Goal: Task Accomplishment & Management: Complete application form

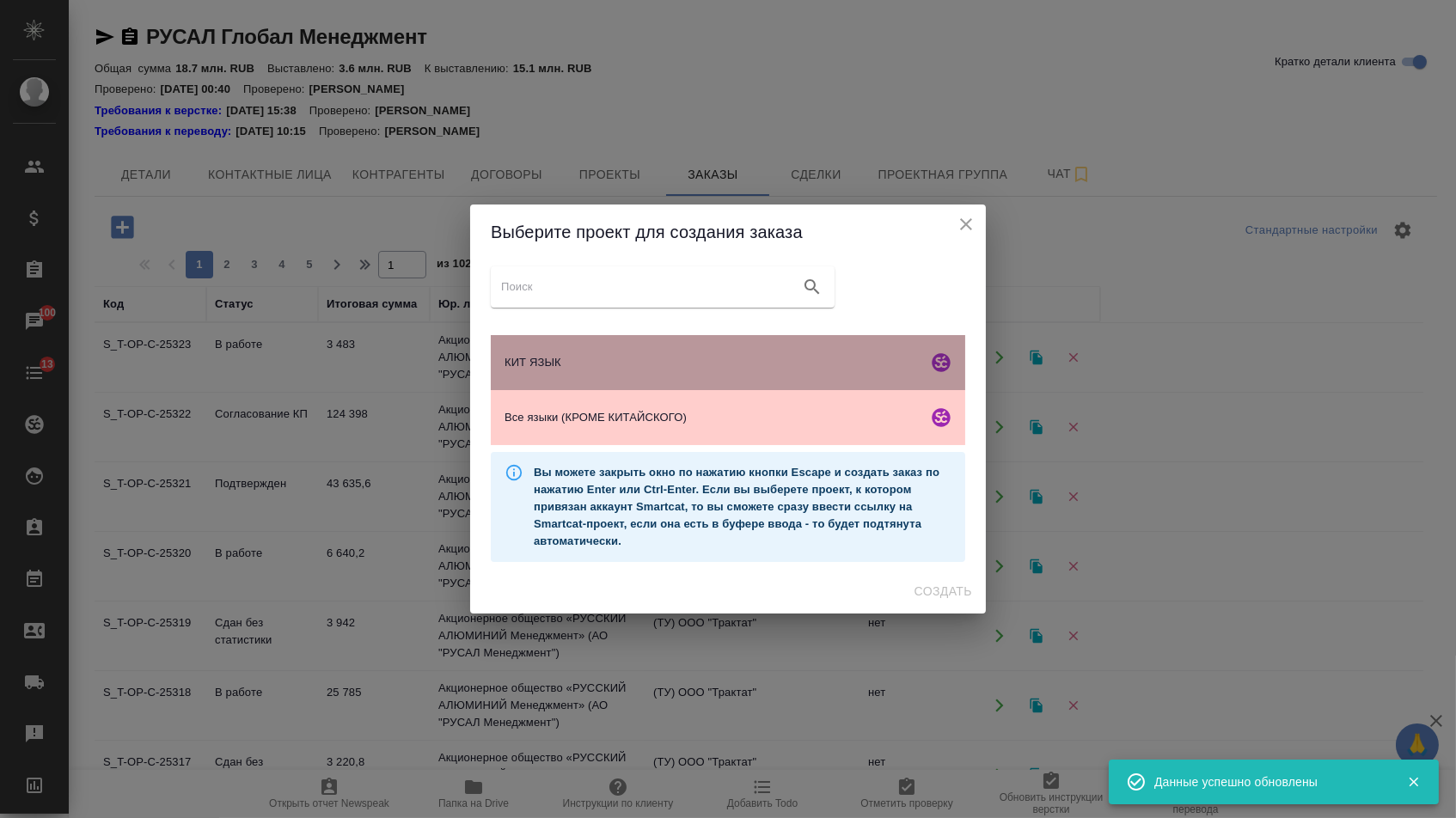
click at [623, 351] on div "КИТ ЯЗЫК" at bounding box center [728, 363] width 475 height 55
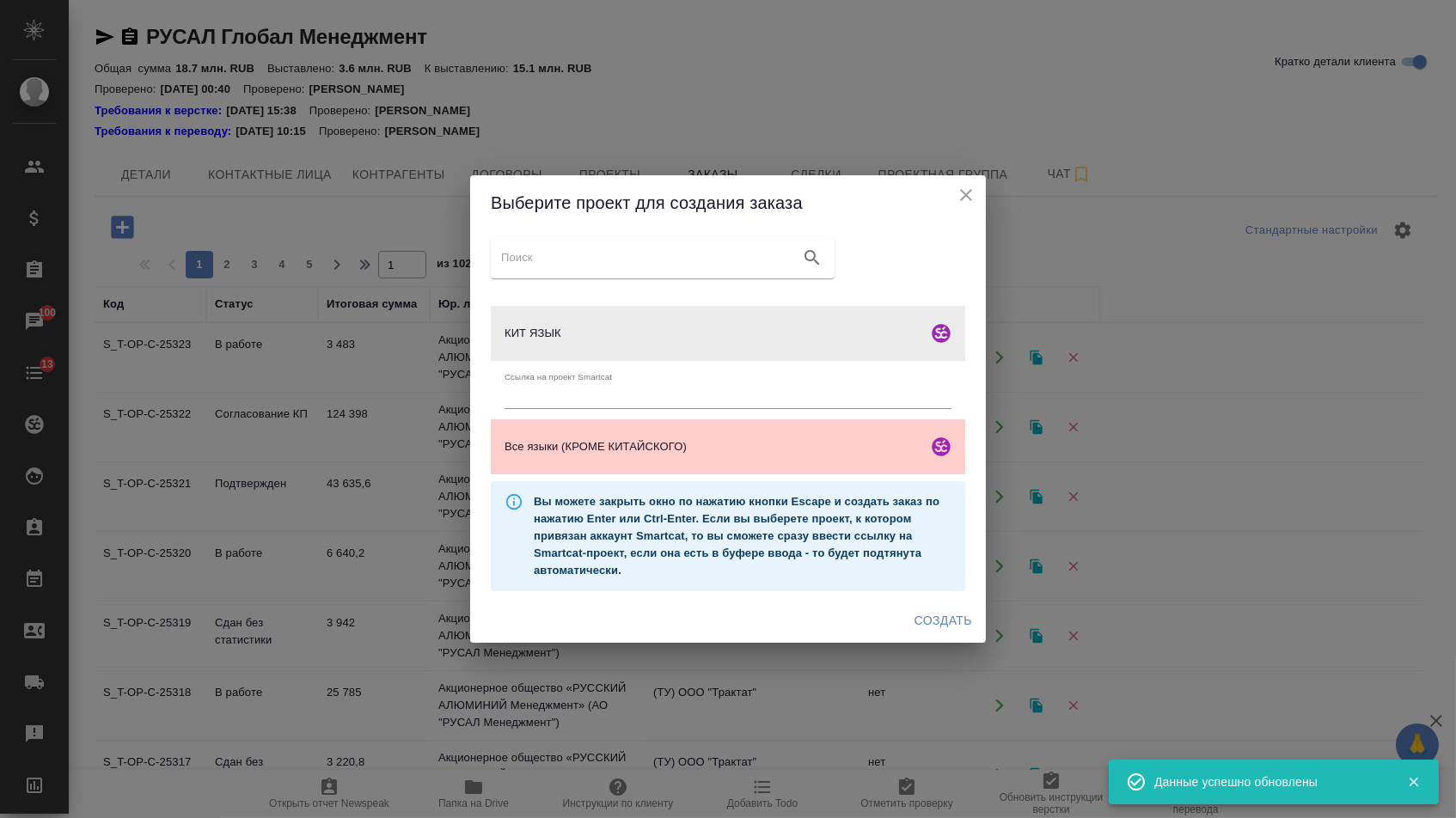
click at [918, 610] on button "Создать" at bounding box center [943, 621] width 71 height 32
click at [918, 616] on div "Создать" at bounding box center [728, 620] width 516 height 45
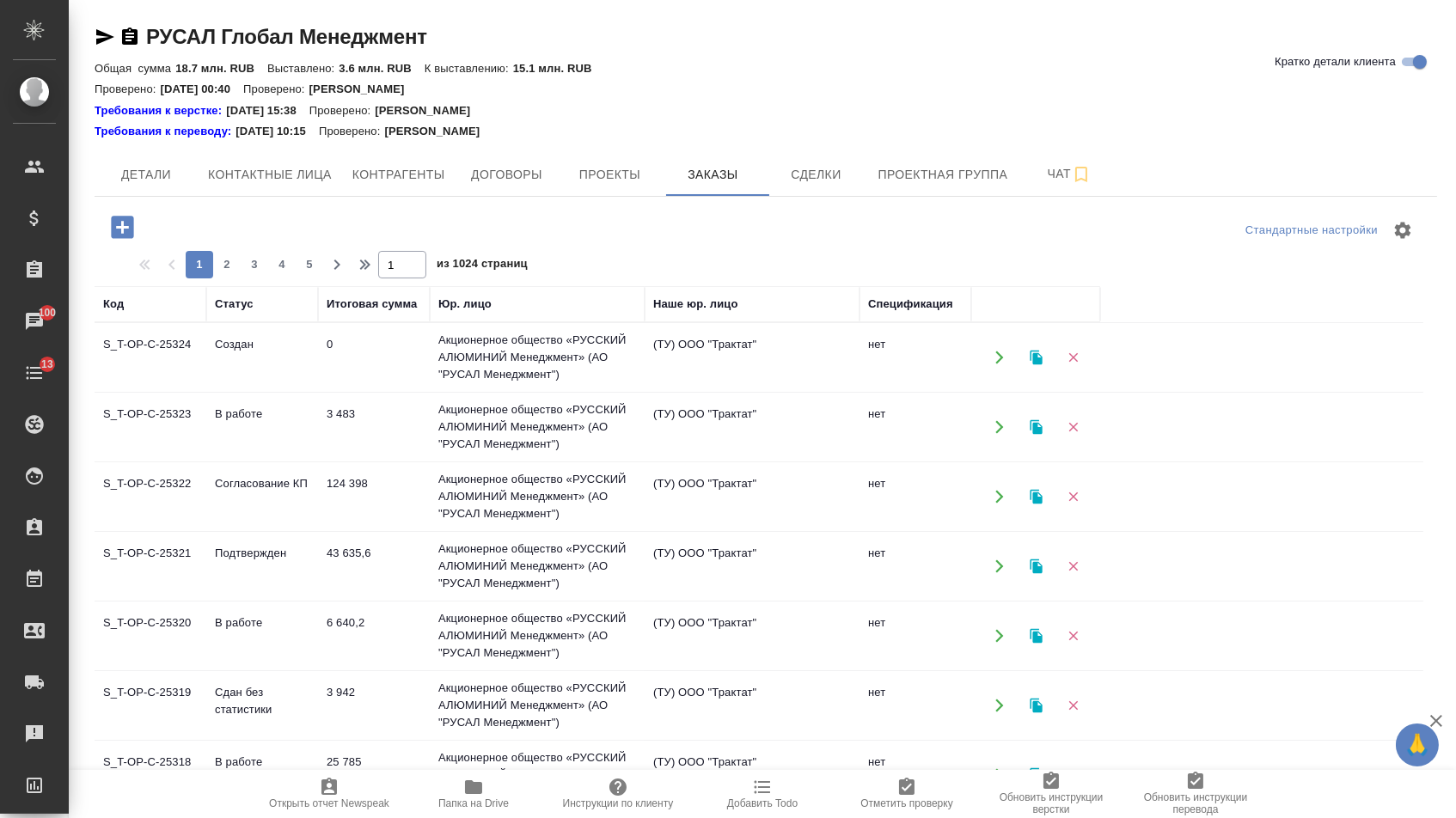
click at [132, 209] on div at bounding box center [123, 227] width 44 height 35
click at [116, 231] on icon "button" at bounding box center [122, 226] width 22 height 22
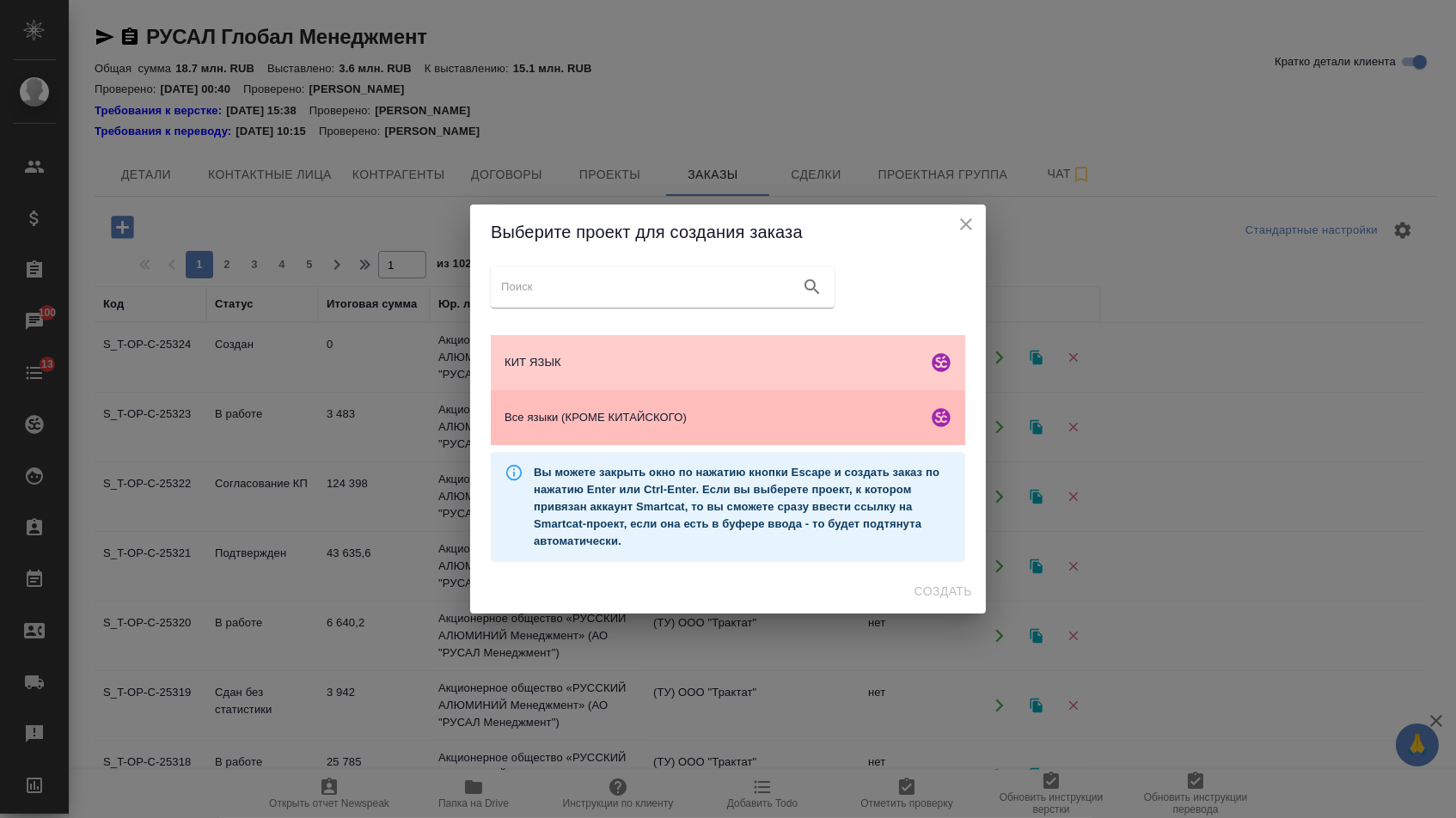
click at [667, 437] on div "Все языки (КРОМЕ КИТАЙСКОГО)" at bounding box center [728, 418] width 475 height 55
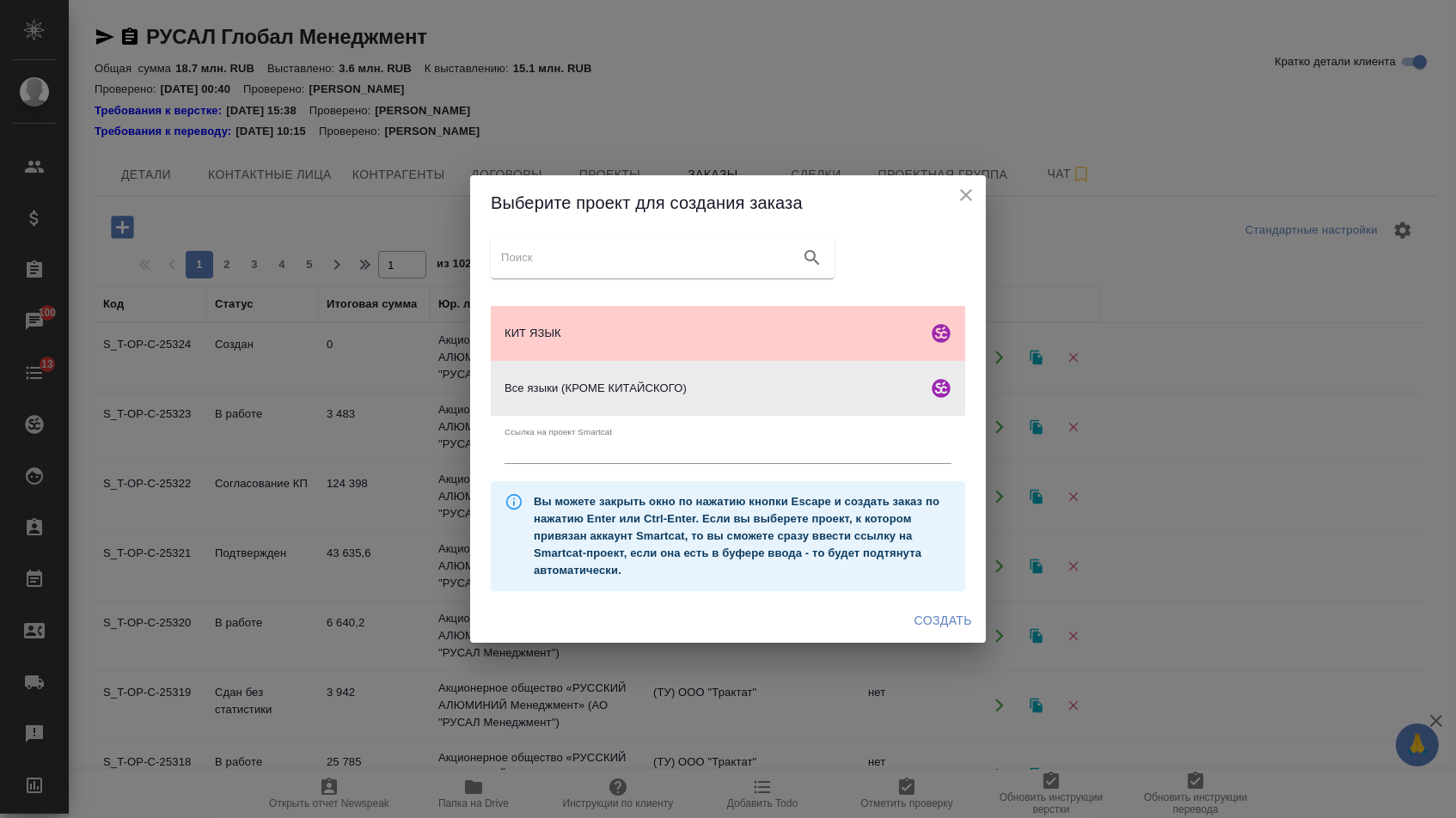
click at [929, 623] on span "Создать" at bounding box center [943, 621] width 58 height 21
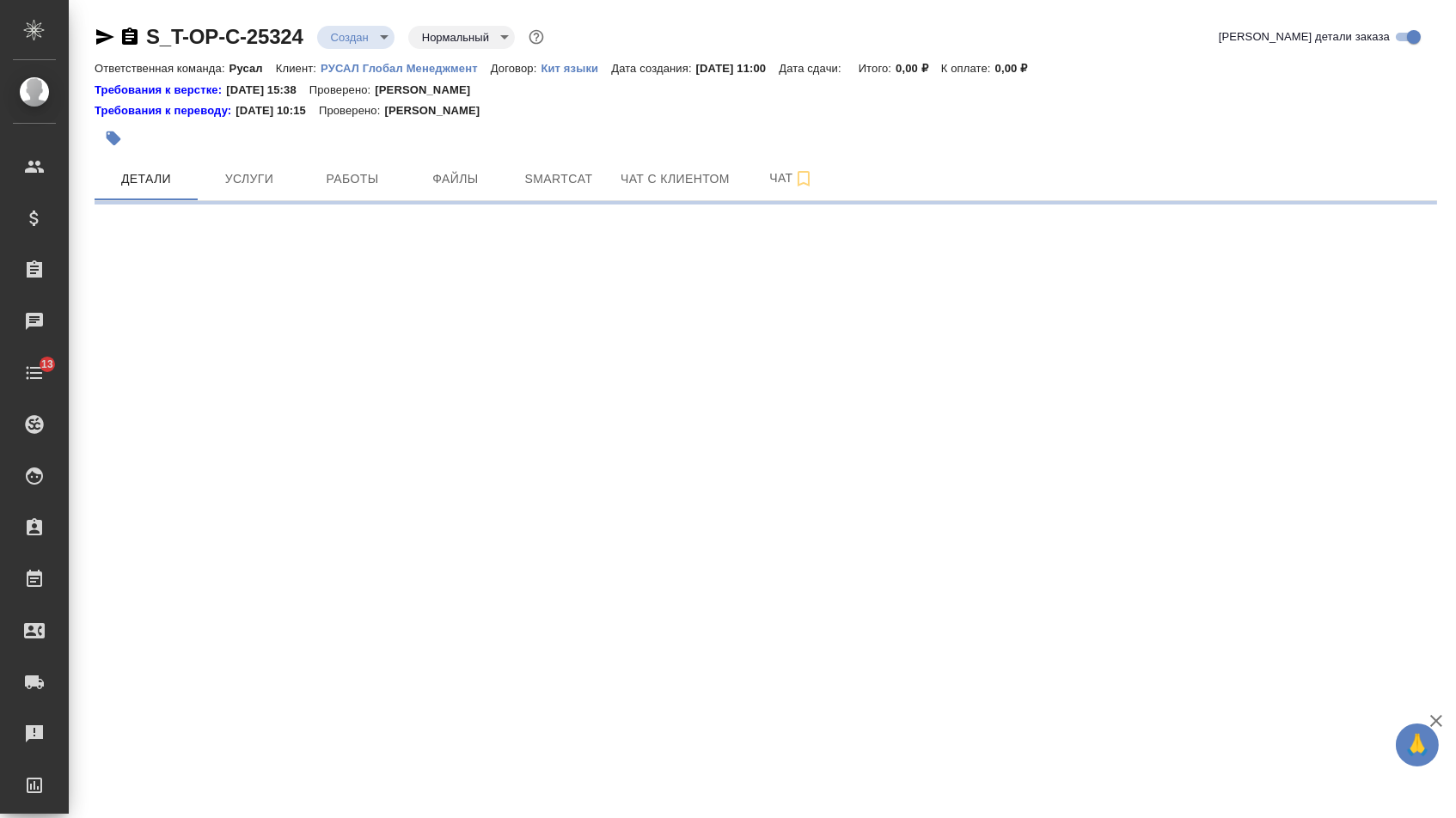
select select "RU"
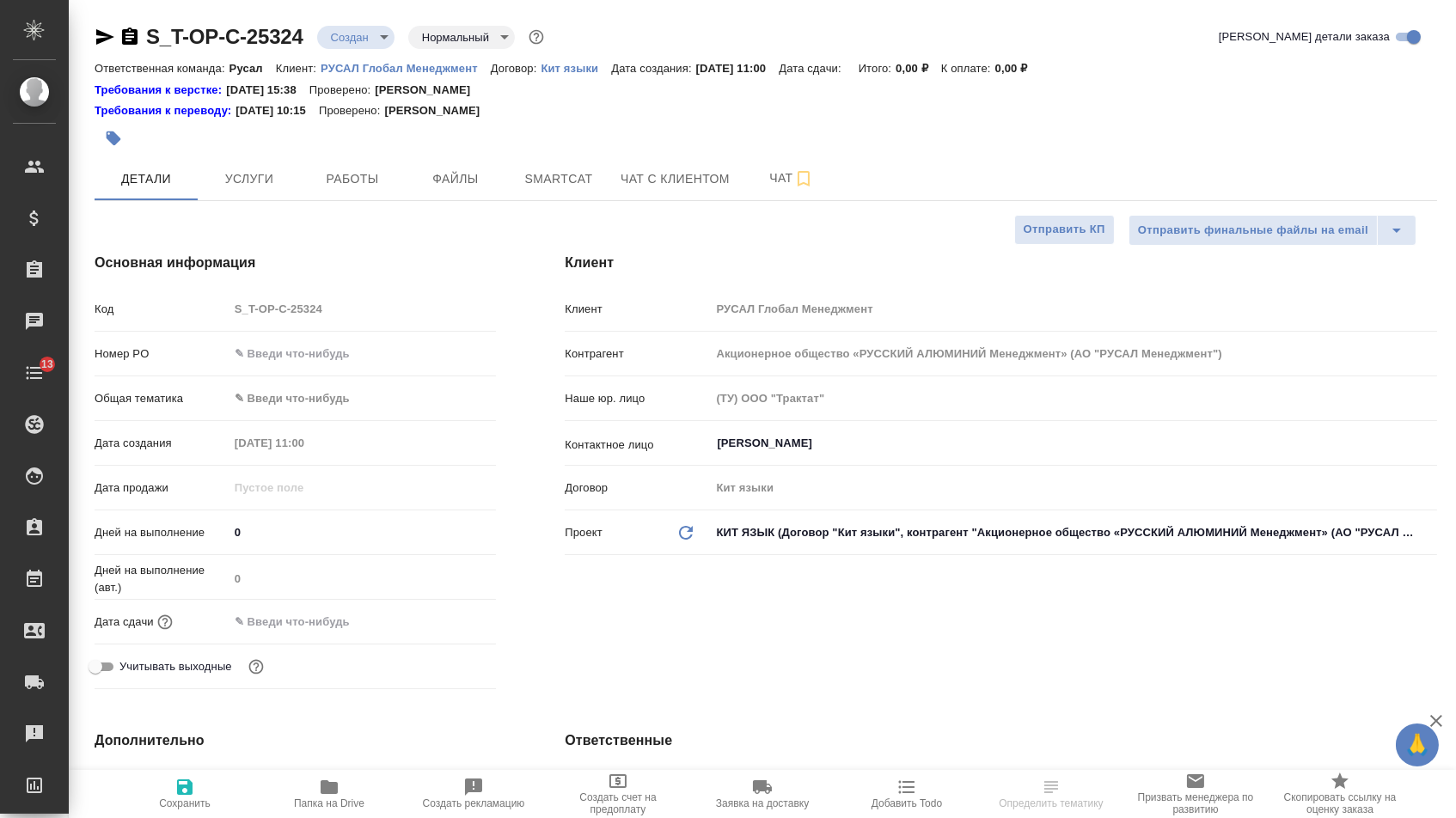
type textarea "x"
type input "[PERSON_NAME]"
type textarea "x"
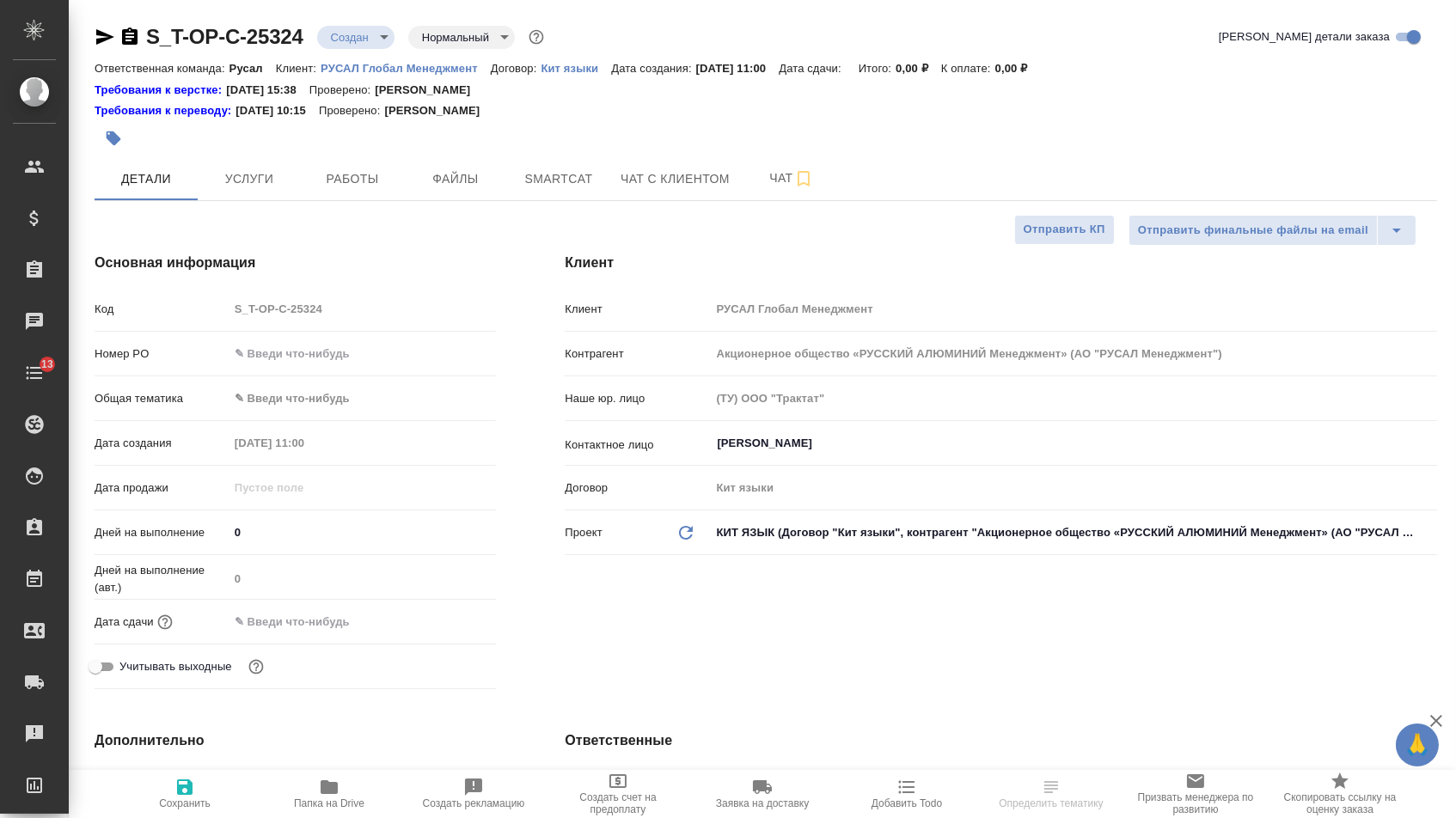
type textarea "x"
click at [354, 346] on input "text" at bounding box center [363, 354] width 268 height 25
type textarea "x"
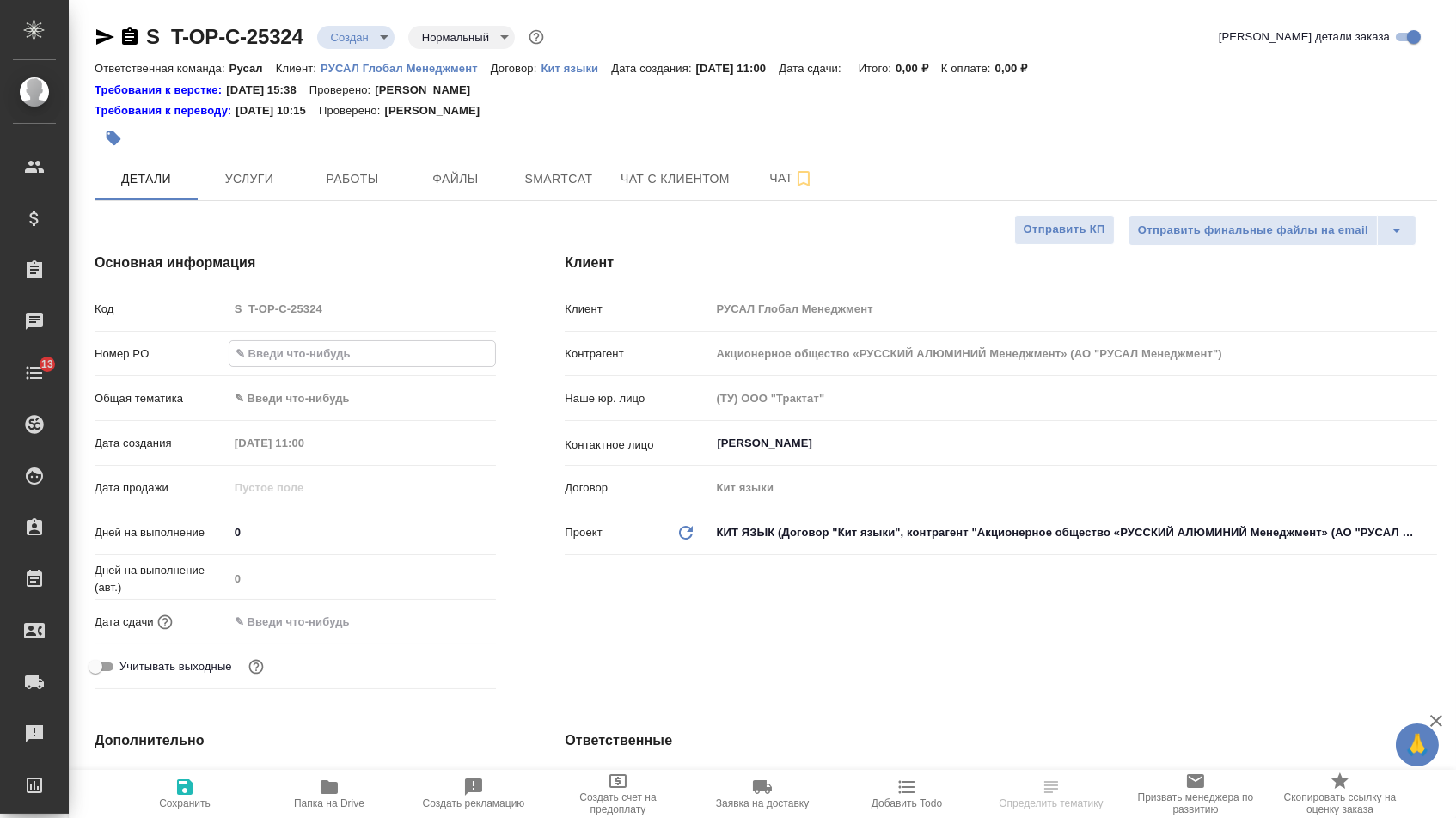
type textarea "x"
paste input "Кофе в зернах Nude Brazilia Santos"
type input "Кофе в зернах Nude Brazilia Santos"
type textarea "x"
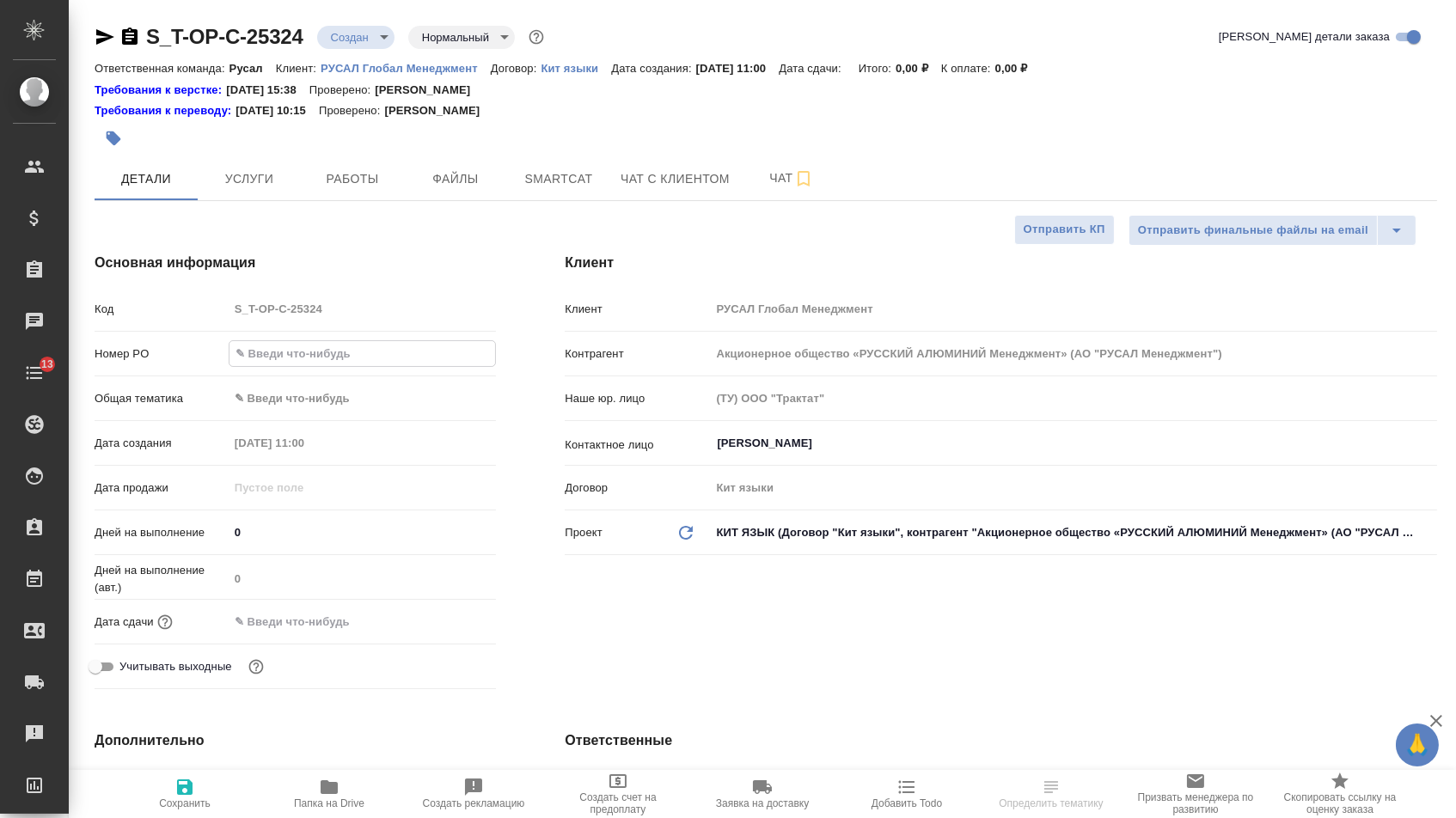
type textarea "x"
type input "Кофе в зернах Nude Brazilia Santos"
click at [324, 634] on input "text" at bounding box center [304, 622] width 151 height 25
type textarea "x"
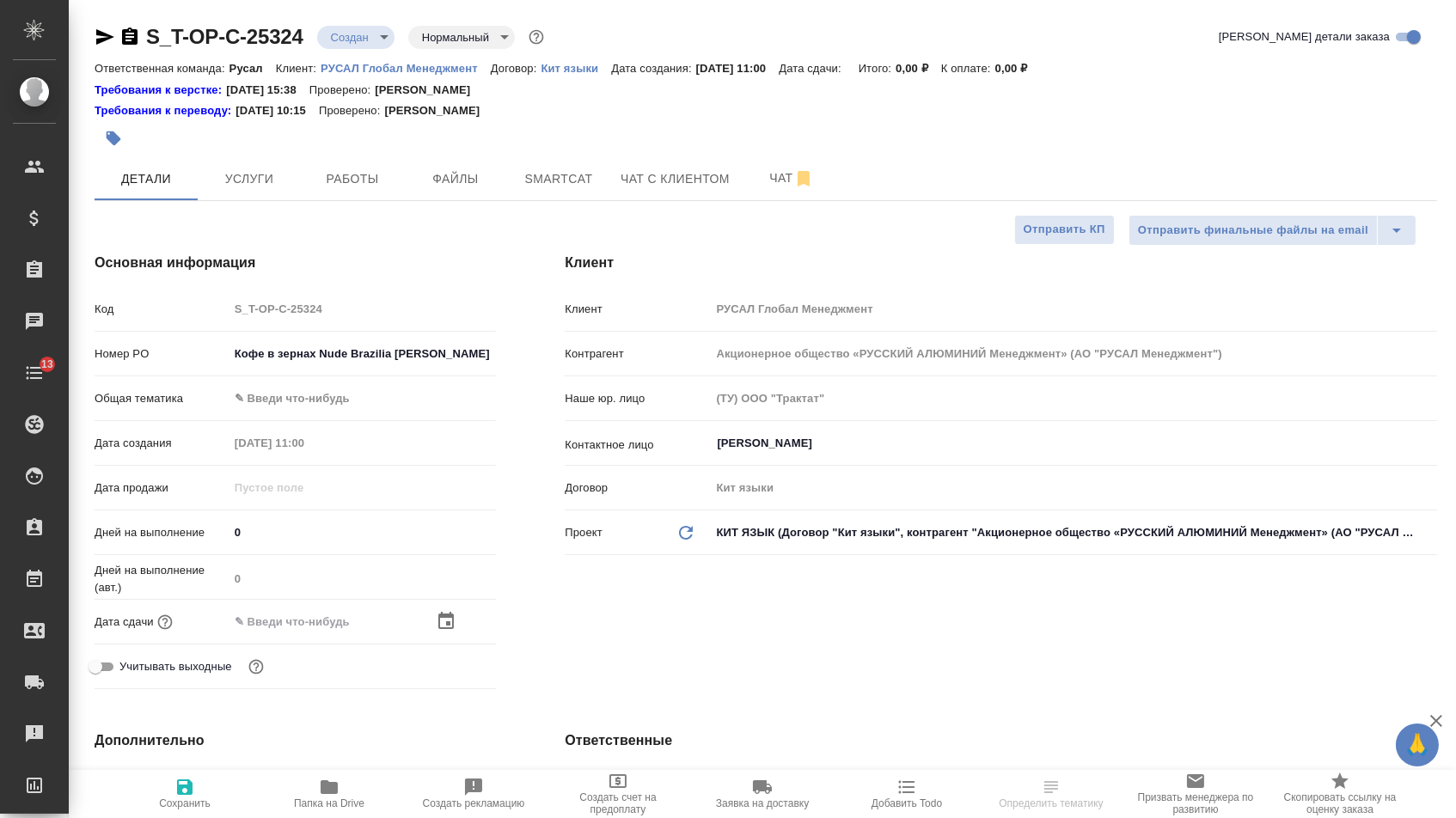
type textarea "x"
click at [388, 353] on input "Кофе в зернах Nude Brazilia Santos" at bounding box center [363, 354] width 268 height 25
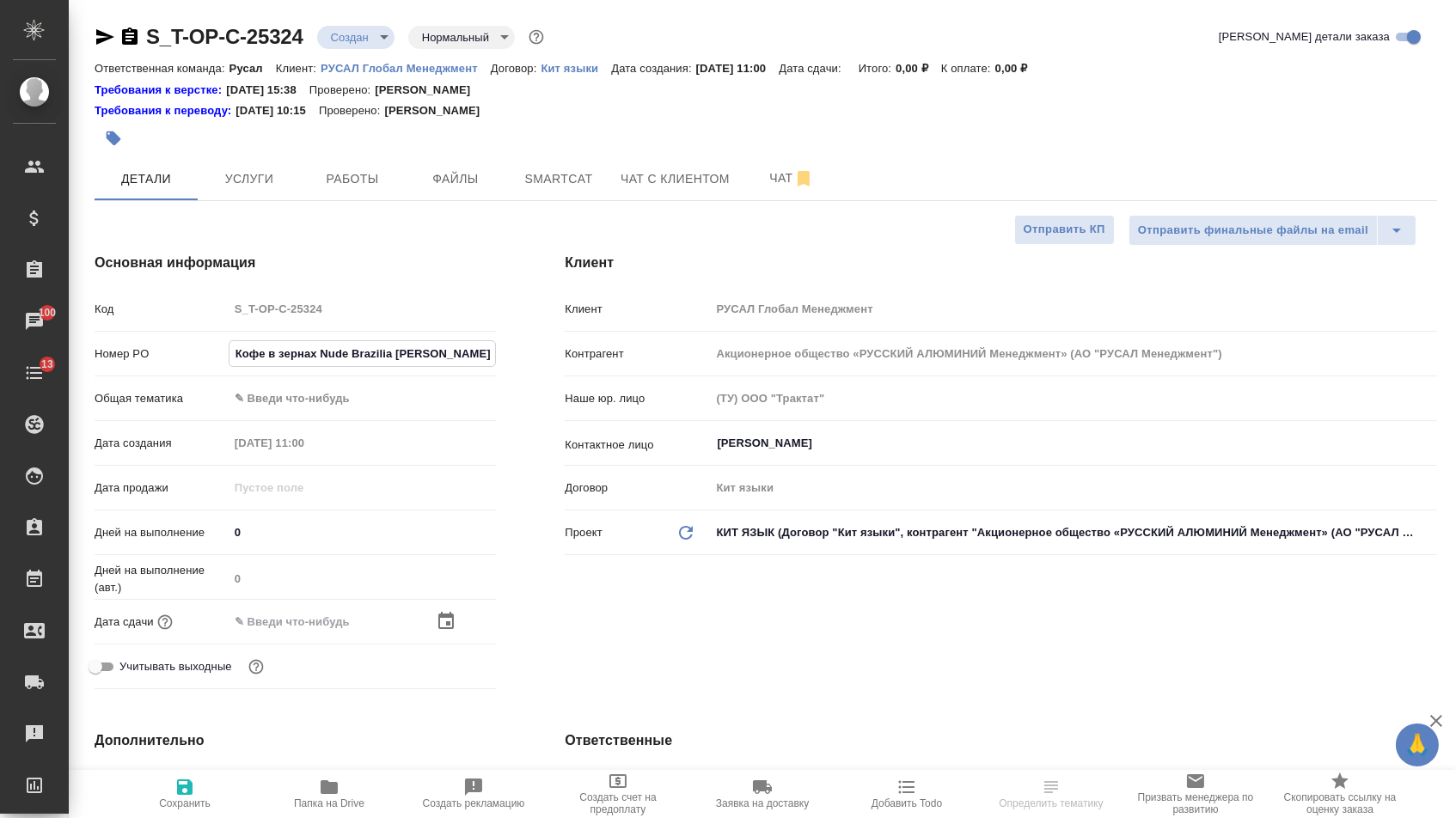
paste input "-ОП-С-46926"
type input "Т-ОП-С-46926"
type textarea "x"
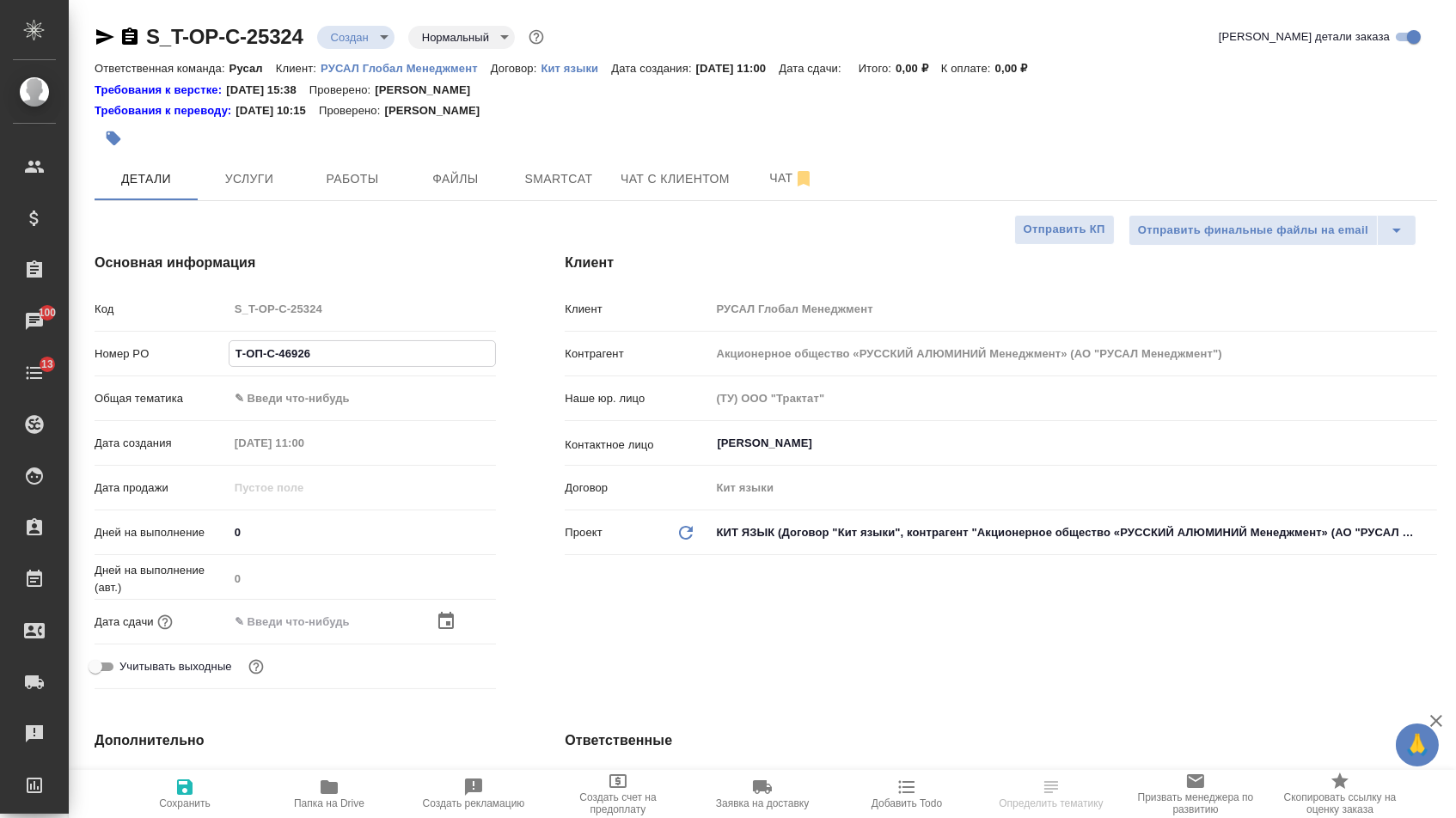
type input "Т-ОП-С-46926"
click at [467, 631] on div at bounding box center [466, 621] width 60 height 20
click at [451, 618] on icon "button" at bounding box center [445, 621] width 20 height 20
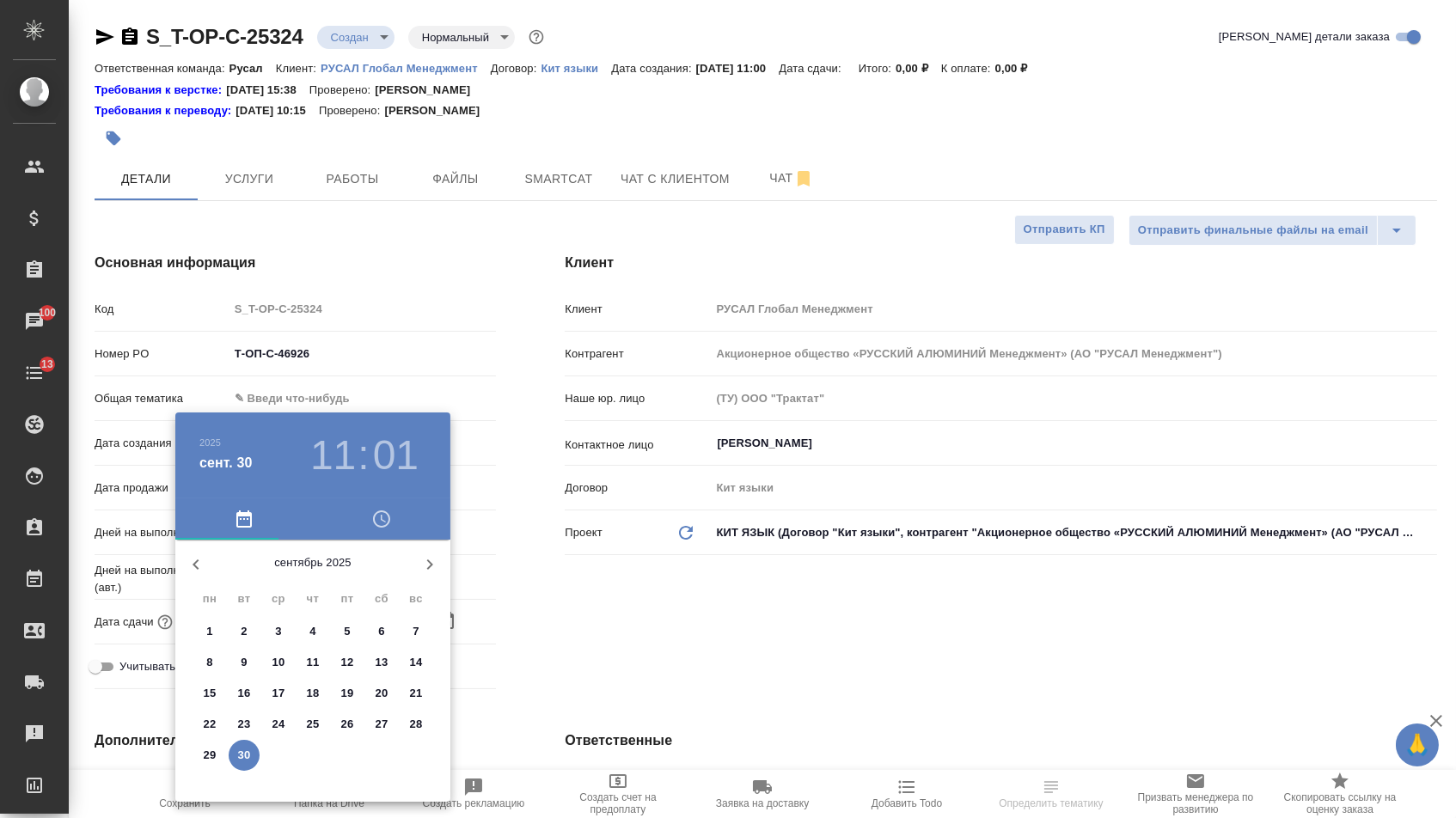
click at [250, 751] on span "30" at bounding box center [244, 755] width 31 height 17
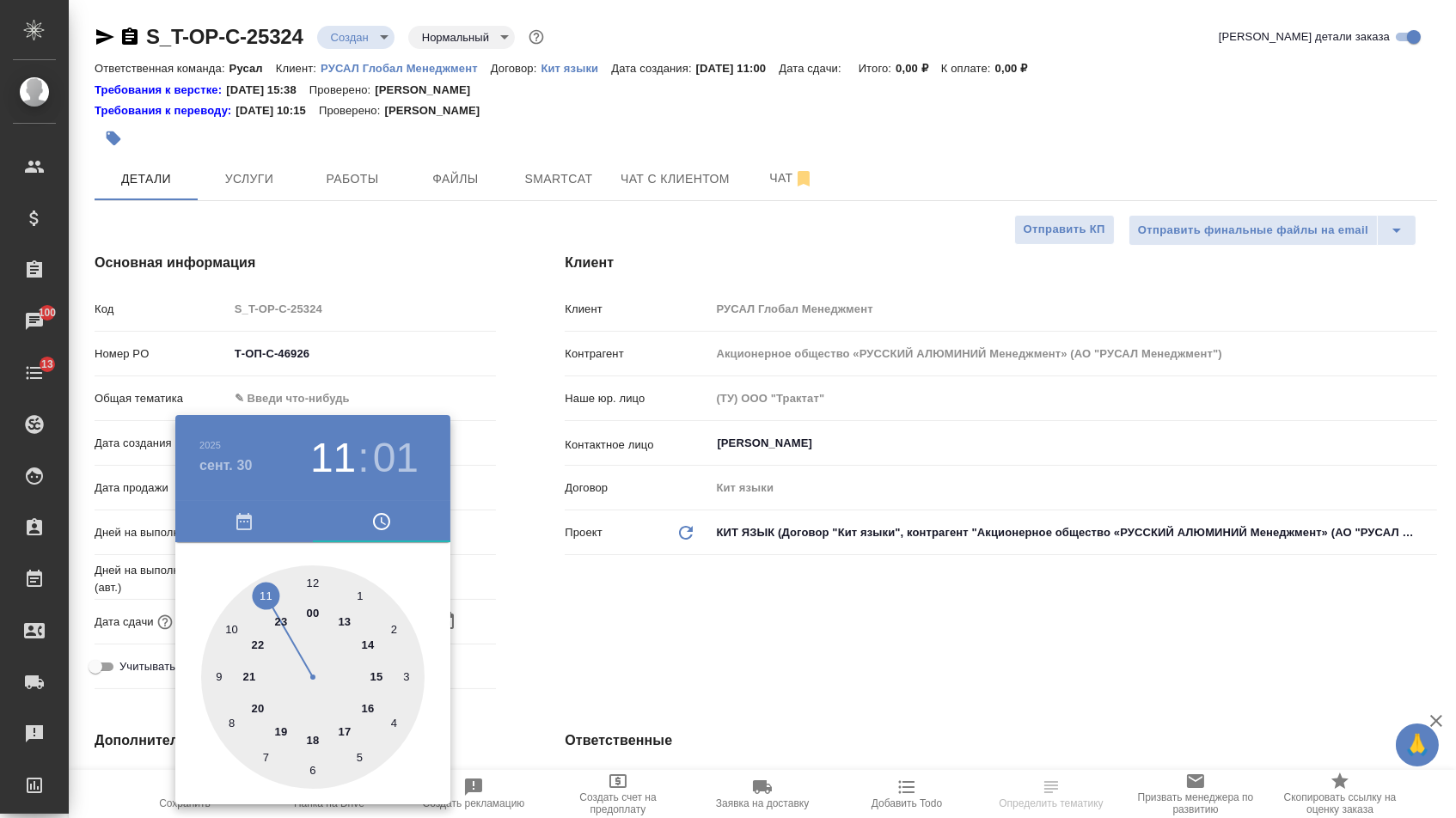
type input "30.09.2025 11:01"
type textarea "x"
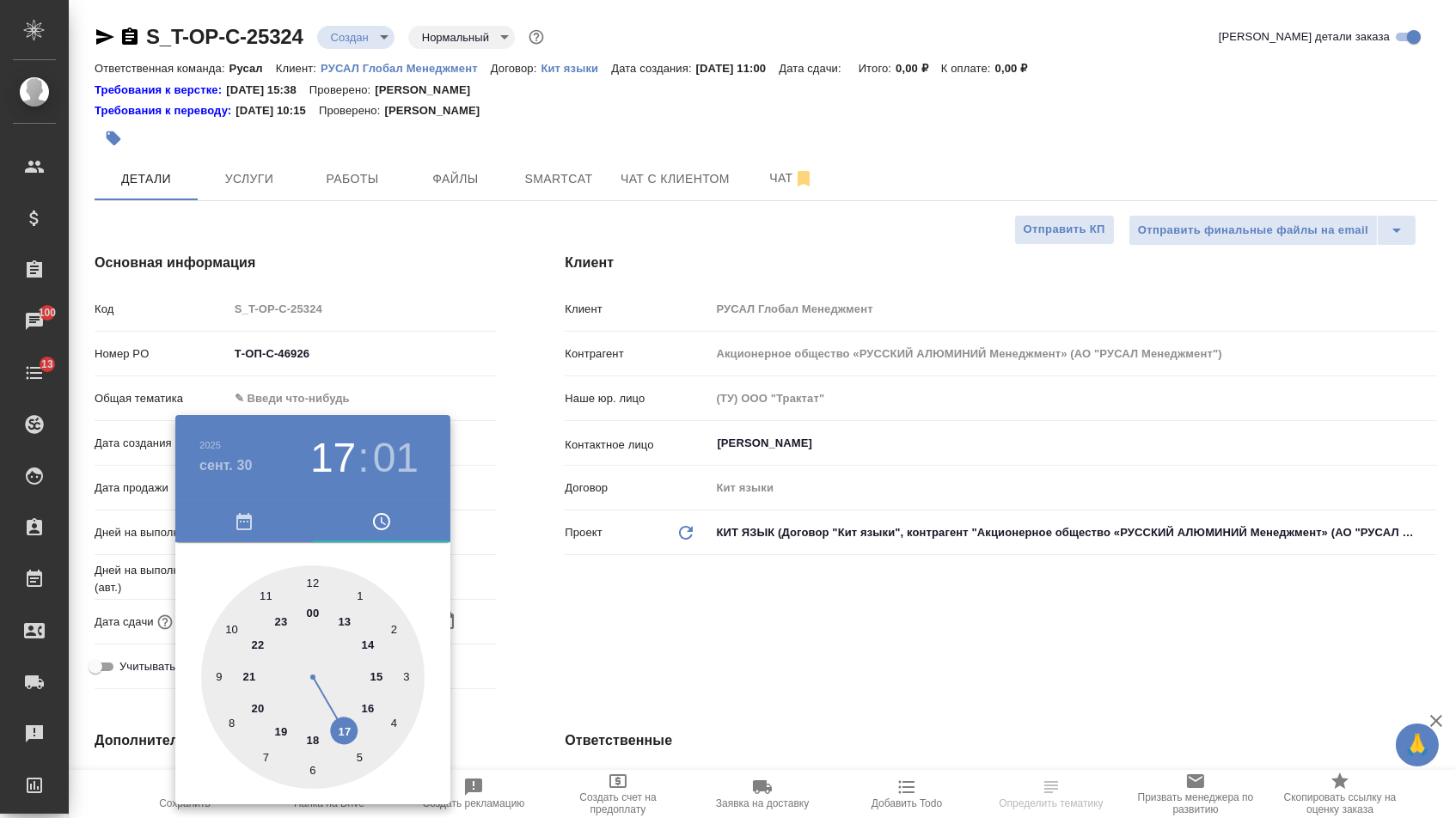
type textarea "x"
type input "30.09.2025 17:01"
click at [342, 729] on div at bounding box center [313, 678] width 224 height 224
type textarea "x"
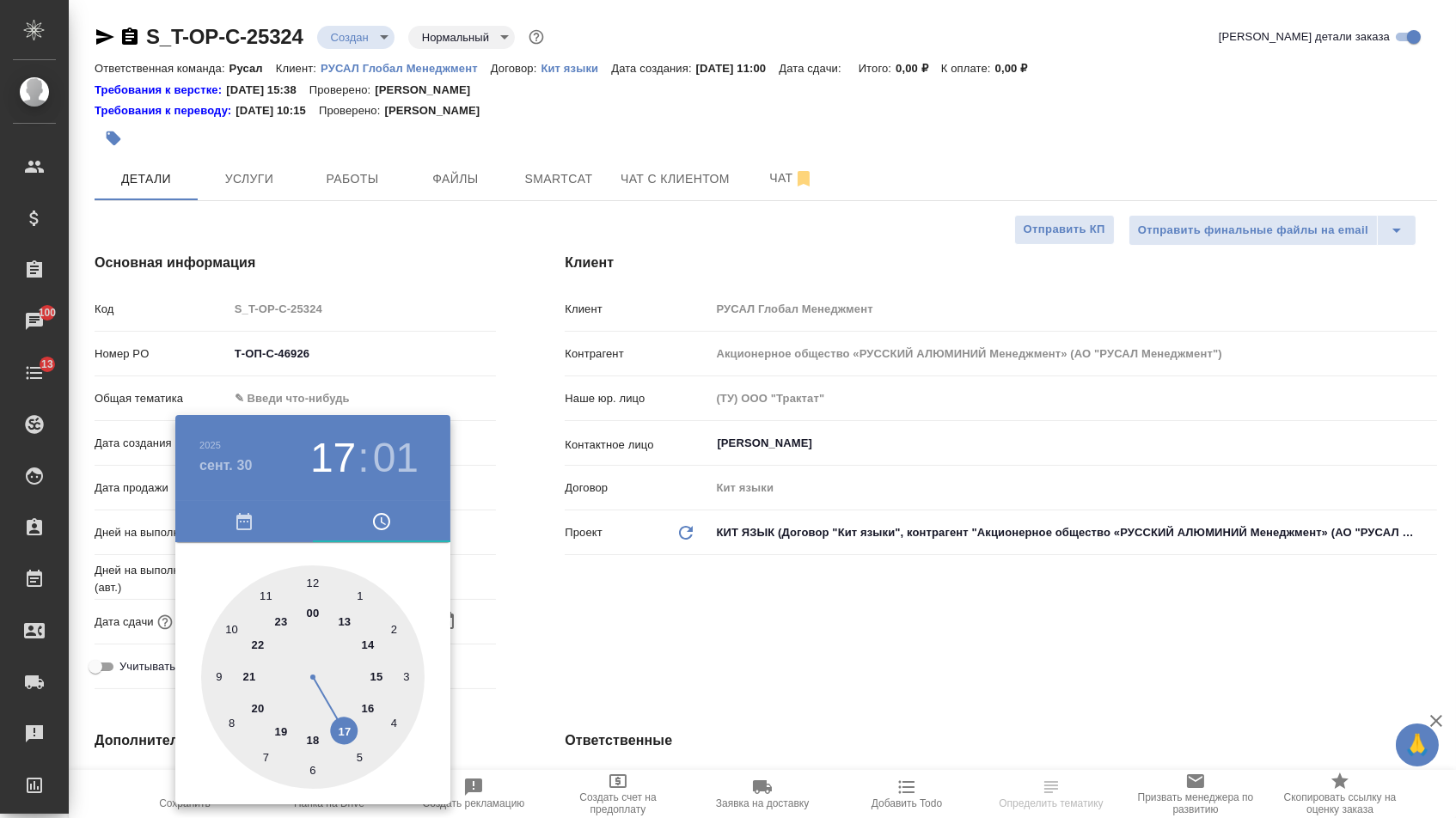
type textarea "x"
click at [318, 576] on div at bounding box center [313, 678] width 224 height 224
type input "30.09.2025 17:00"
type textarea "x"
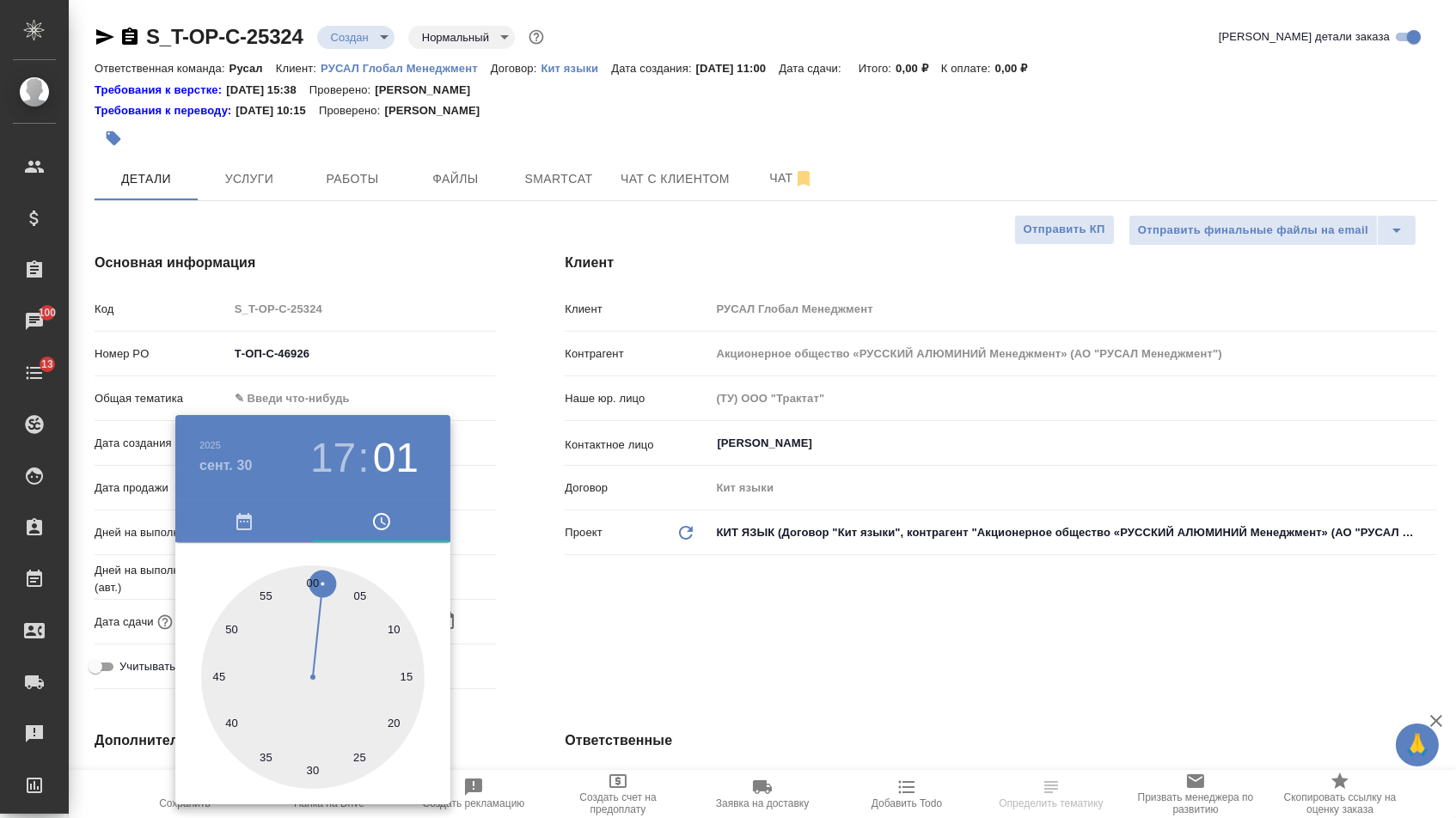
type textarea "x"
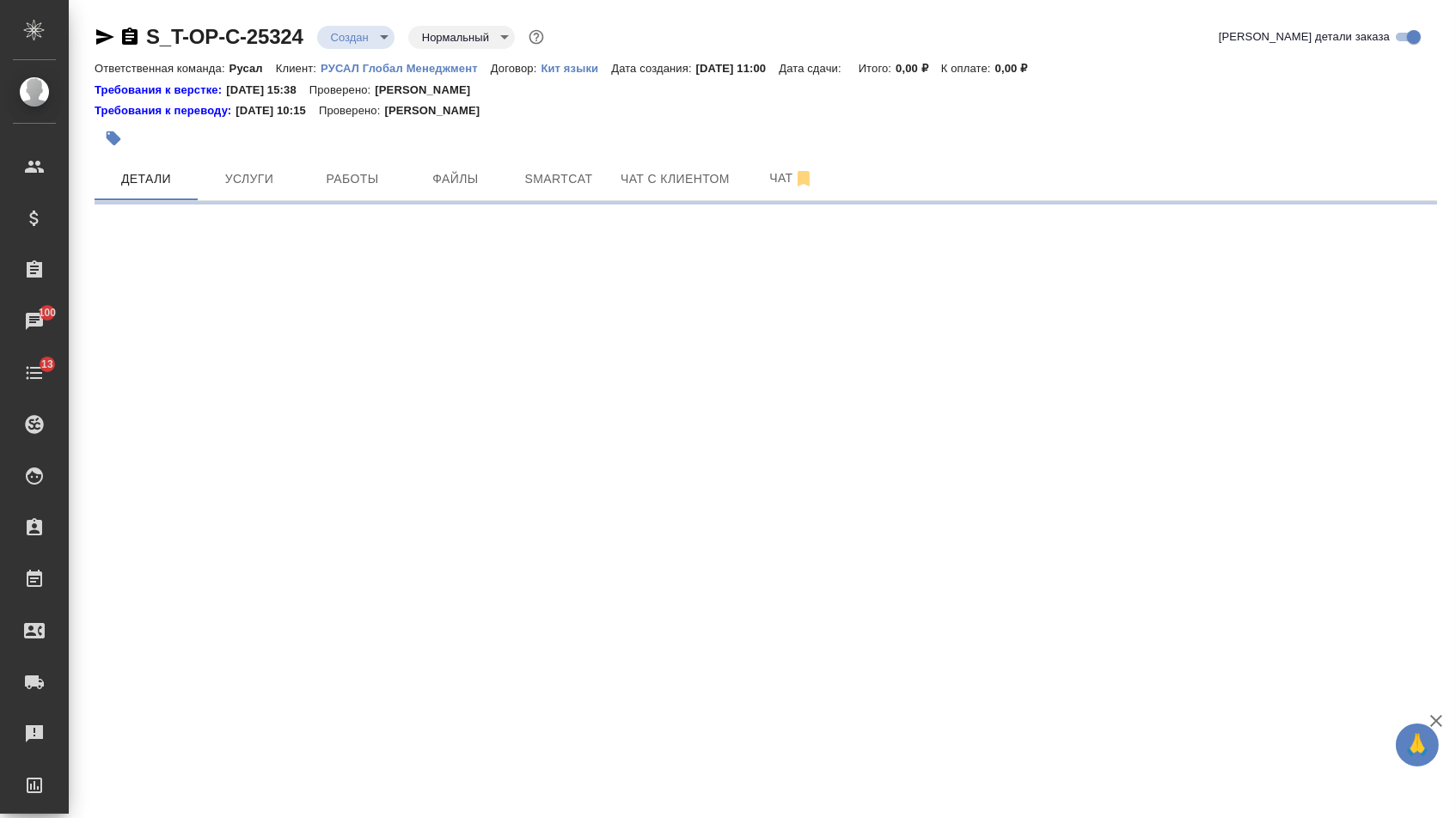
click at [575, 584] on div ".cls-1 fill:#fff; AWATERA Menshikova Aleksandra Клиенты Спецификации Заказы 100…" at bounding box center [728, 409] width 1456 height 818
select select "RU"
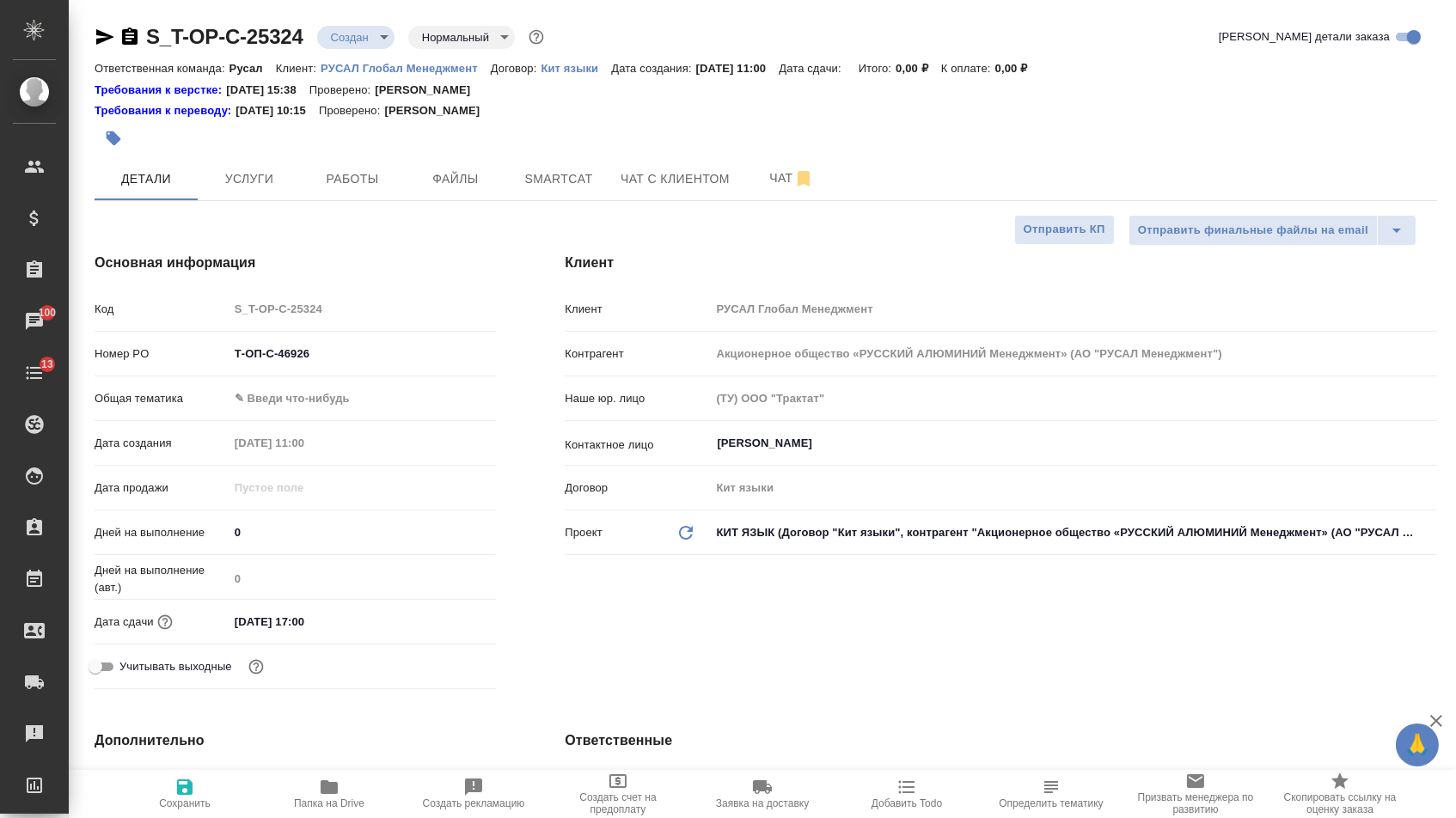
type textarea "x"
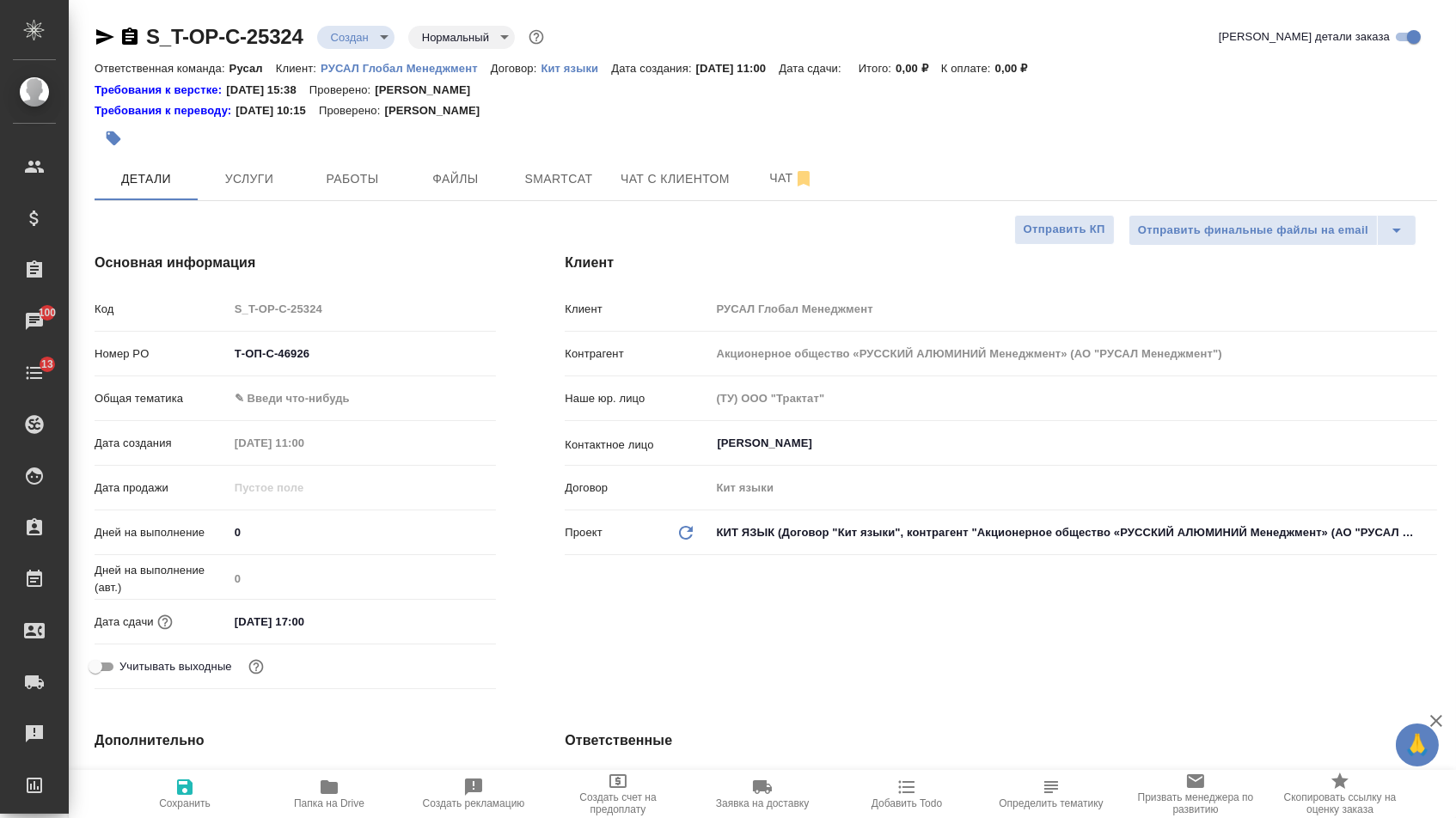
type textarea "x"
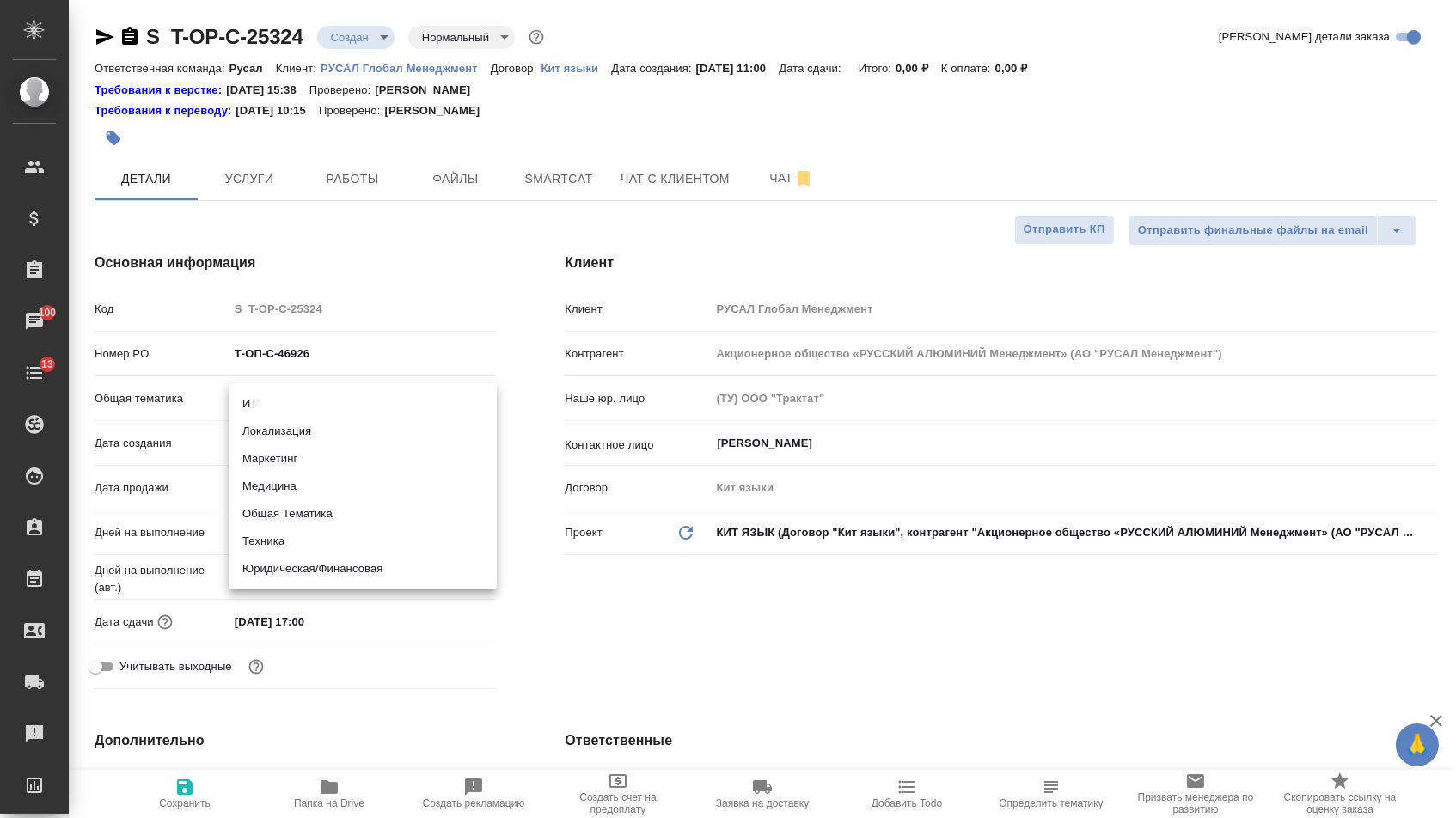
click at [331, 397] on body "🙏 .cls-1 fill:#fff; AWATERA Menshikova Aleksandra Клиенты Спецификации Заказы 1…" at bounding box center [728, 409] width 1456 height 818
click at [286, 547] on li "Техника" at bounding box center [363, 541] width 268 height 28
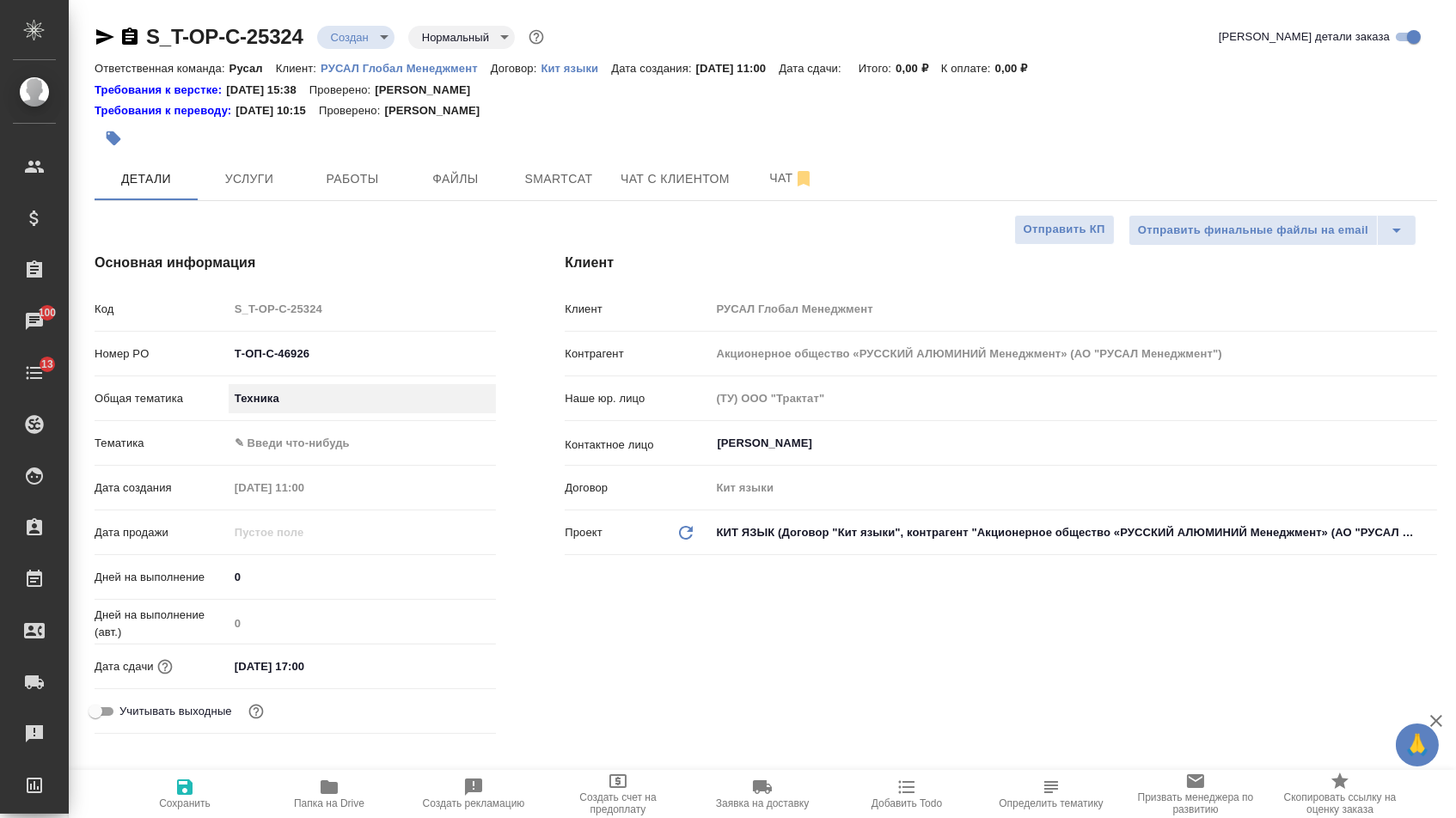
type input "tech"
type textarea "x"
click at [282, 442] on body "🙏 .cls-1 fill:#fff; AWATERA Menshikova Aleksandra Клиенты Спецификации Заказы 1…" at bounding box center [728, 409] width 1456 height 818
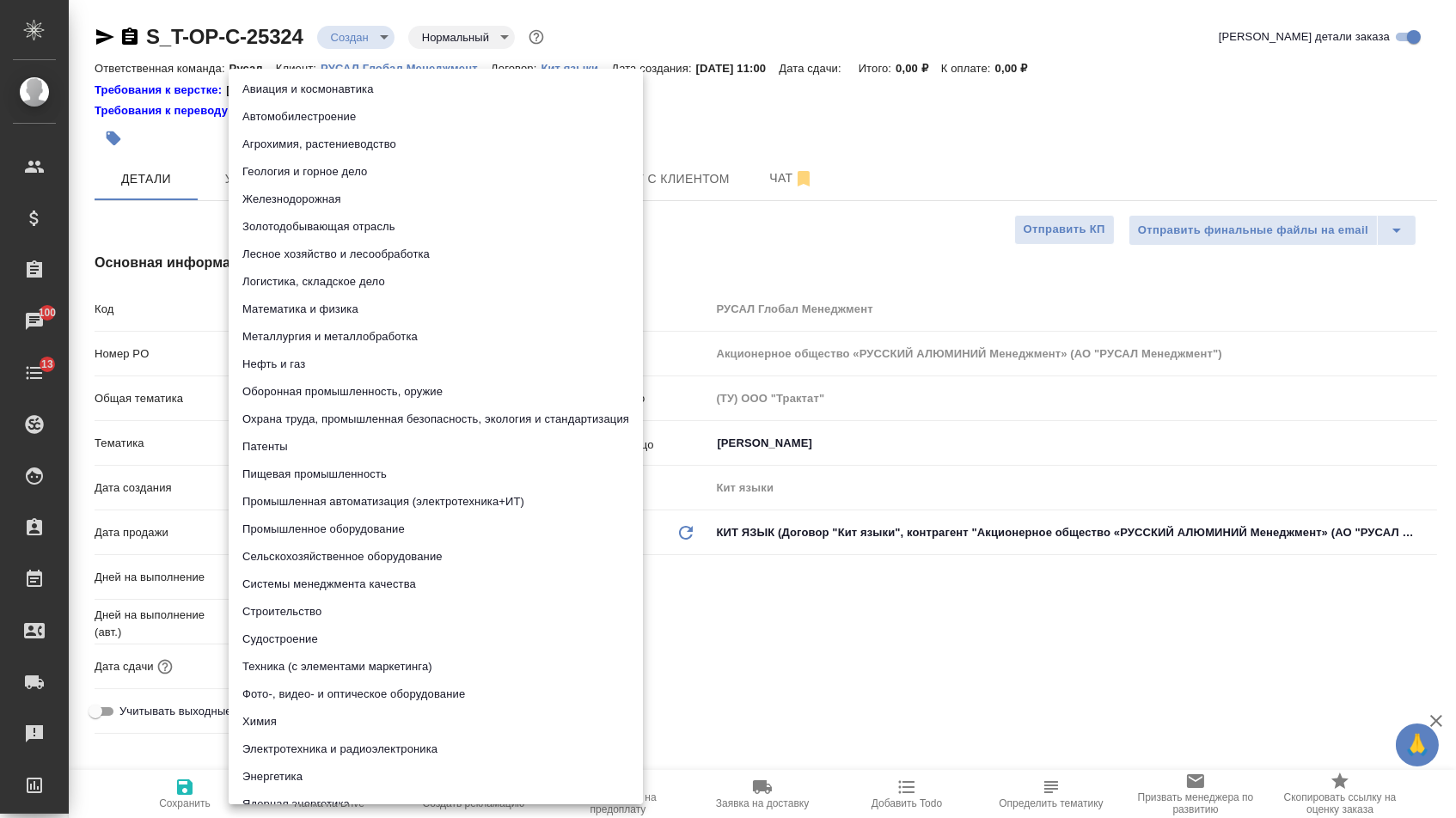
click at [303, 523] on li "Промышленное оборудование" at bounding box center [436, 529] width 414 height 28
type textarea "x"
type input "5f647205b73bc97568ca66bc"
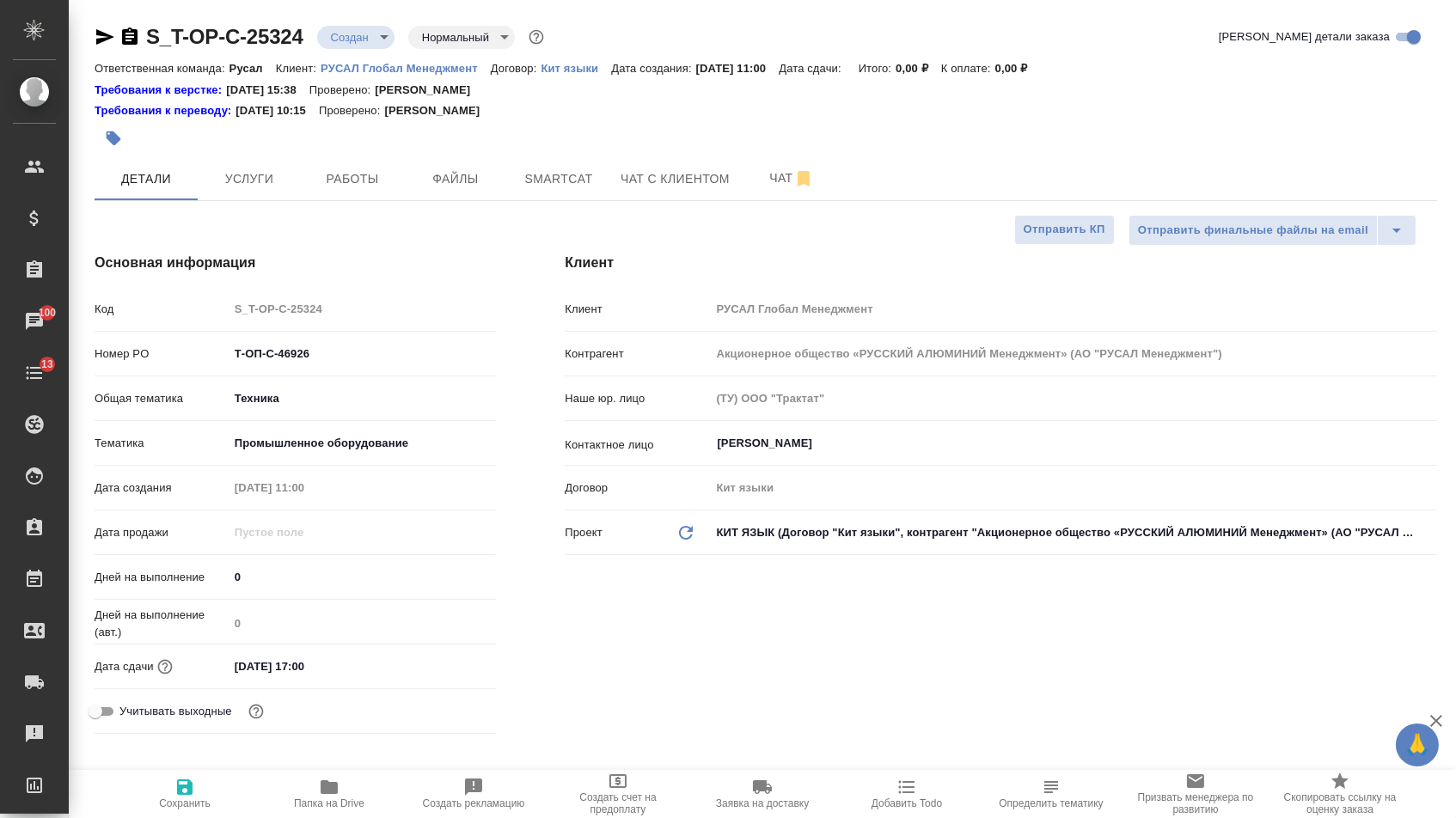
click at [188, 817] on button "Сохранить" at bounding box center [185, 794] width 145 height 48
type textarea "x"
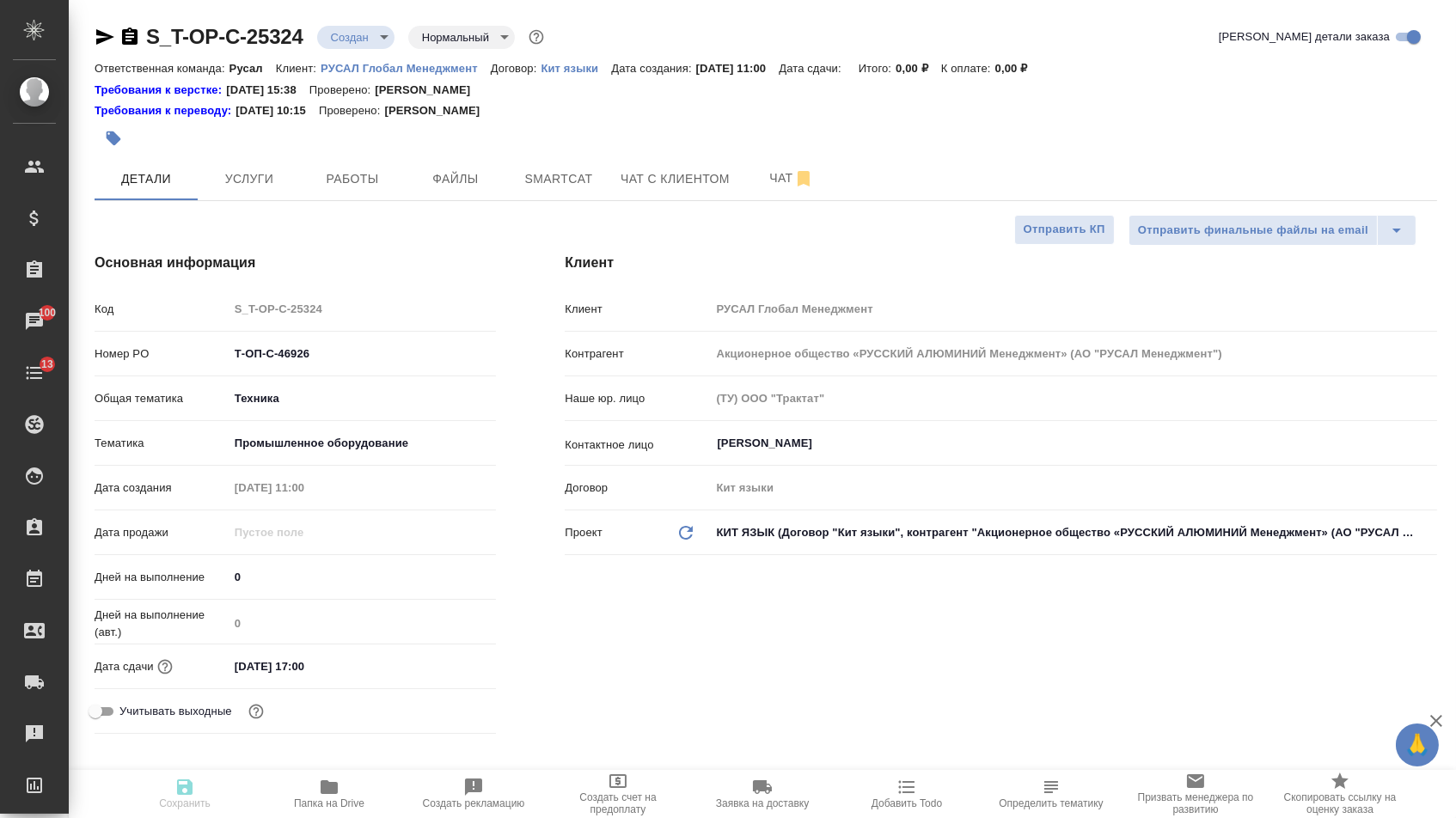
type textarea "x"
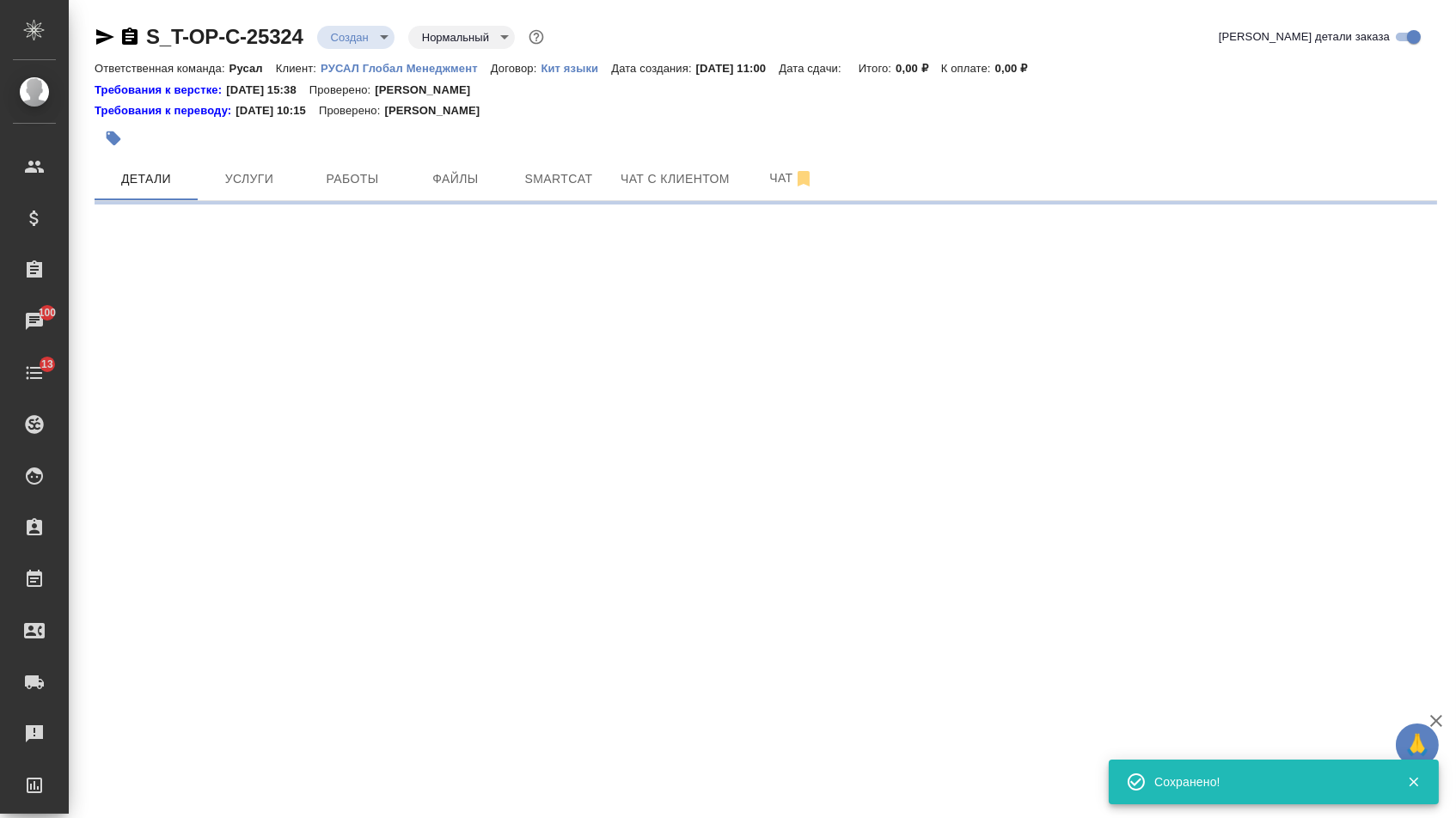
select select "RU"
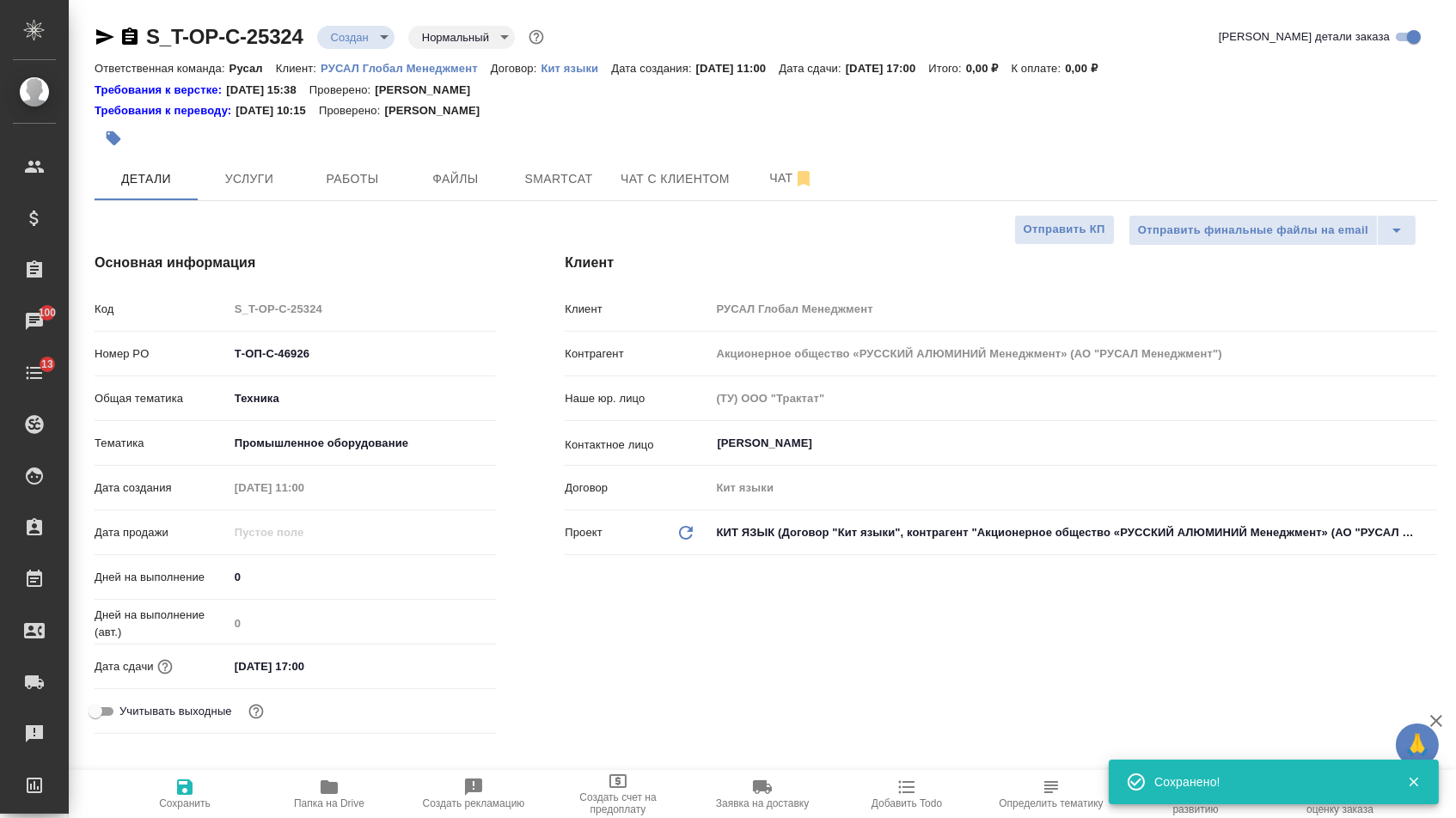
type textarea "x"
click at [449, 197] on button "Файлы" at bounding box center [455, 178] width 103 height 43
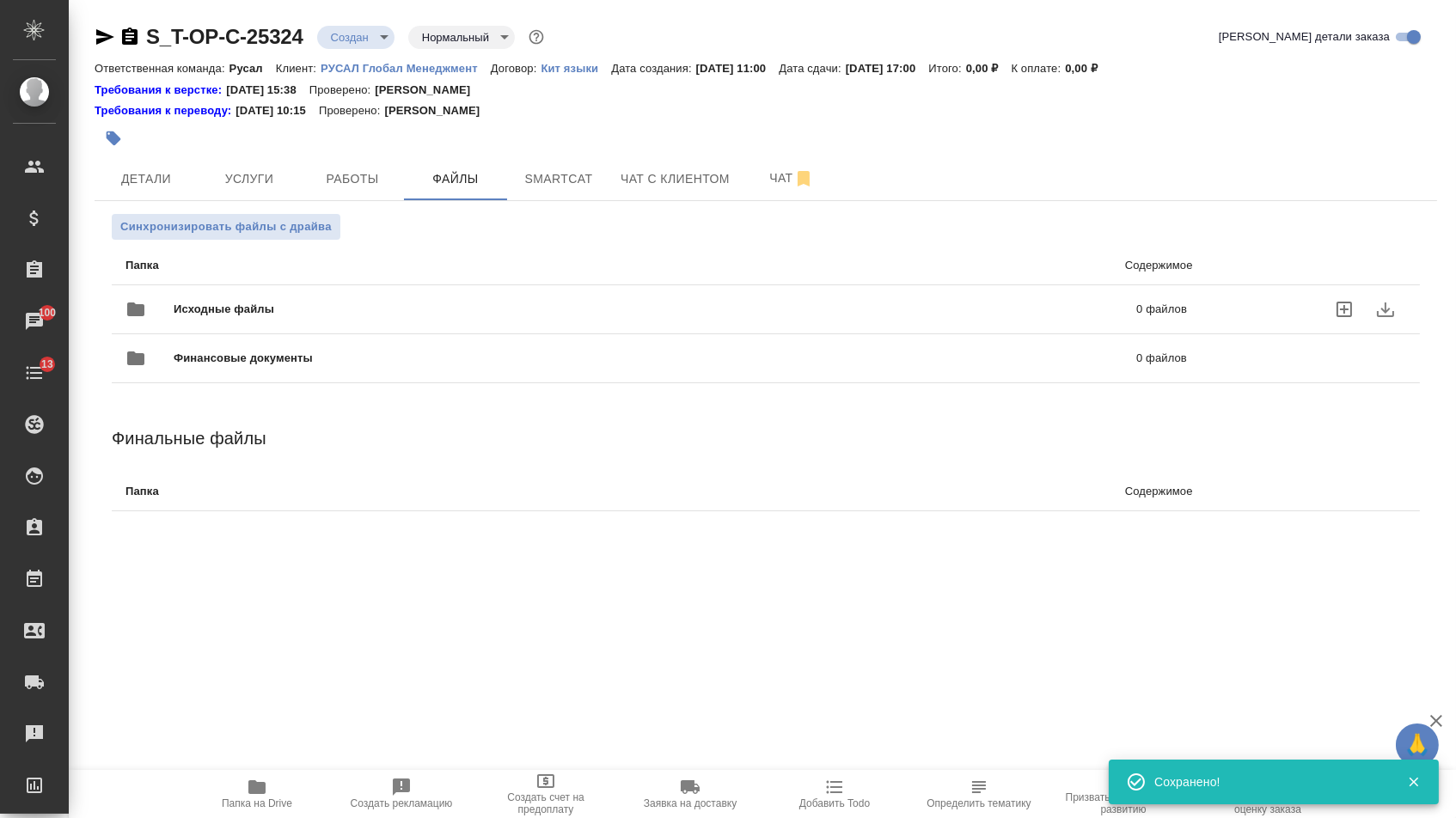
click at [291, 308] on span "Исходные файлы" at bounding box center [440, 309] width 532 height 17
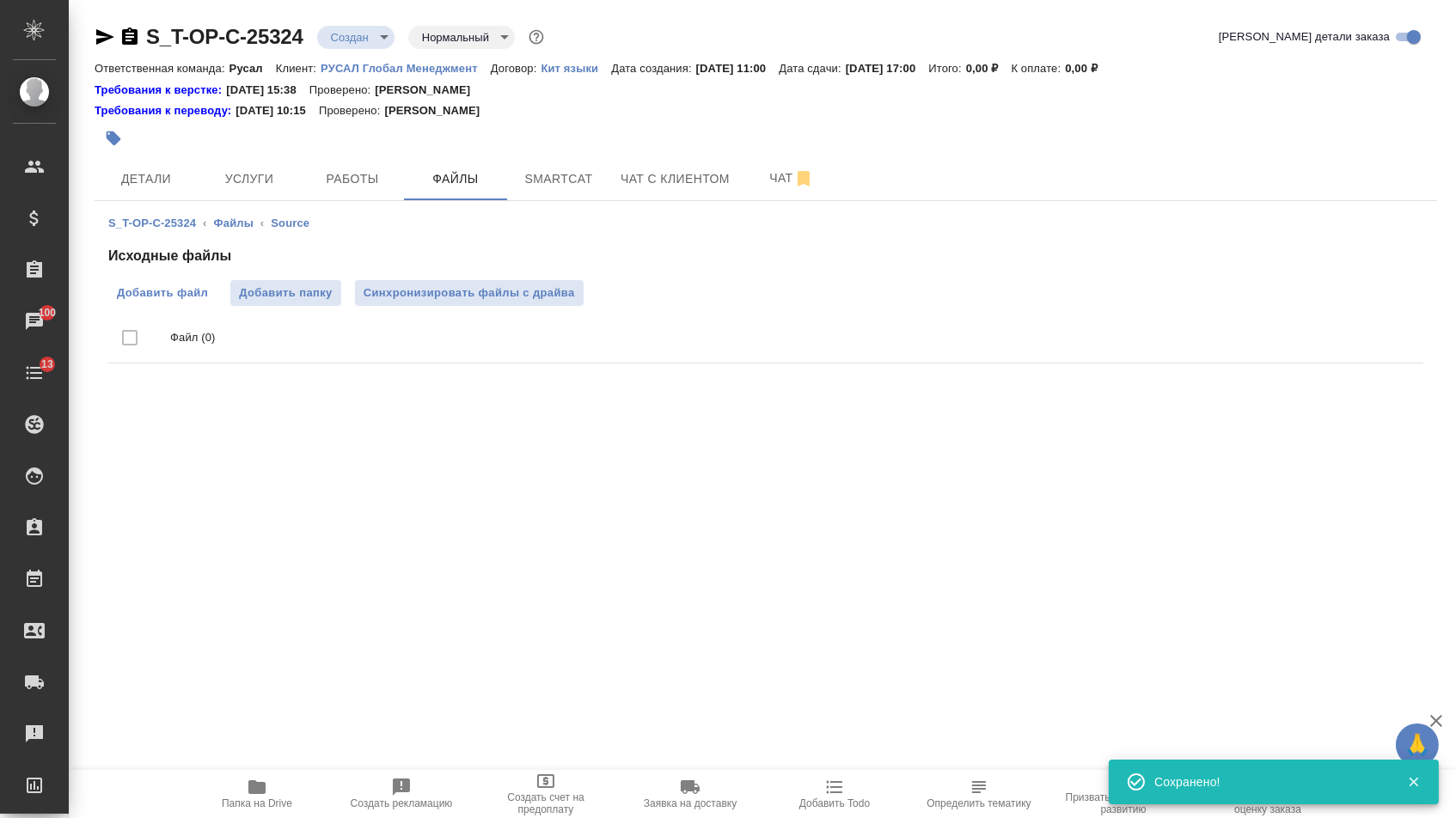
click at [193, 284] on label "Добавить файл" at bounding box center [162, 293] width 108 height 26
click at [0, 0] on input "Добавить файл" at bounding box center [0, 0] width 0 height 0
click at [236, 175] on span "Услуги" at bounding box center [248, 179] width 83 height 21
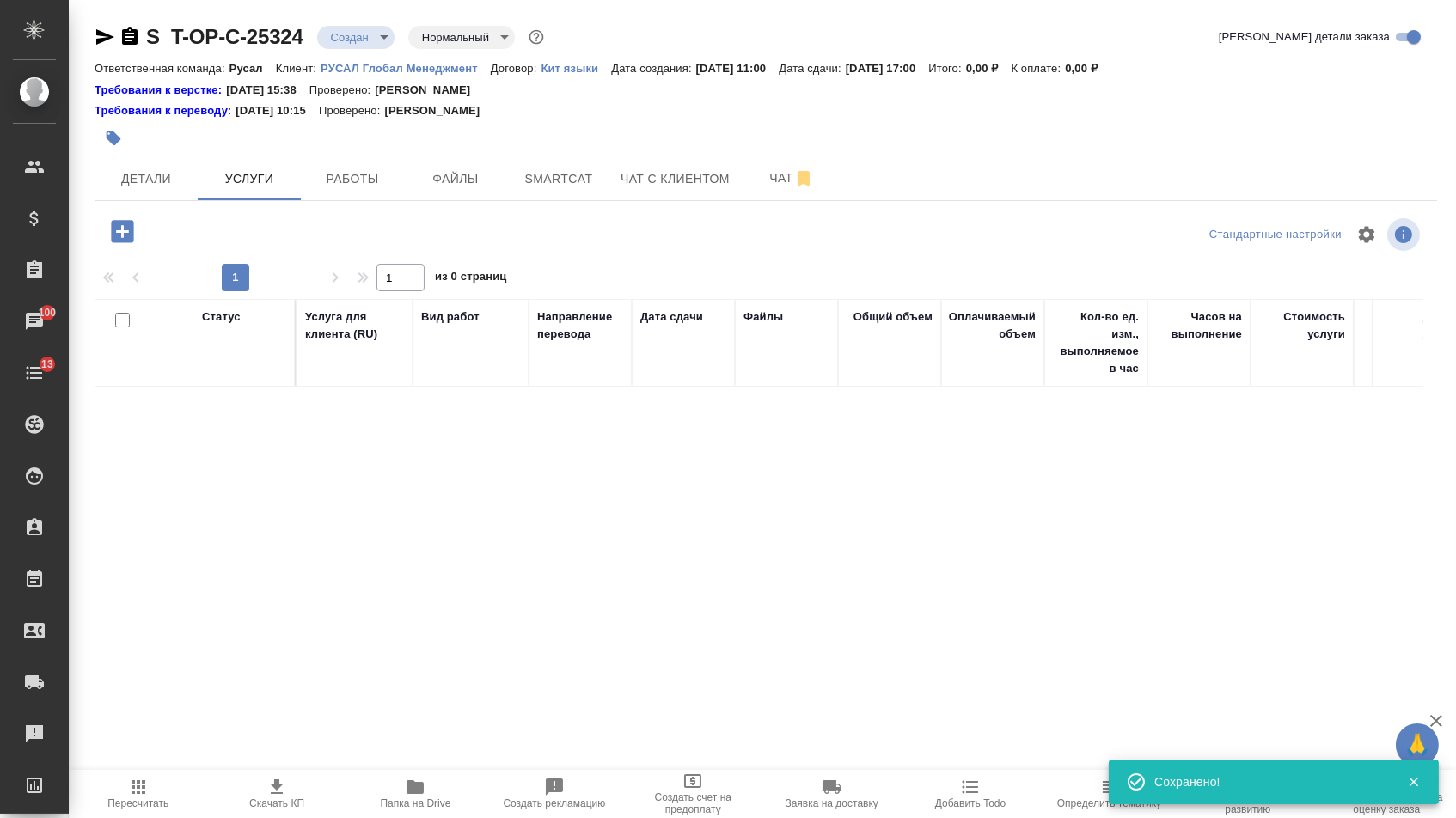
click at [127, 230] on icon "button" at bounding box center [122, 231] width 22 height 22
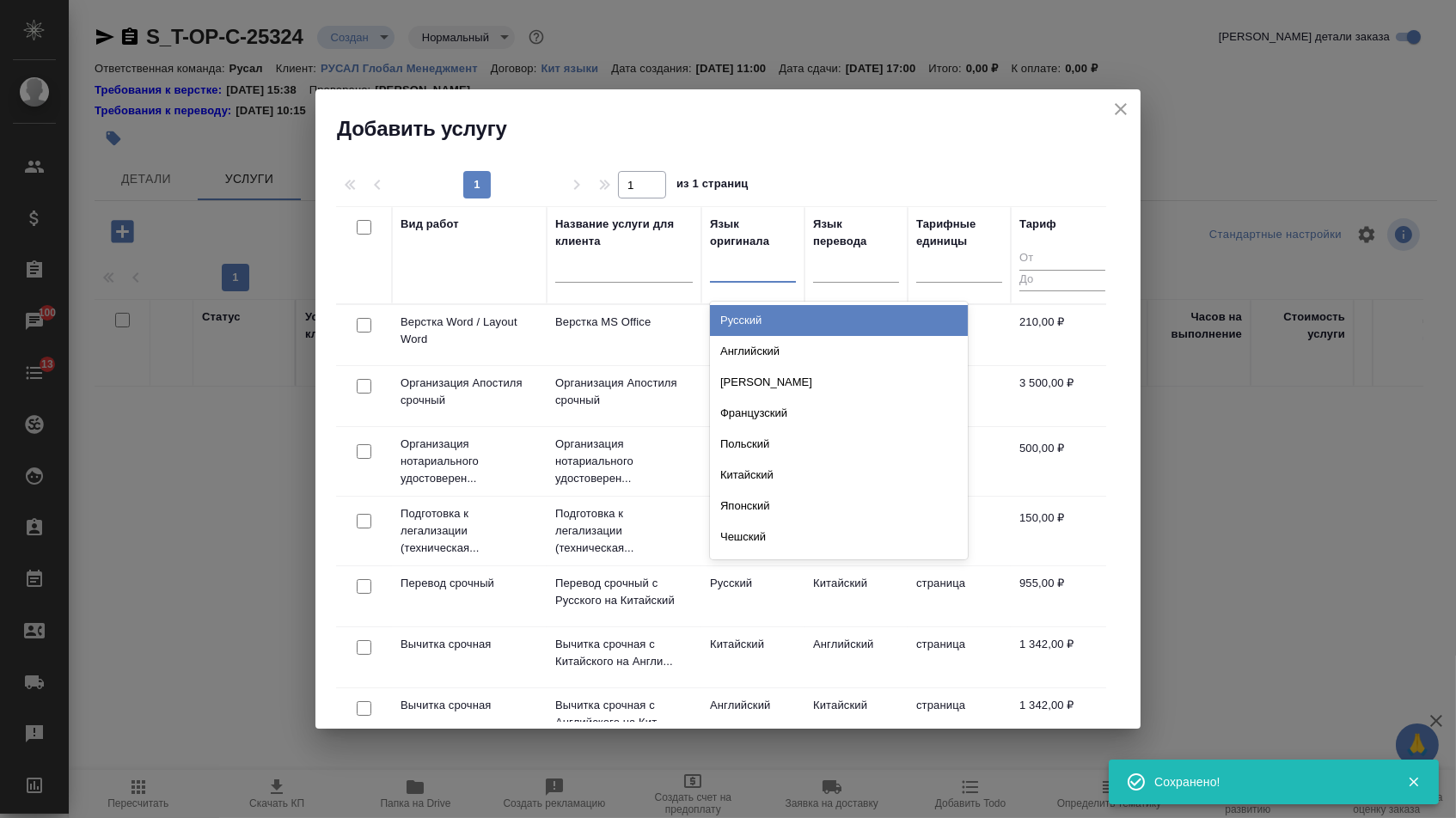
click at [741, 277] on div at bounding box center [752, 265] width 86 height 25
click at [741, 316] on div "Русский" at bounding box center [838, 320] width 258 height 31
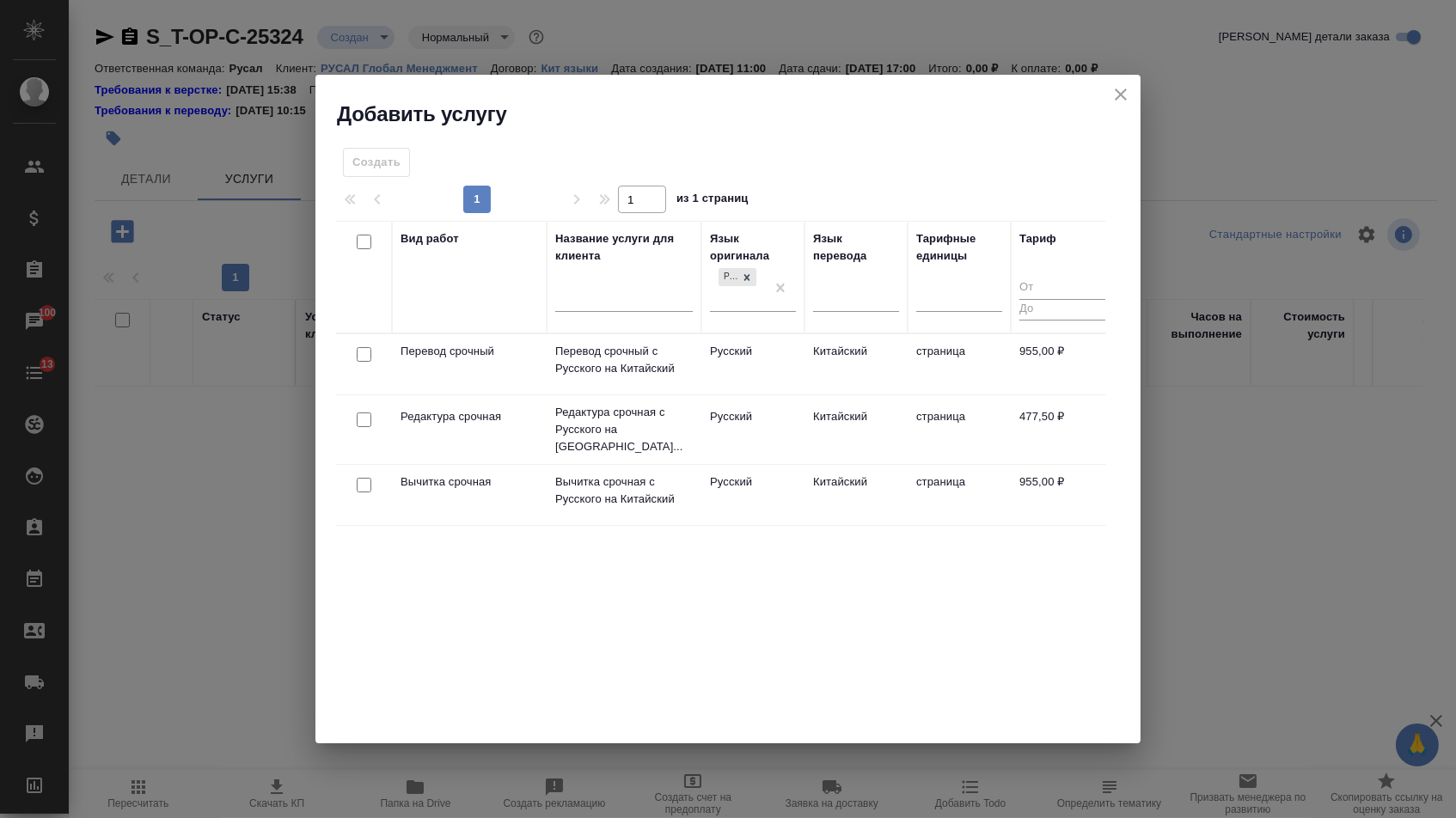
click at [359, 351] on input "checkbox" at bounding box center [364, 354] width 14 height 14
checkbox input "true"
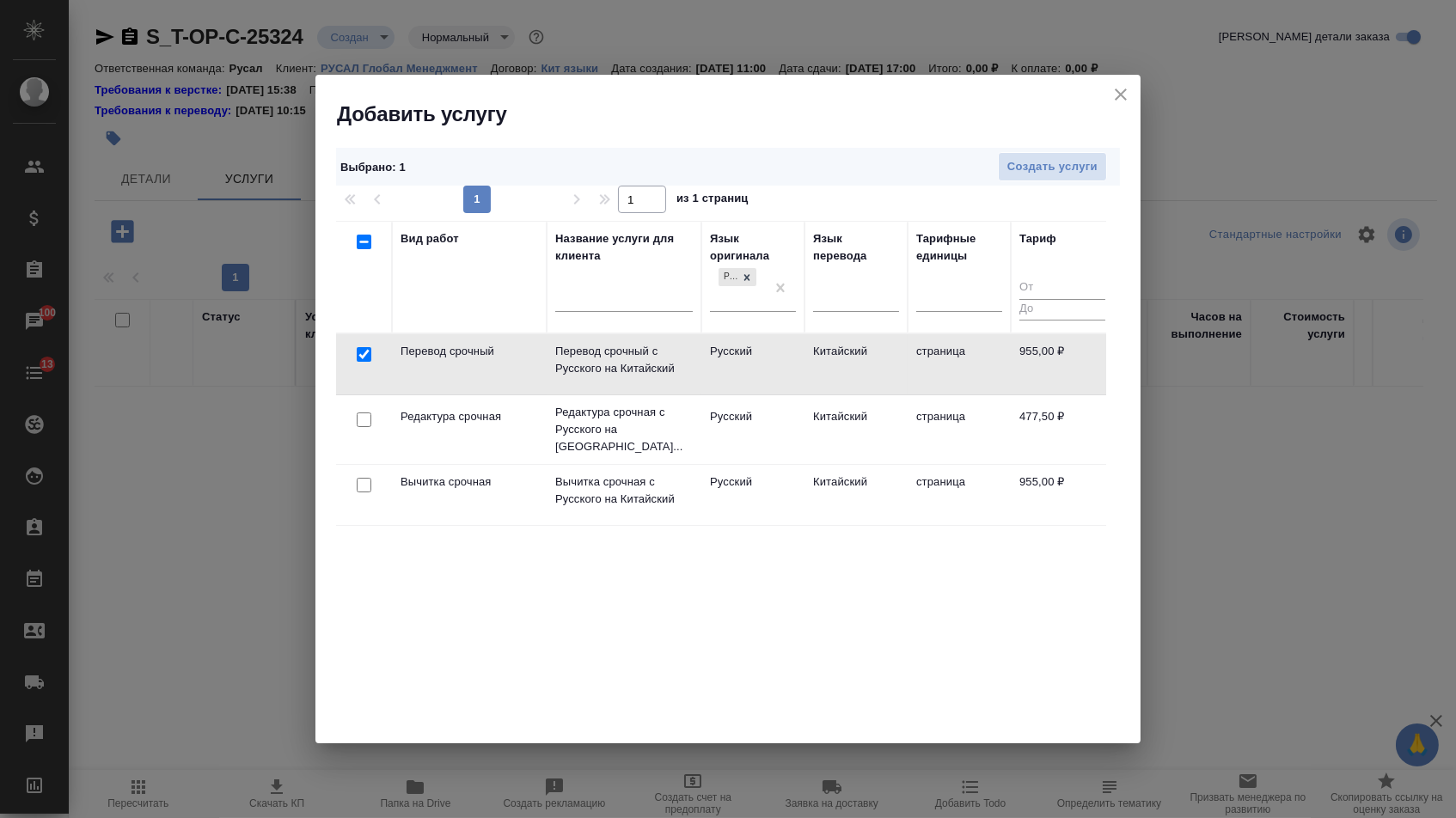
click at [360, 413] on input "checkbox" at bounding box center [364, 420] width 14 height 14
checkbox input "true"
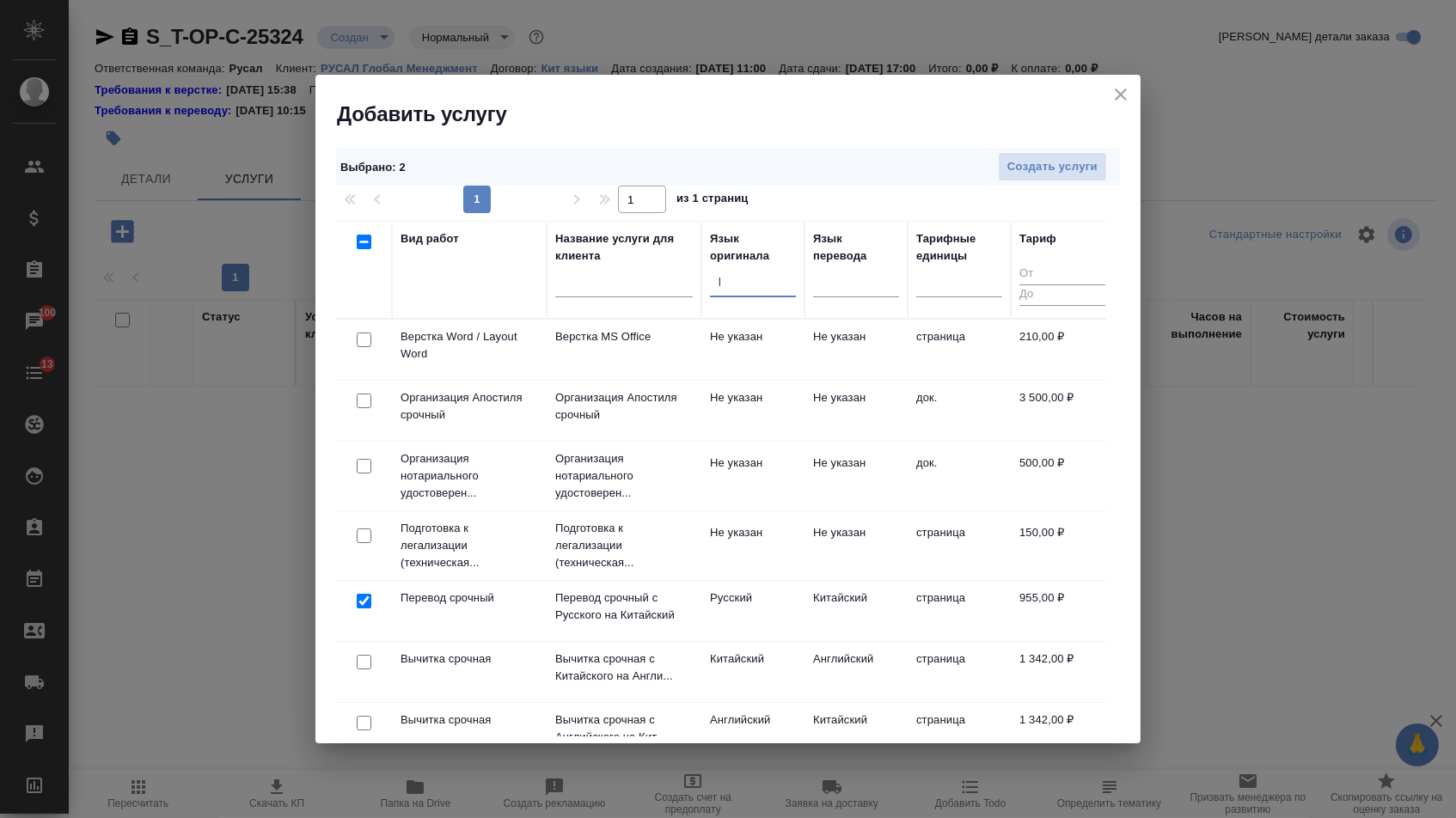
type input "ру"
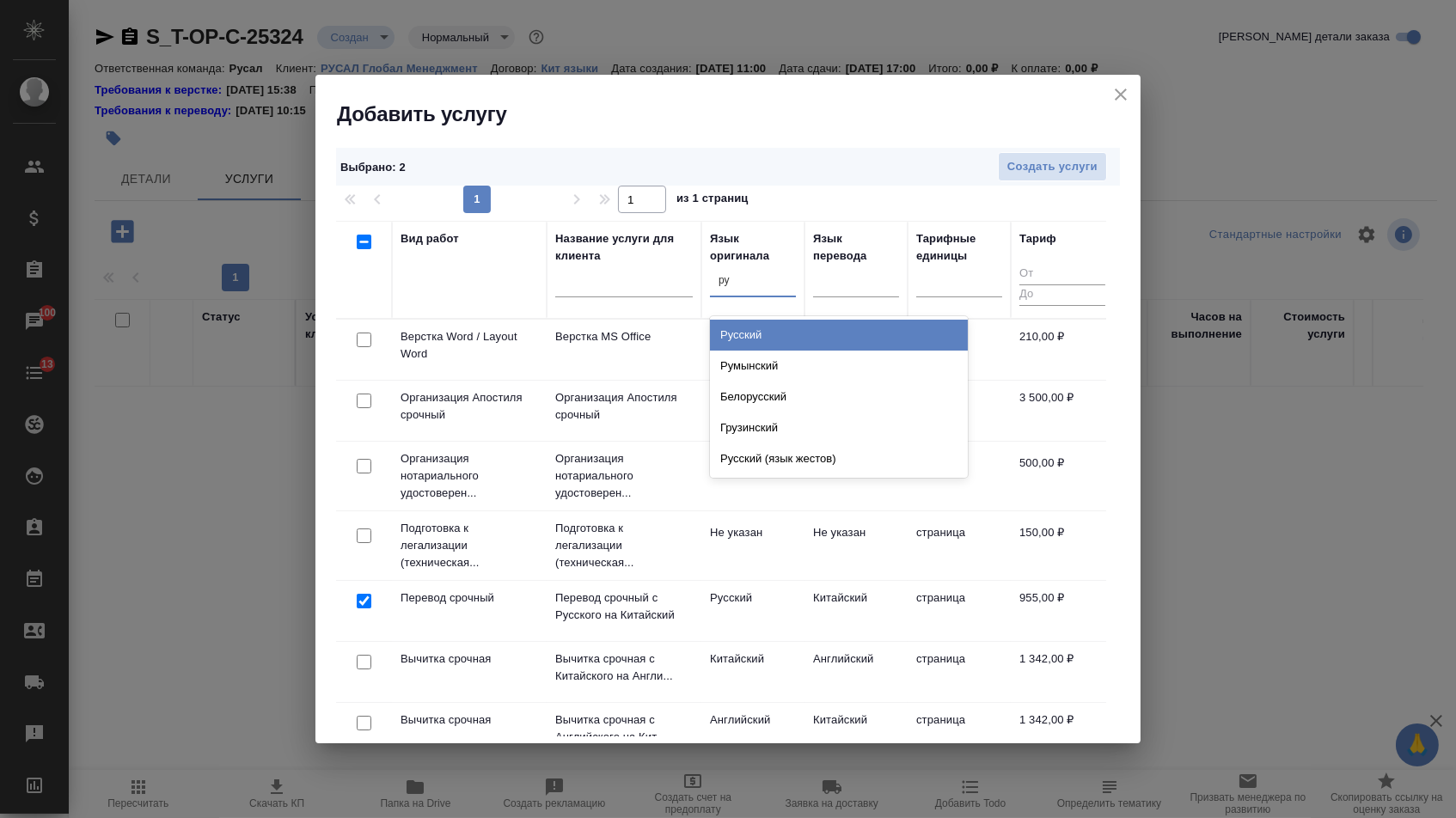
click at [771, 321] on div "Русский" at bounding box center [838, 334] width 258 height 31
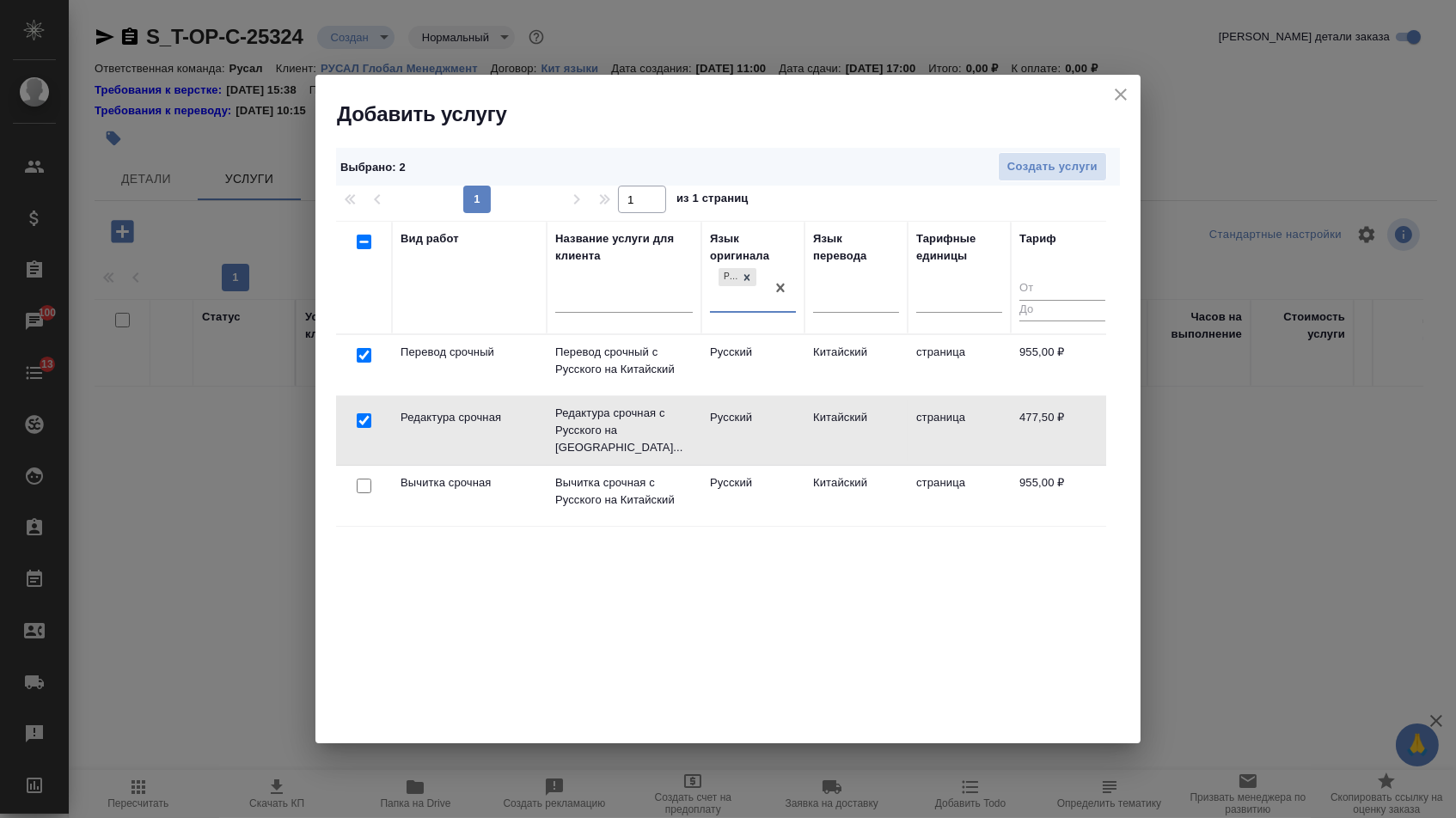
click at [364, 415] on input "checkbox" at bounding box center [364, 421] width 14 height 14
checkbox input "false"
click at [364, 363] on div at bounding box center [365, 356] width 39 height 24
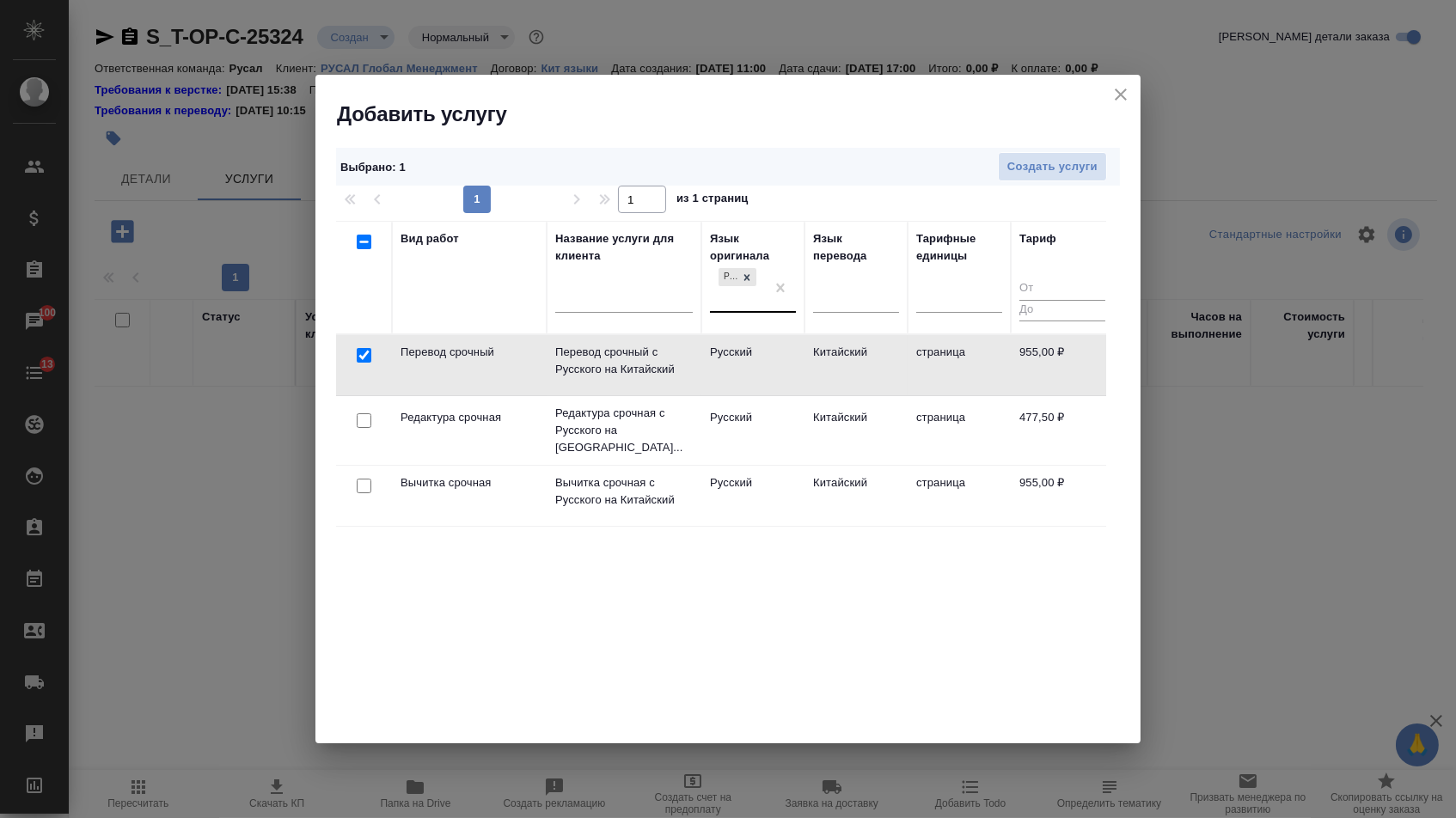
click at [364, 360] on input "checkbox" at bounding box center [364, 355] width 14 height 14
checkbox input "false"
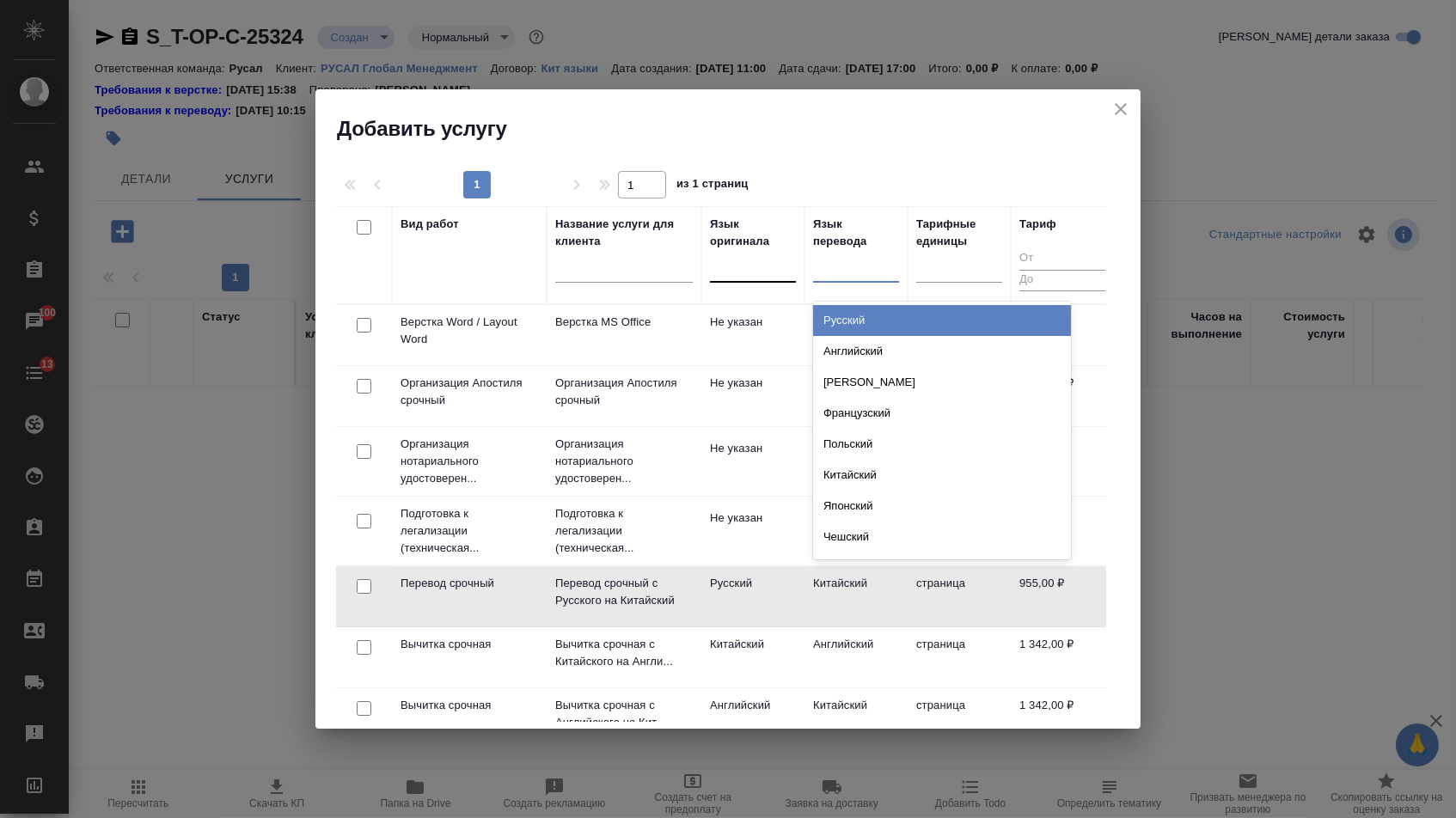
click at [826, 281] on div at bounding box center [856, 266] width 86 height 33
click at [833, 316] on div "Русский" at bounding box center [942, 320] width 258 height 31
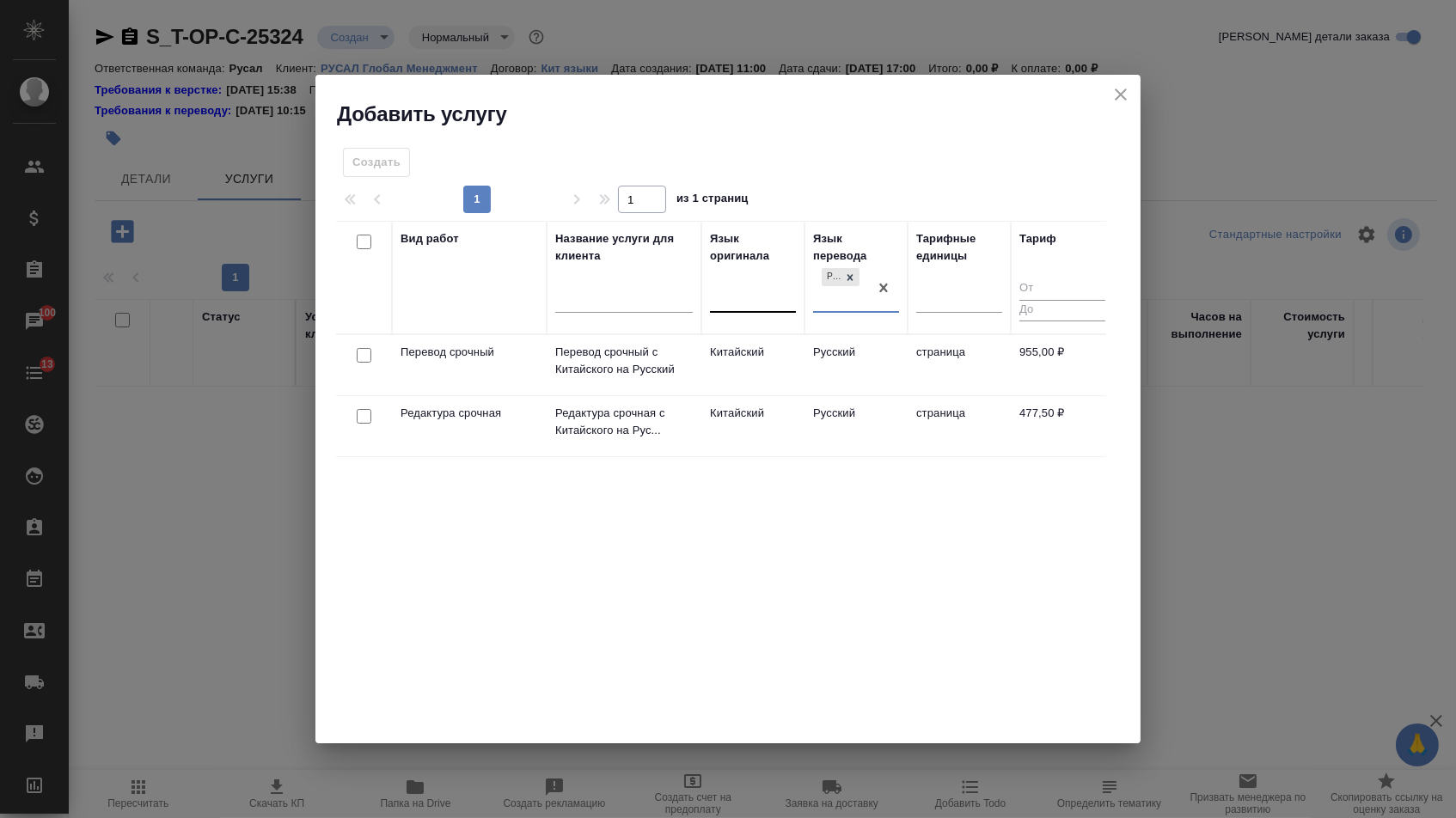
click at [363, 360] on input "checkbox" at bounding box center [364, 355] width 14 height 14
checkbox input "true"
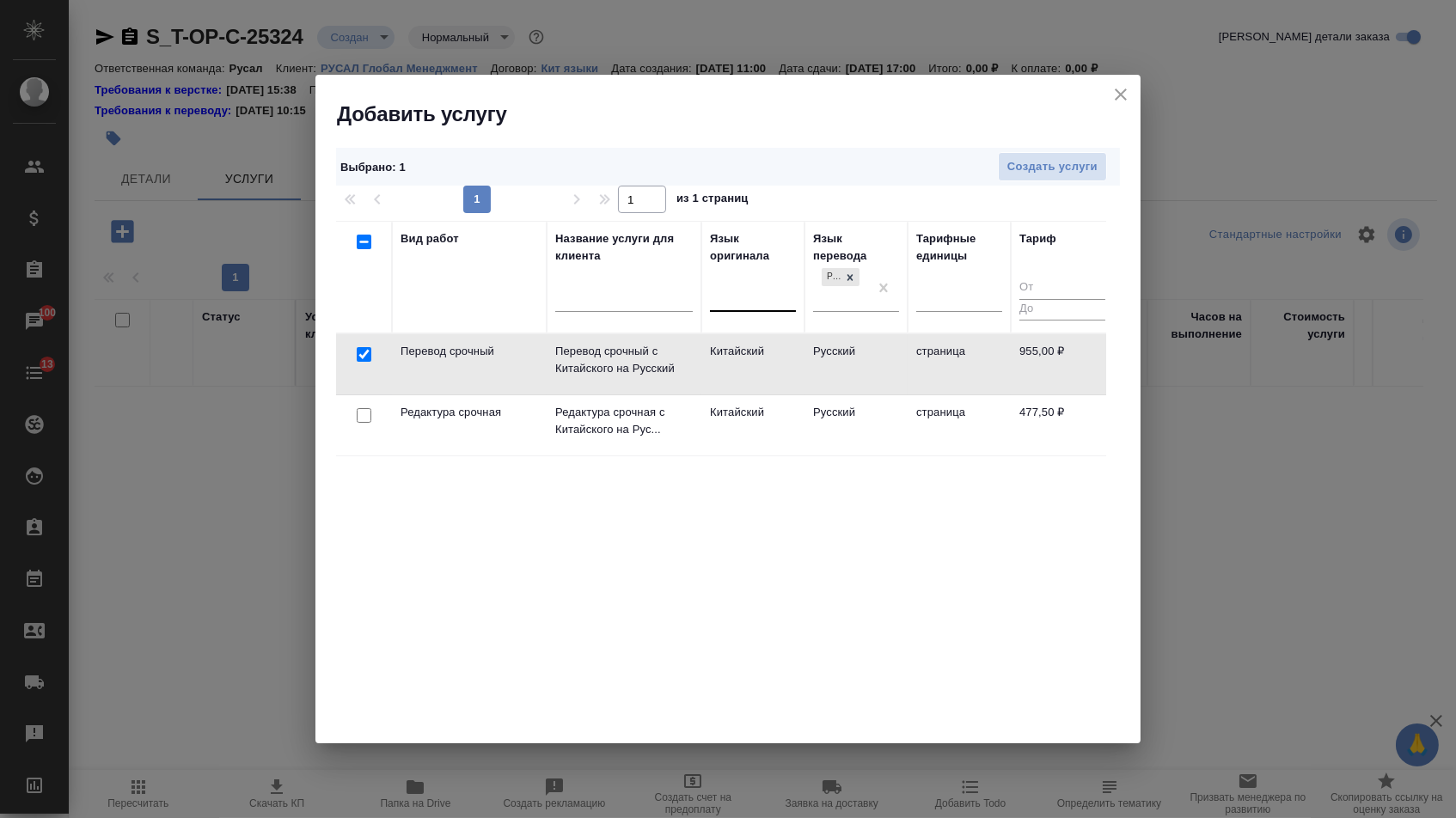
click at [363, 421] on input "checkbox" at bounding box center [364, 415] width 14 height 14
checkbox input "true"
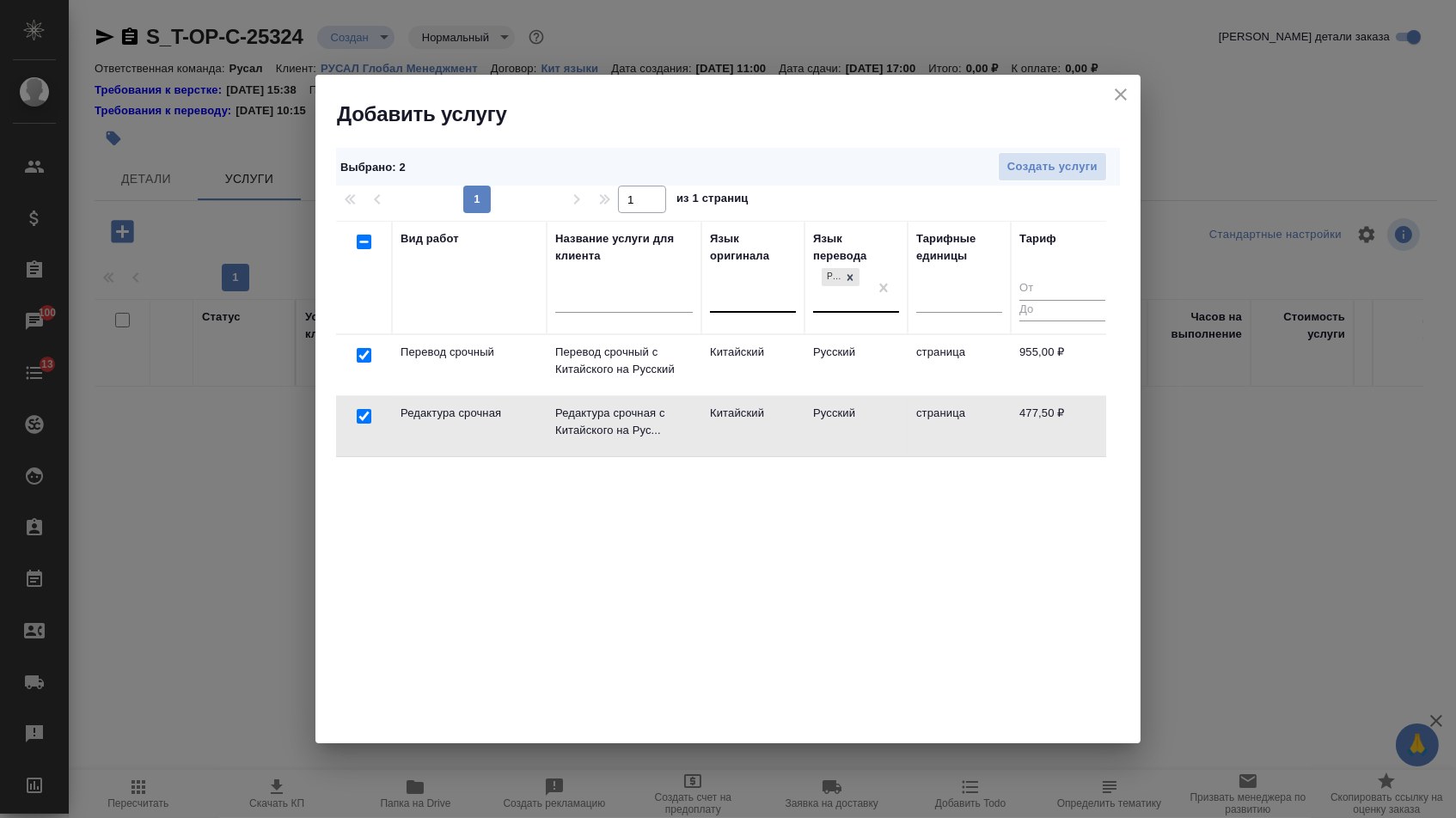
checkbox input "false"
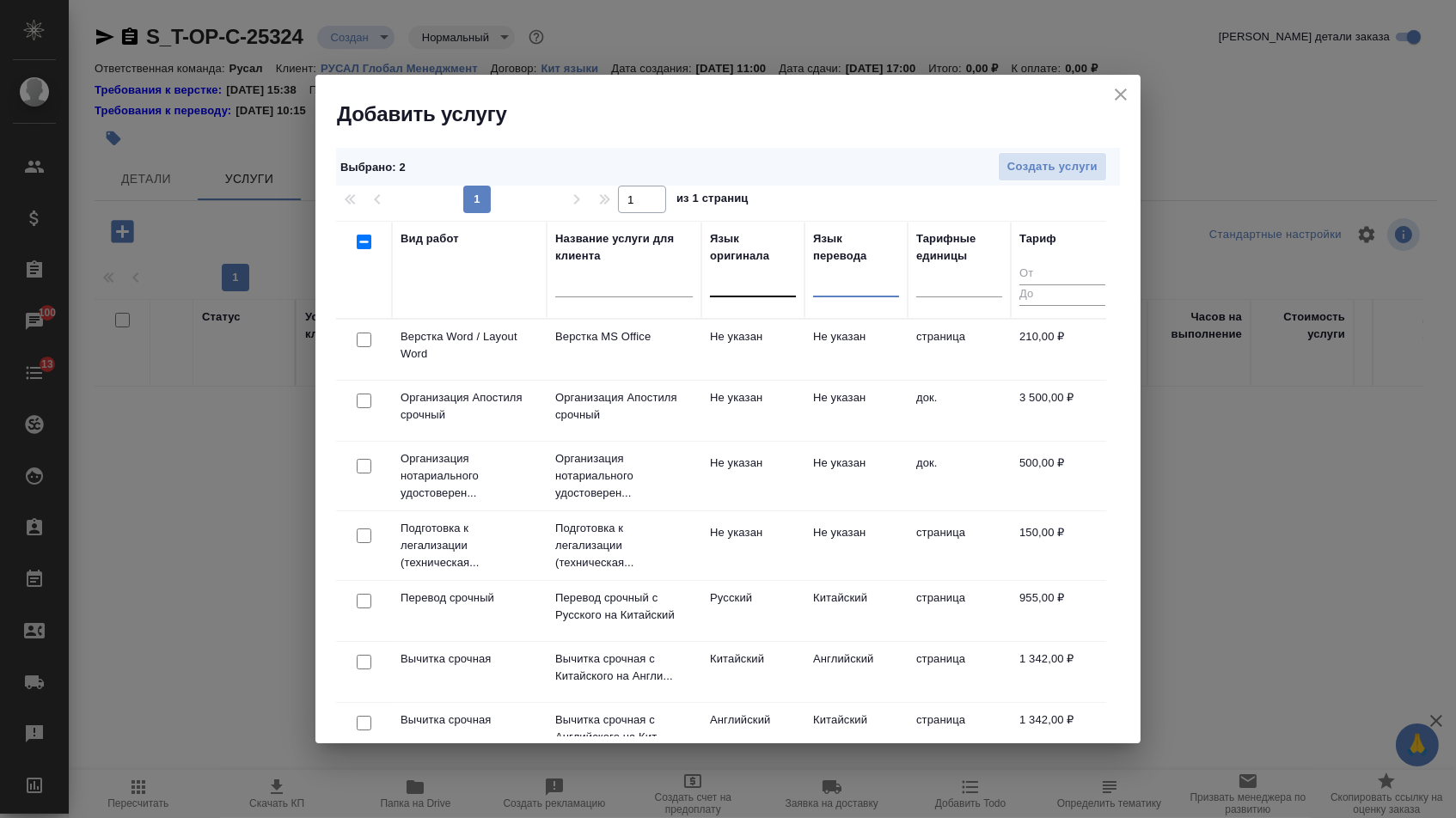
click at [363, 340] on input "checkbox" at bounding box center [364, 340] width 14 height 14
checkbox input "true"
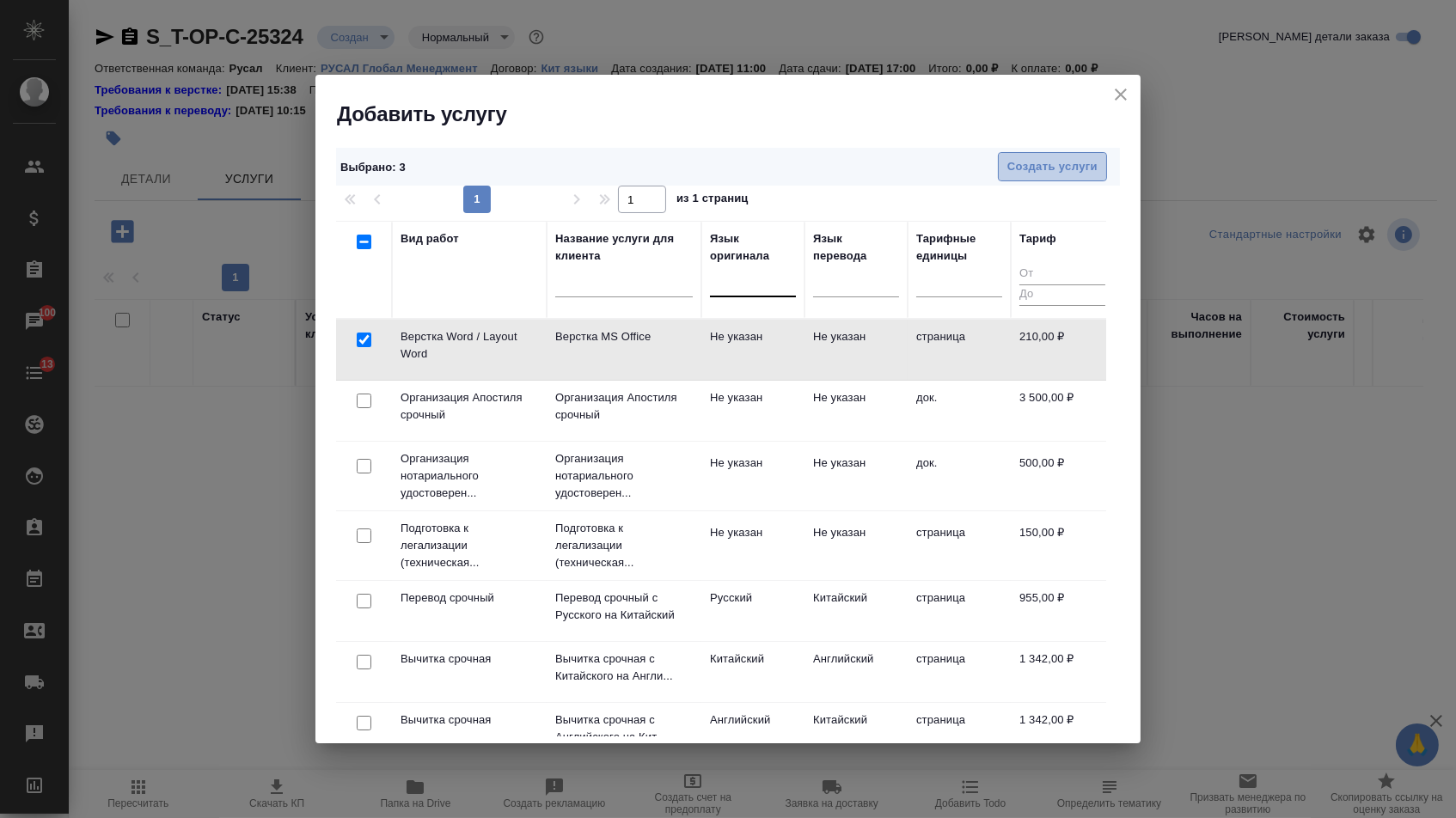
click at [1082, 159] on span "Создать услуги" at bounding box center [1053, 167] width 91 height 20
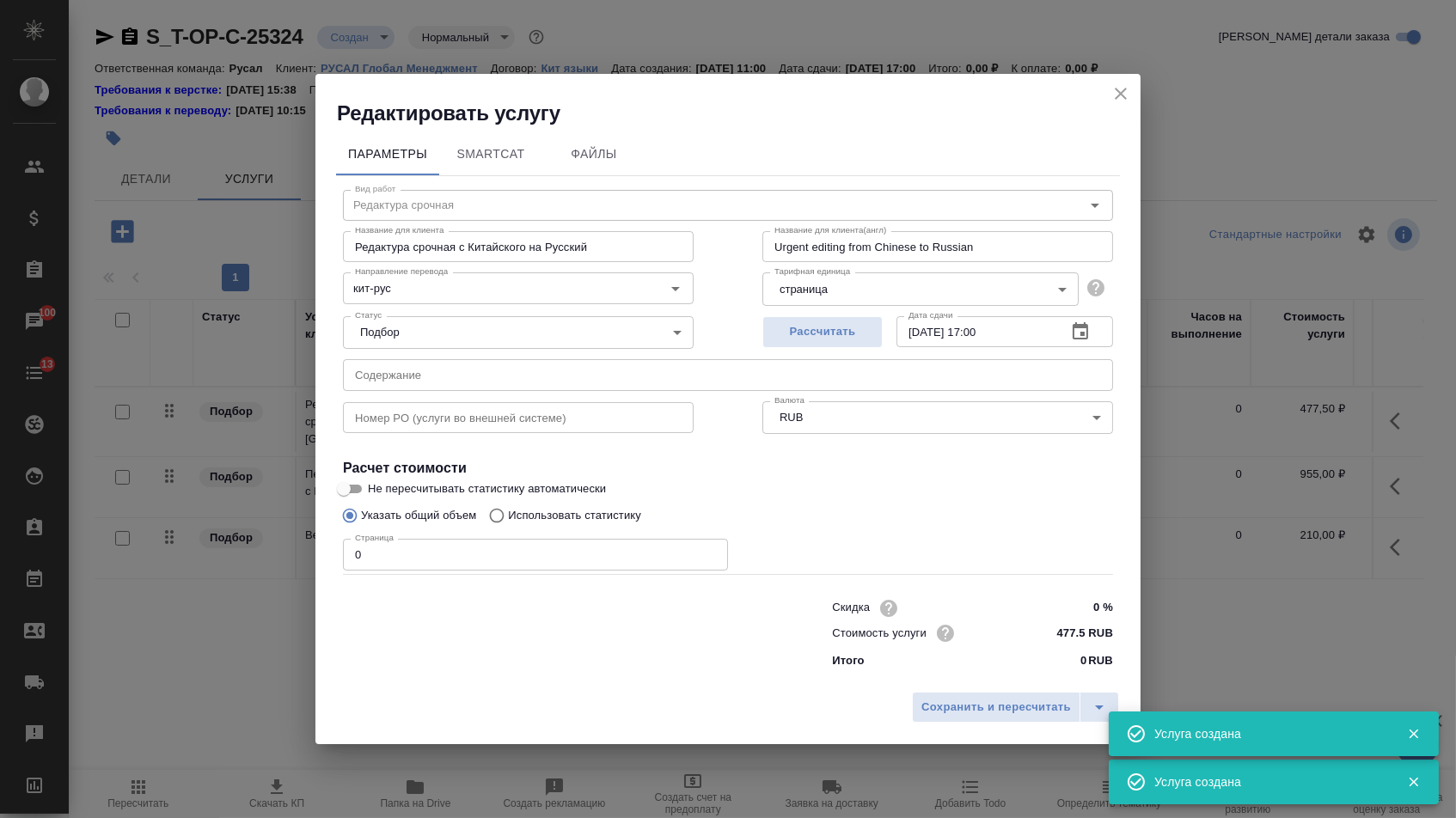
type input "Перевод срочный"
type input "Перевод срочный с Китайского на Русский"
type input "Urgent translation from Chinese into Russian"
type input "кит-рус"
type input "955 RUB"
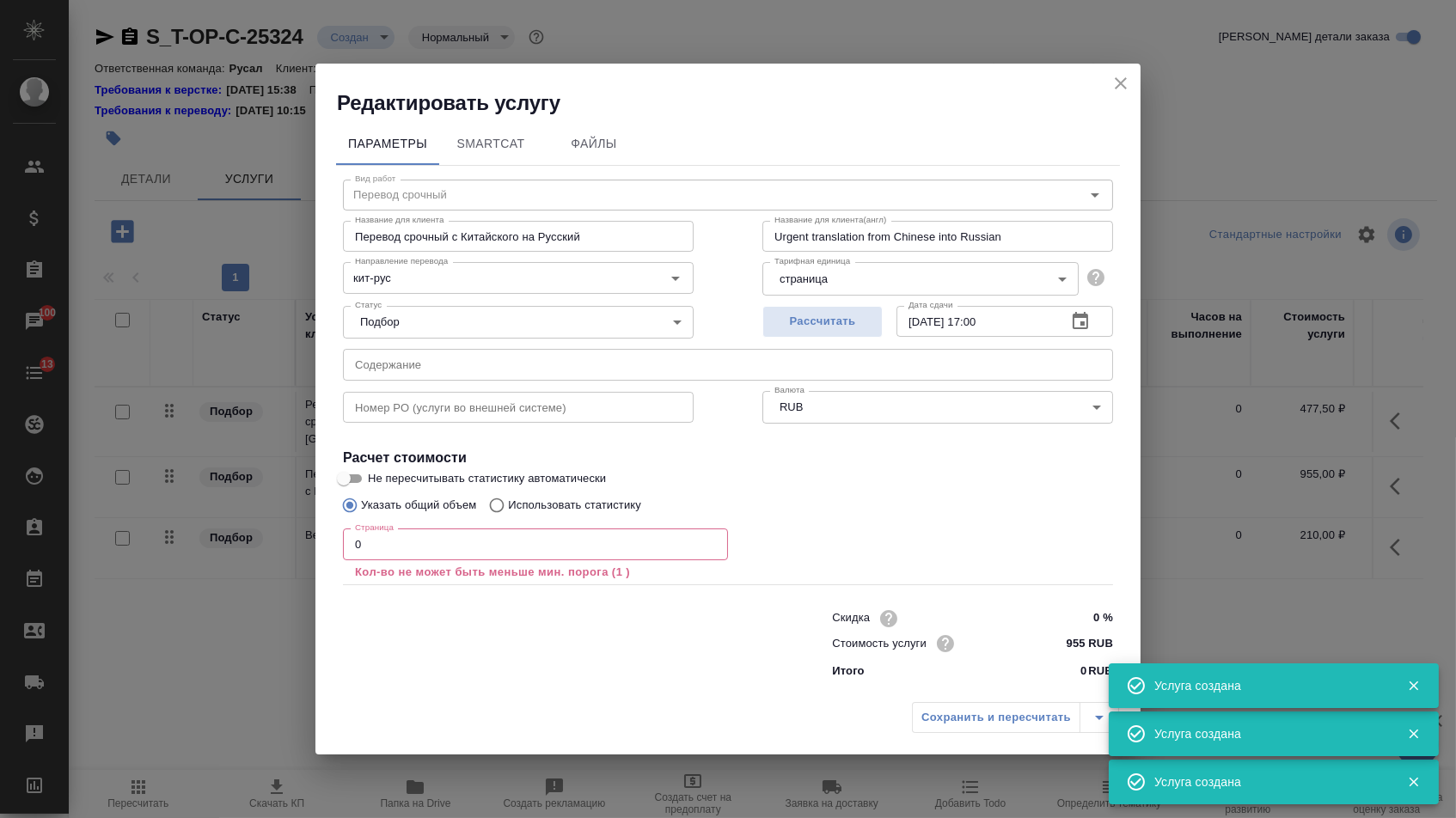
click at [560, 372] on input "text" at bounding box center [728, 364] width 770 height 31
paste input "6. YZP280M-4-90KW-Model(1) на китайском"
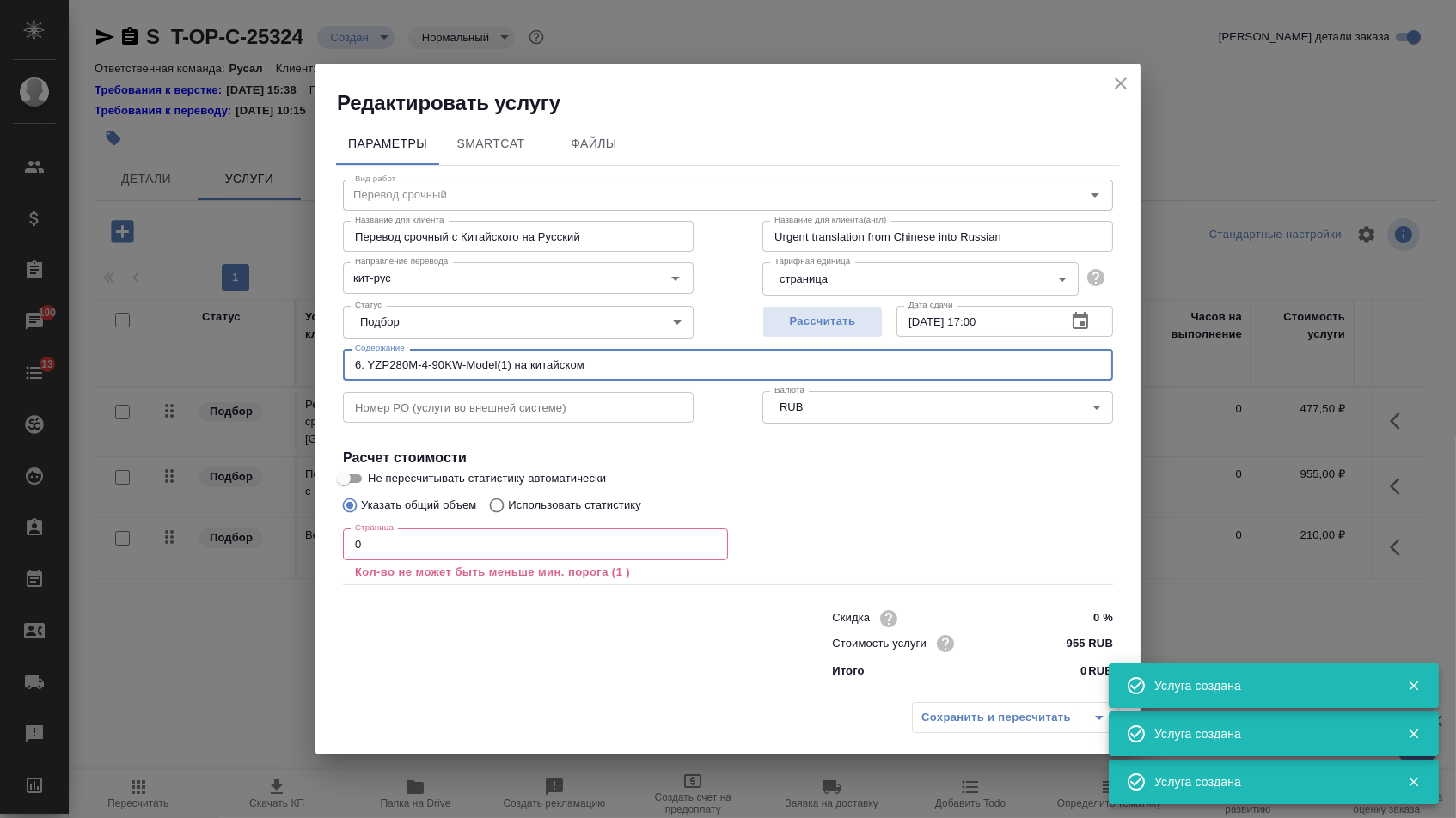
type input "6. YZP280M-4-90KW-Model(1) на китайском"
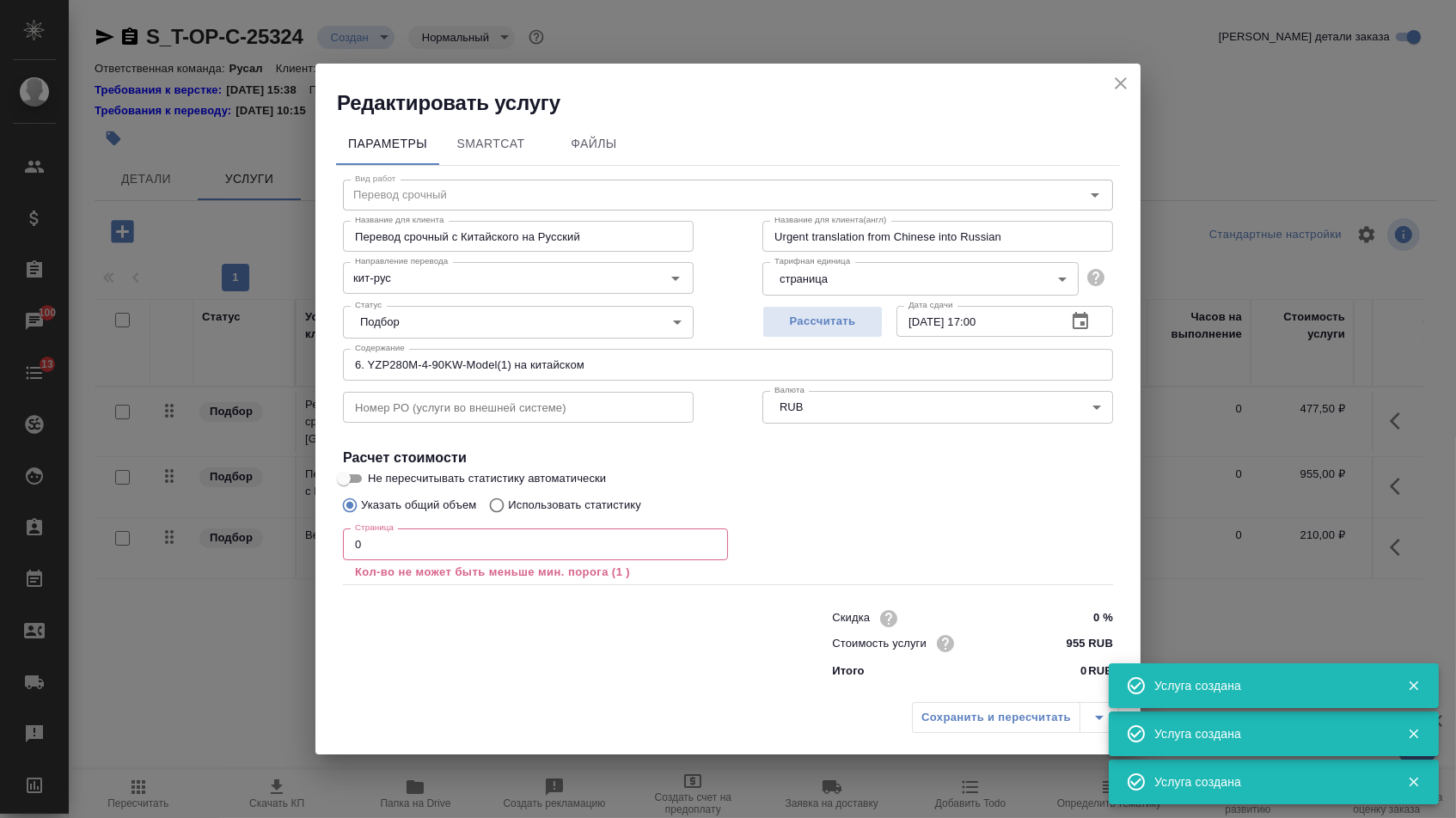
click at [428, 570] on p "Кол-во не может быть меньше мин. порога (1 )" at bounding box center [535, 572] width 361 height 17
click at [428, 564] on div "Страница 0 Страница Кол-во не может быть меньше мин. порога (1 )" at bounding box center [536, 555] width 385 height 51
click at [419, 553] on input "0" at bounding box center [536, 544] width 385 height 31
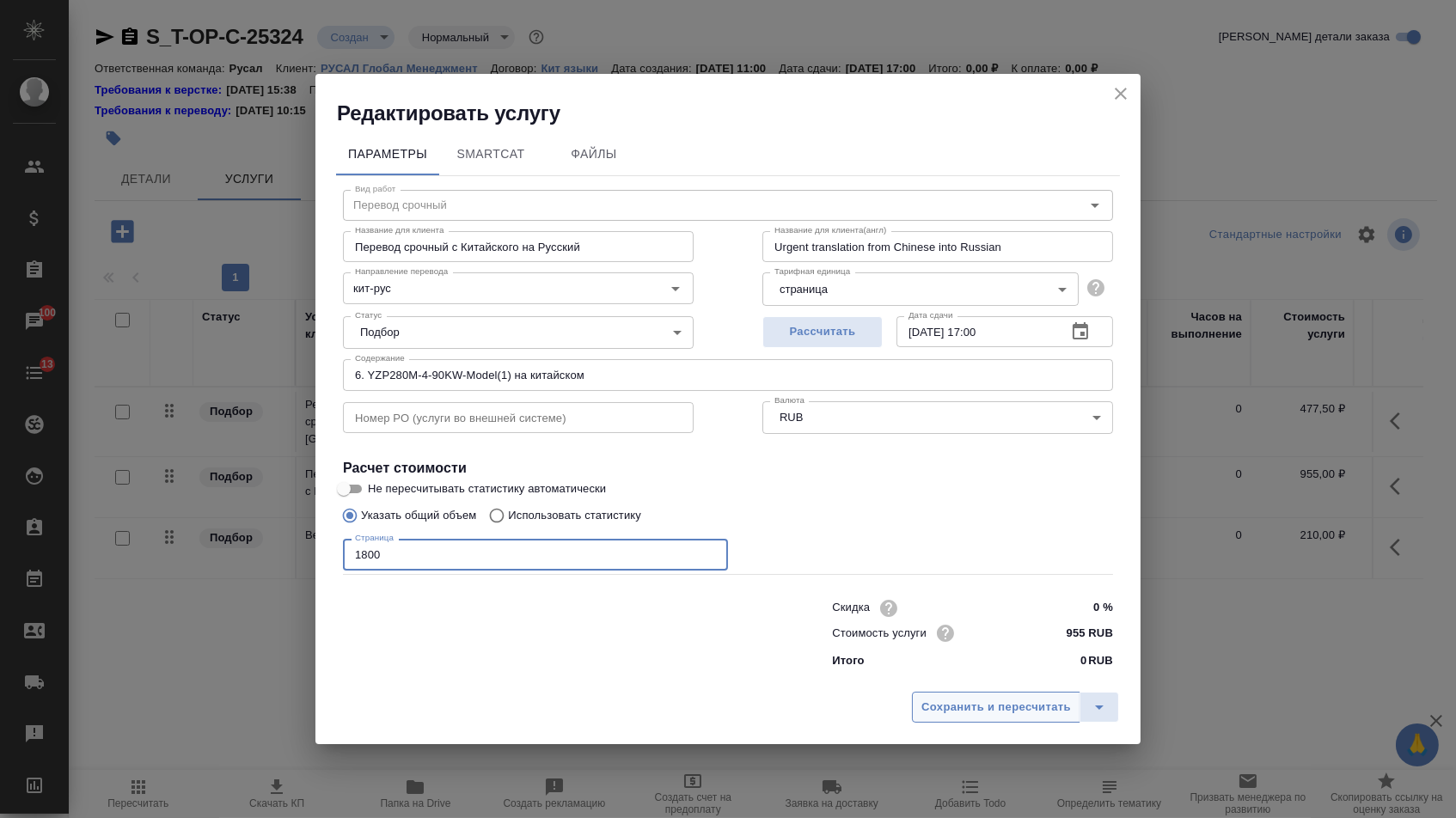
type input "1800"
click at [933, 707] on span "Сохранить и пересчитать" at bounding box center [996, 708] width 150 height 20
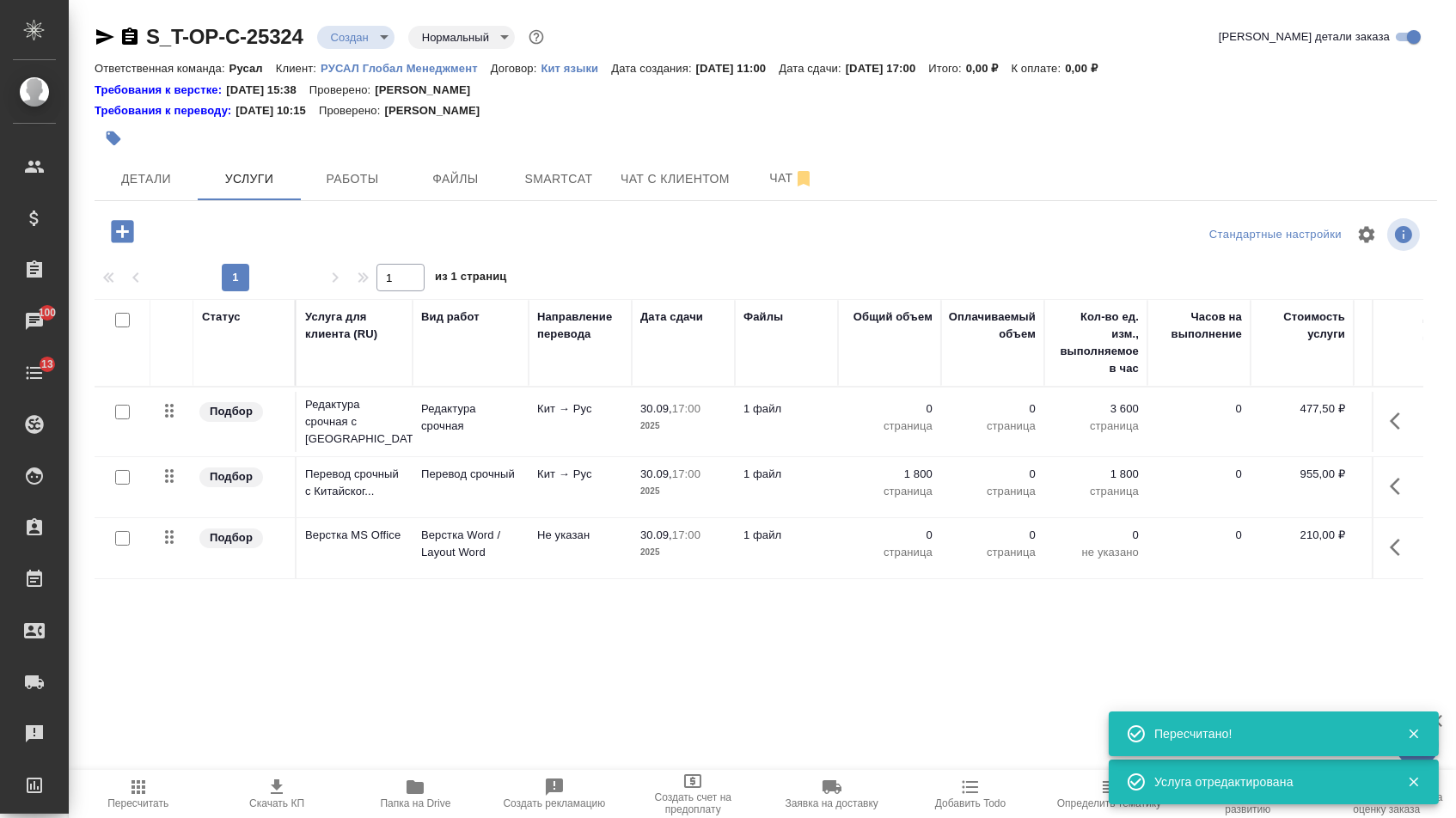
type input "urgent"
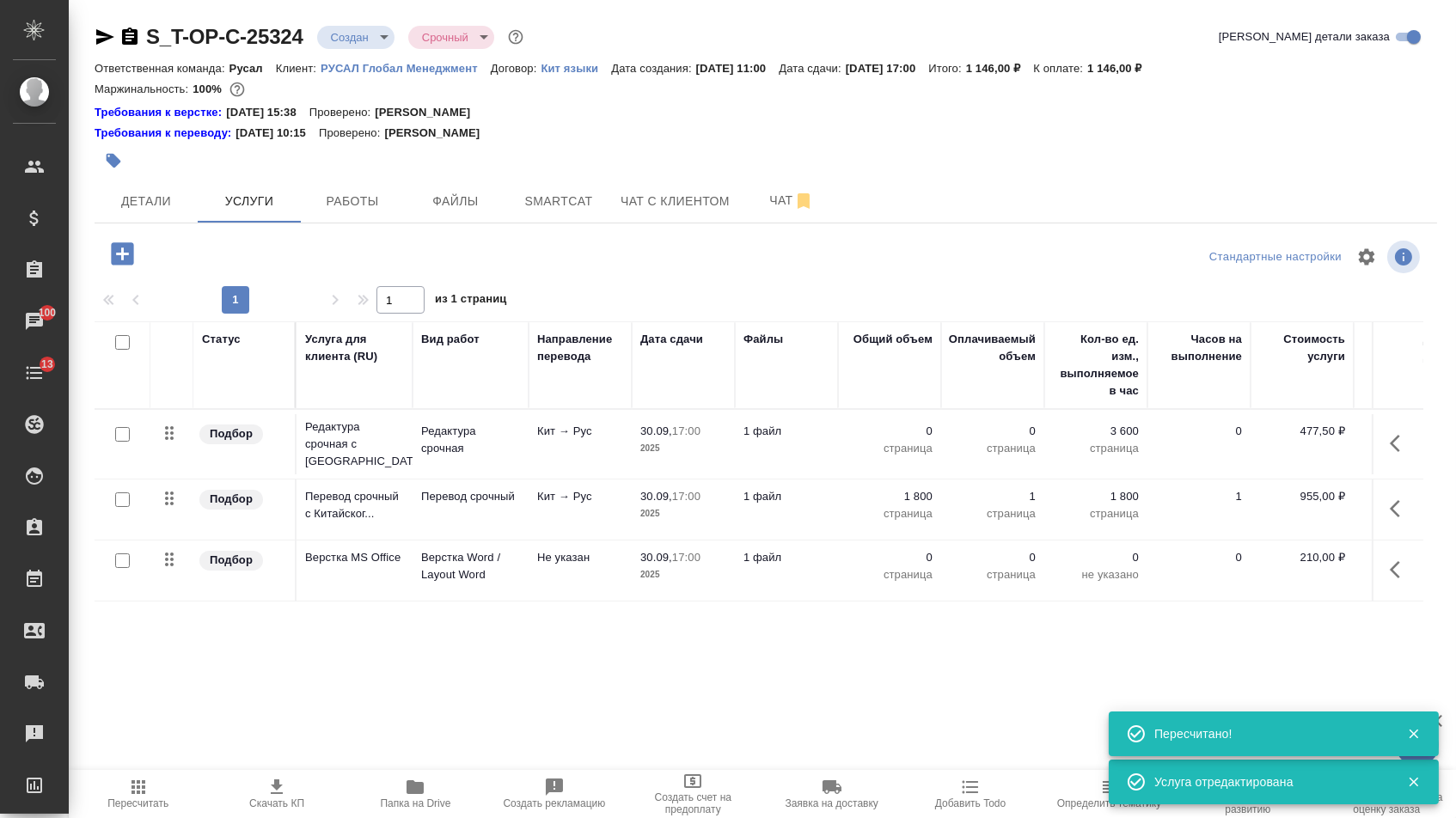
click at [893, 439] on p "0" at bounding box center [889, 431] width 86 height 17
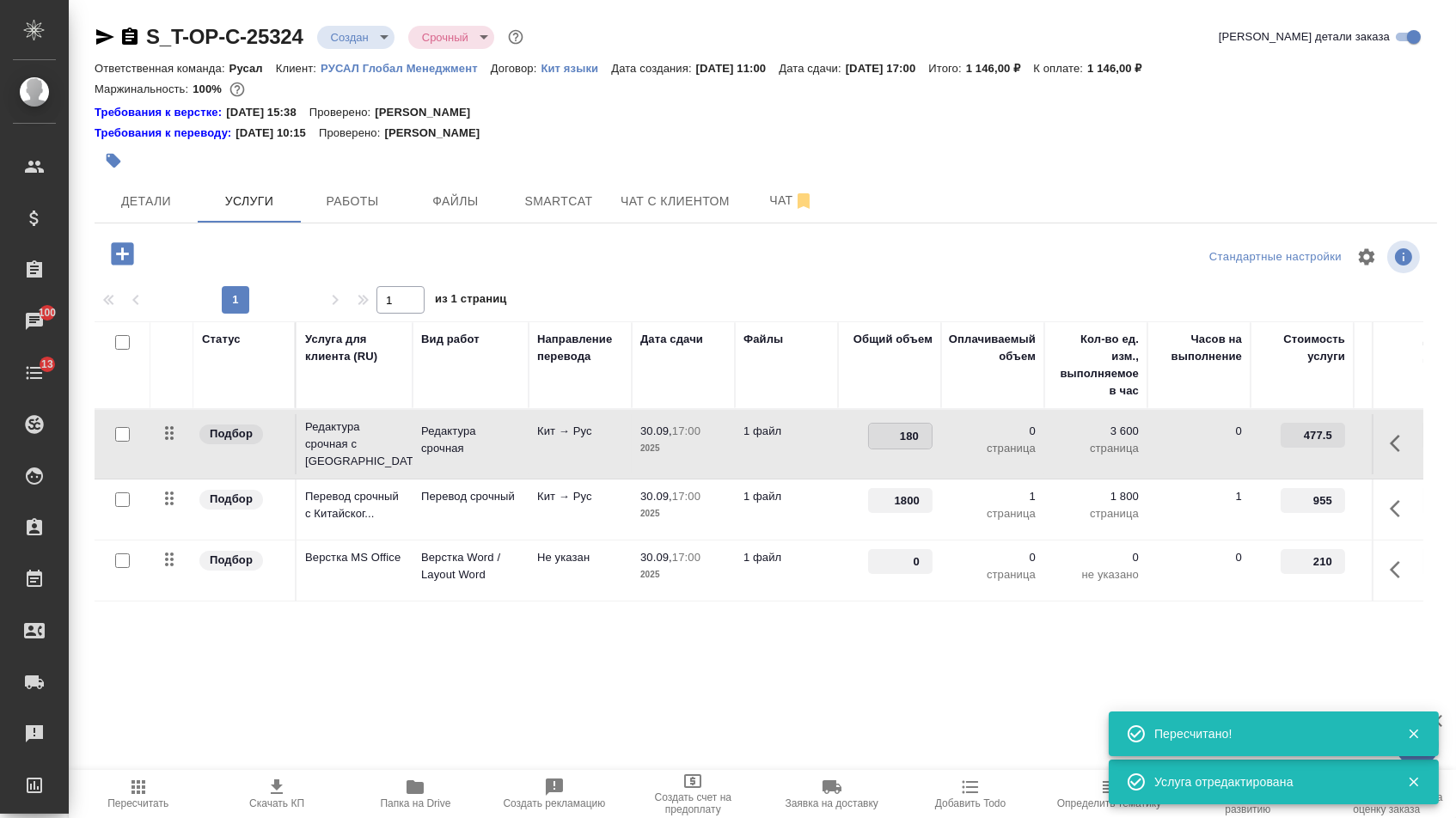
type input "1800"
drag, startPoint x: 915, startPoint y: 570, endPoint x: 941, endPoint y: 570, distance: 26.0
click at [940, 570] on tr "Подбор Верстка MS Office Верстка Word / Layout Word Не указан 30.09, 17:00 2025…" at bounding box center [905, 570] width 1620 height 61
type input "1"
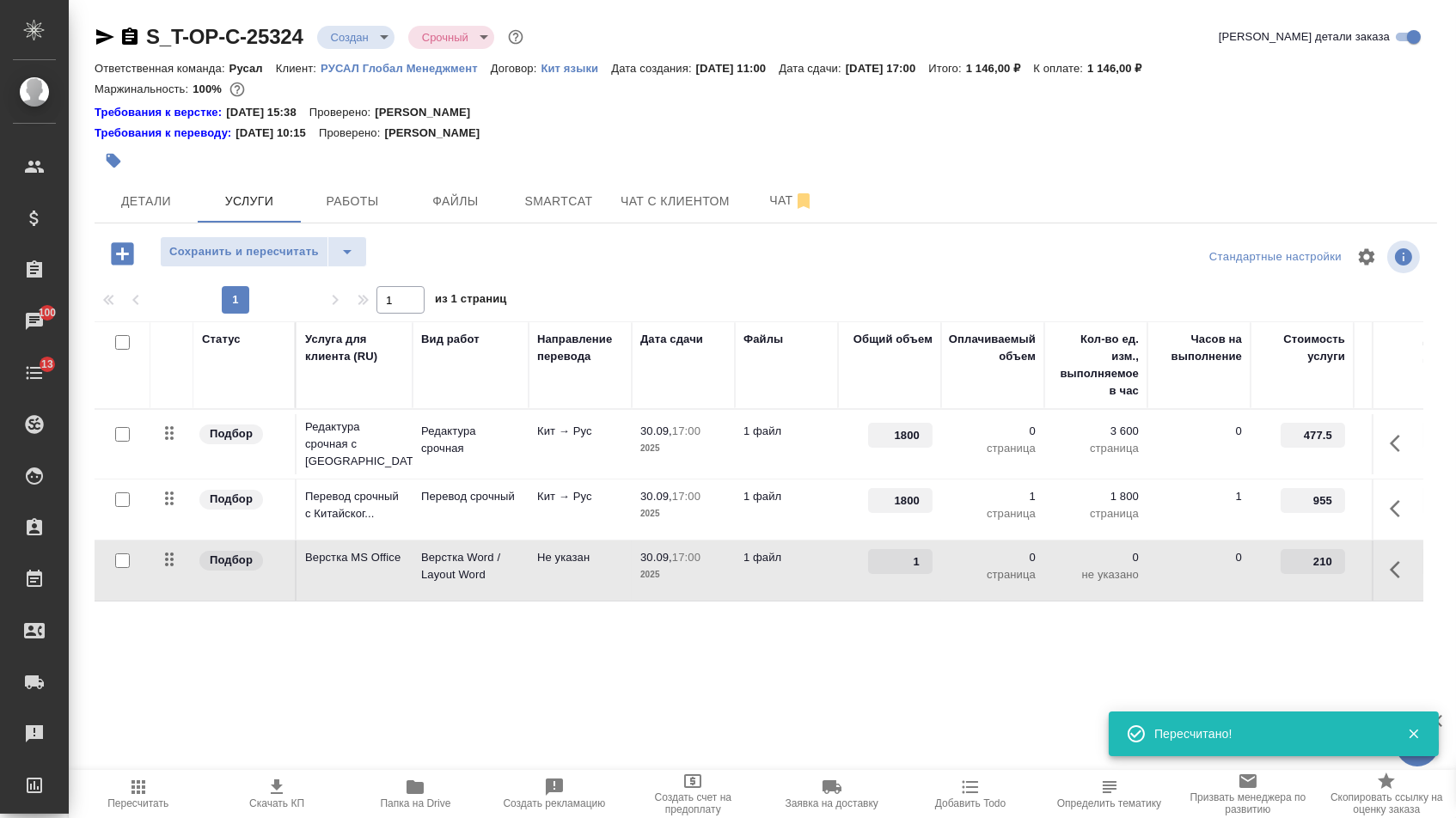
click at [920, 601] on td "1" at bounding box center [890, 570] width 103 height 60
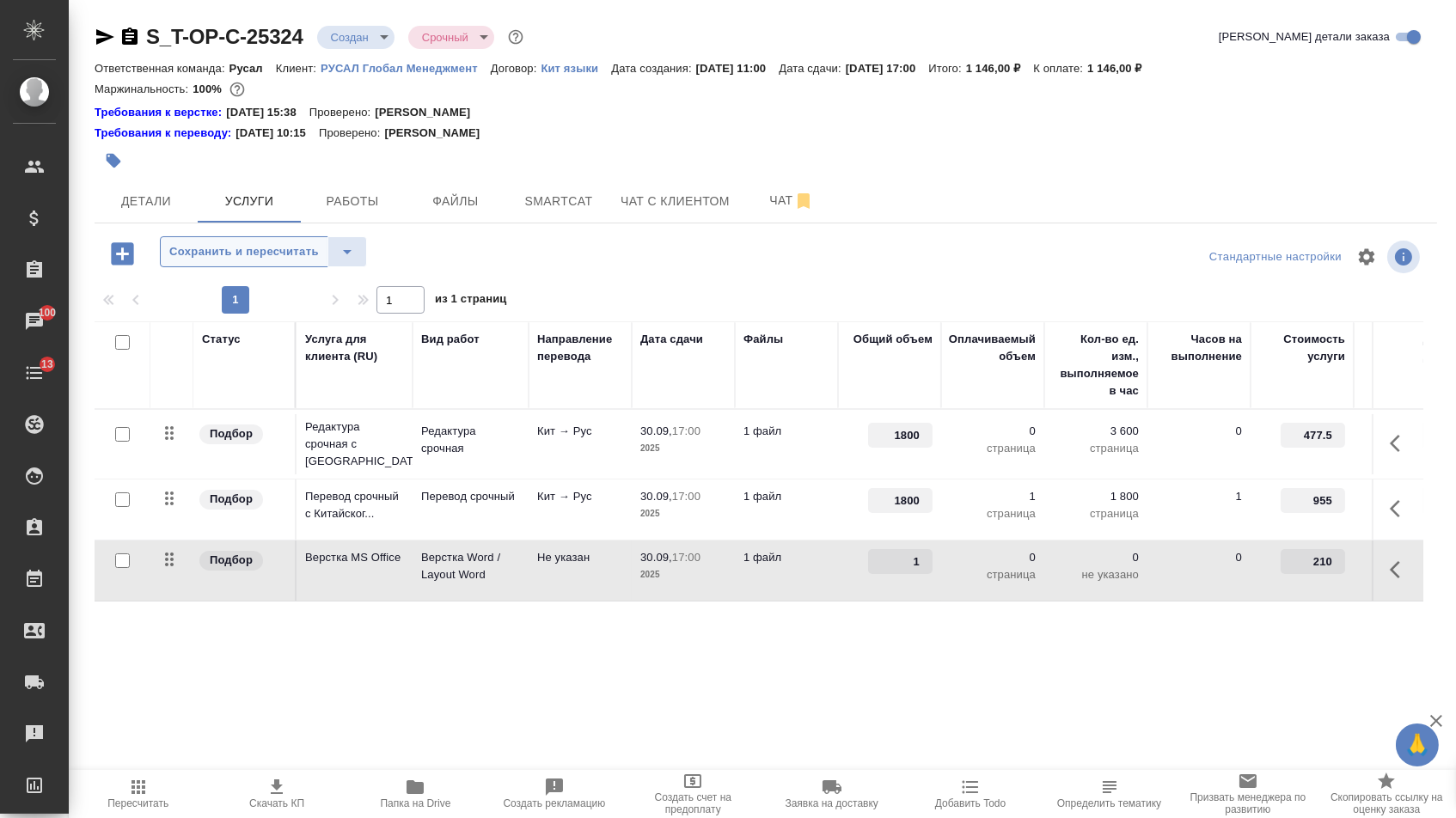
click at [293, 254] on span "Сохранить и пересчитать" at bounding box center [244, 252] width 150 height 20
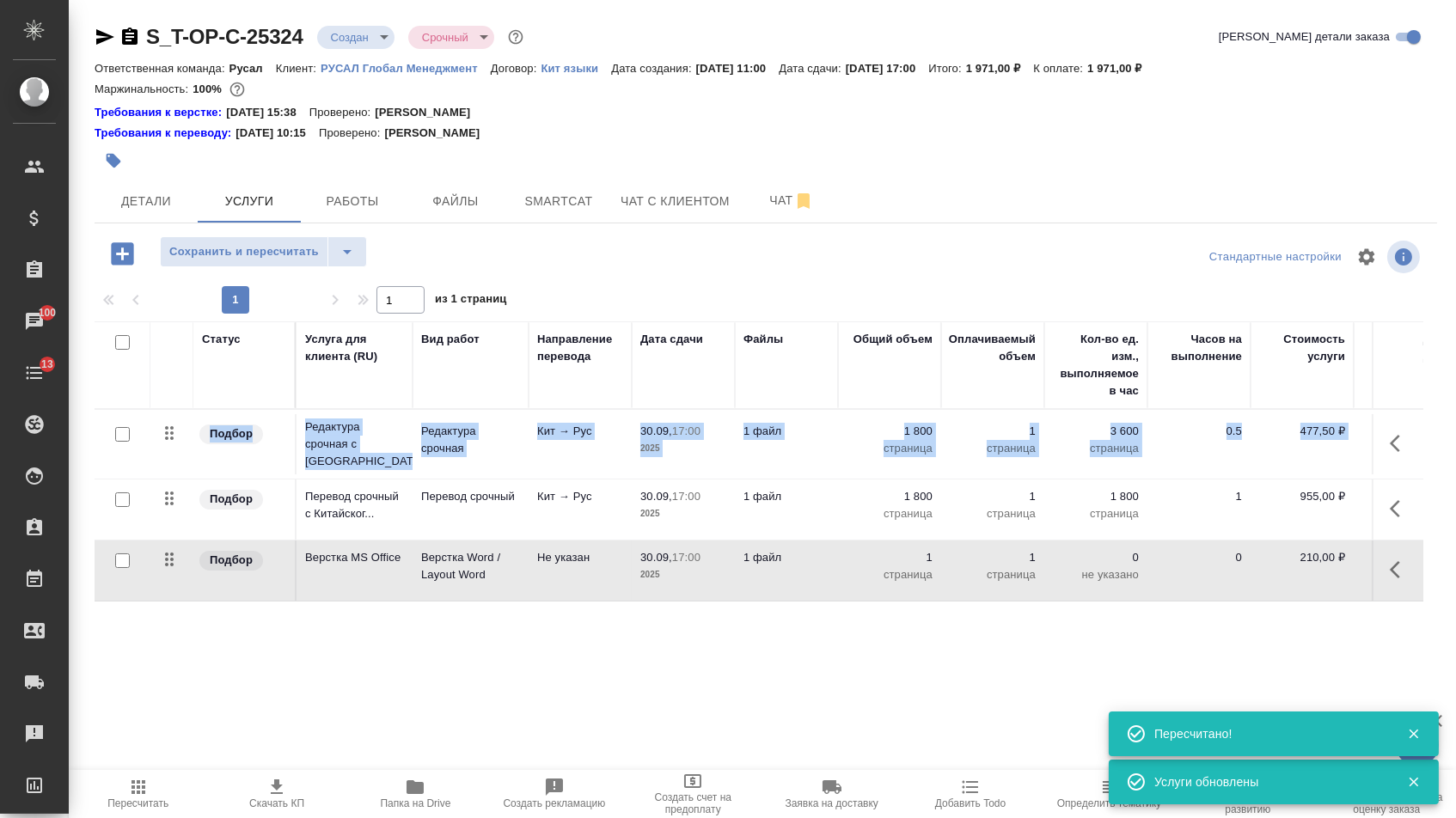
drag, startPoint x: 156, startPoint y: 515, endPoint x: 156, endPoint y: 423, distance: 92.0
click at [156, 423] on tbody "Подбор Редактура срочная с Китайск... Редактура срочная Кит → Рус 30.09, 17:00 …" at bounding box center [905, 506] width 1620 height 192
drag, startPoint x: 161, startPoint y: 502, endPoint x: 156, endPoint y: 397, distance: 105.1
click at [157, 398] on table "Статус Услуга для клиента (RU) Вид работ Направление перевода Дата сдачи Файлы …" at bounding box center [905, 461] width 1620 height 280
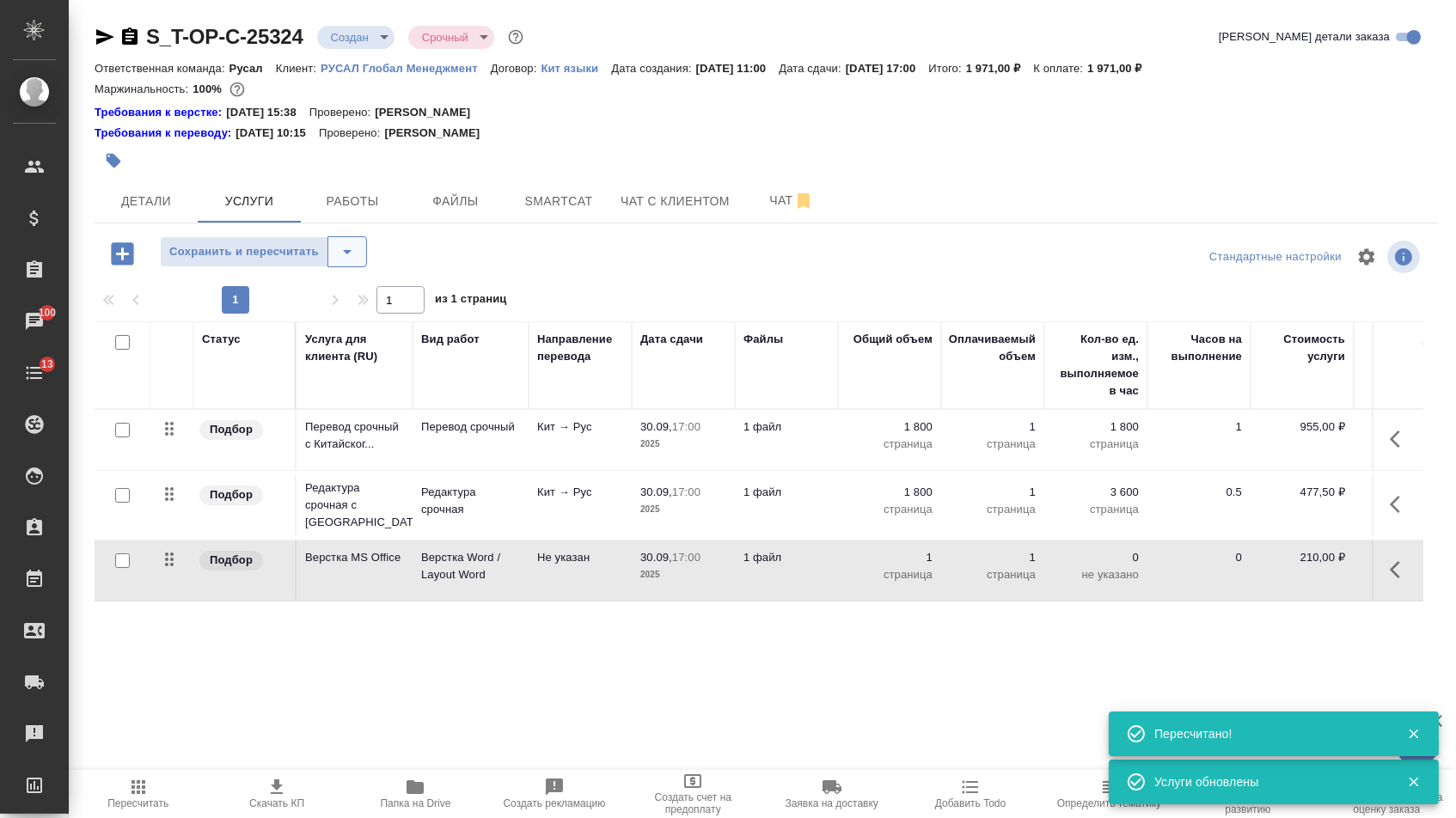
click at [358, 250] on icon "split button" at bounding box center [347, 251] width 20 height 20
click at [353, 295] on li "Сохранить" at bounding box center [271, 297] width 211 height 28
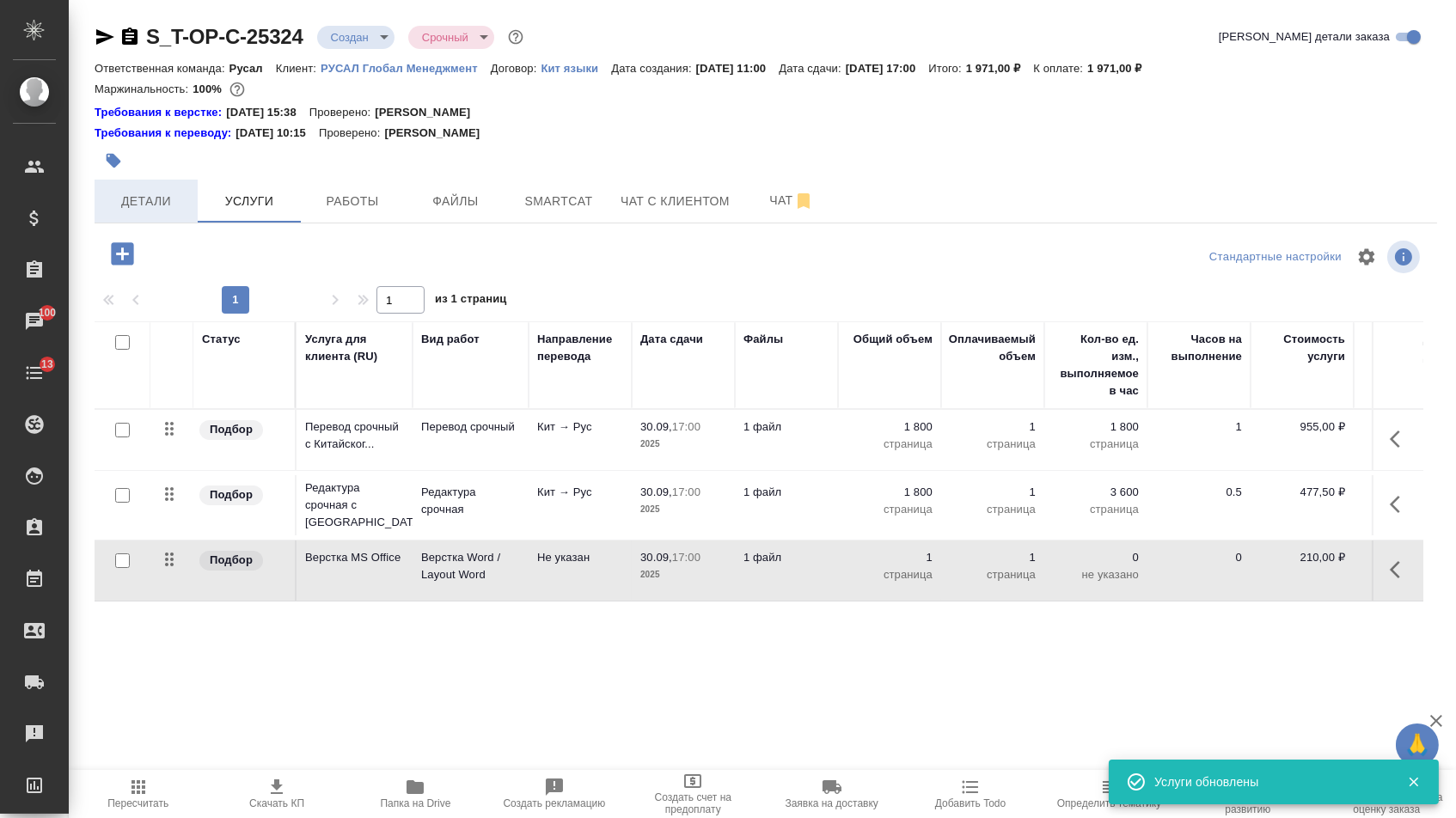
click at [129, 201] on span "Детали" at bounding box center [146, 201] width 83 height 21
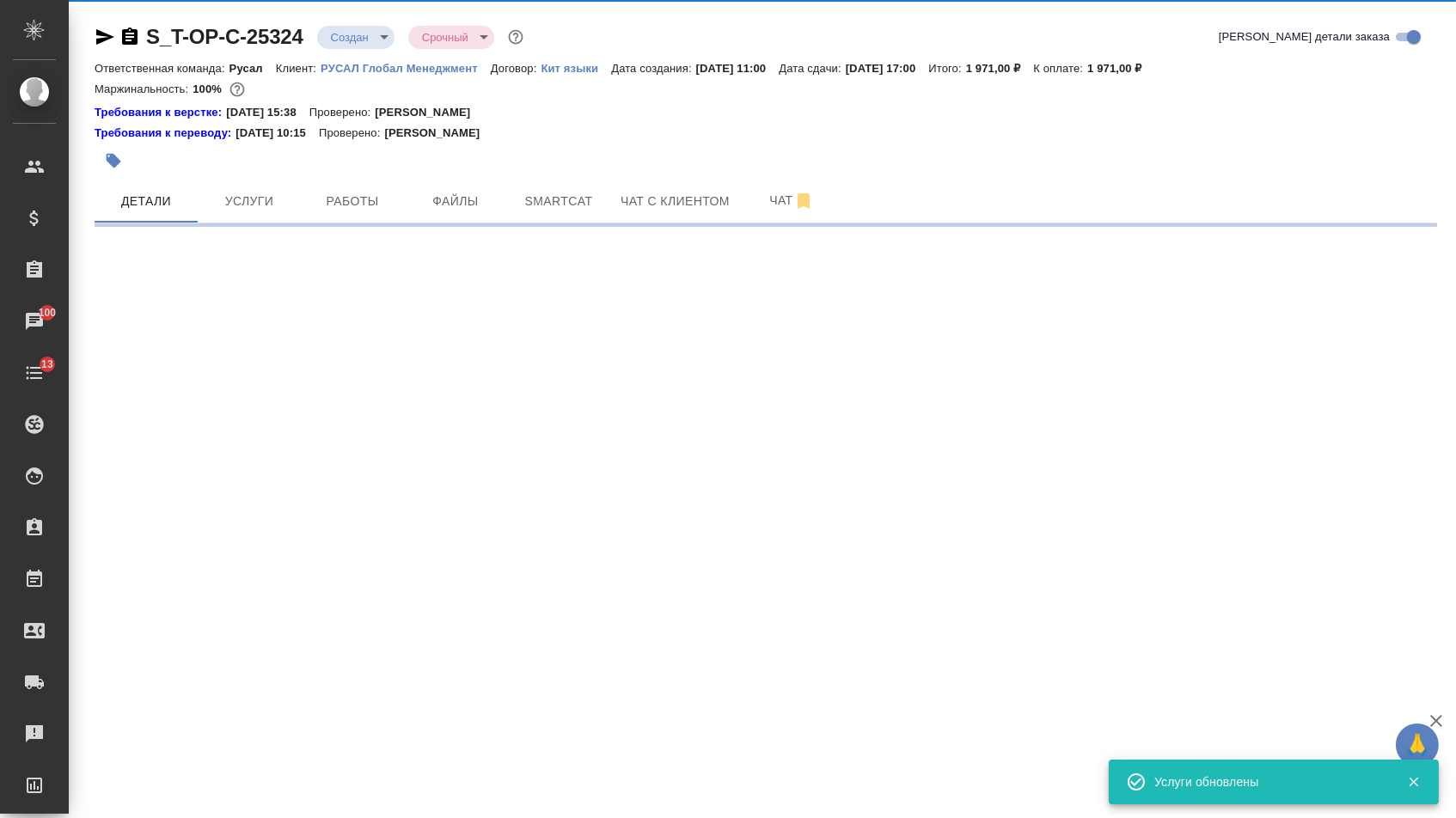
select select "RU"
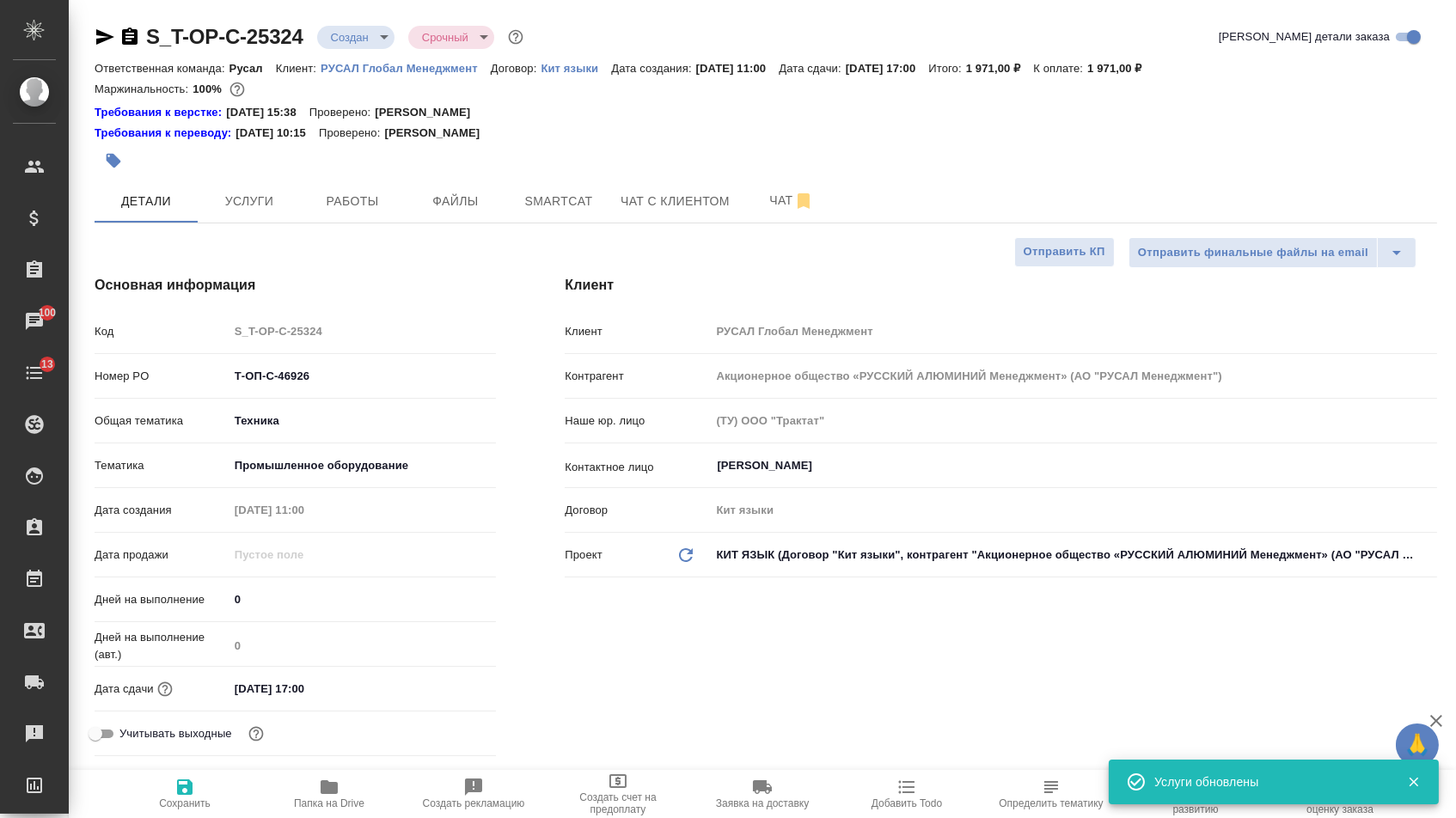
click at [370, 33] on body "🙏 .cls-1 fill:#fff; AWATERA Menshikova Aleksandra Клиенты Спецификации Заказы 1…" at bounding box center [728, 409] width 1456 height 818
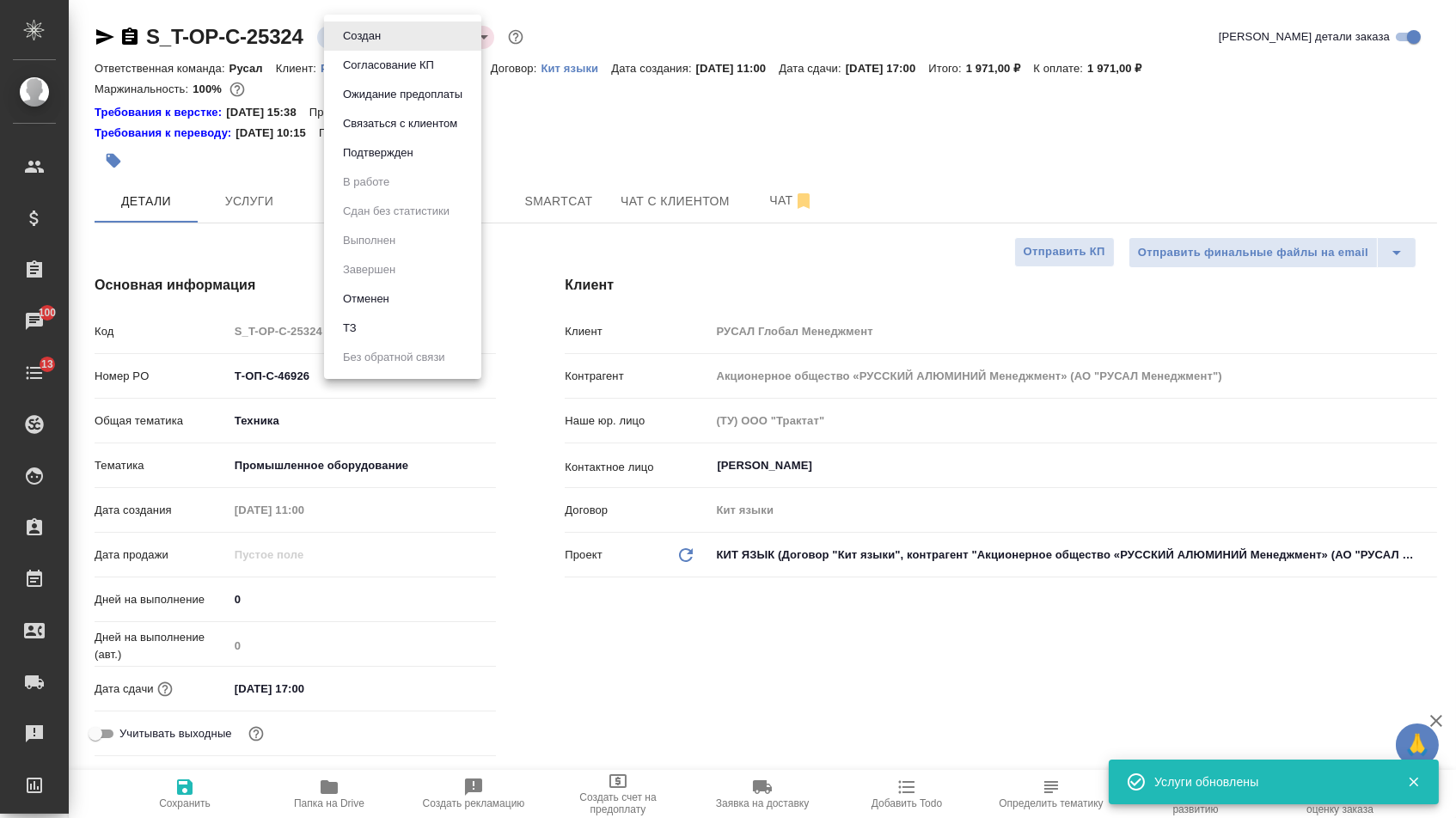
click at [369, 162] on button "Подтвержден" at bounding box center [378, 153] width 81 height 19
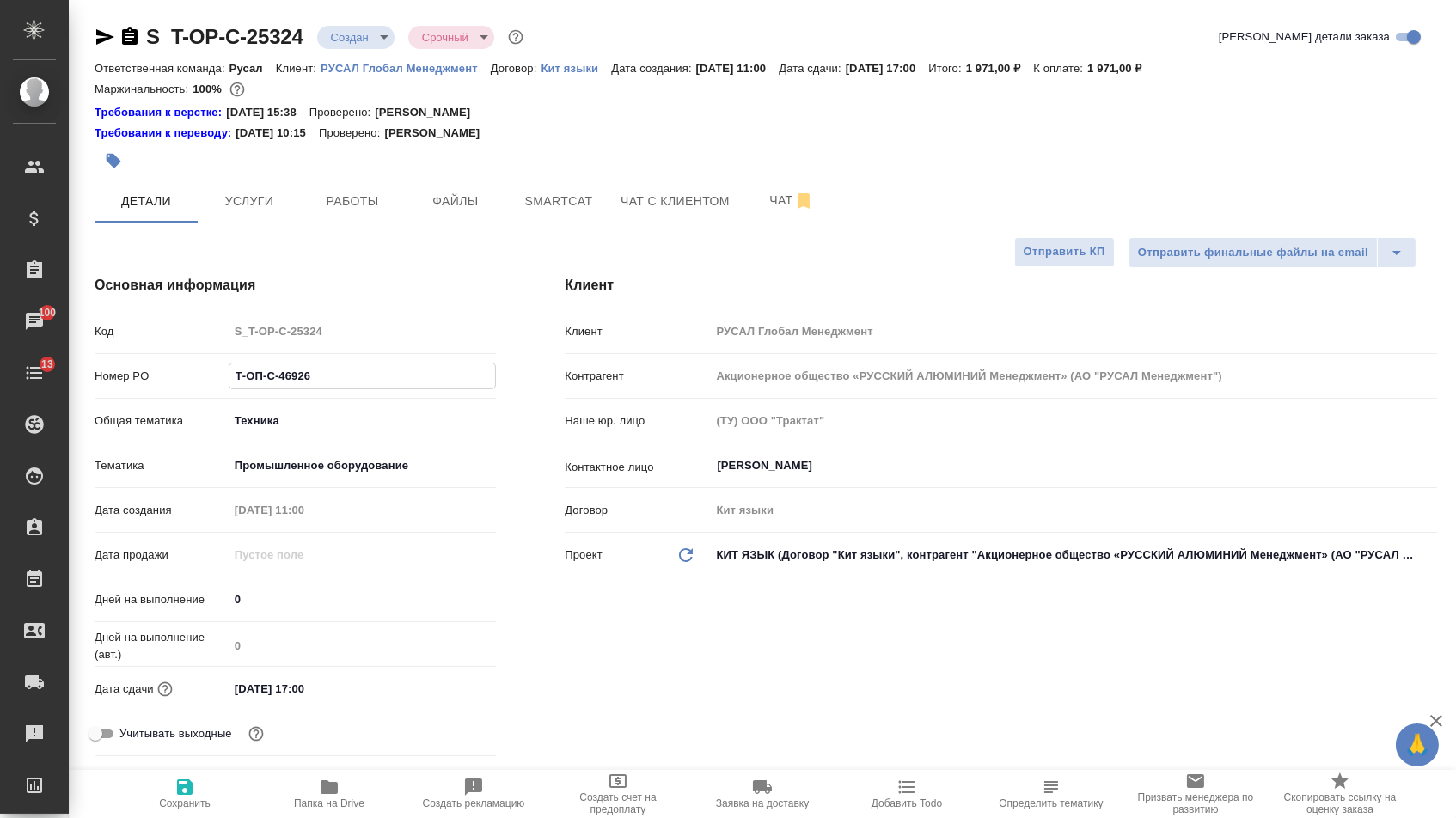
drag, startPoint x: 325, startPoint y: 379, endPoint x: 146, endPoint y: 375, distance: 179.0
click at [146, 375] on div "Номер PO Т-ОП-С-46926" at bounding box center [295, 376] width 402 height 30
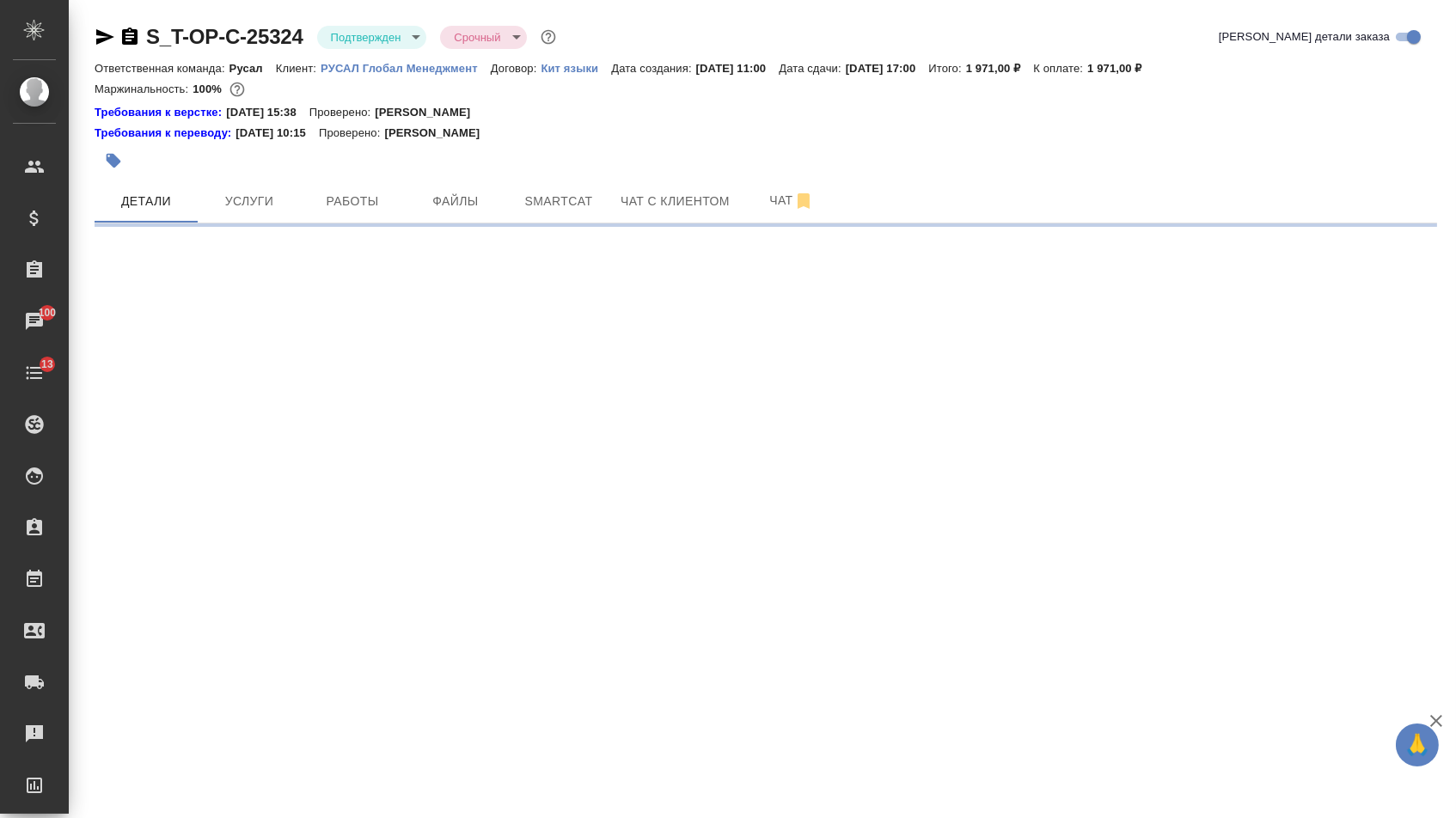
select select "RU"
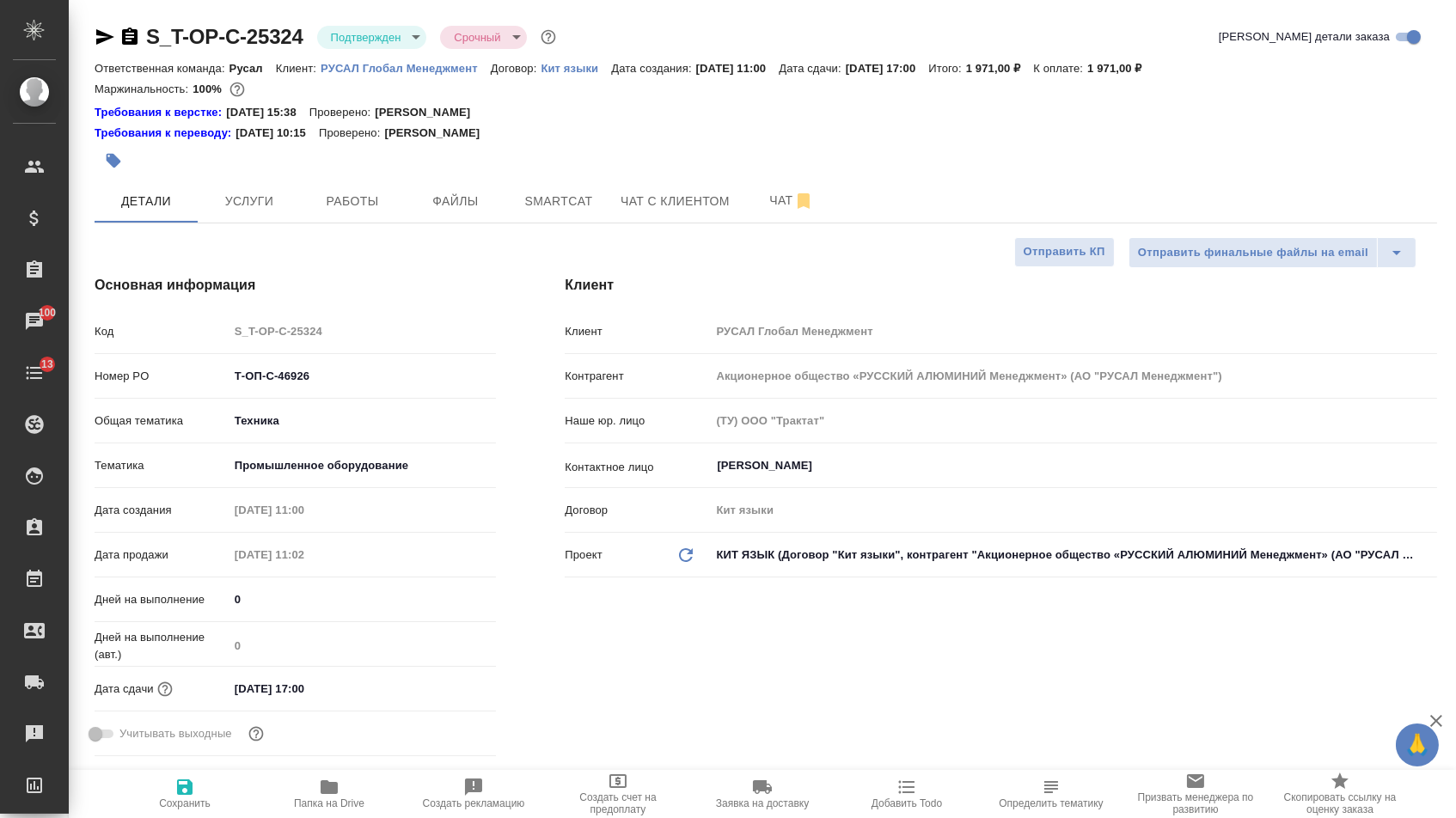
type textarea "x"
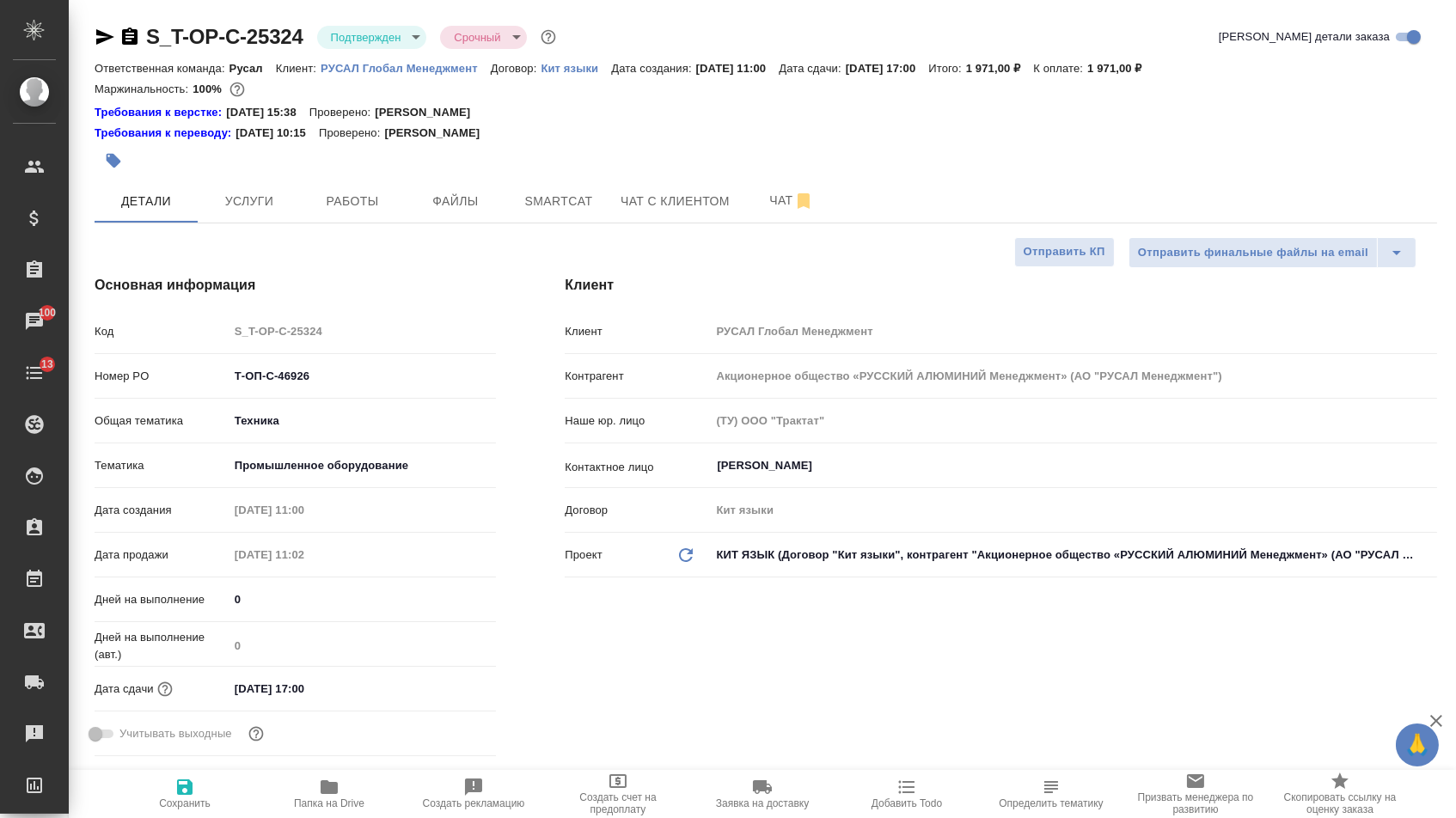
type textarea "x"
click at [111, 31] on icon "button" at bounding box center [105, 36] width 20 height 20
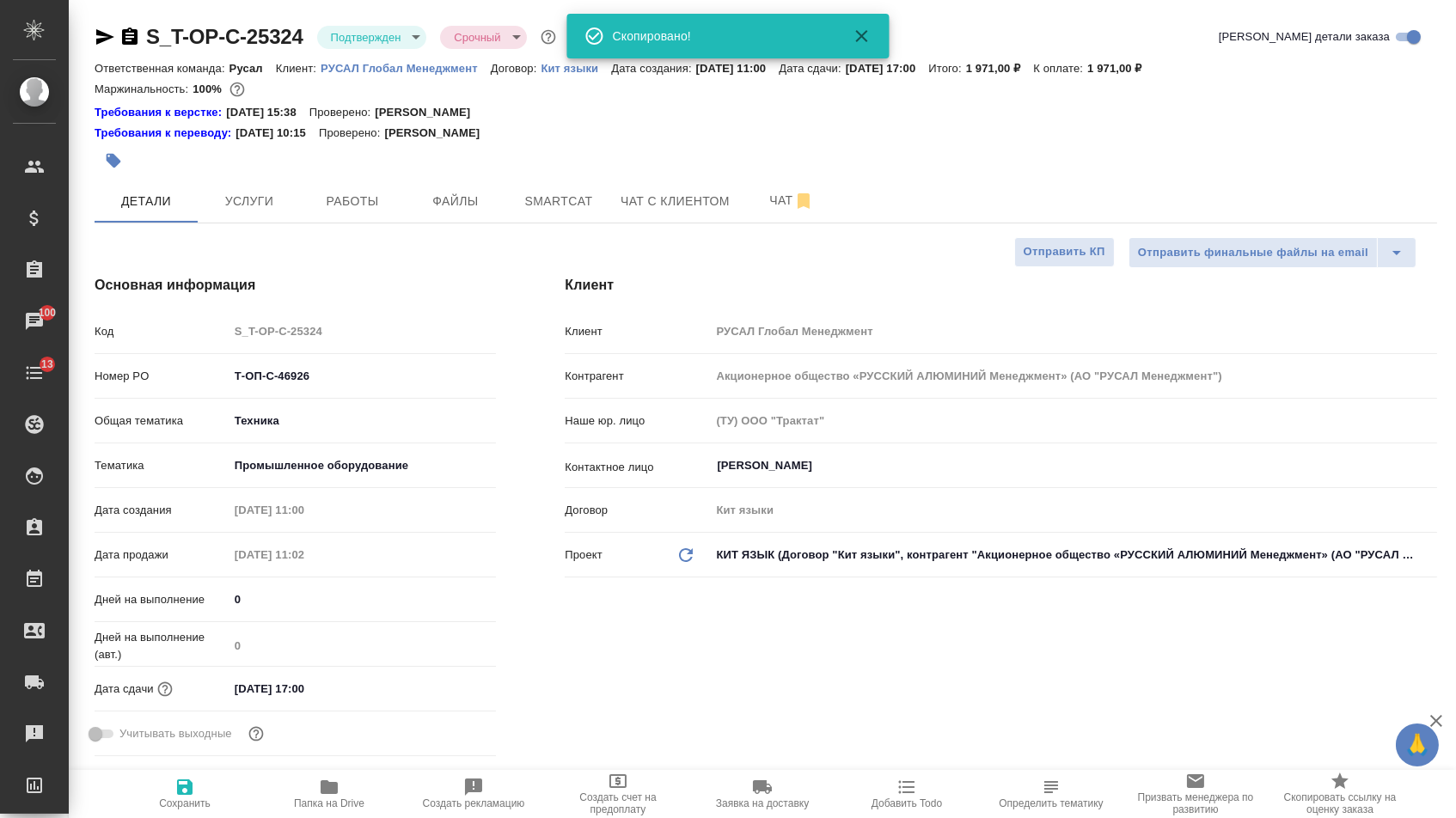
type textarea "x"
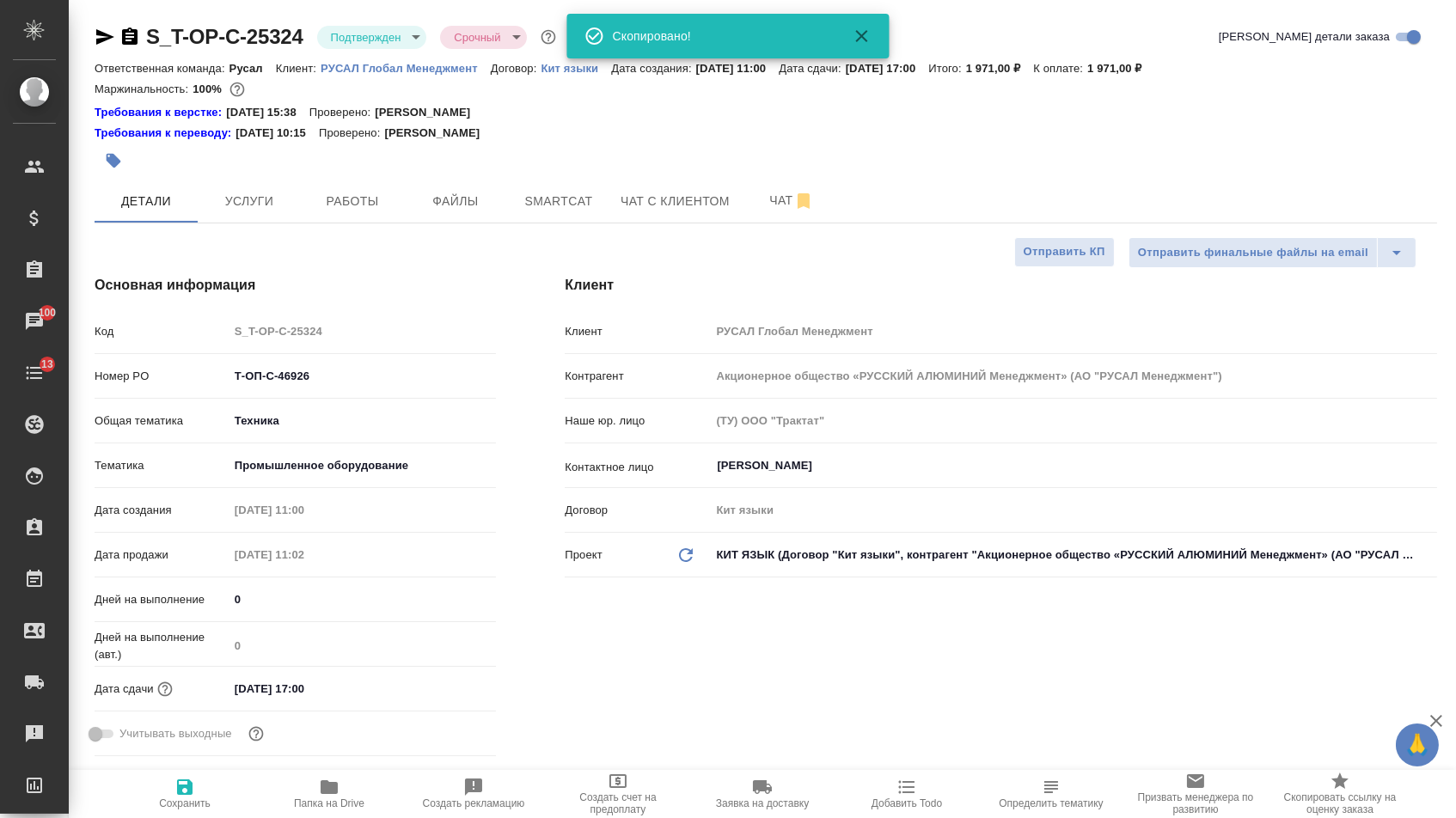
type textarea "x"
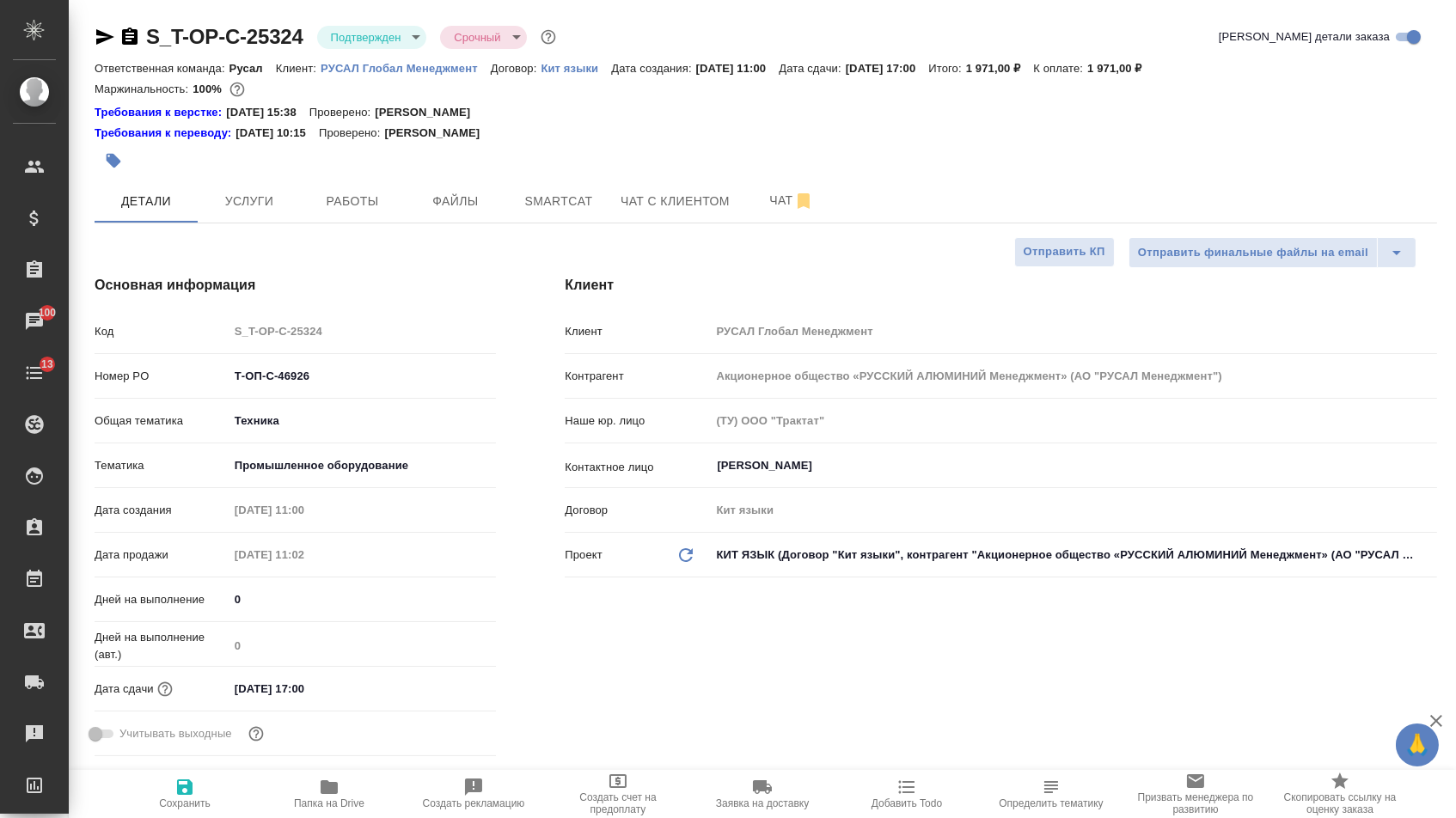
type textarea "x"
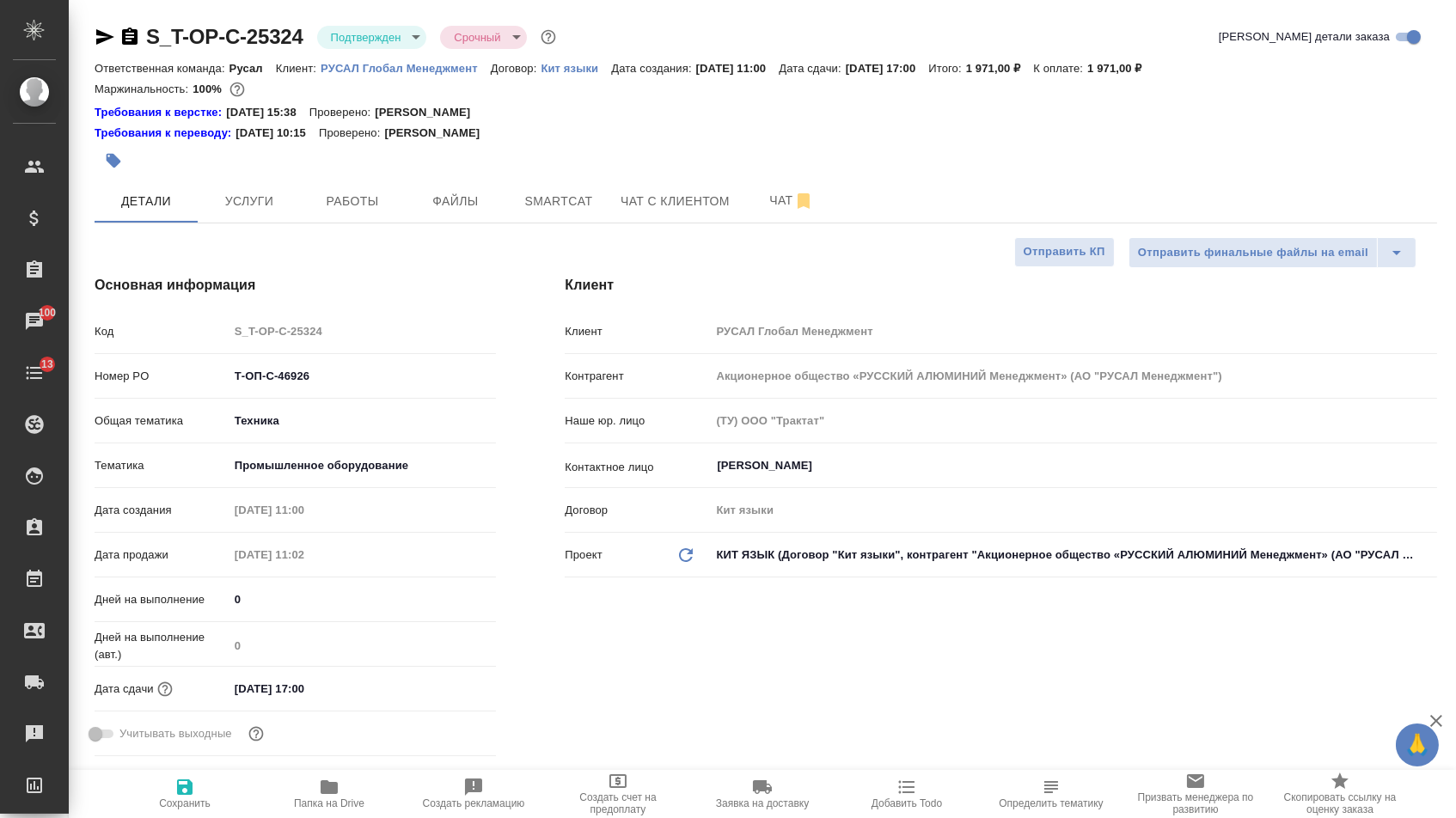
type textarea "x"
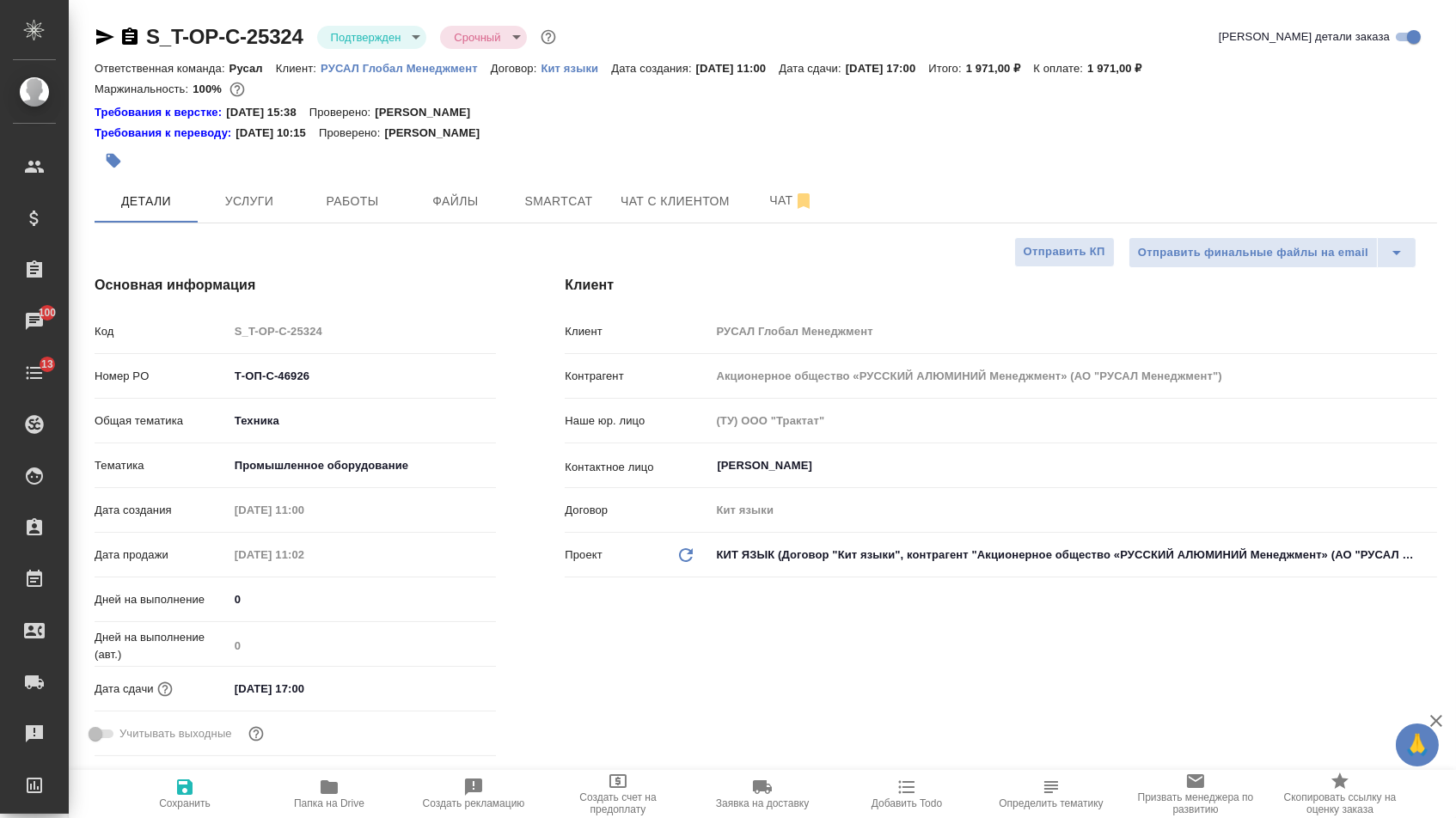
type textarea "x"
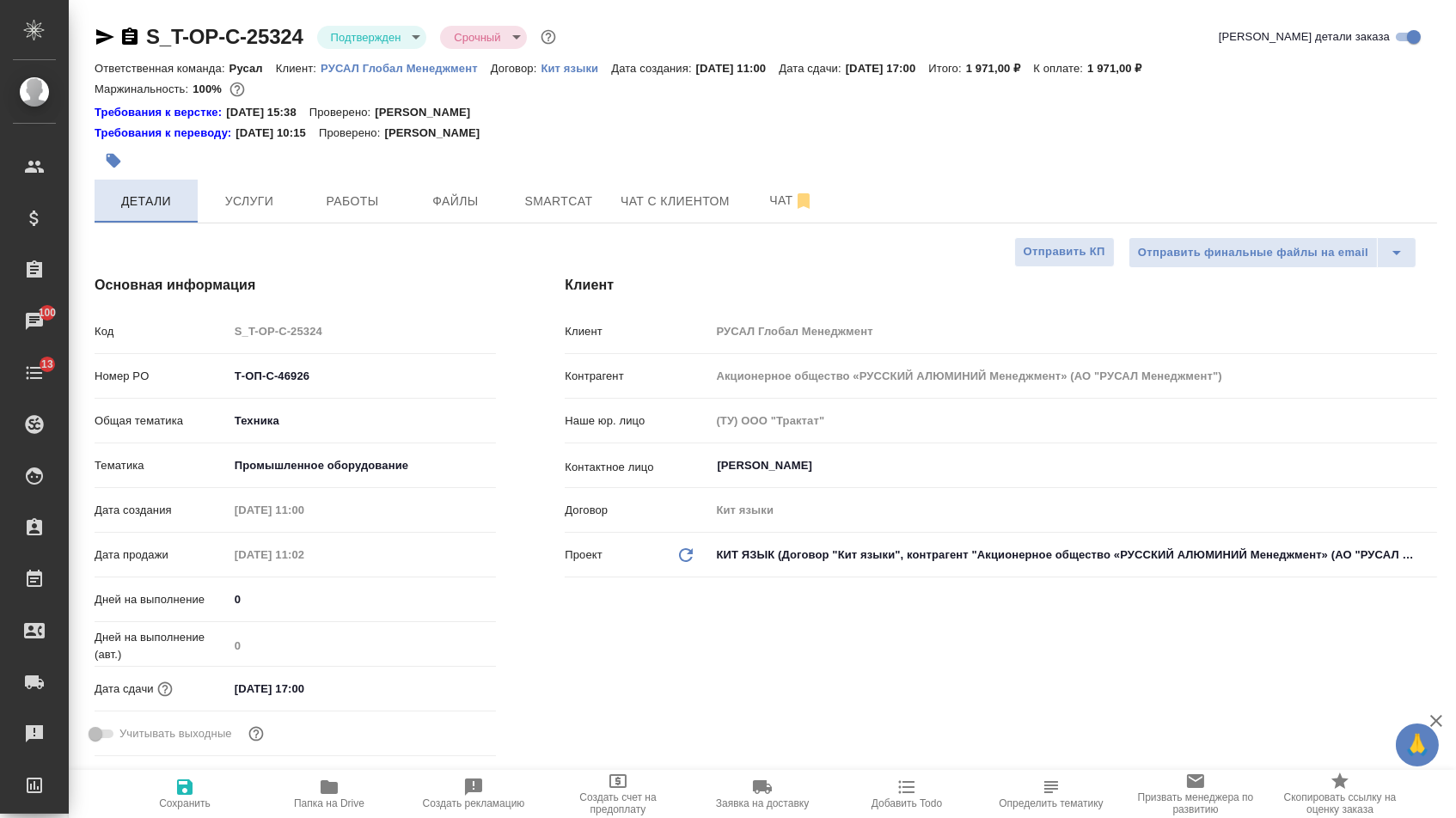
type textarea "x"
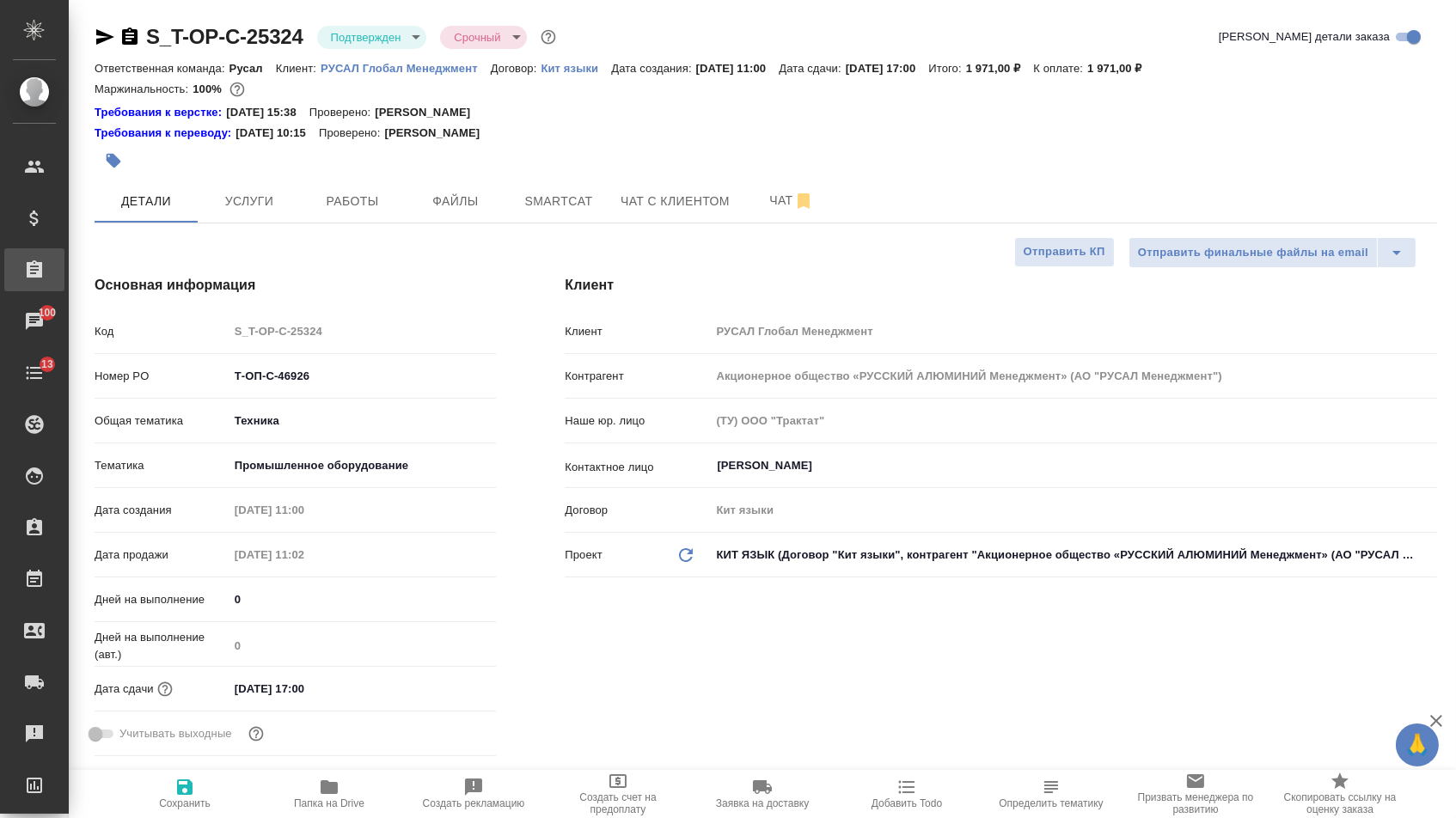
type textarea "x"
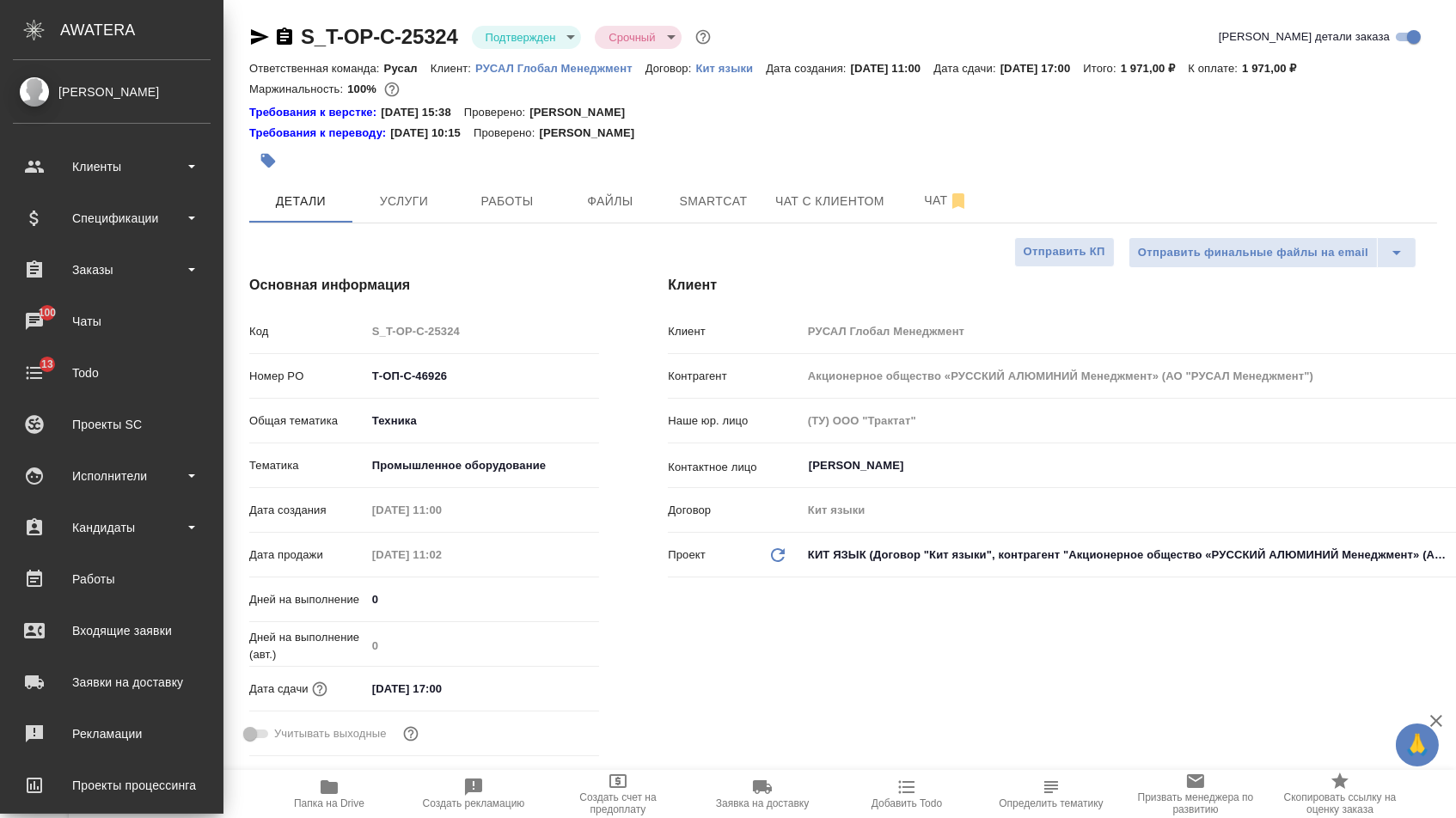
type textarea "x"
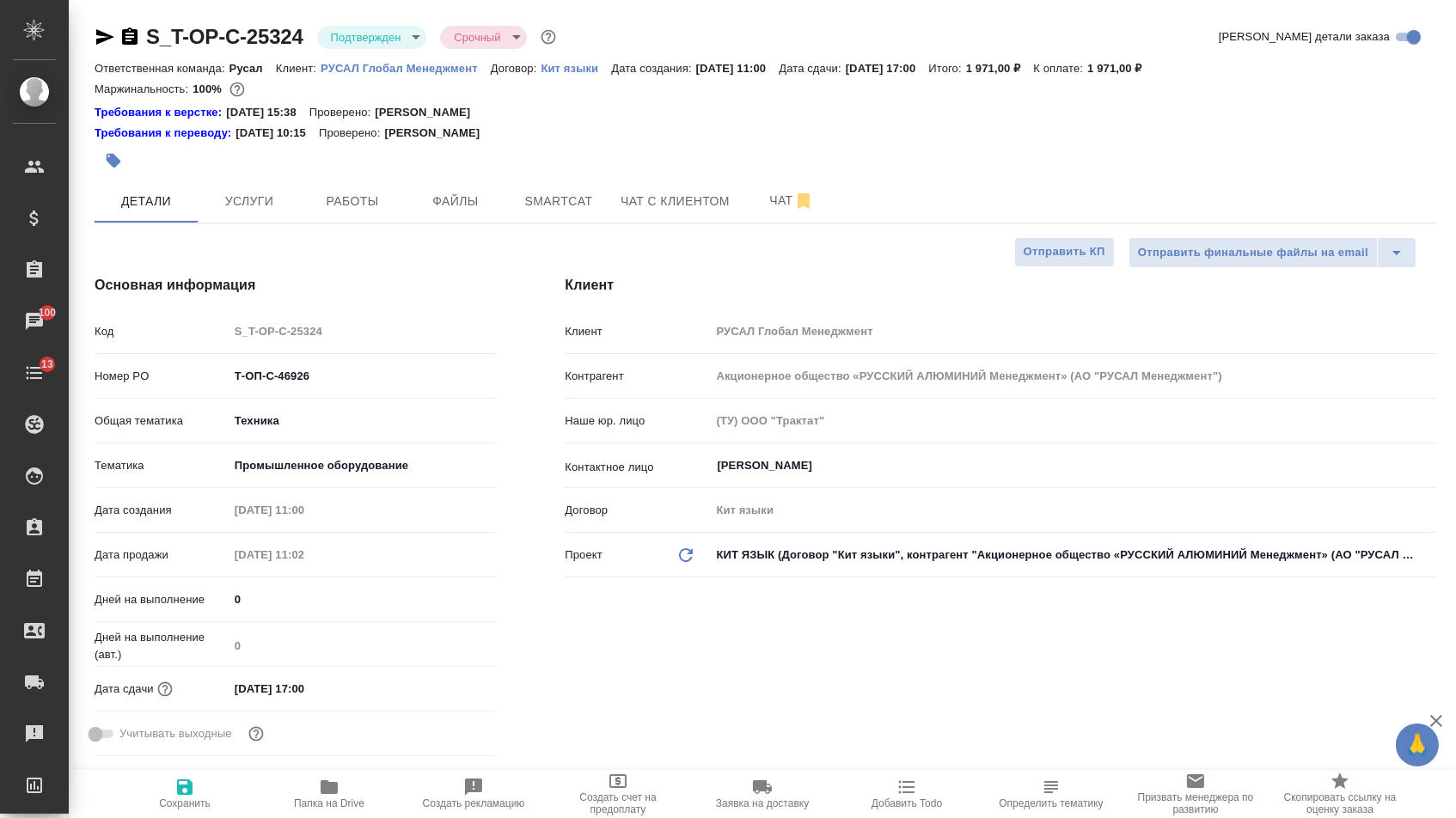
type textarea "x"
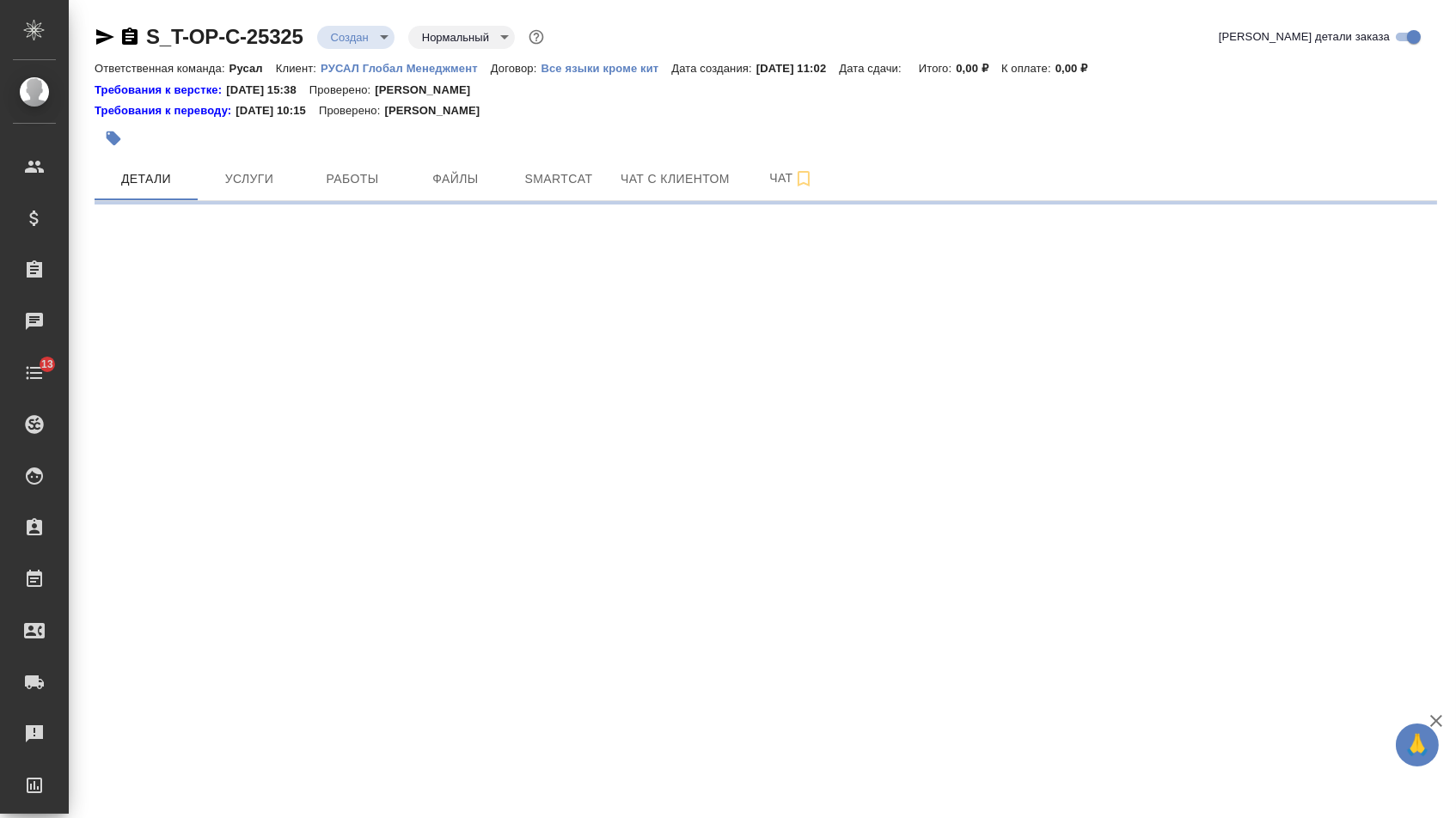
select select "RU"
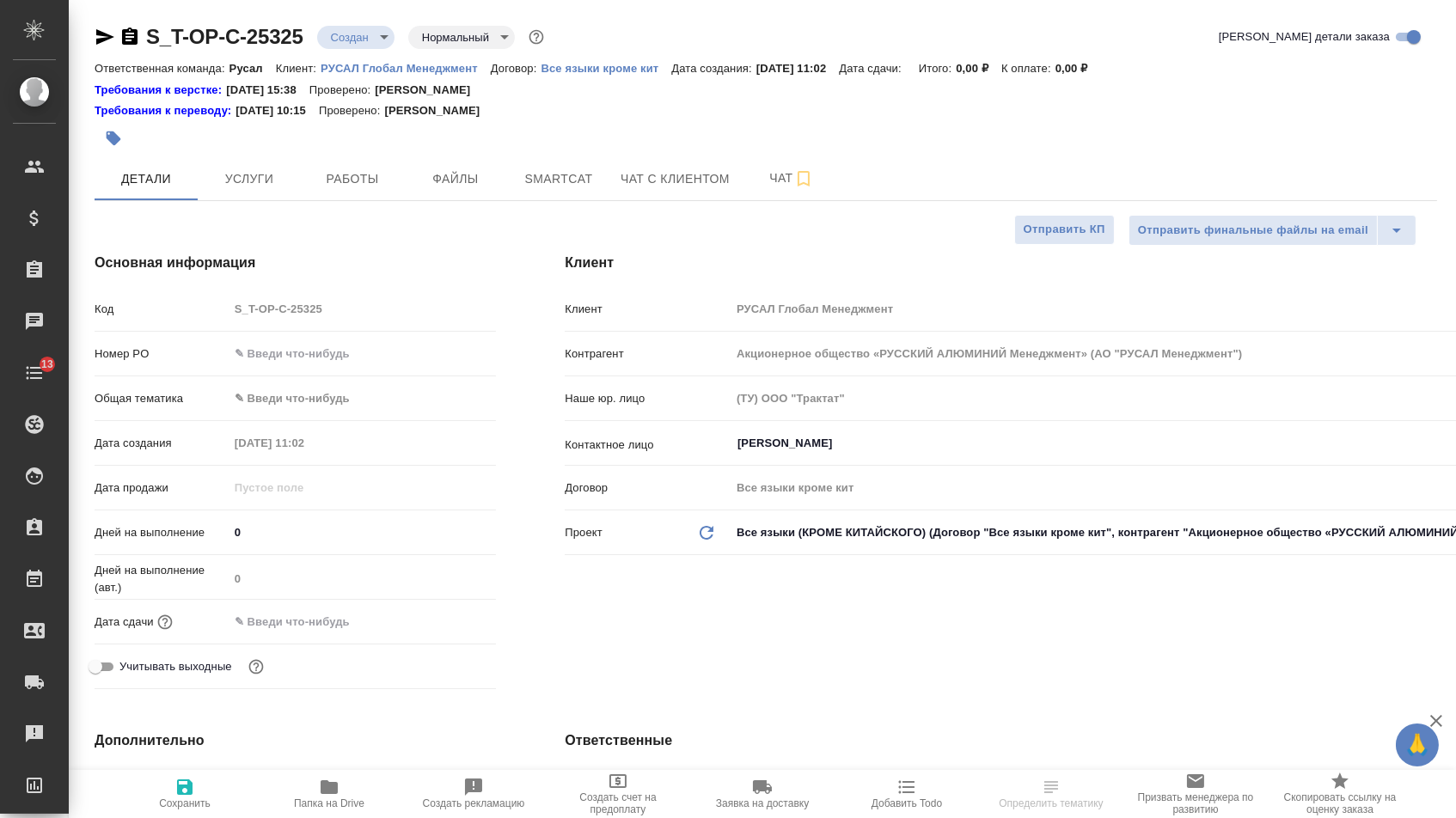
type textarea "x"
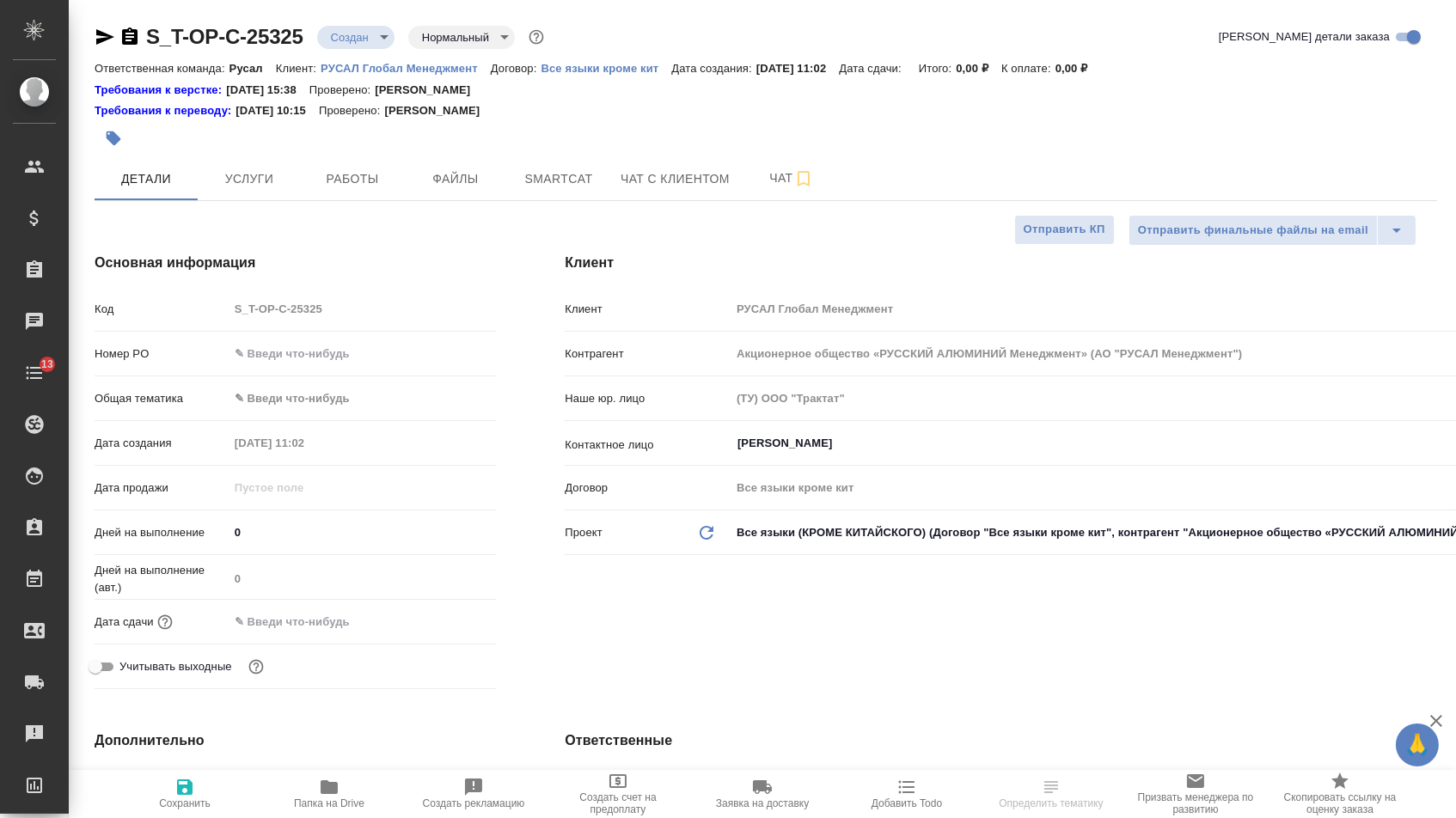
type textarea "x"
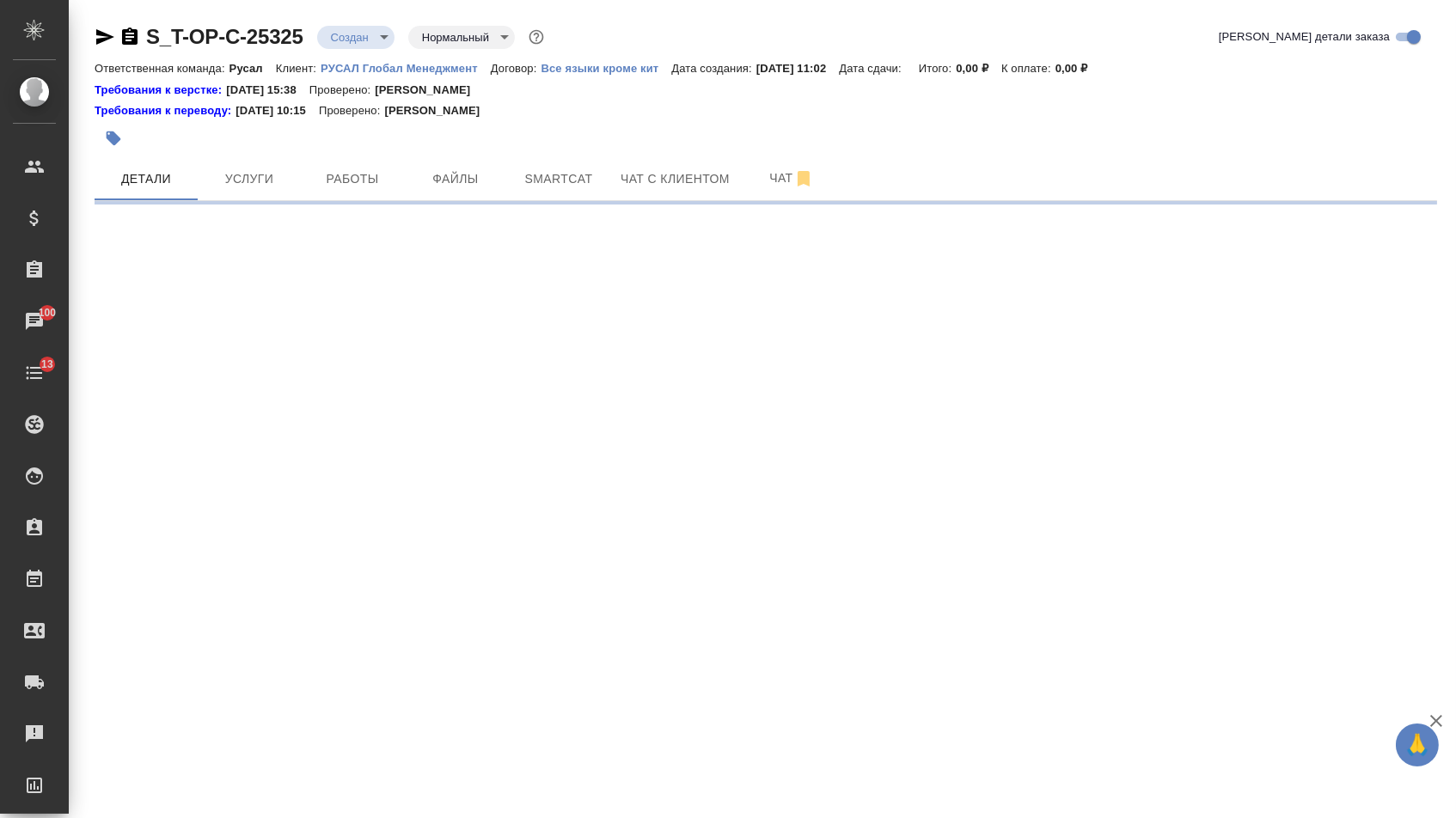
select select "RU"
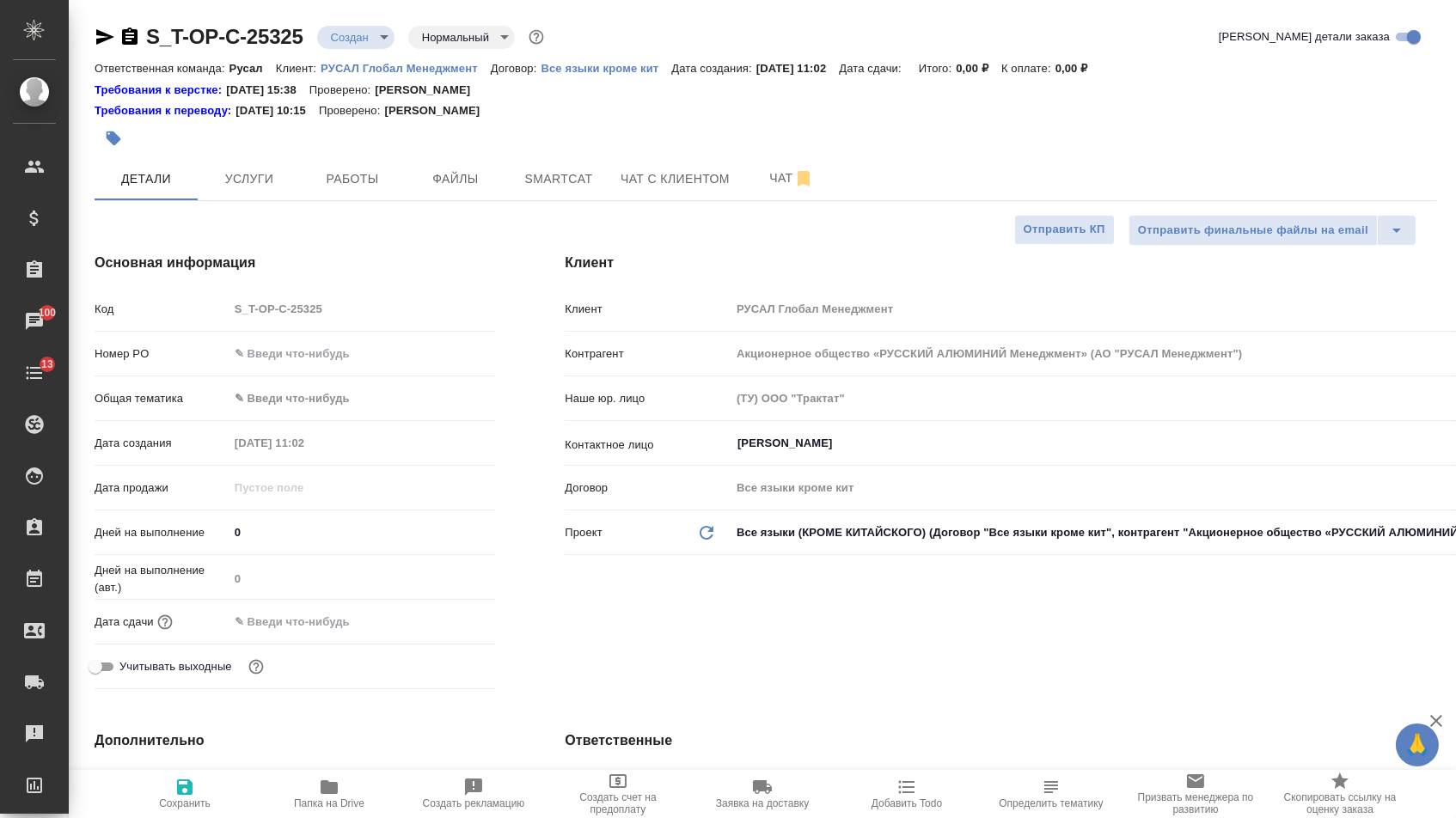
type textarea "x"
click at [379, 356] on input "text" at bounding box center [363, 354] width 266 height 25
paste input "Т-ОП-С-46930"
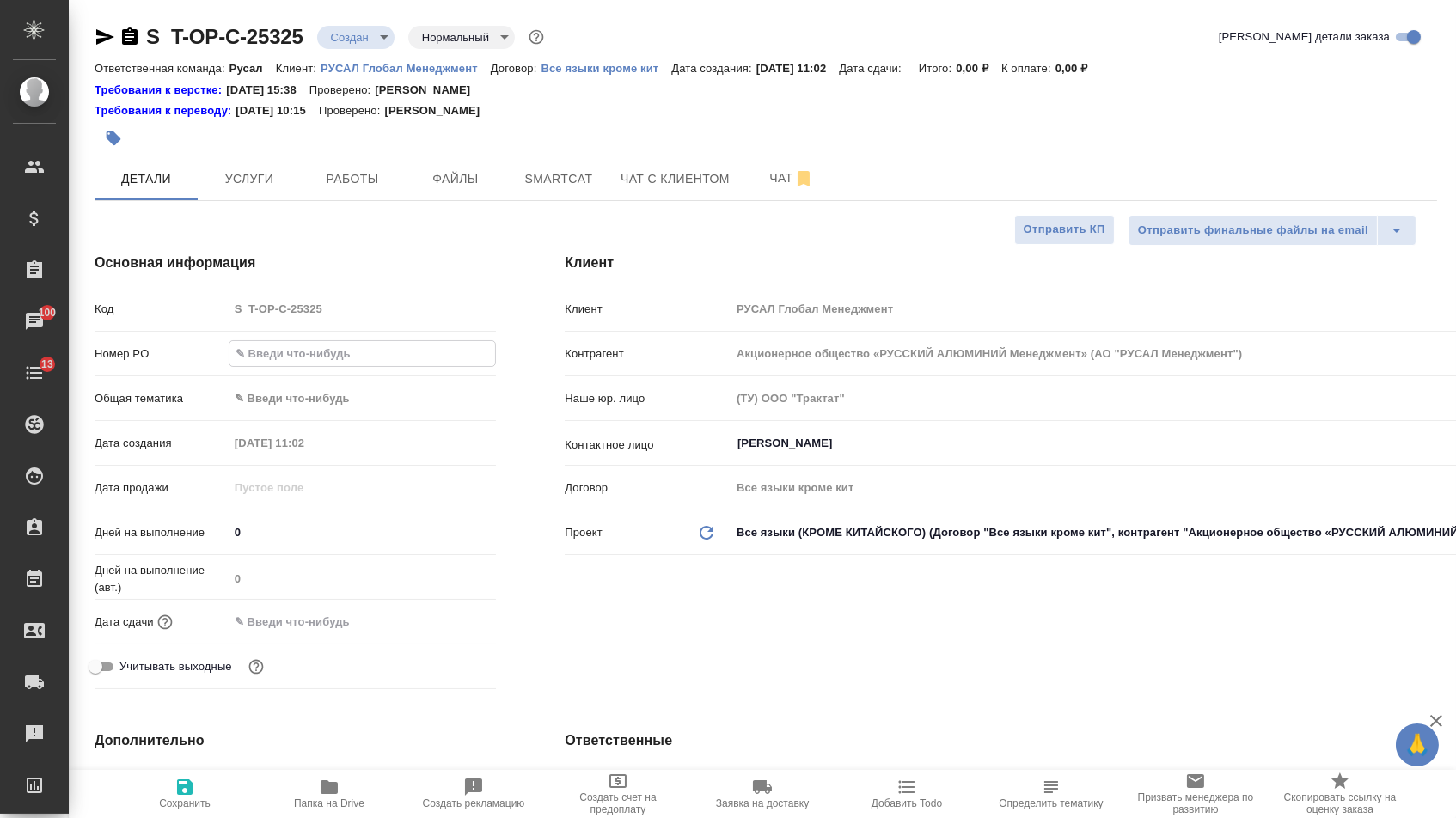
type input "Т-ОП-С-46930"
type textarea "x"
type input "Т-ОП-С-46930"
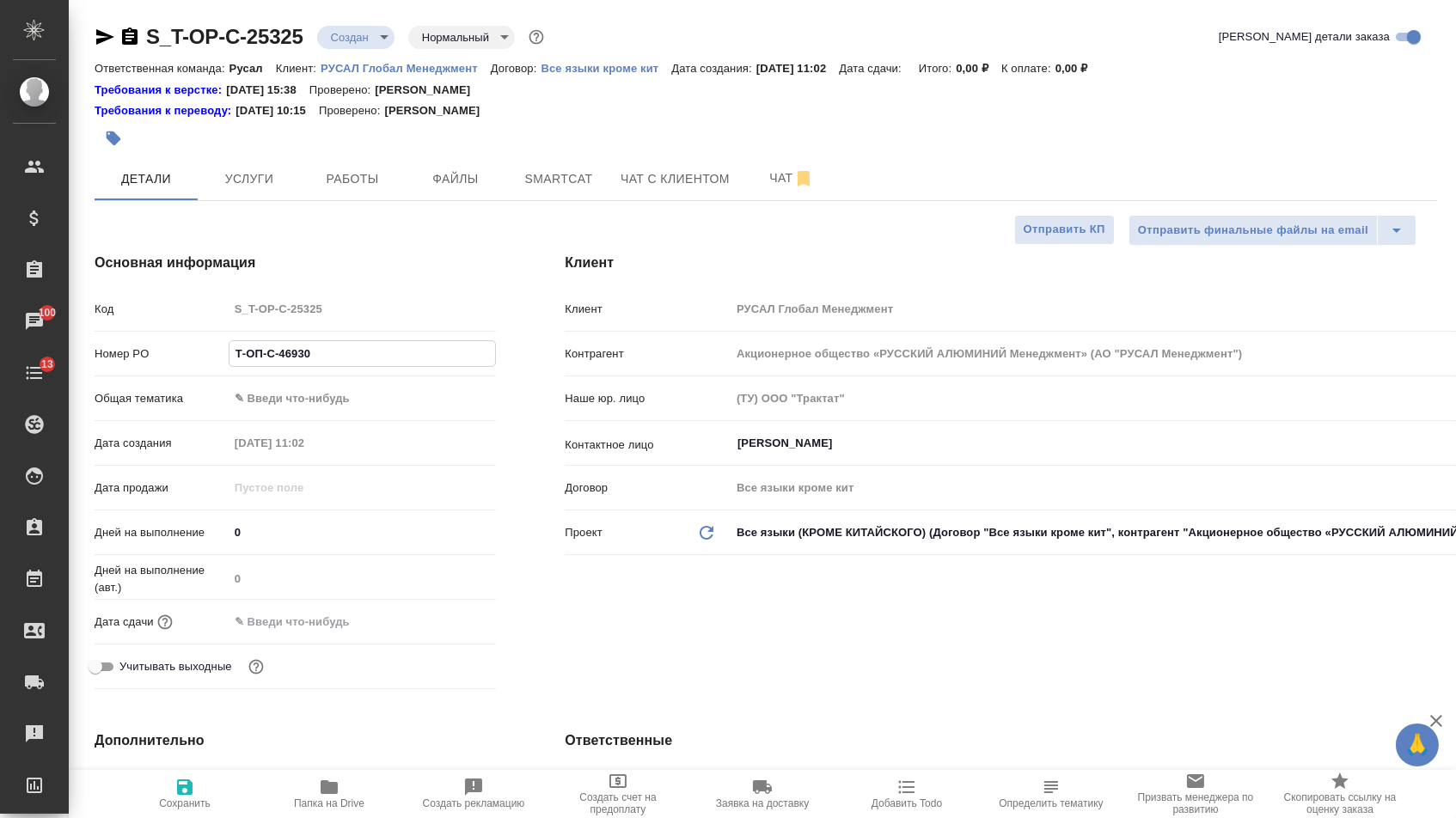
click at [381, 637] on div "Дата сдачи" at bounding box center [295, 622] width 402 height 30
click at [380, 623] on input "text" at bounding box center [305, 622] width 151 height 25
click at [460, 625] on div at bounding box center [466, 620] width 60 height 20
click at [452, 626] on icon "button" at bounding box center [445, 621] width 20 height 20
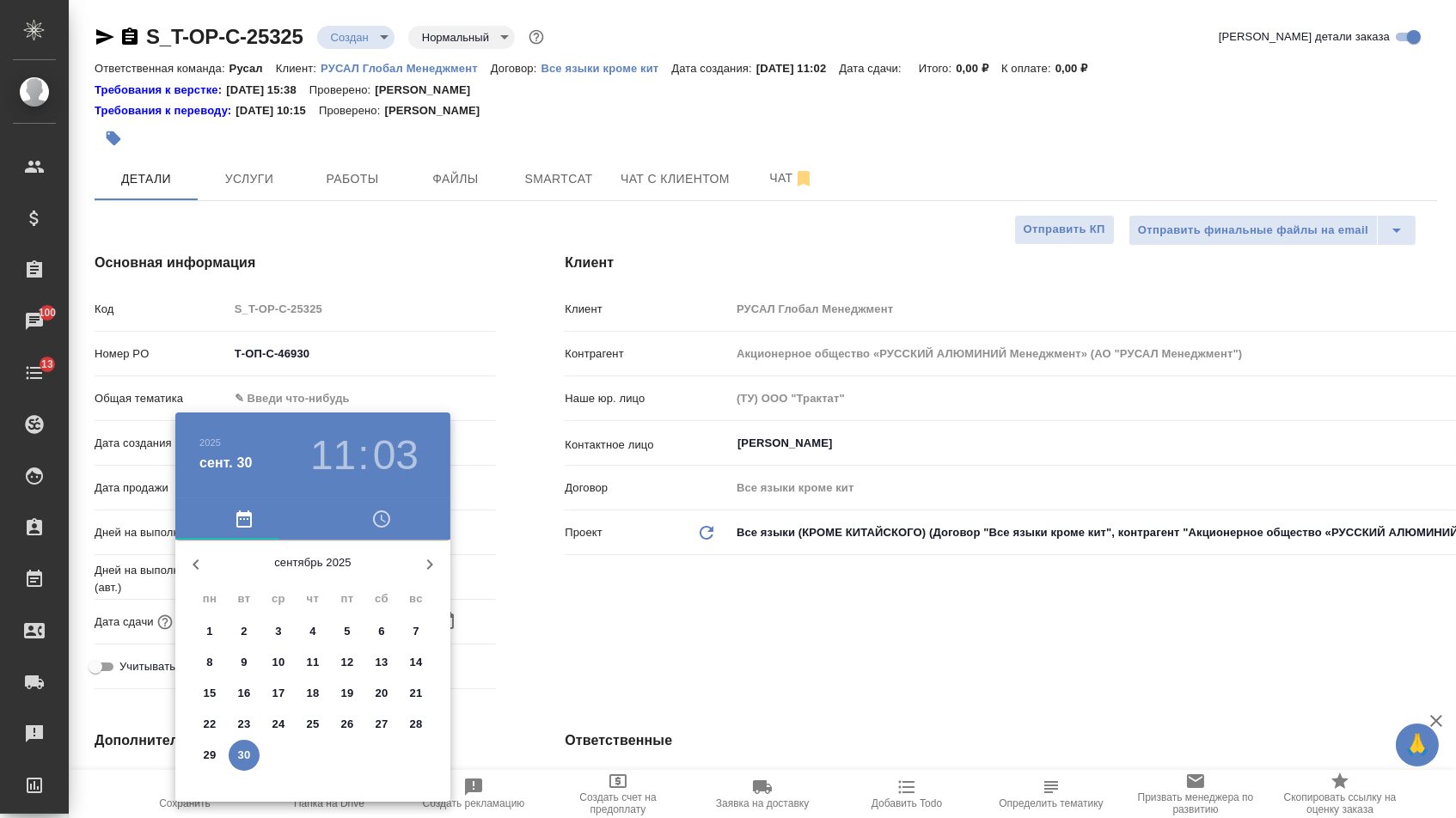
click at [242, 759] on p "30" at bounding box center [244, 755] width 13 height 17
type input "30.09.2025 11:03"
type textarea "x"
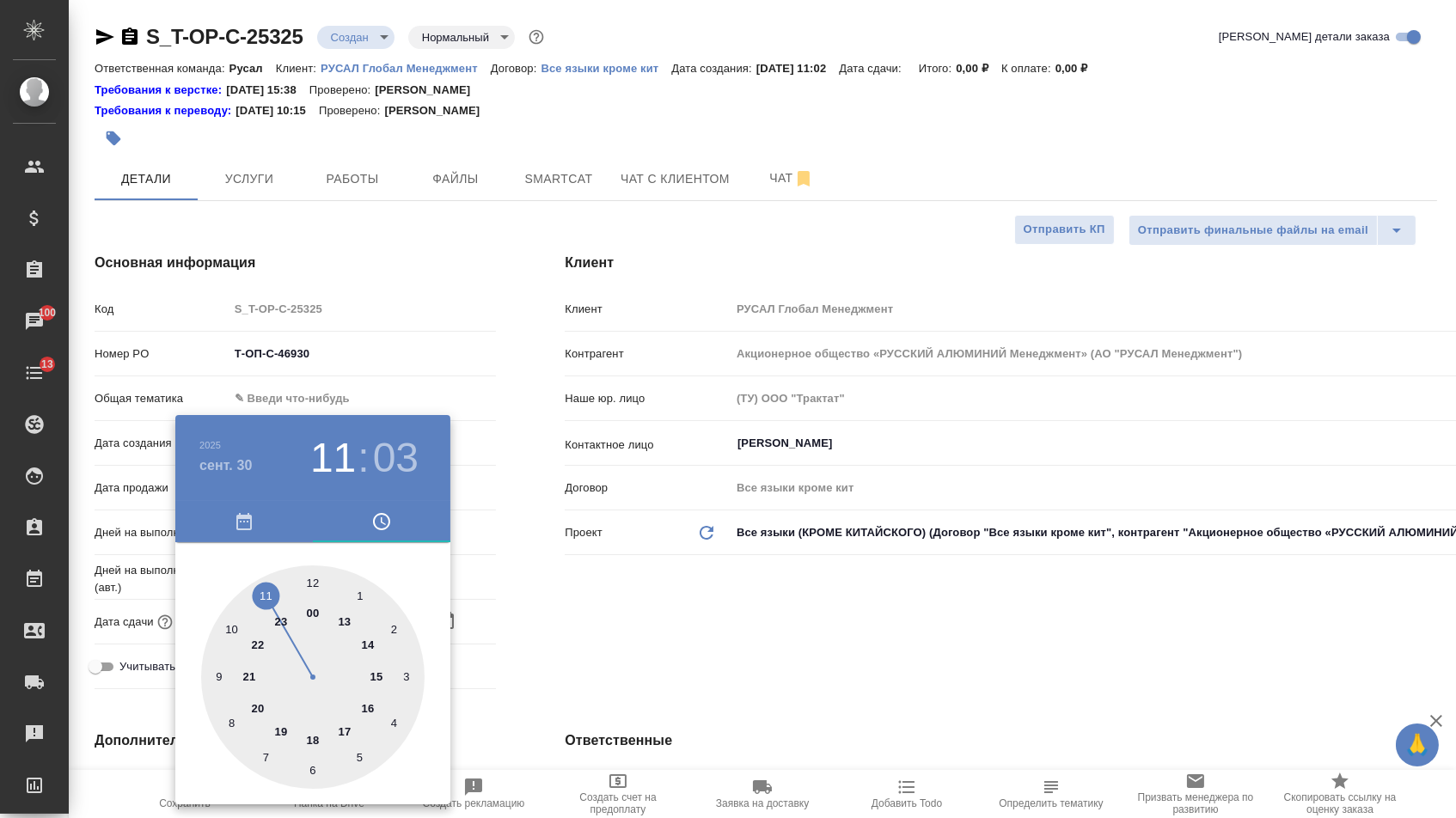
type textarea "x"
click at [336, 726] on div at bounding box center [313, 678] width 224 height 224
type input "30.09.2025 17:03"
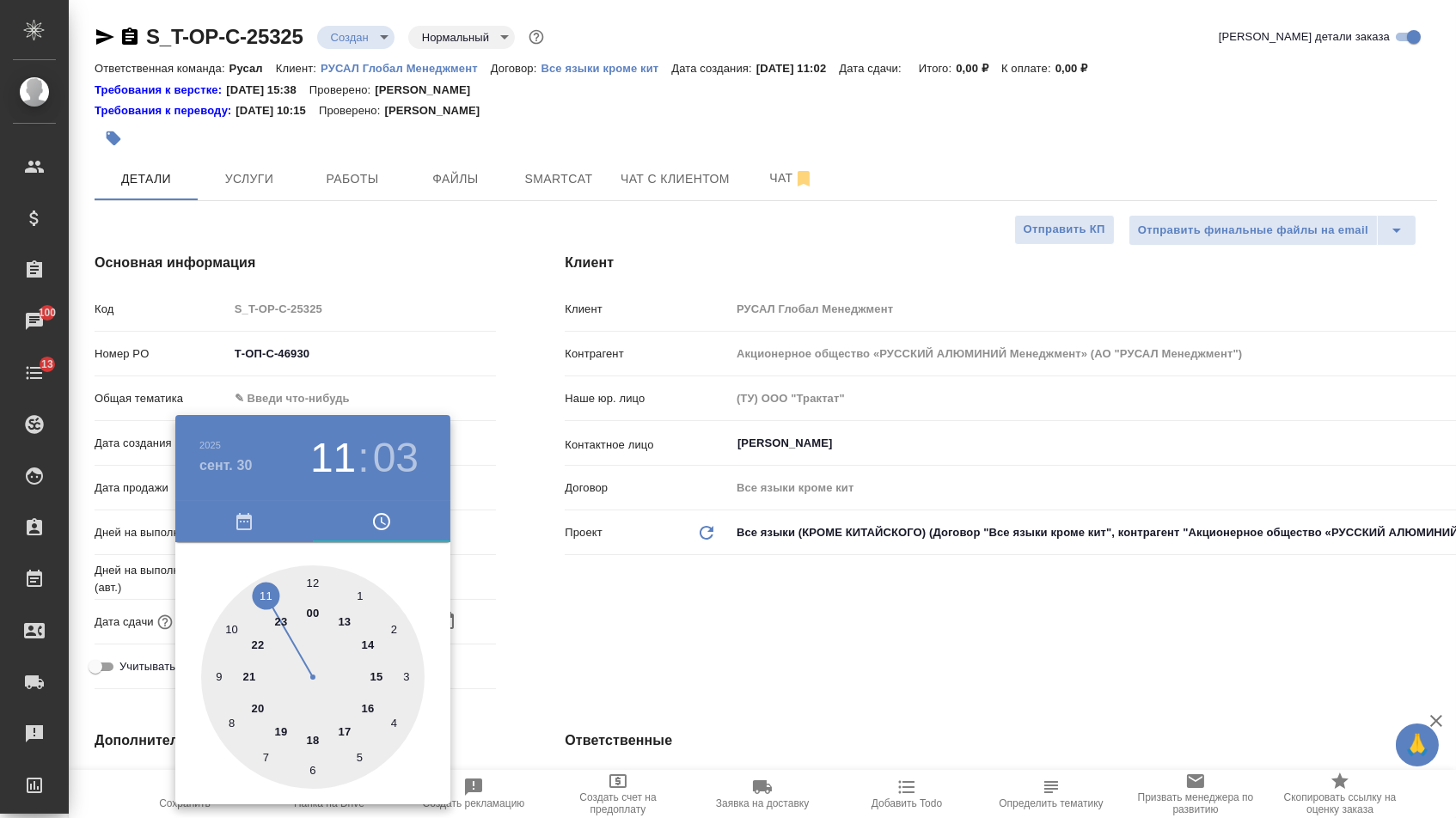
type textarea "x"
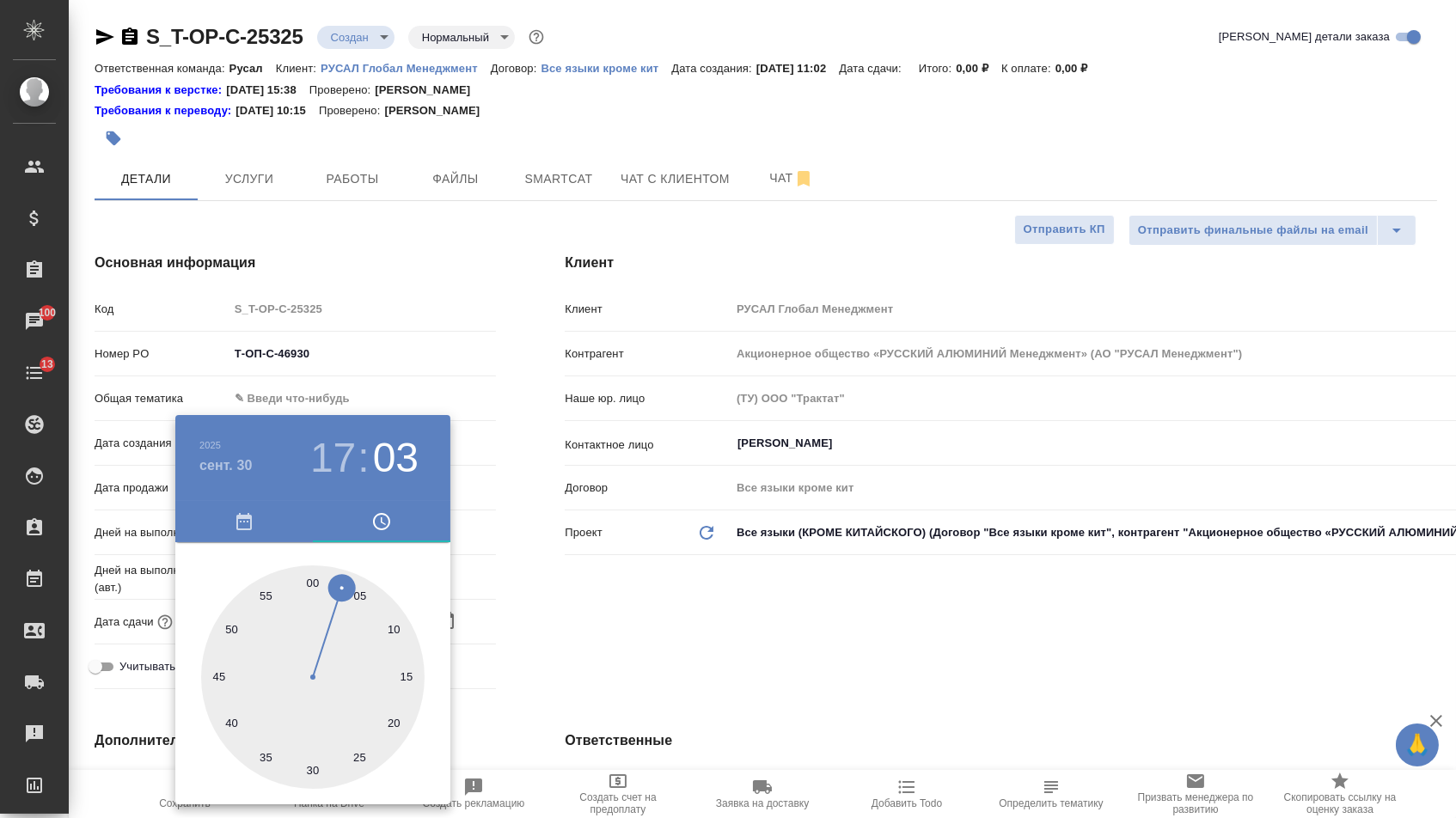
type textarea "x"
type input "30.09.2025 17:00"
click at [313, 580] on div at bounding box center [313, 678] width 224 height 224
type textarea "x"
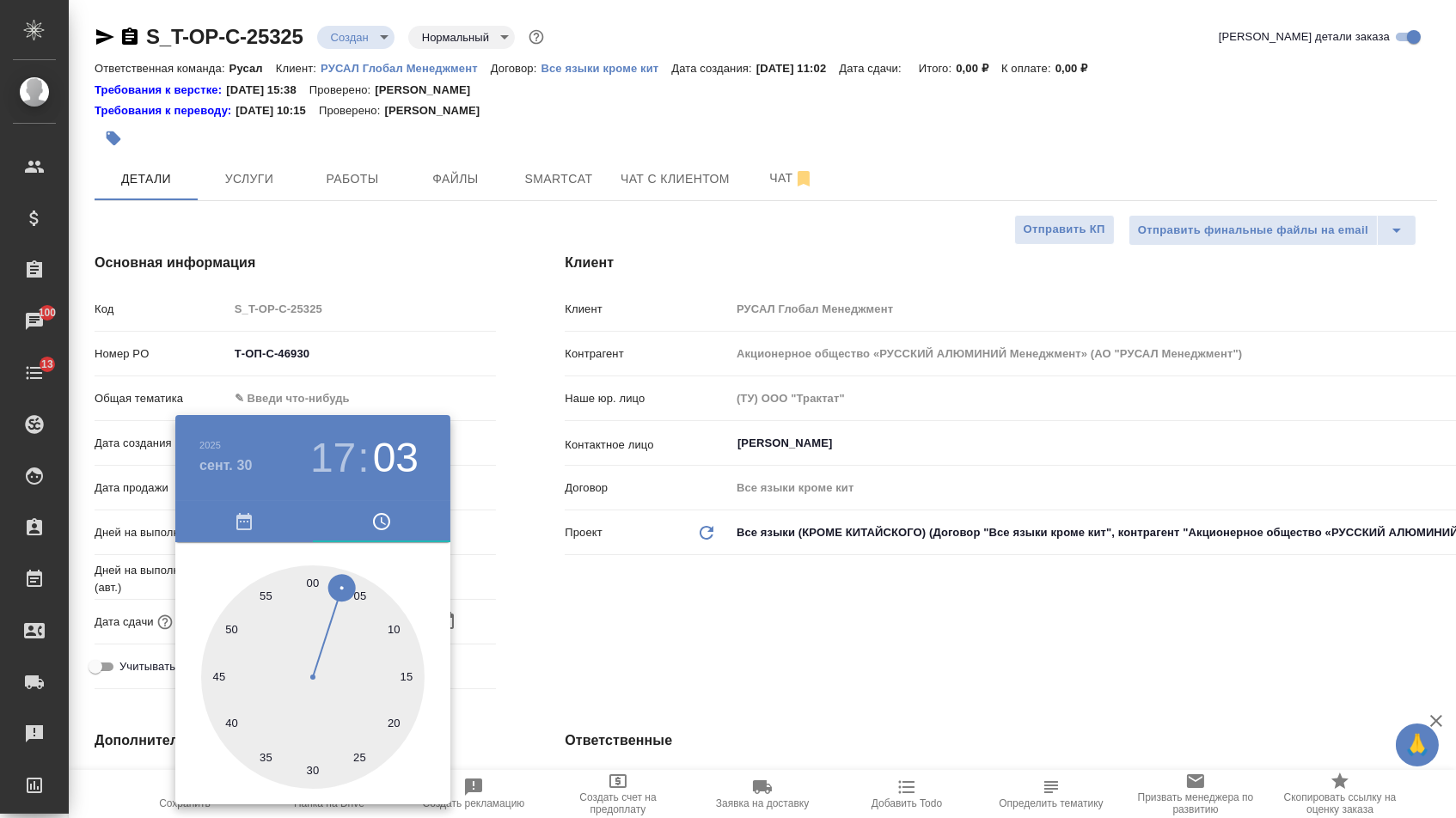
type textarea "x"
click at [567, 660] on div at bounding box center [728, 409] width 1456 height 818
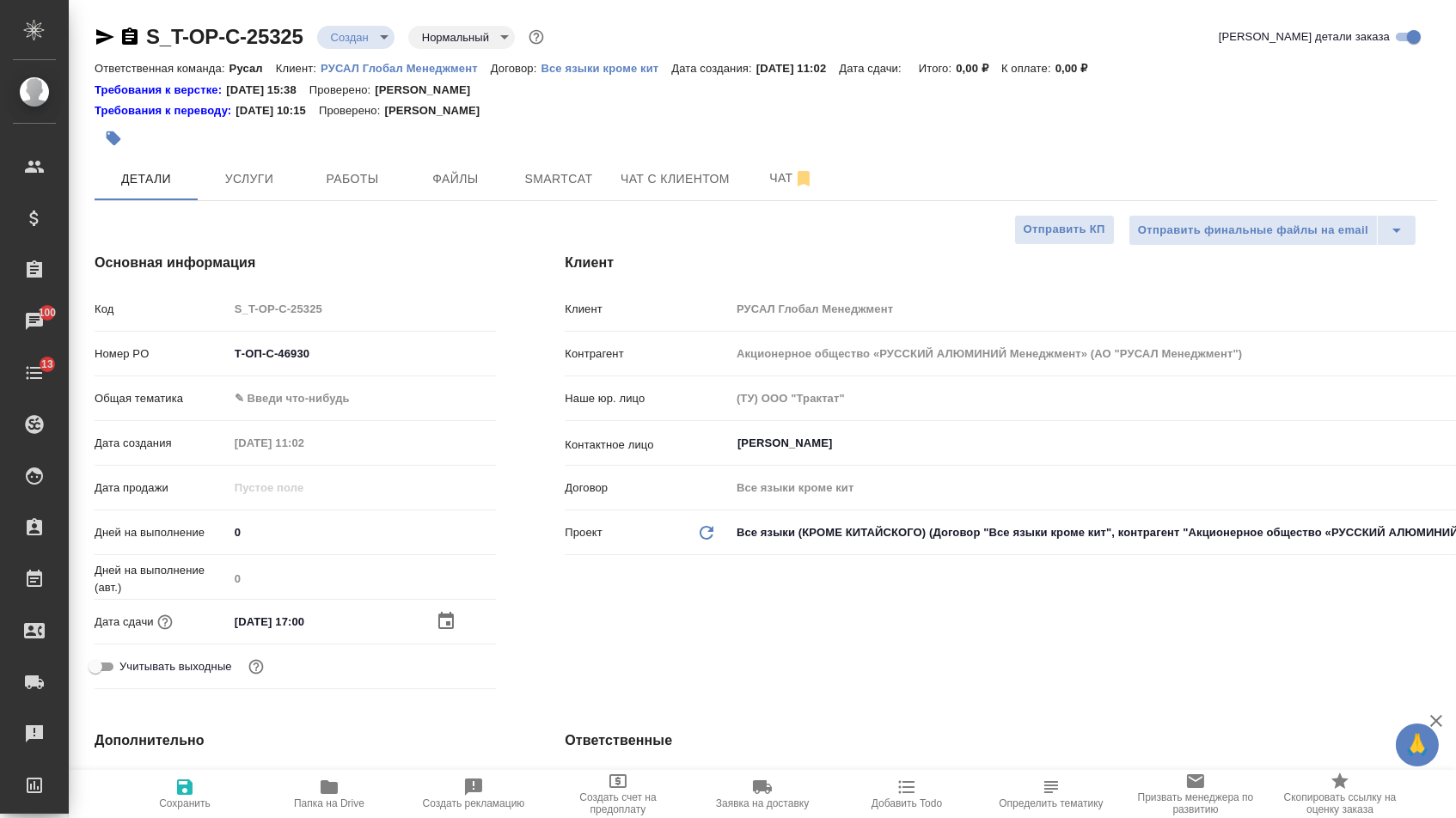
type textarea "x"
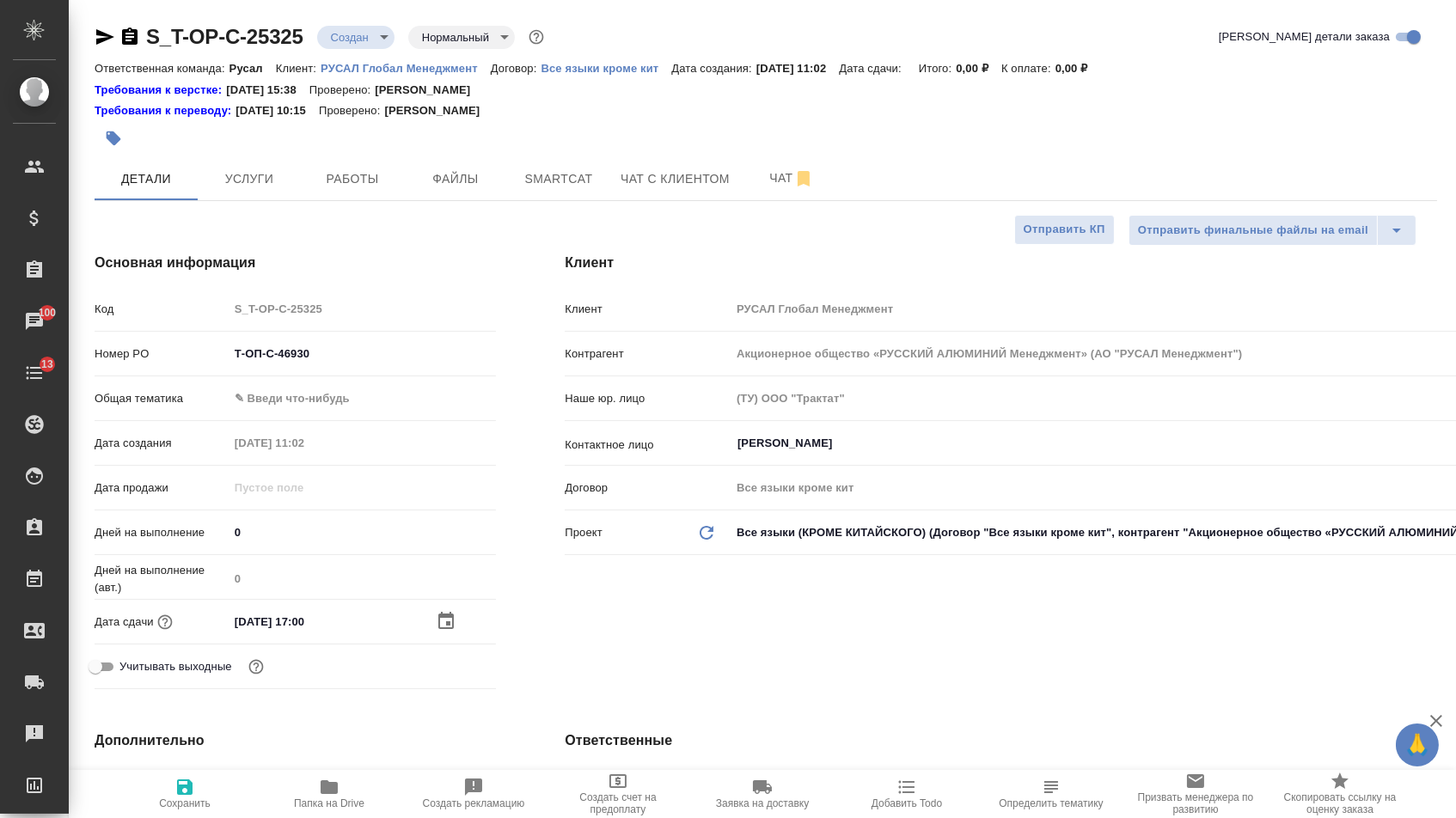
type textarea "x"
drag, startPoint x: 518, startPoint y: 660, endPoint x: 334, endPoint y: 405, distance: 314.5
click at [336, 383] on div "Номер PO Т-ОП-С-46930" at bounding box center [295, 361] width 402 height 44
click at [333, 404] on body "🙏 .cls-1 fill:#fff; AWATERA Menshikova Aleksandra Клиенты Спецификации Заказы 1…" at bounding box center [728, 409] width 1456 height 818
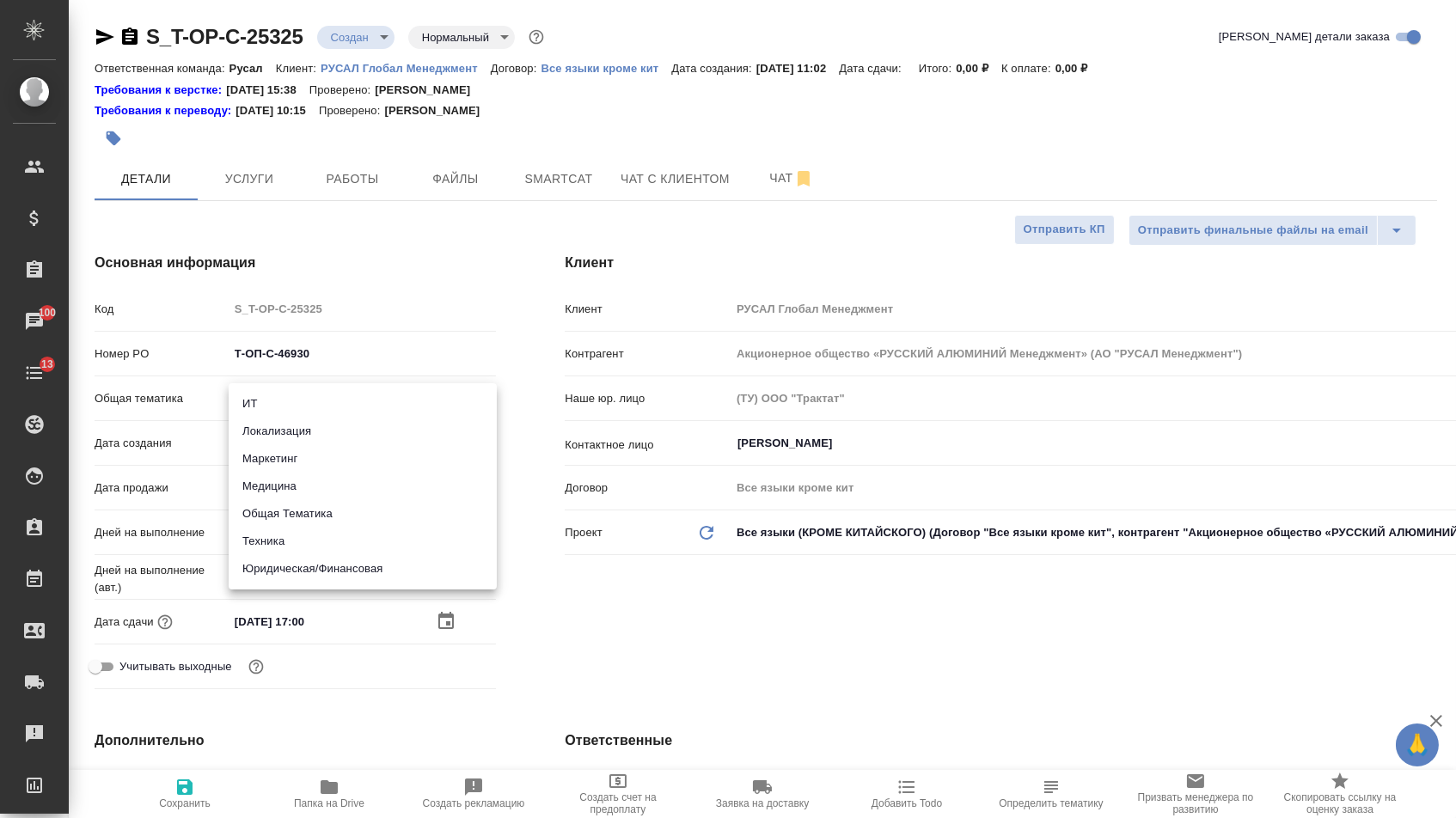
click at [318, 565] on li "Юридическая/Финансовая" at bounding box center [363, 569] width 268 height 28
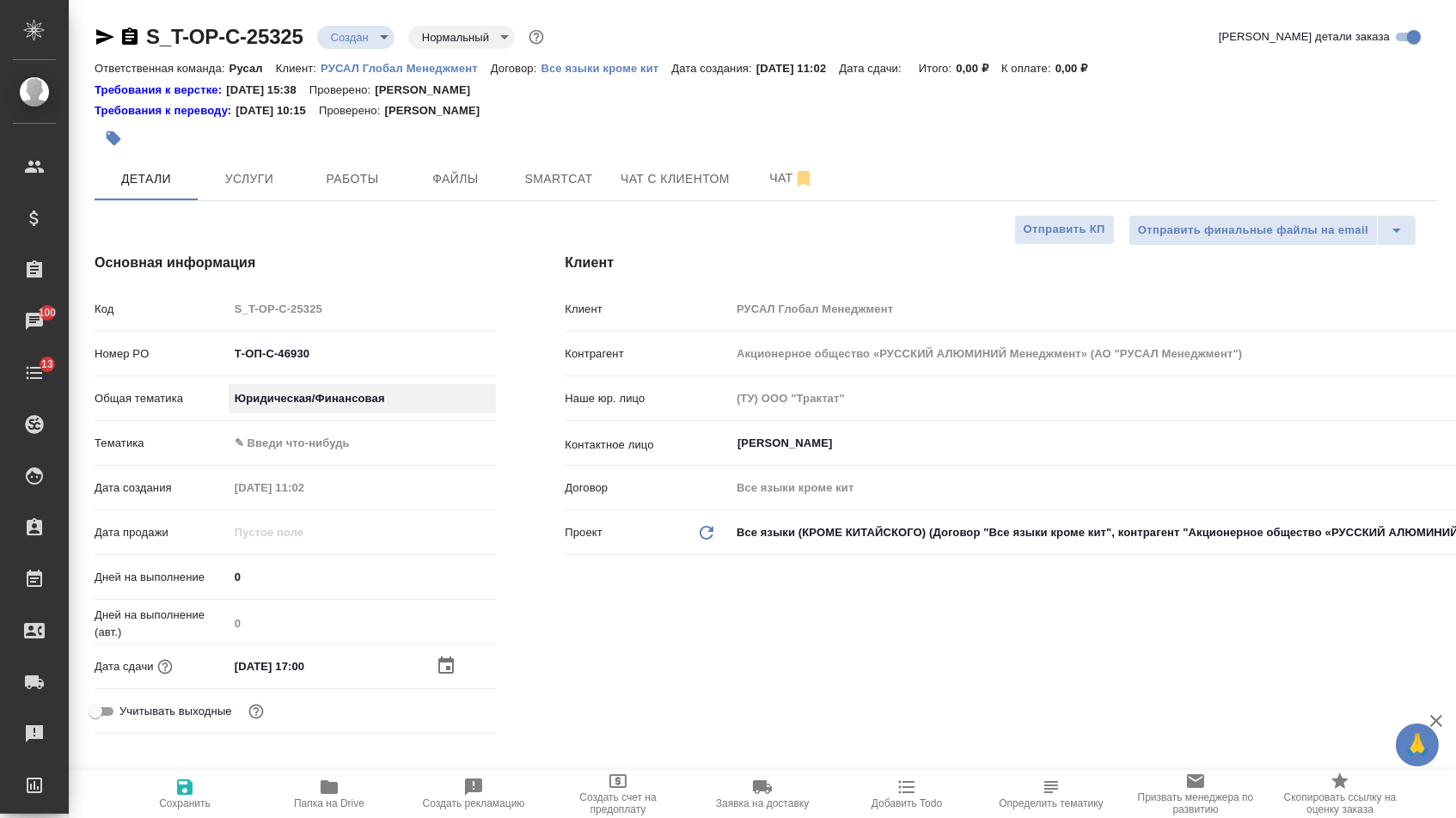
type input "yr-fn"
type textarea "x"
click at [312, 448] on body "🙏 .cls-1 fill:#fff; AWATERA Menshikova Aleksandra Клиенты Спецификации Заказы 1…" at bounding box center [728, 409] width 1456 height 818
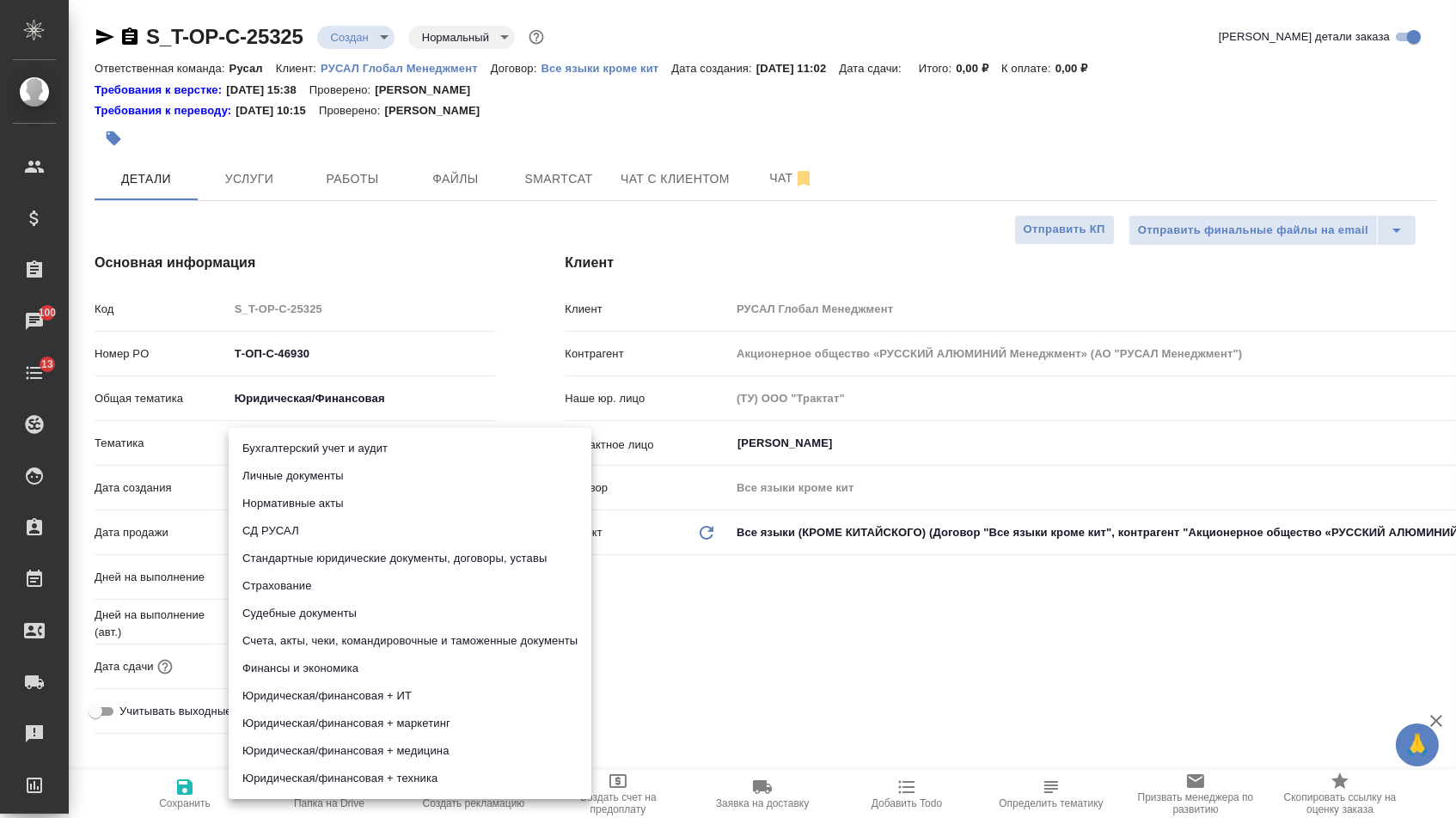
click at [313, 557] on li "Стандартные юридические документы, договоры, уставы" at bounding box center [410, 558] width 363 height 28
type textarea "x"
type input "5f647205b73bc97568ca66bf"
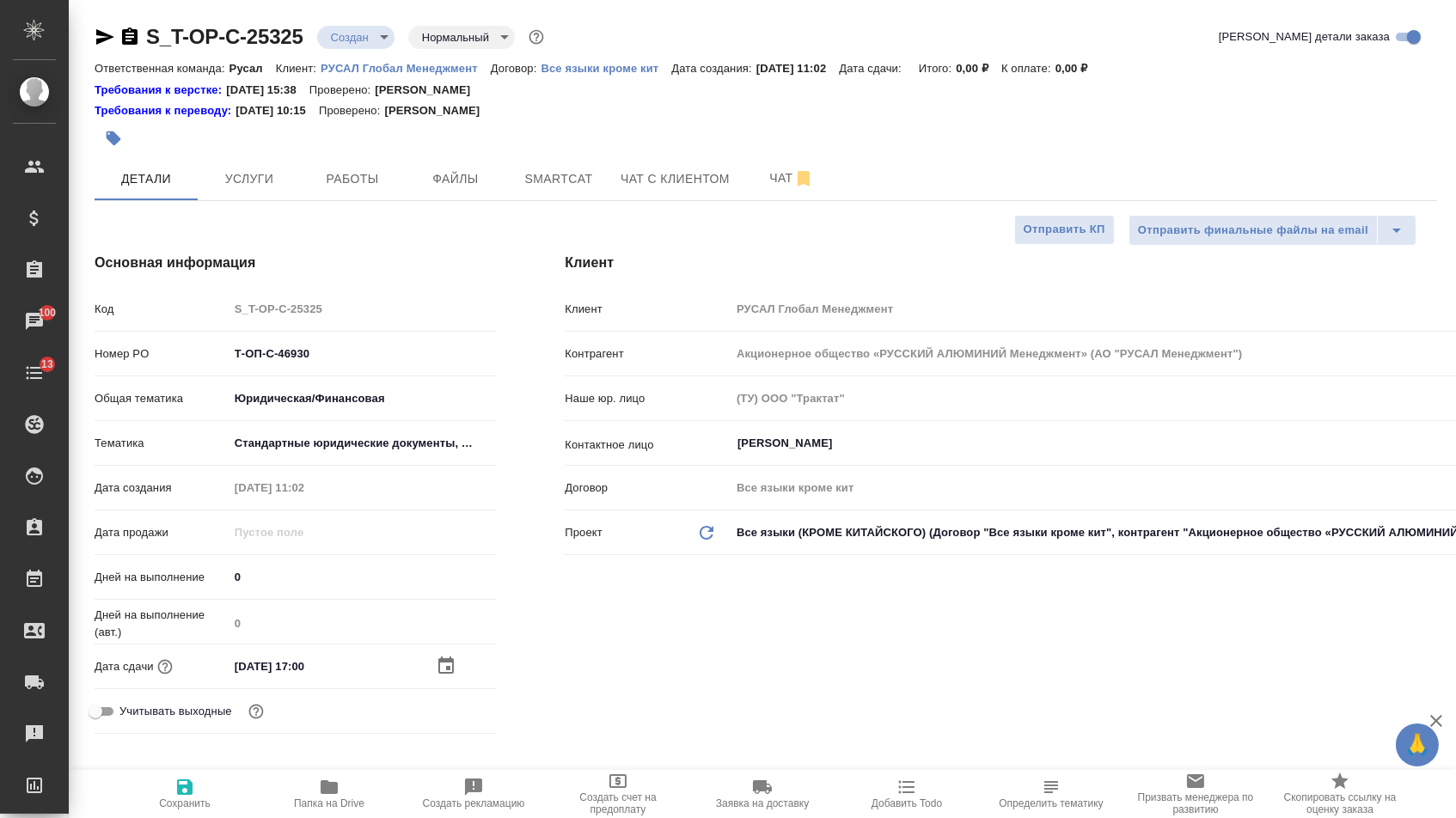
click at [192, 814] on button "Сохранить" at bounding box center [185, 794] width 145 height 48
type textarea "x"
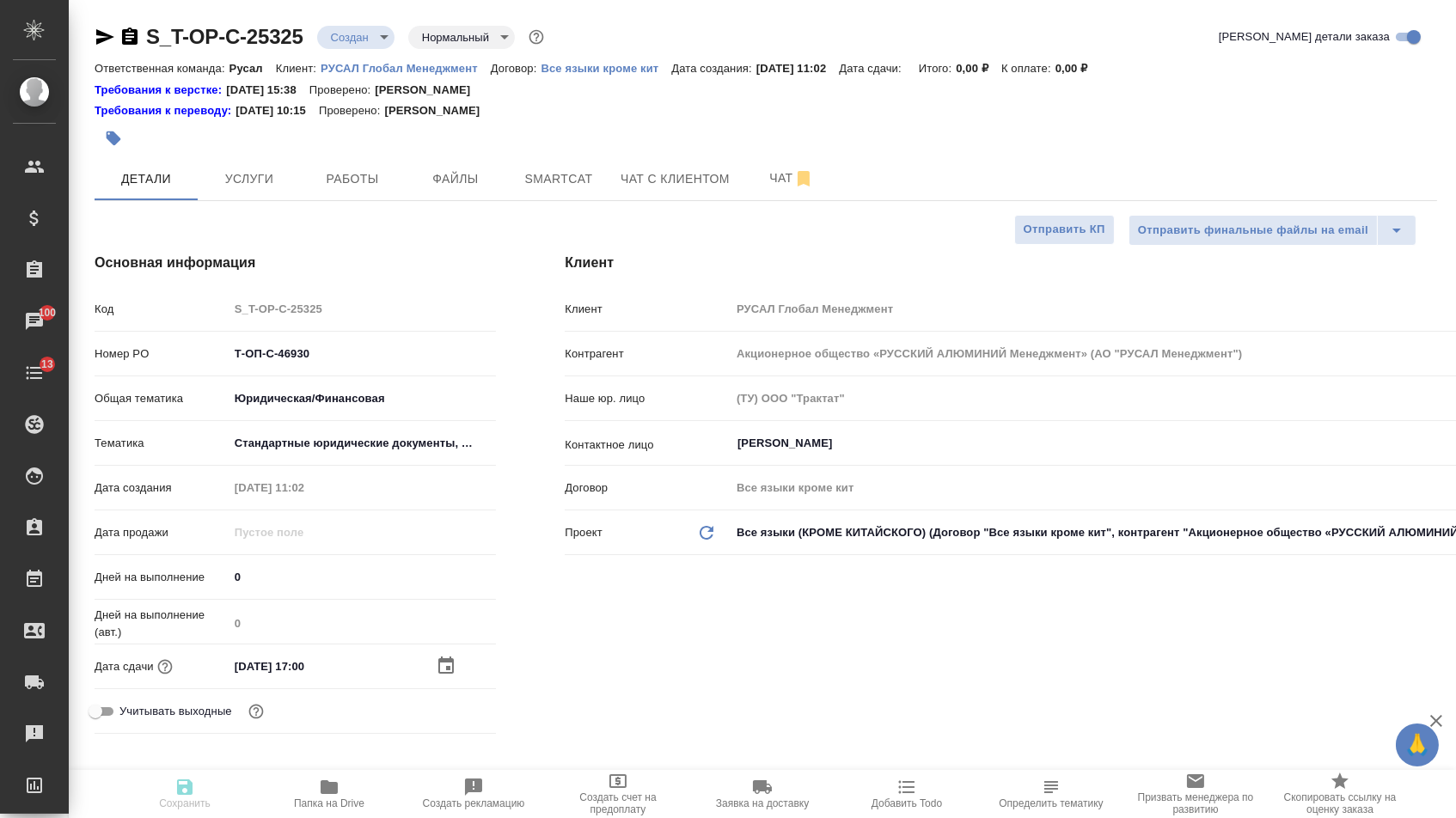
type textarea "x"
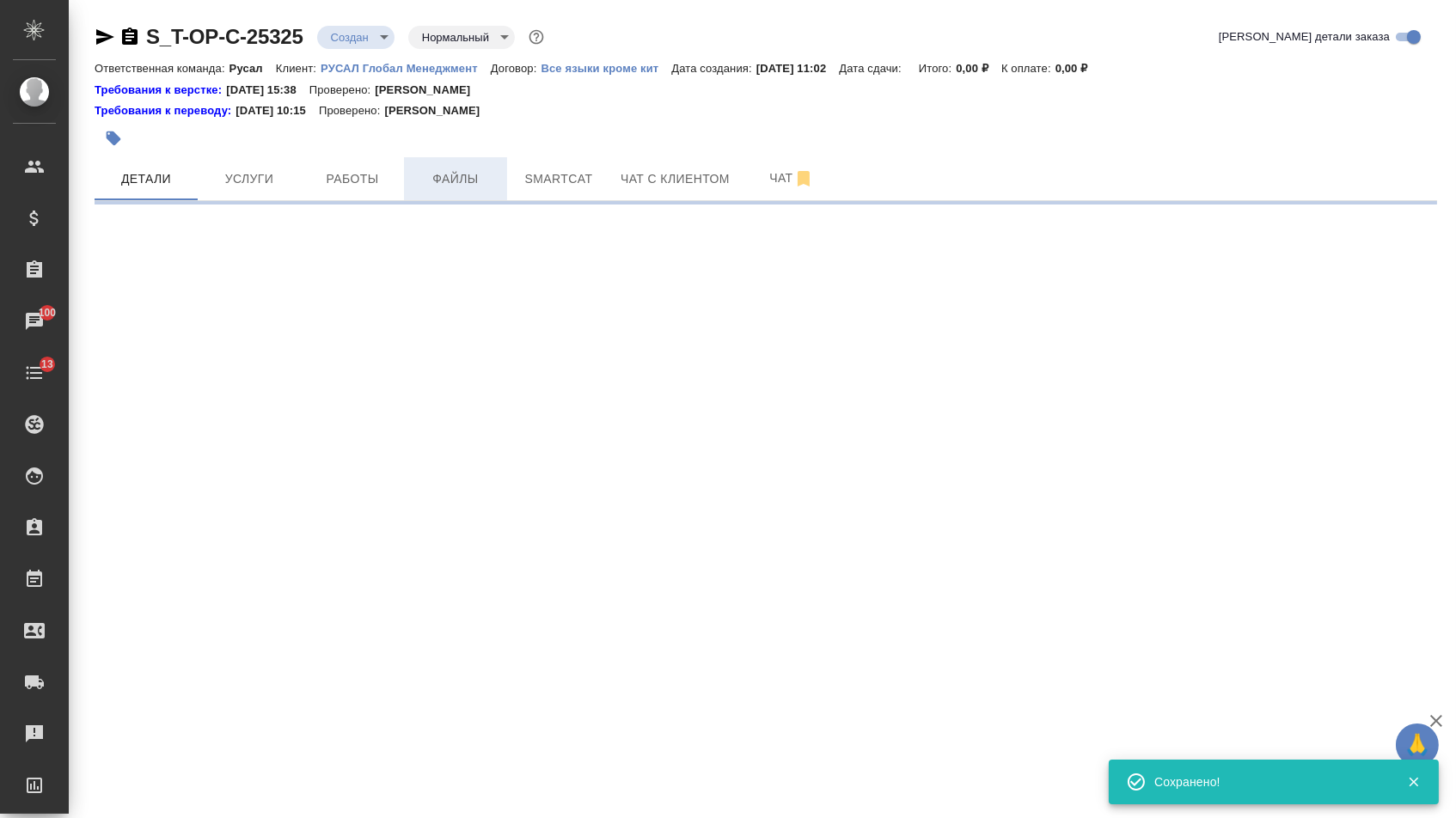
select select "RU"
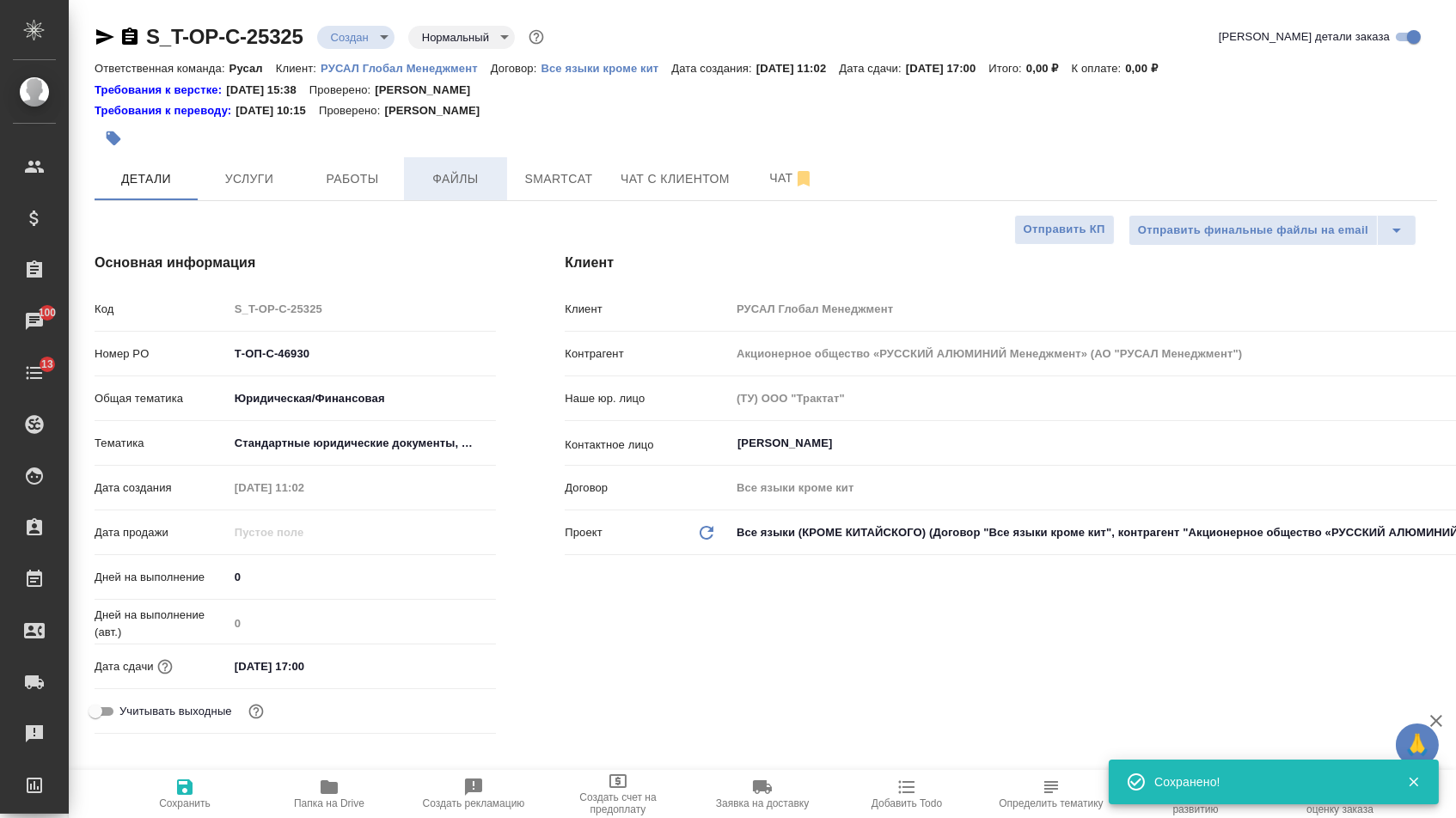
type textarea "x"
click at [437, 184] on span "Файлы" at bounding box center [455, 179] width 83 height 21
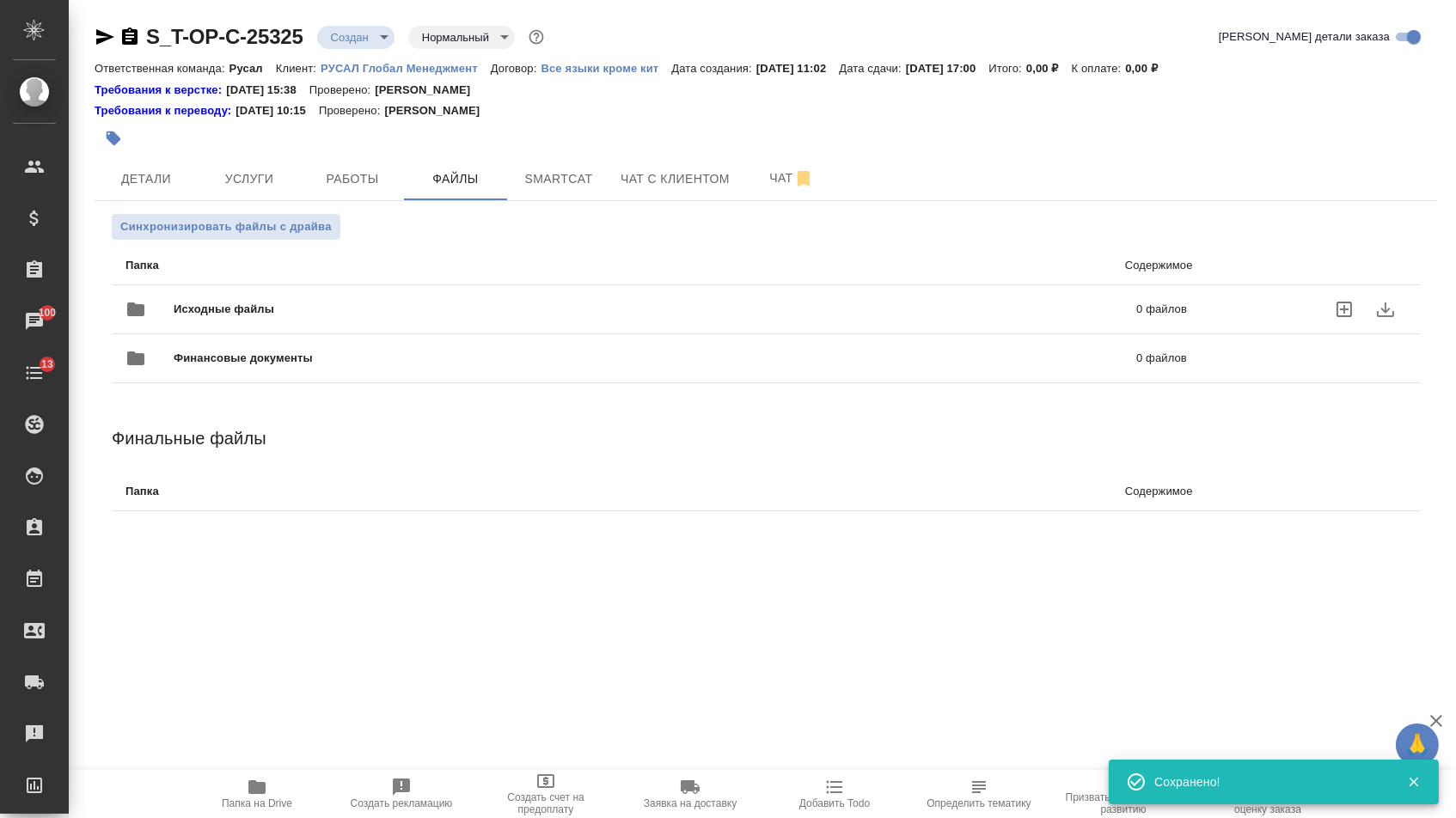
click at [249, 313] on span "Исходные файлы" at bounding box center [440, 309] width 532 height 17
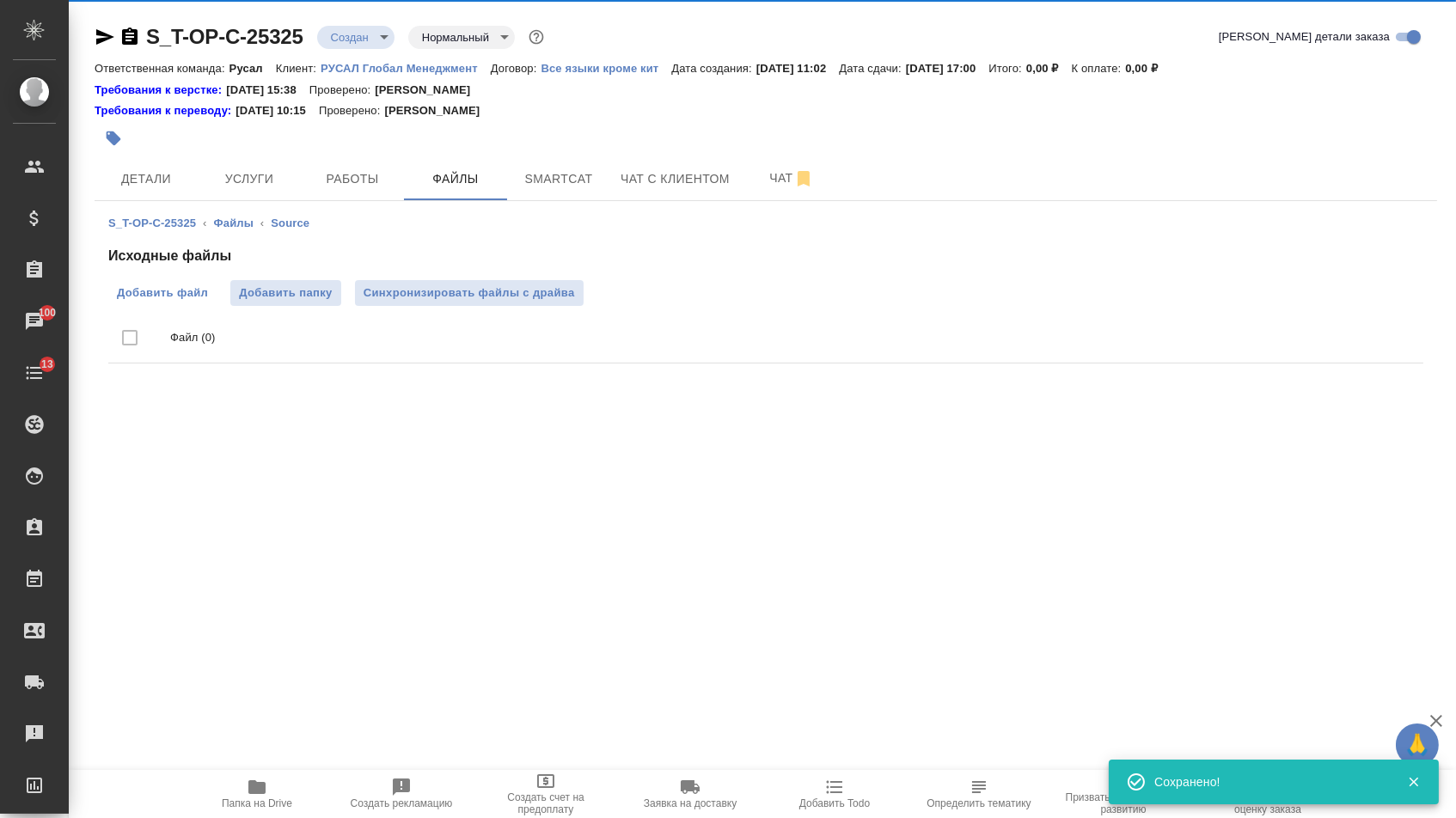
click at [158, 295] on span "Добавить файл" at bounding box center [162, 293] width 91 height 17
click at [0, 0] on input "Добавить файл" at bounding box center [0, 0] width 0 height 0
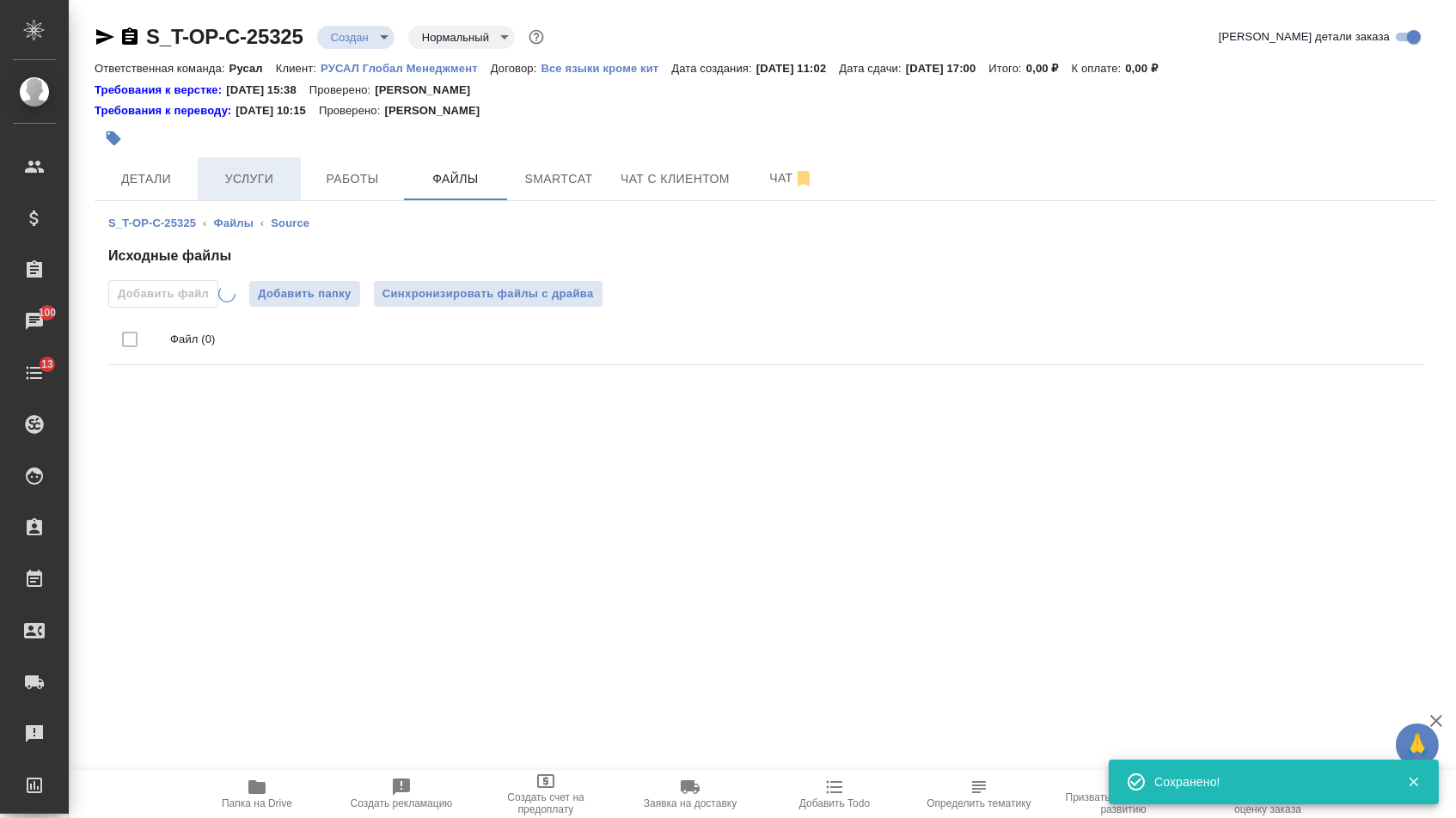
click at [221, 192] on button "Услуги" at bounding box center [249, 178] width 103 height 43
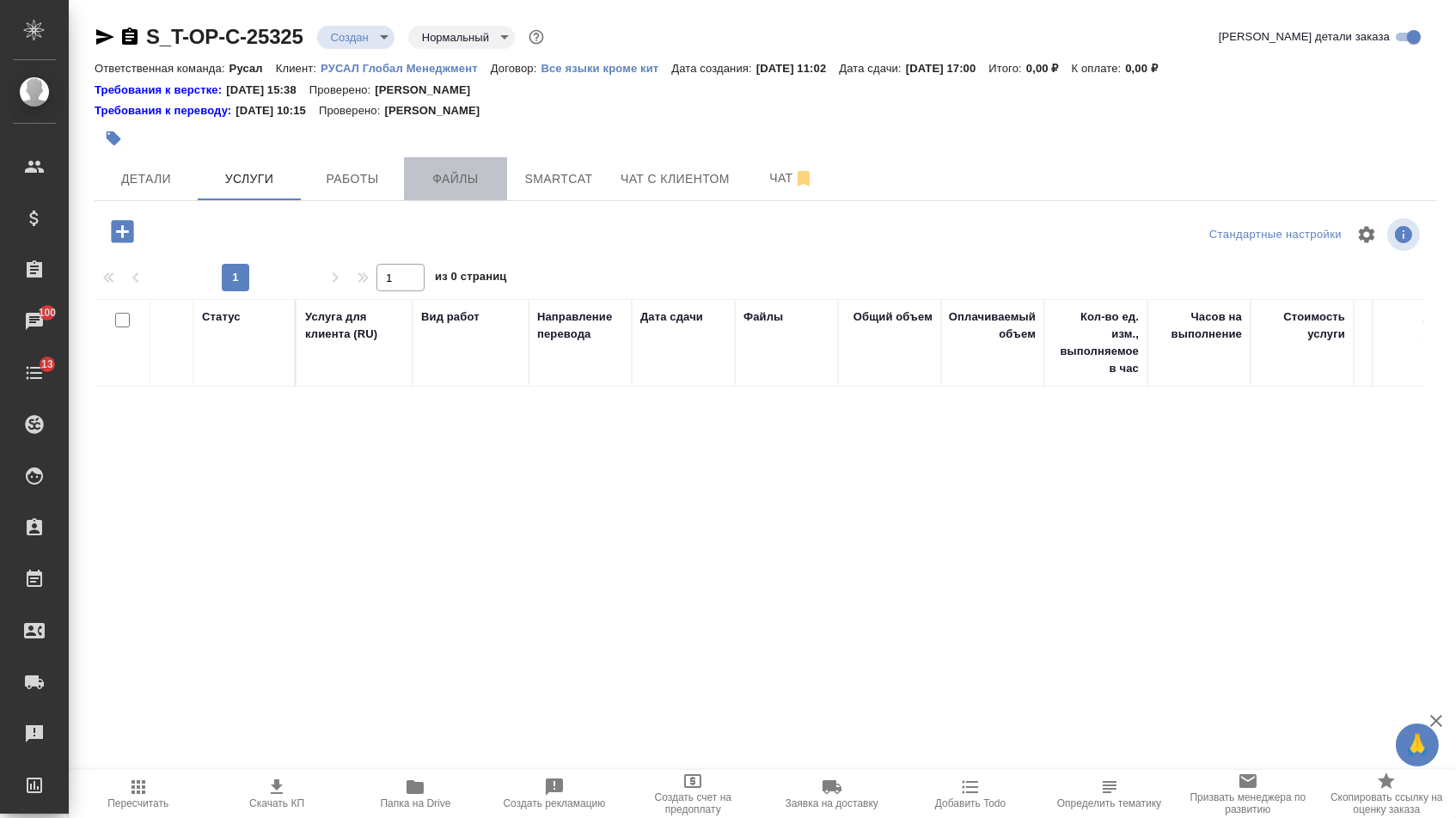
click at [475, 173] on span "Файлы" at bounding box center [455, 179] width 83 height 21
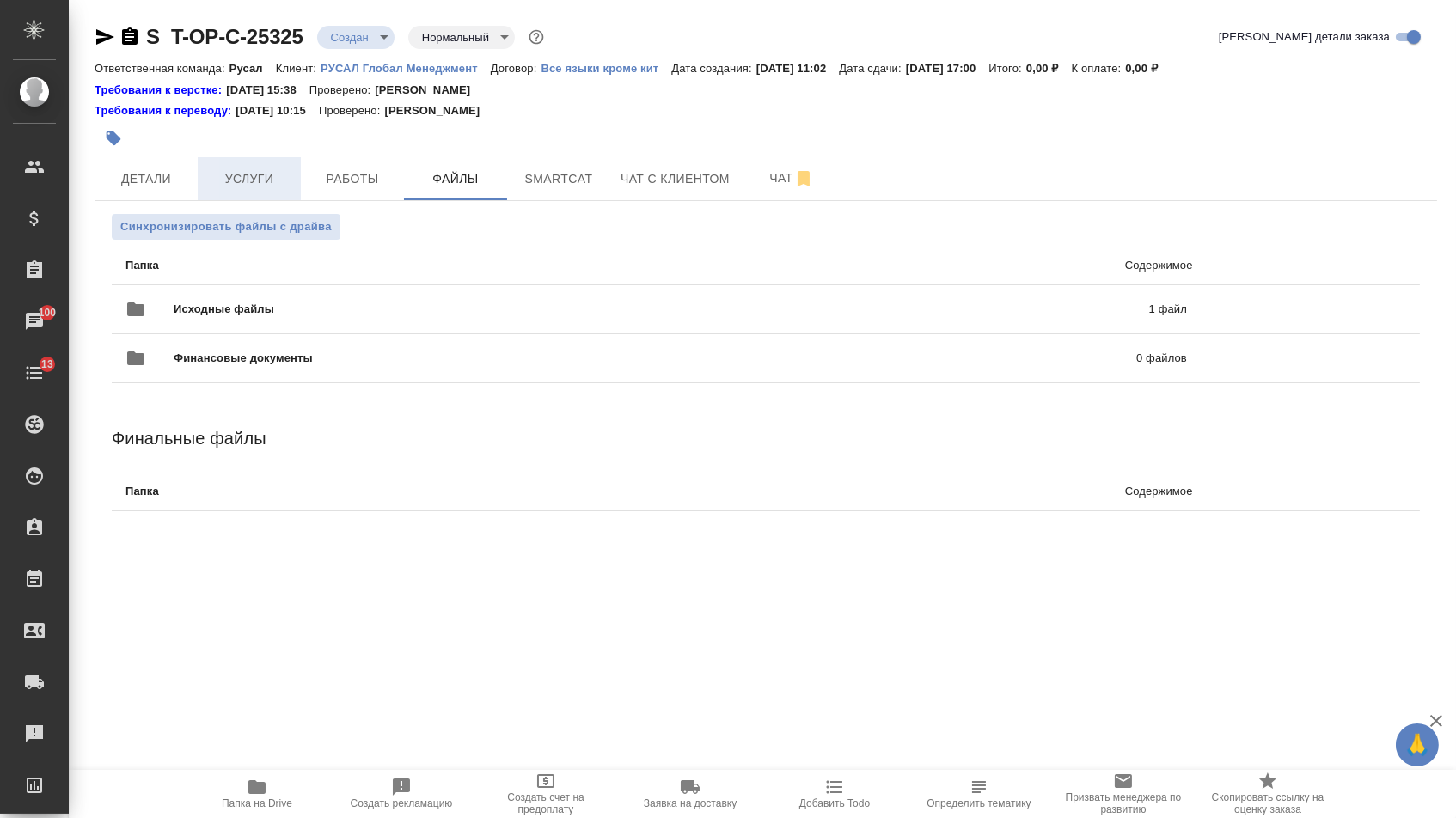
click at [279, 187] on span "Услуги" at bounding box center [248, 179] width 83 height 21
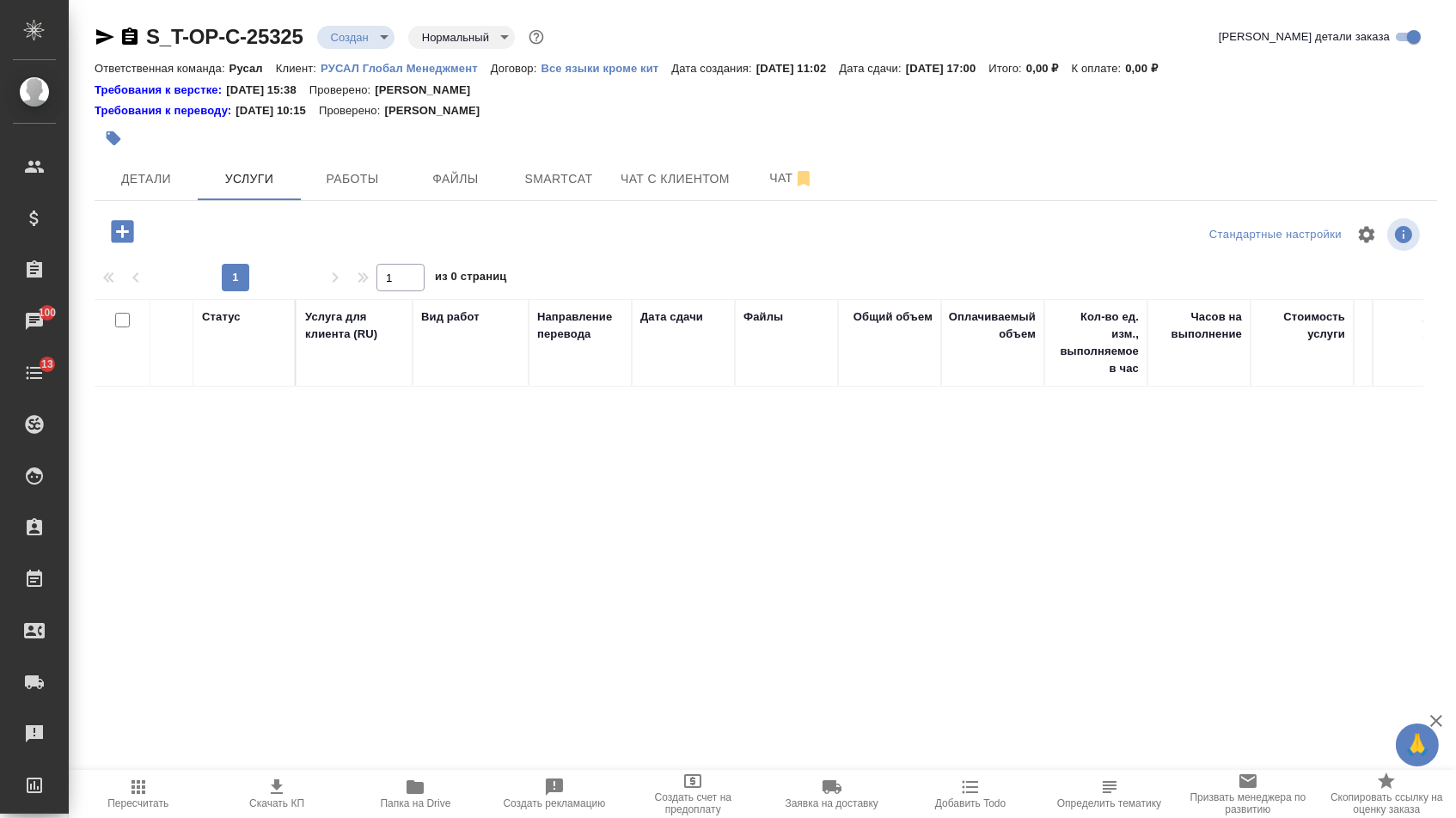
click at [133, 237] on icon "button" at bounding box center [122, 231] width 22 height 22
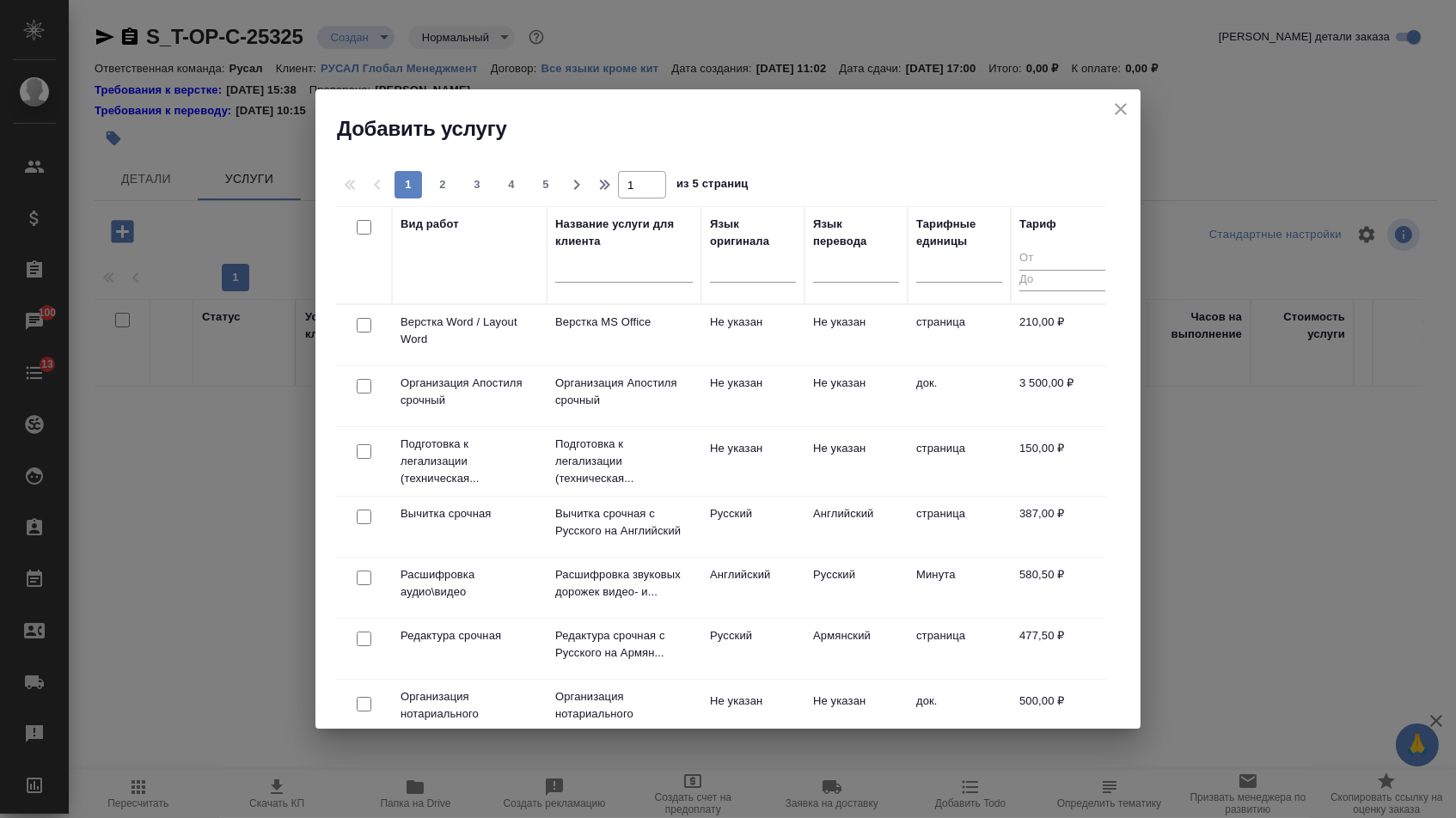
drag, startPoint x: 775, startPoint y: 273, endPoint x: 775, endPoint y: 285, distance: 12.0
click at [775, 273] on div at bounding box center [752, 266] width 86 height 25
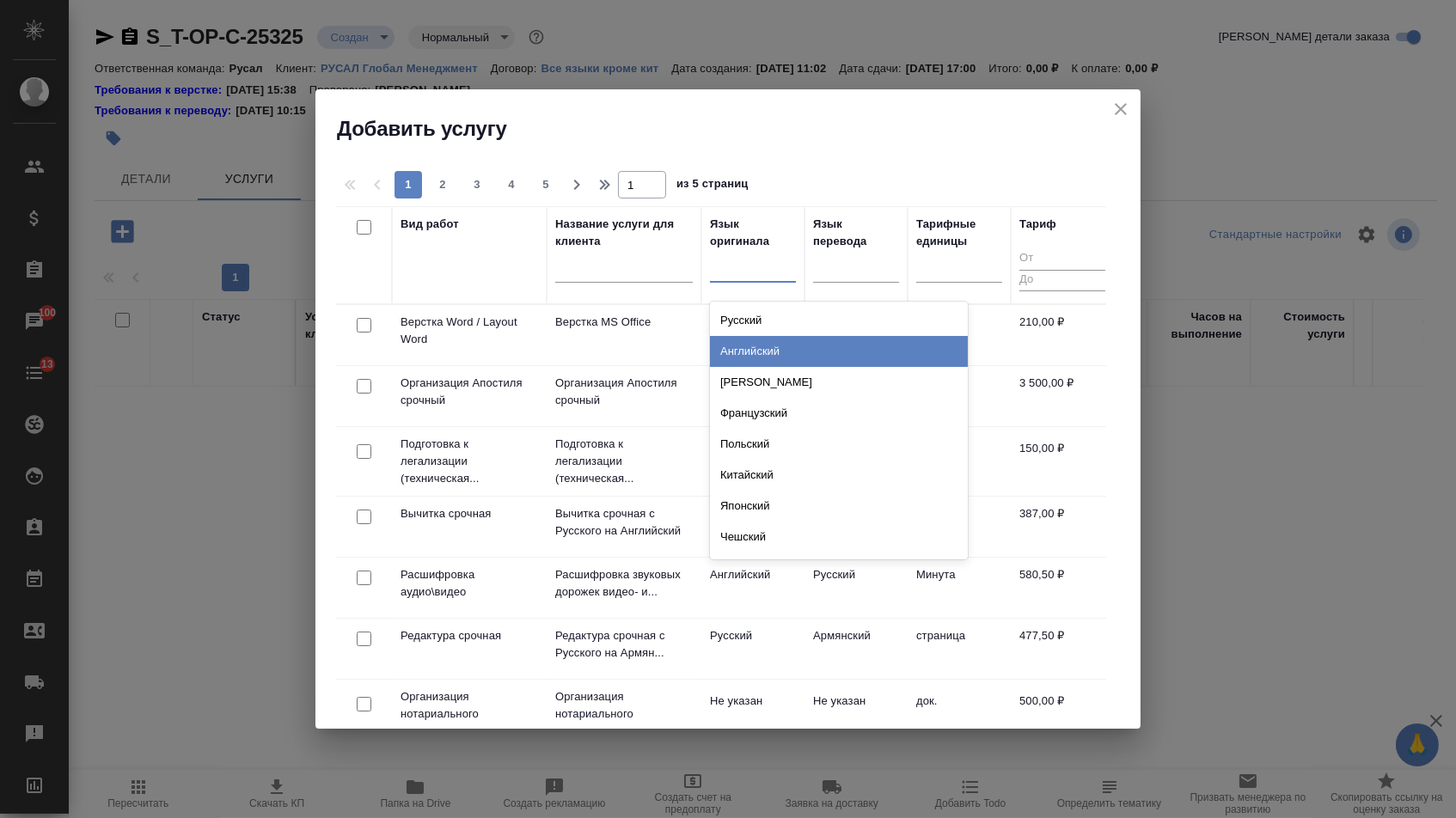
click at [773, 356] on div "Английский" at bounding box center [838, 351] width 258 height 31
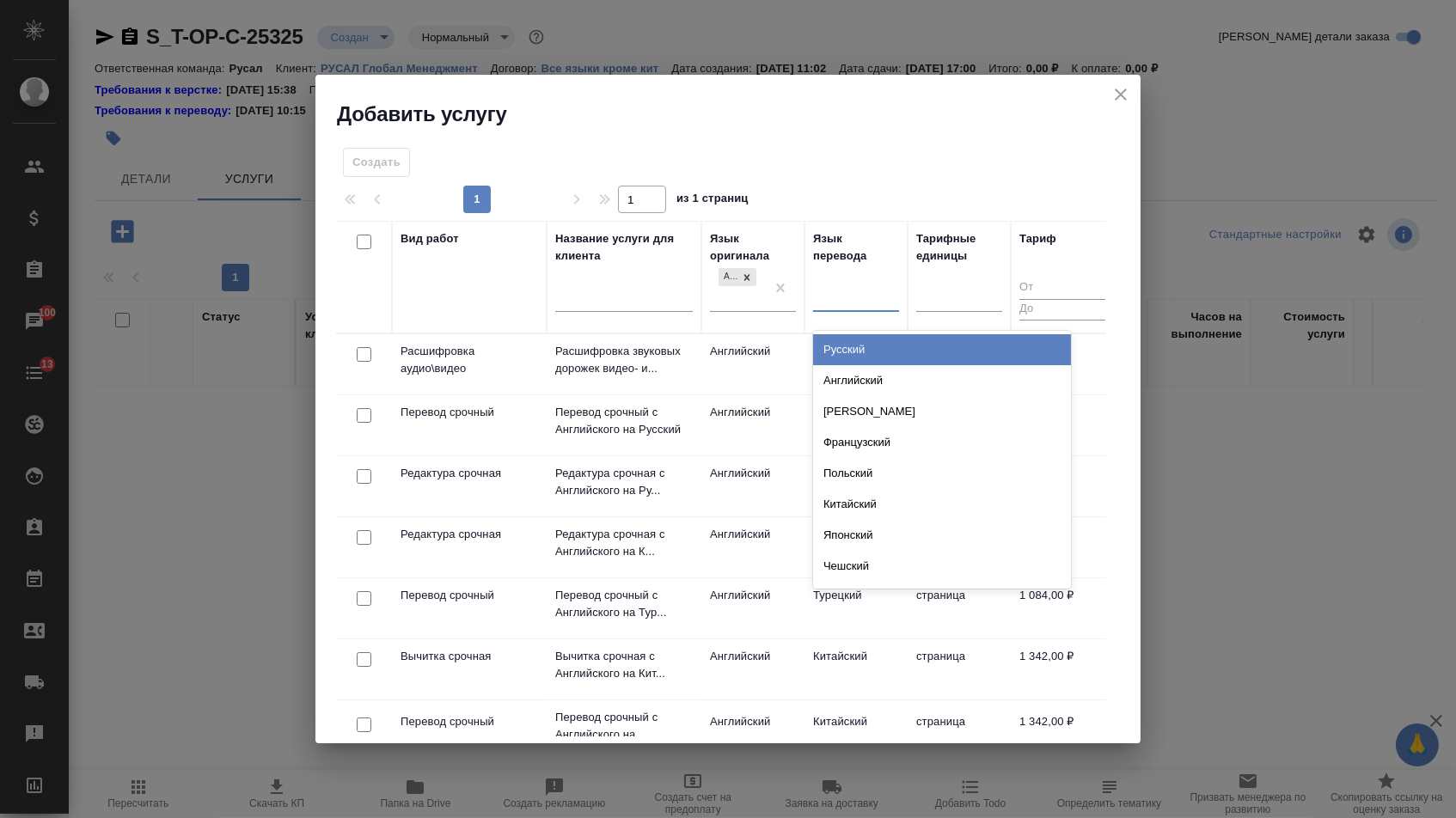
click at [854, 294] on div at bounding box center [856, 295] width 86 height 25
type input "арм"
click at [866, 358] on div "Армянский" at bounding box center [942, 350] width 258 height 31
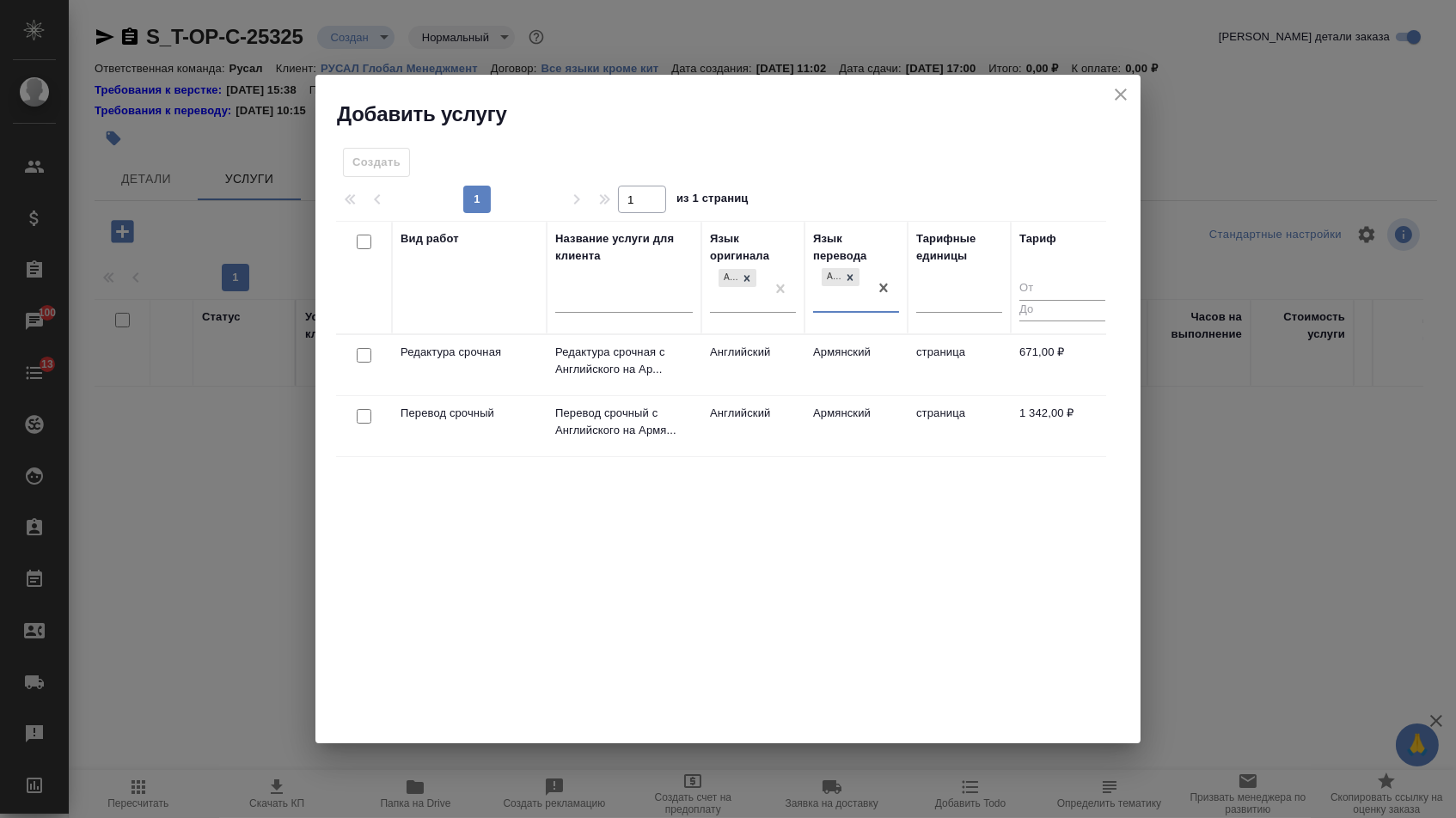
click at [350, 417] on div at bounding box center [365, 416] width 39 height 24
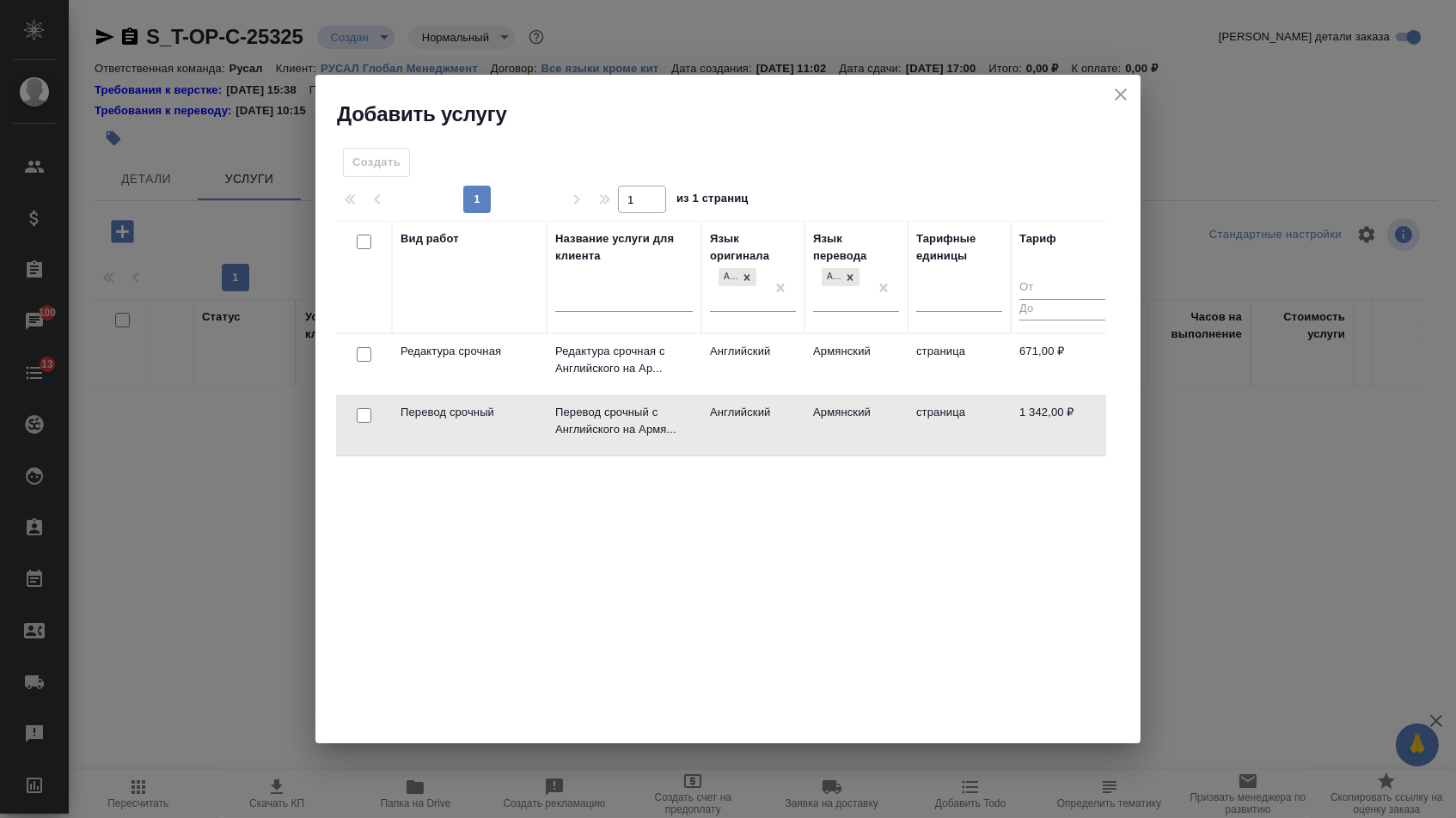
click at [363, 421] on input "checkbox" at bounding box center [364, 415] width 14 height 14
checkbox input "true"
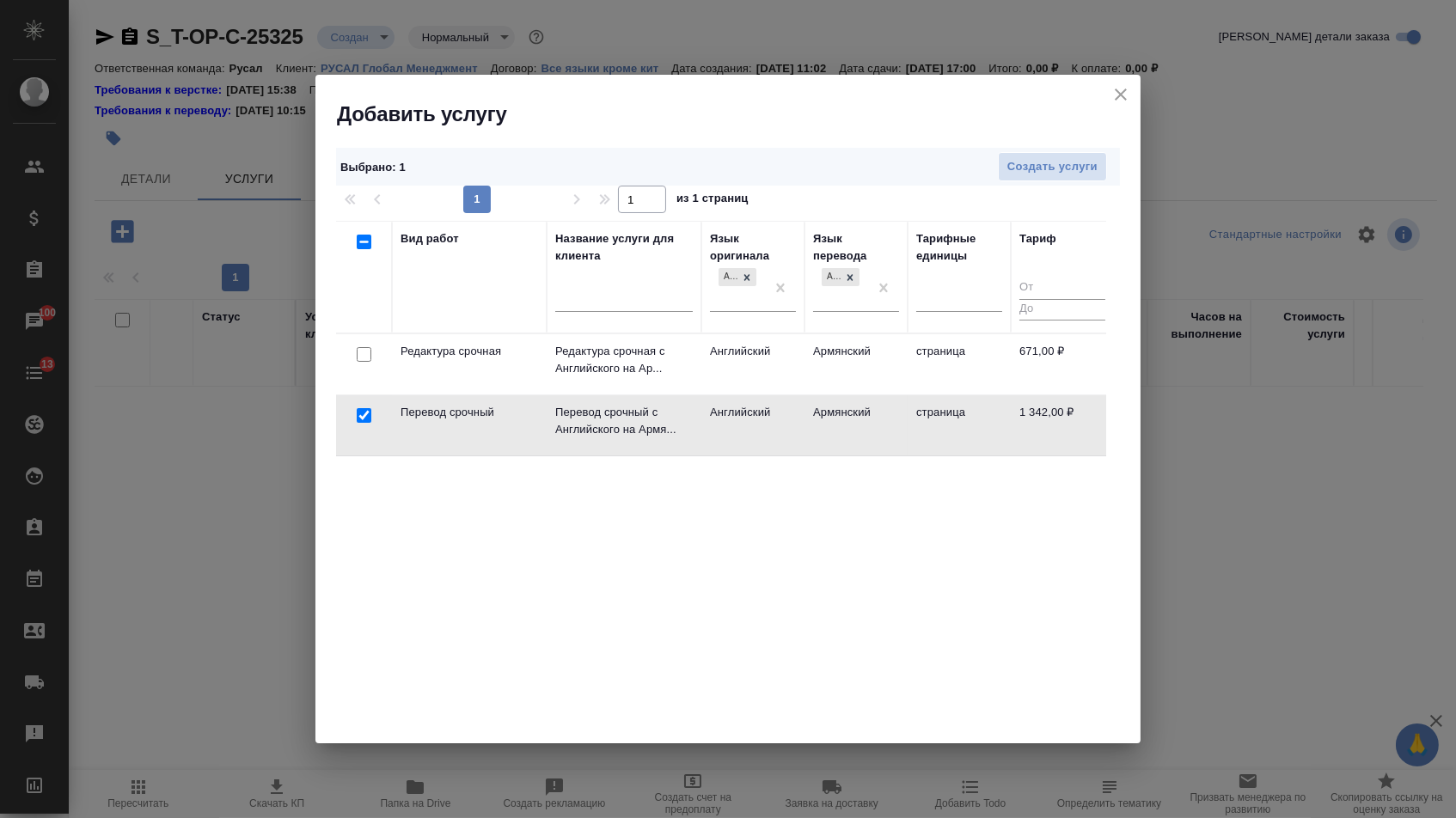
click at [362, 345] on div at bounding box center [365, 355] width 39 height 24
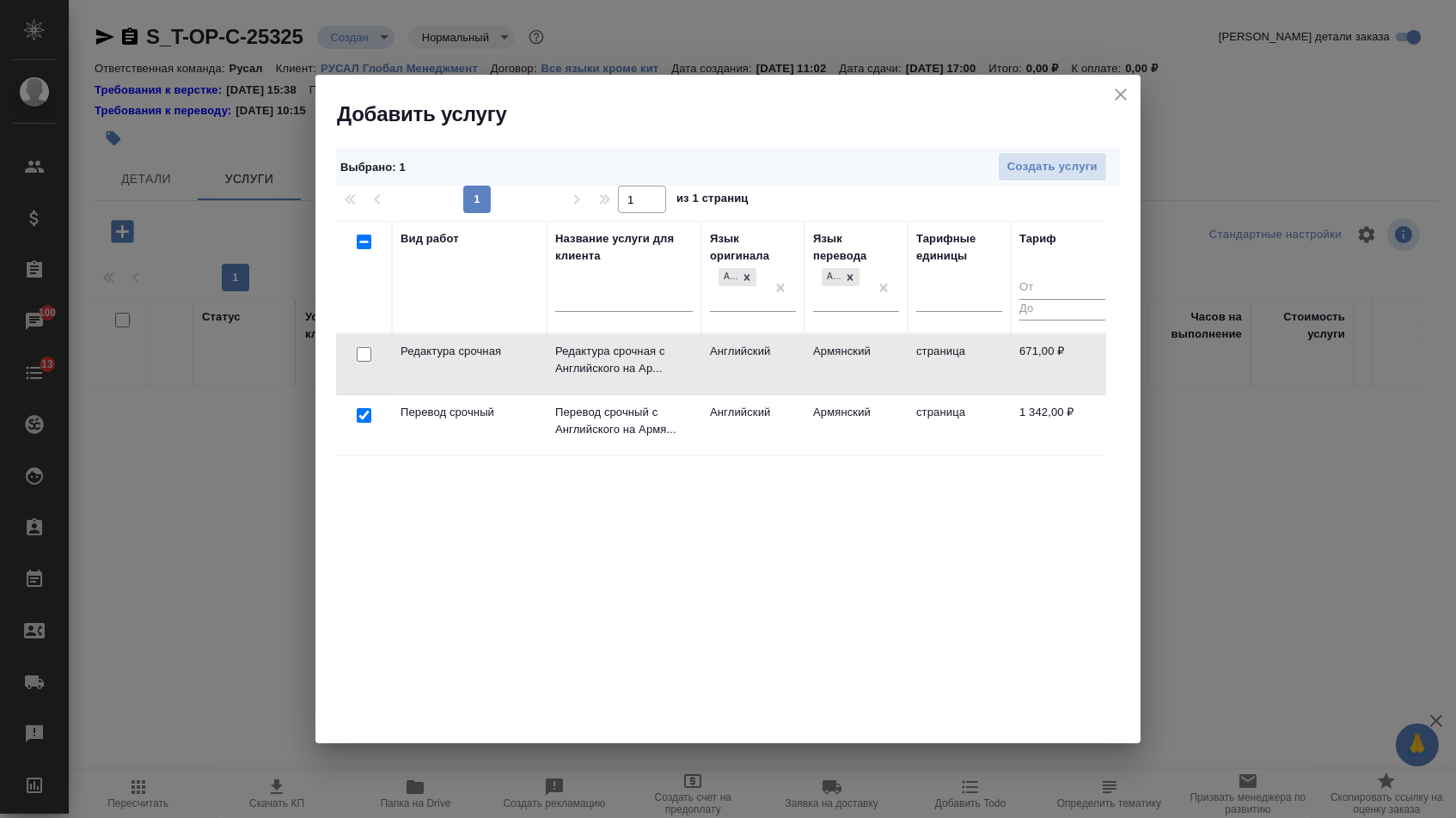
click at [363, 357] on input "checkbox" at bounding box center [364, 354] width 14 height 14
checkbox input "true"
checkbox input "false"
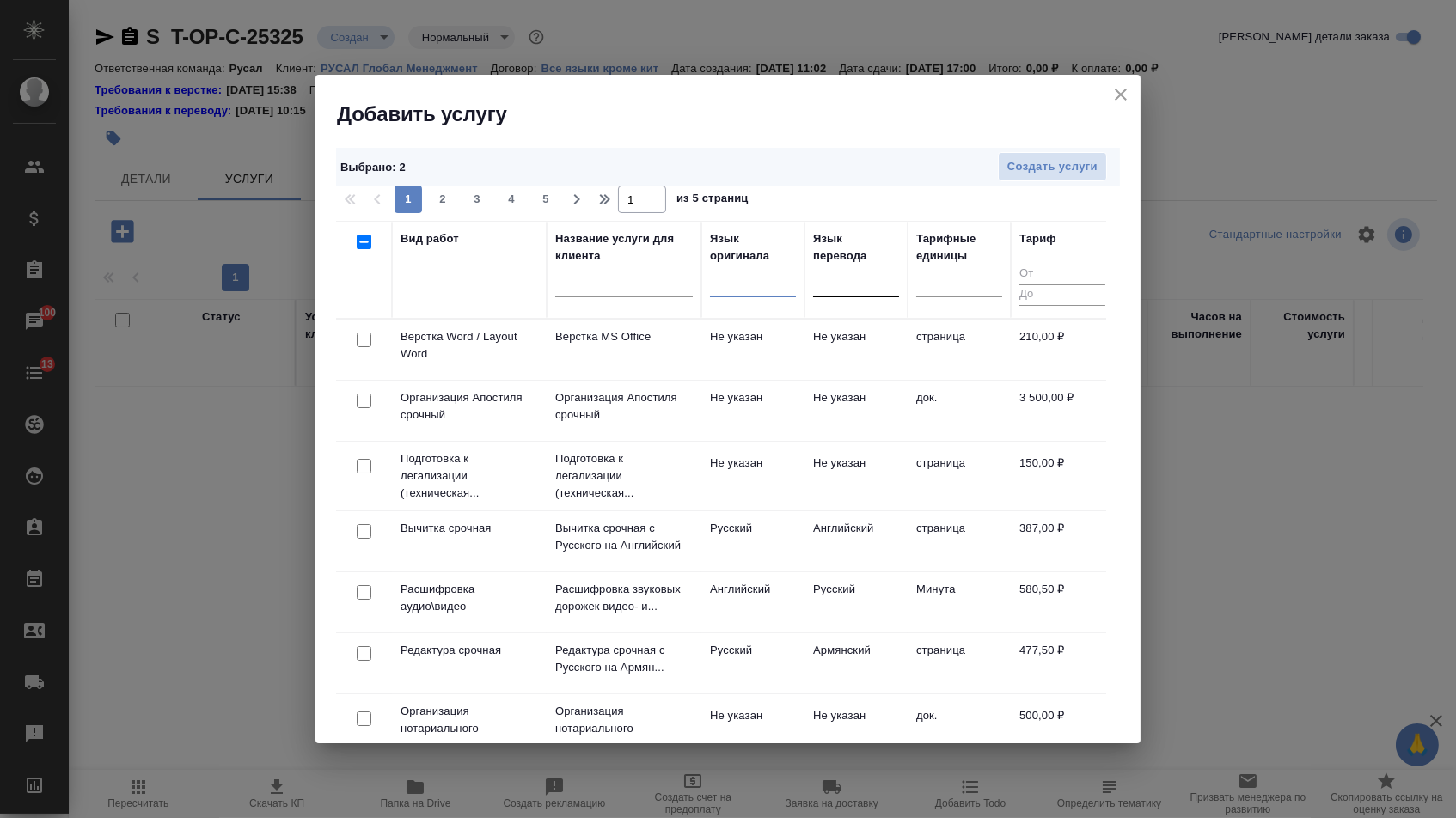
click at [363, 343] on input "checkbox" at bounding box center [364, 340] width 14 height 14
checkbox input "true"
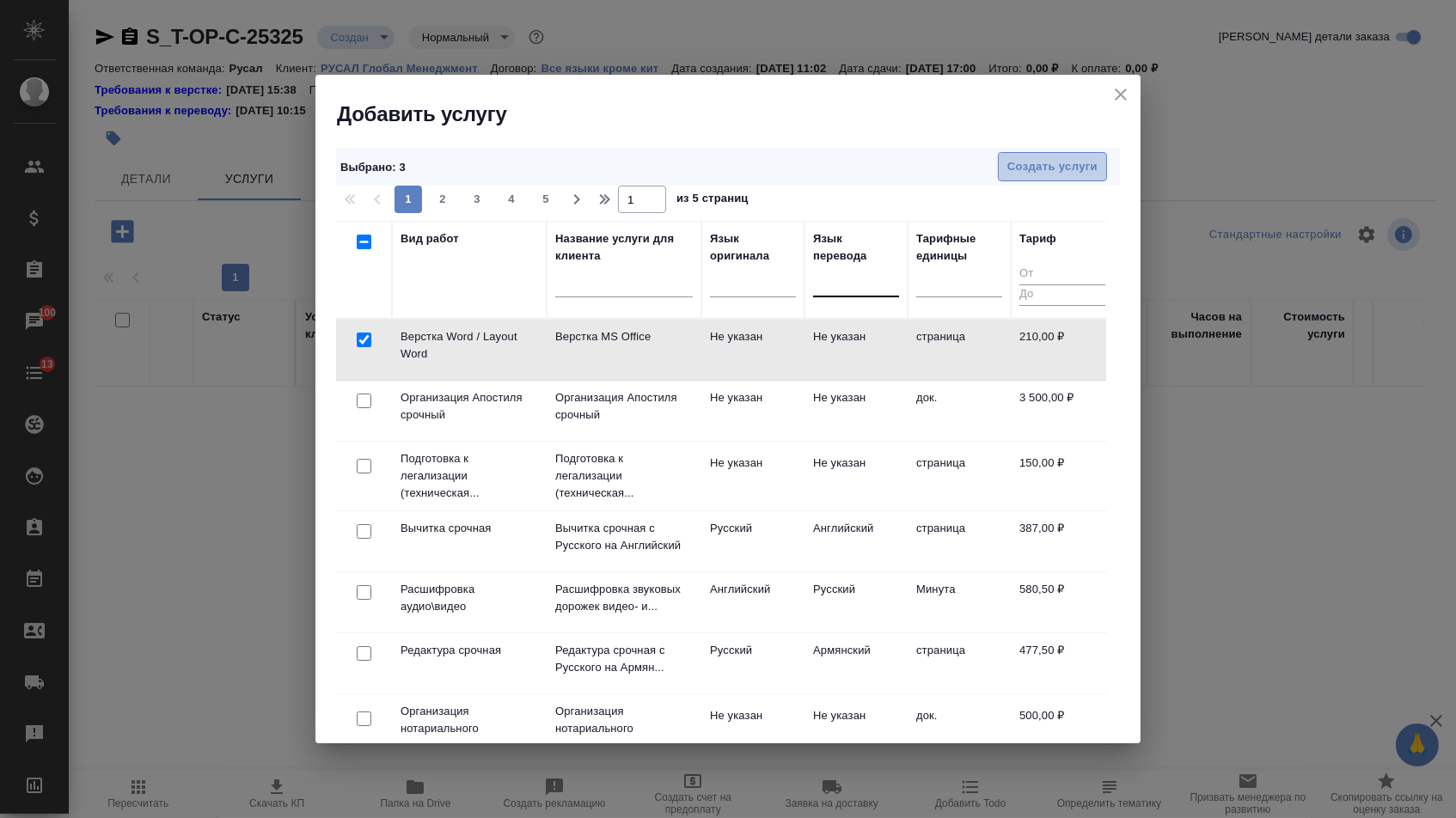
click at [1011, 171] on span "Создать услуги" at bounding box center [1053, 167] width 91 height 20
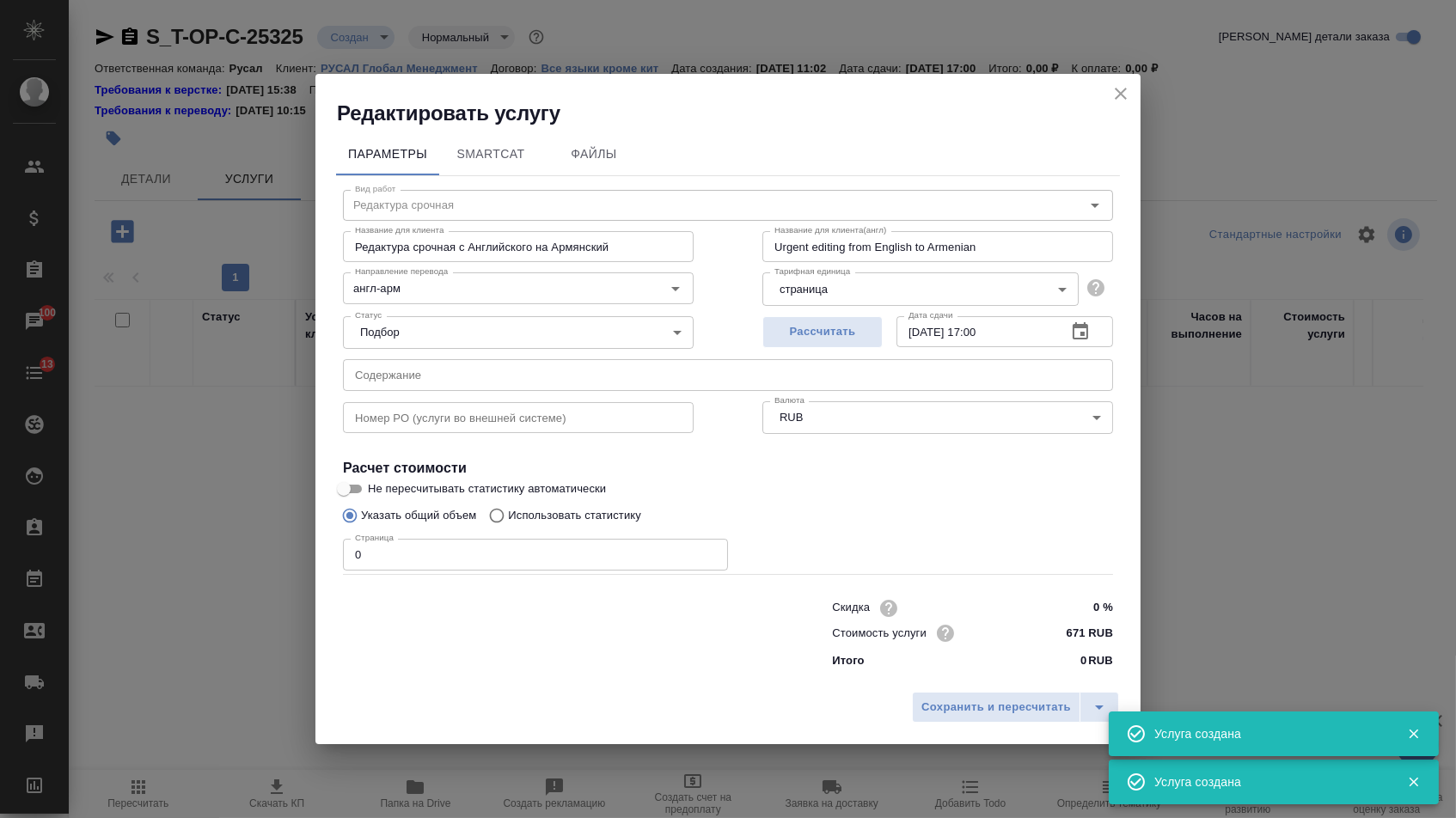
type input "Верстка Word / Layout Word"
type input "Верстка MS Office"
type input "Layout MS Office"
type input "Не указан"
type input "210 RUB"
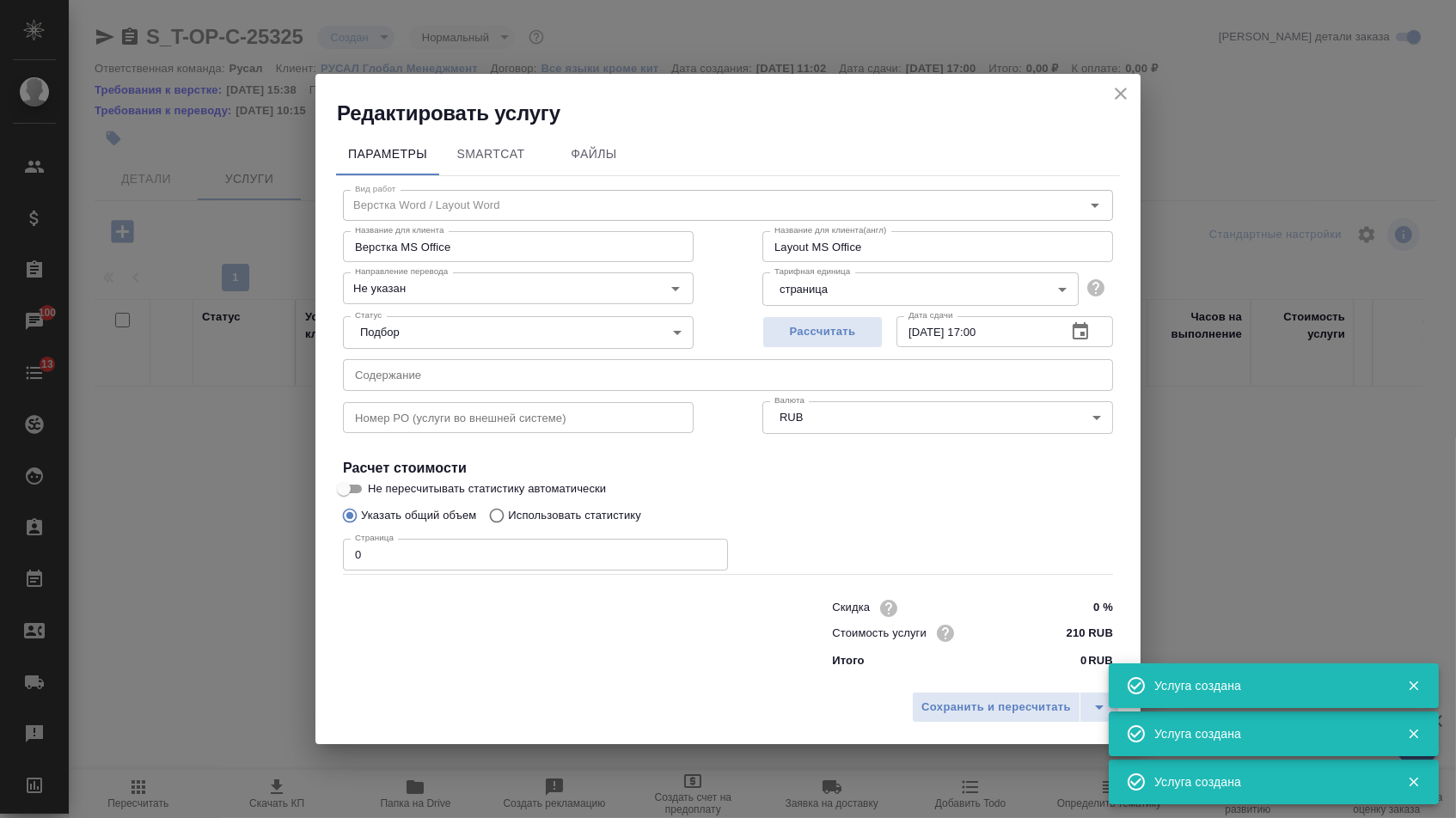
type input "Перевод срочный"
type input "Перевод срочный с Английского на Армянский"
type input "Urgent translation from English to Armenian"
type input "англ-арм"
type input "1342 RUB"
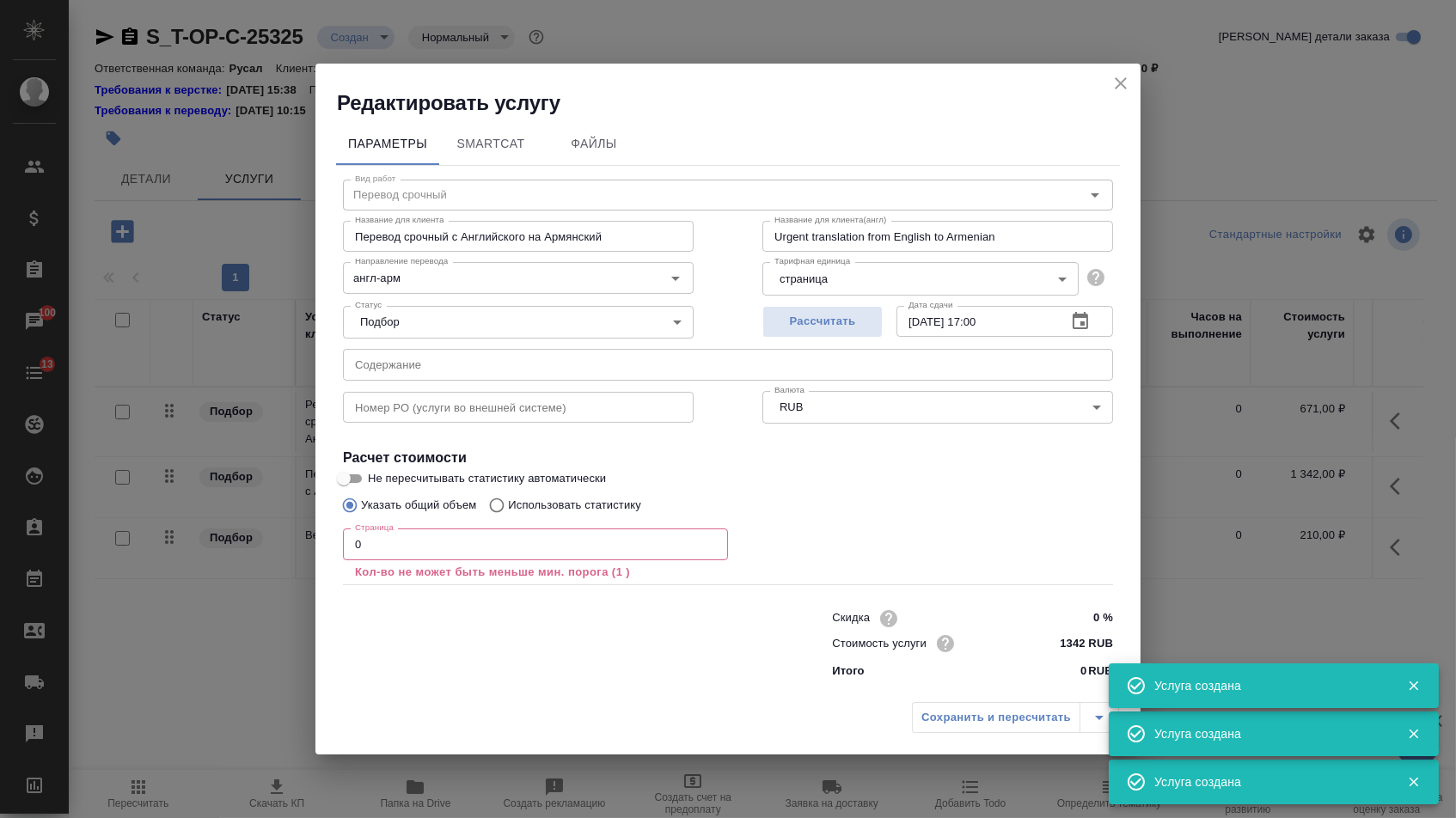
click at [483, 360] on input "text" at bounding box center [728, 364] width 770 height 31
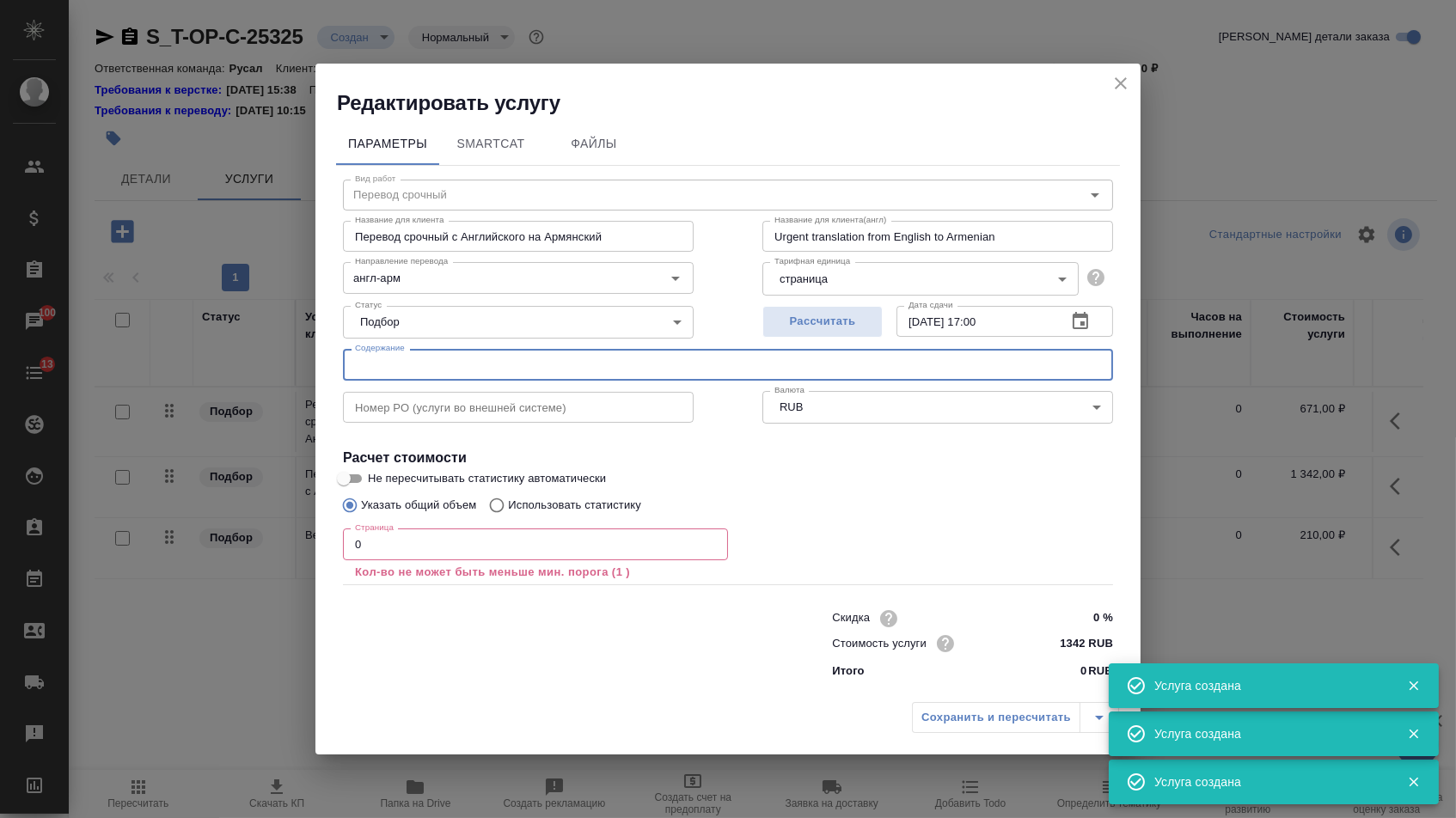
paste input "CEBA Membership Agreement (Draft Sample)"
type input "CEBA Membership Agreement (Draft Sample)"
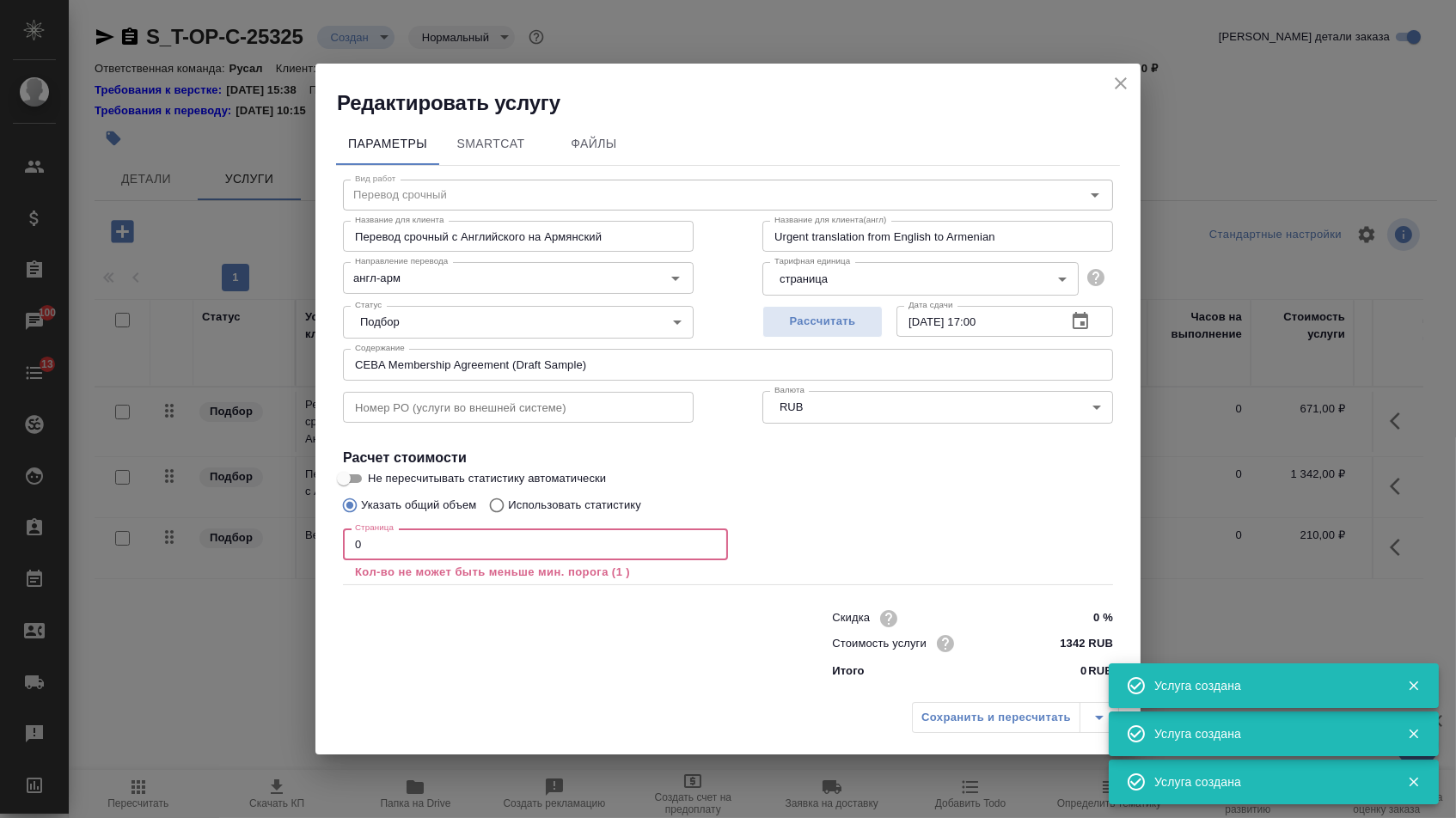
click at [371, 546] on input "0" at bounding box center [536, 544] width 385 height 31
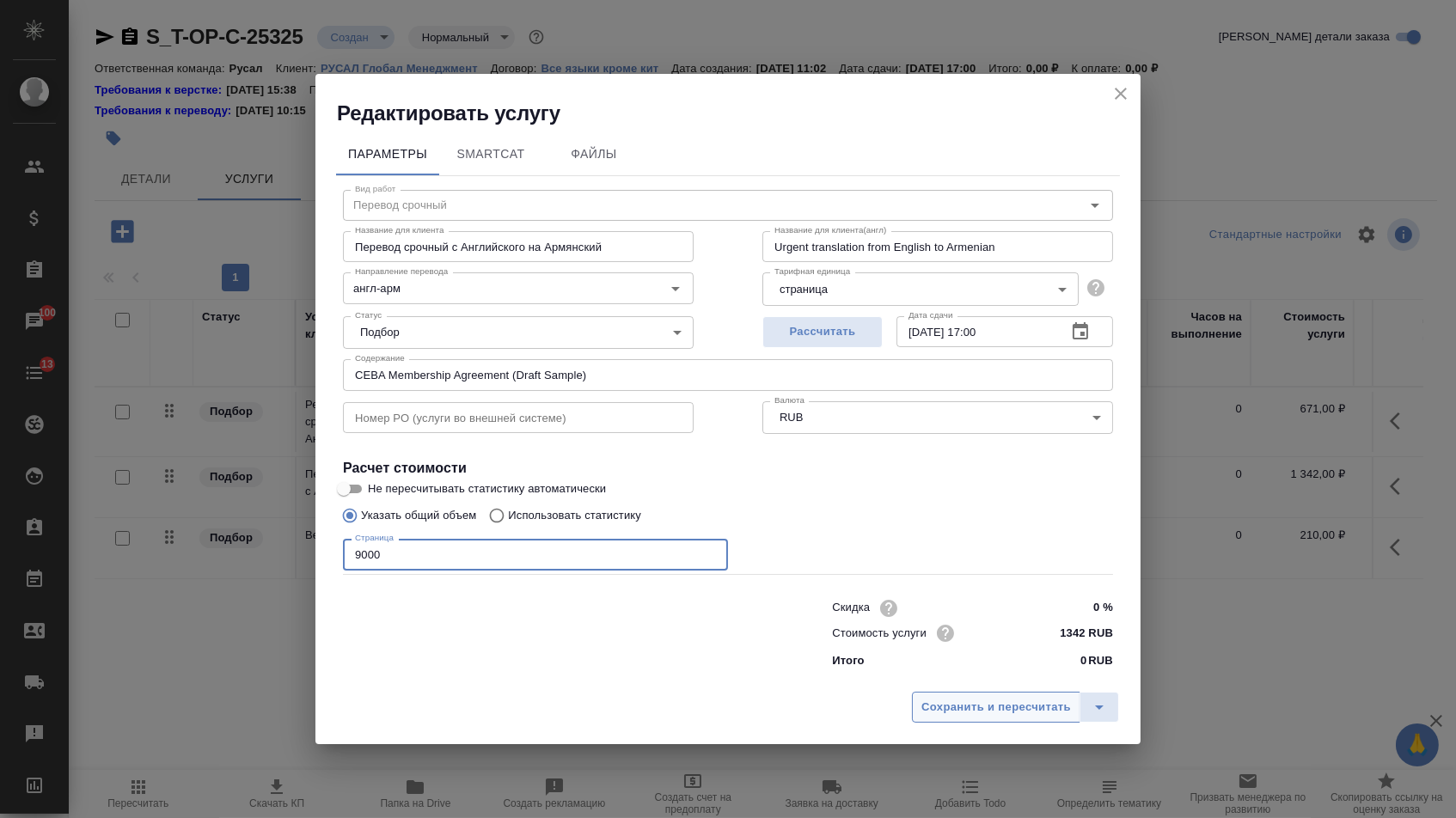
type input "9000"
click at [936, 712] on span "Сохранить и пересчитать" at bounding box center [996, 708] width 150 height 20
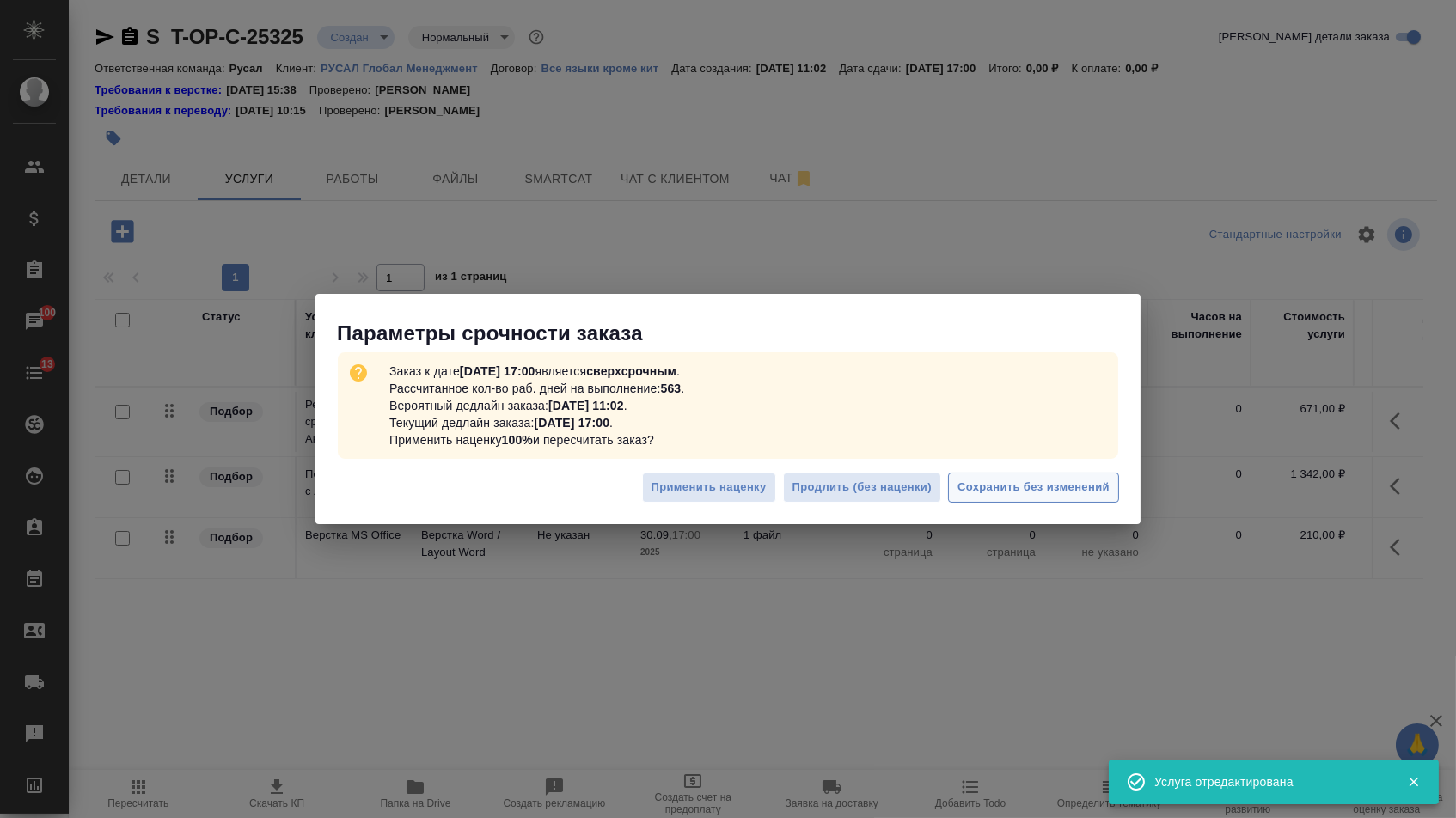
click at [1051, 496] on span "Сохранить без изменений" at bounding box center [1034, 488] width 153 height 20
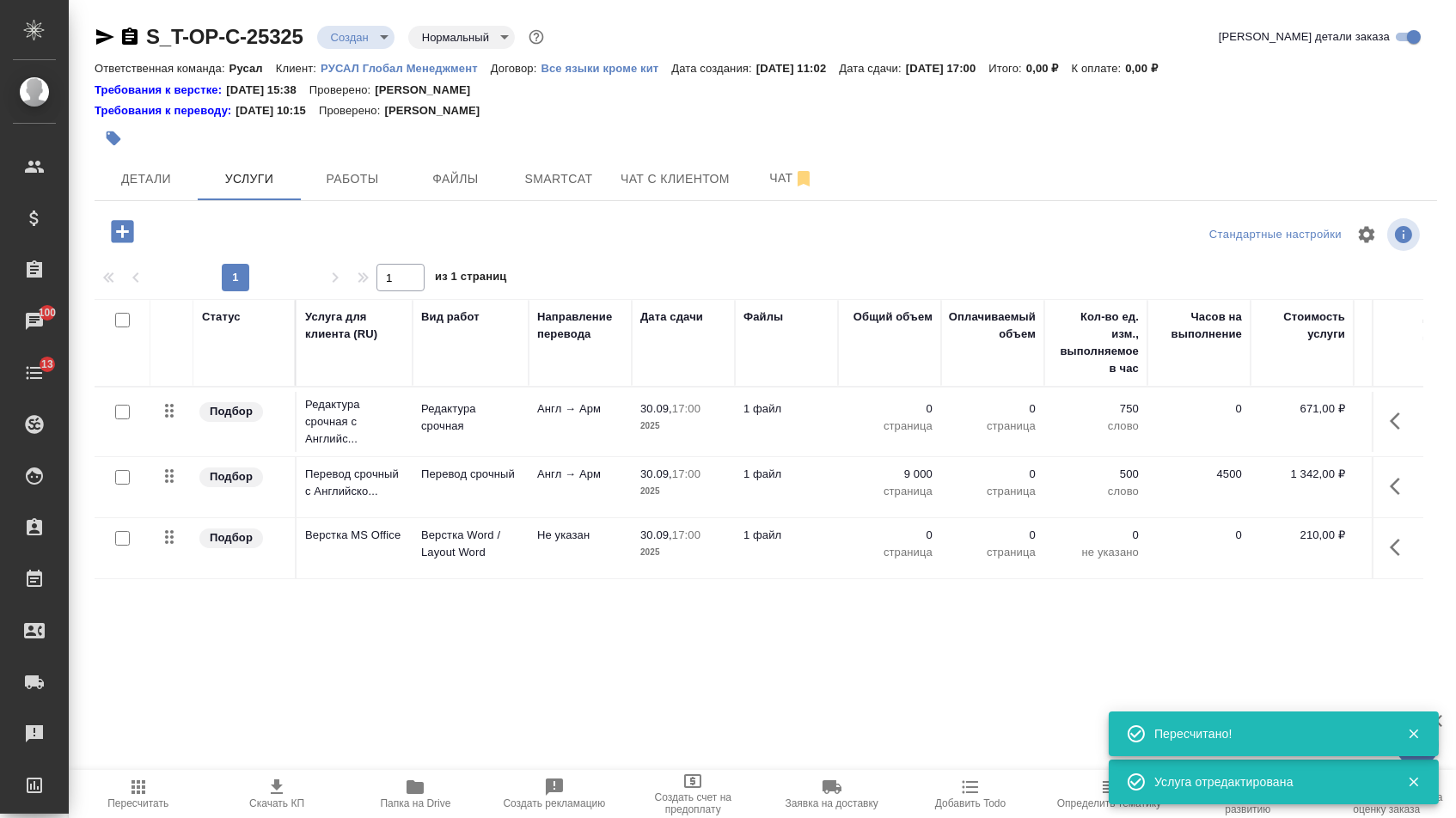
type input "urgent"
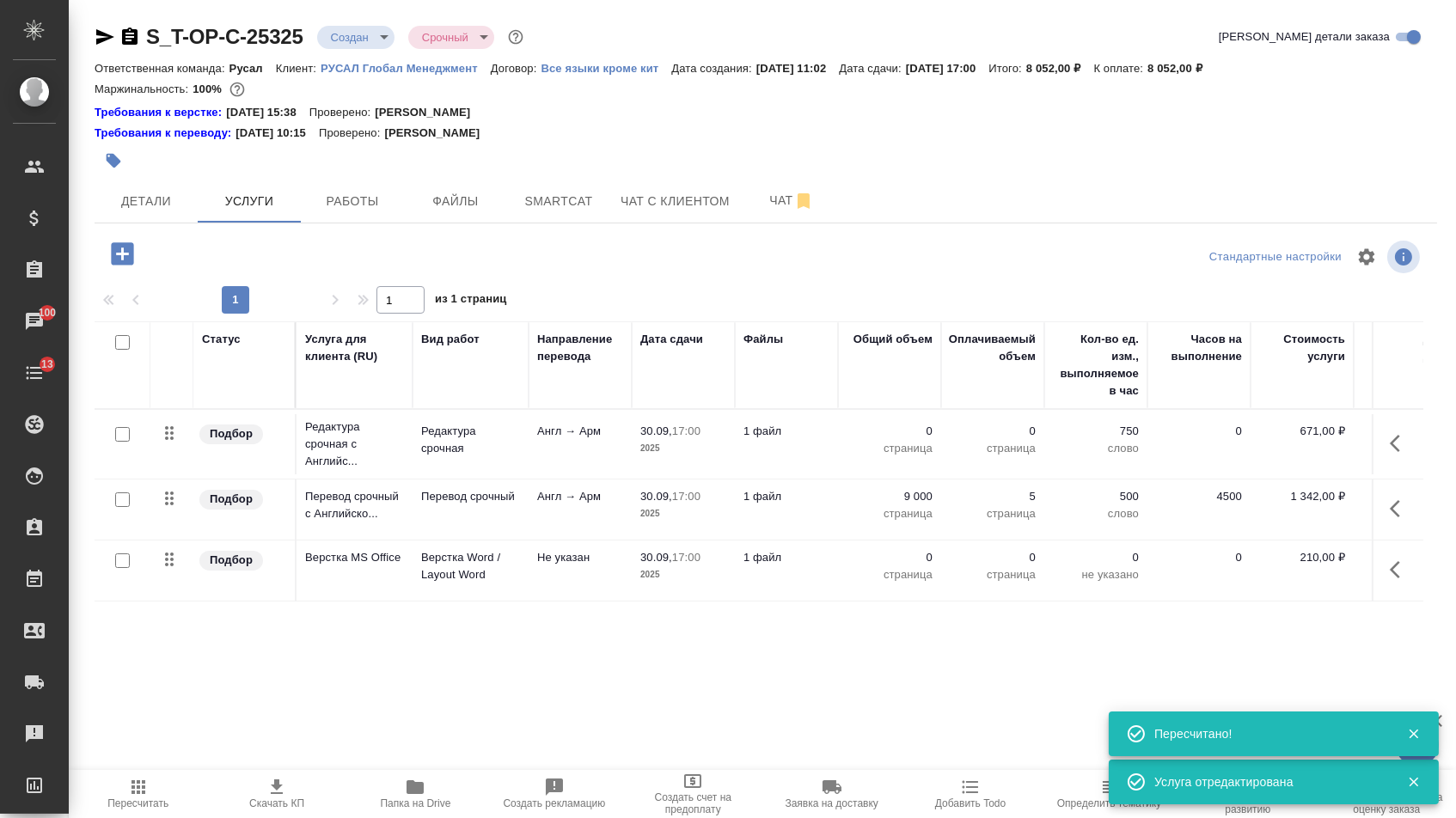
click at [907, 440] on p "0" at bounding box center [889, 431] width 86 height 17
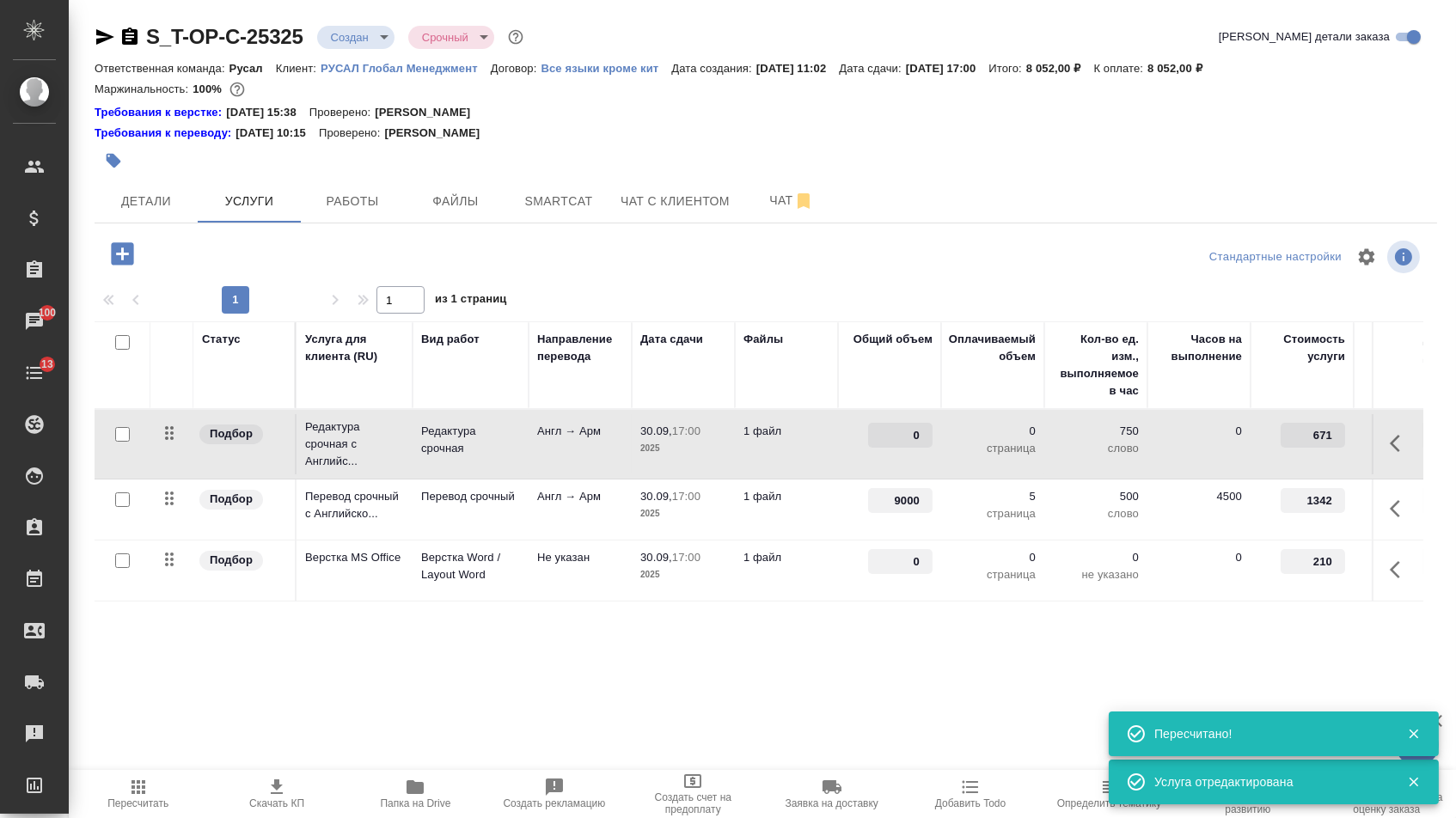
click at [907, 444] on input "0" at bounding box center [901, 436] width 65 height 25
type input "9000"
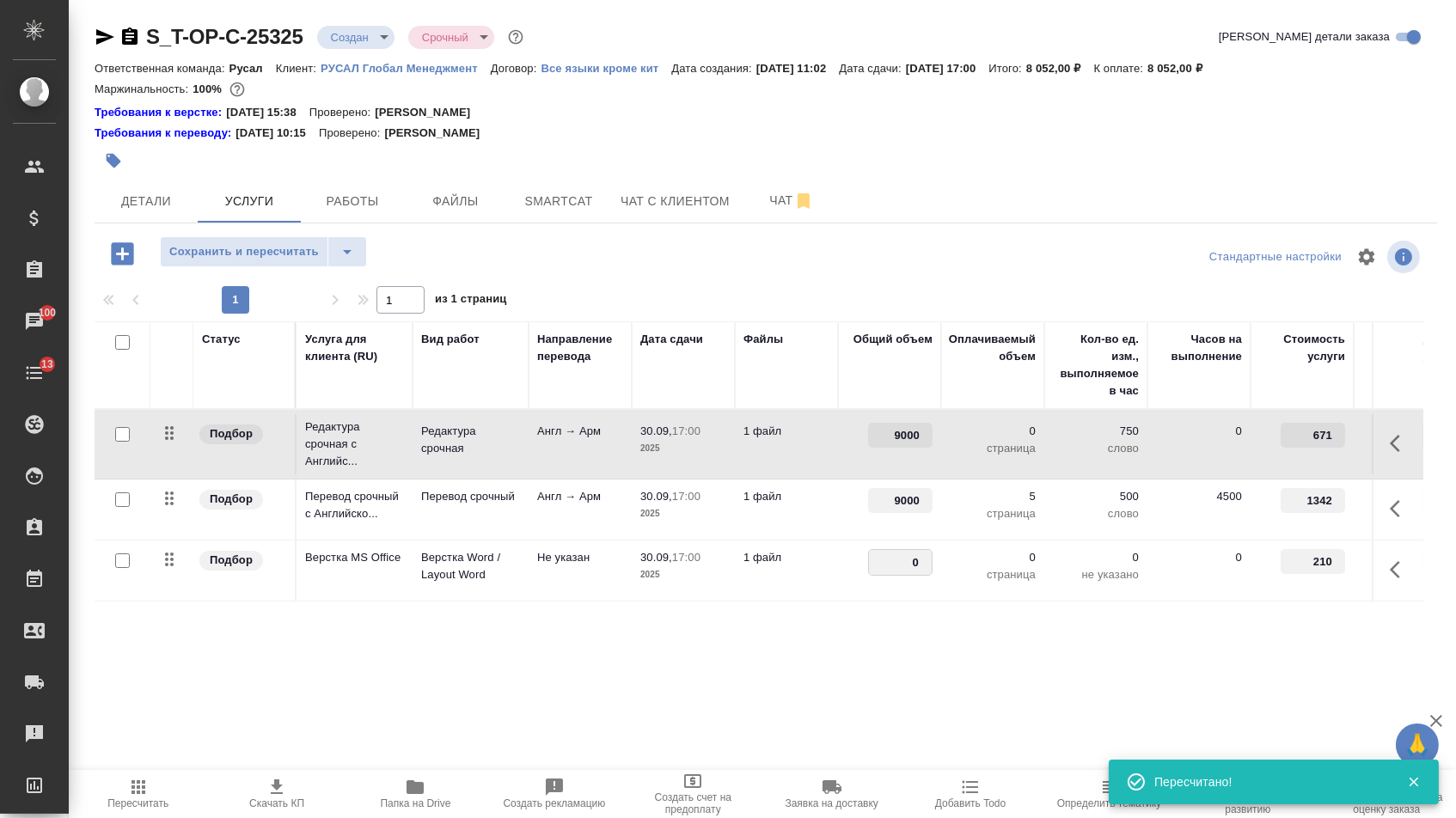
drag, startPoint x: 908, startPoint y: 571, endPoint x: 944, endPoint y: 571, distance: 36.0
type input "5"
click at [867, 734] on div "S_T-OP-C-25325 Создан new Срочный urgent Кратко детали заказа Ответственная ком…" at bounding box center [766, 367] width 1362 height 735
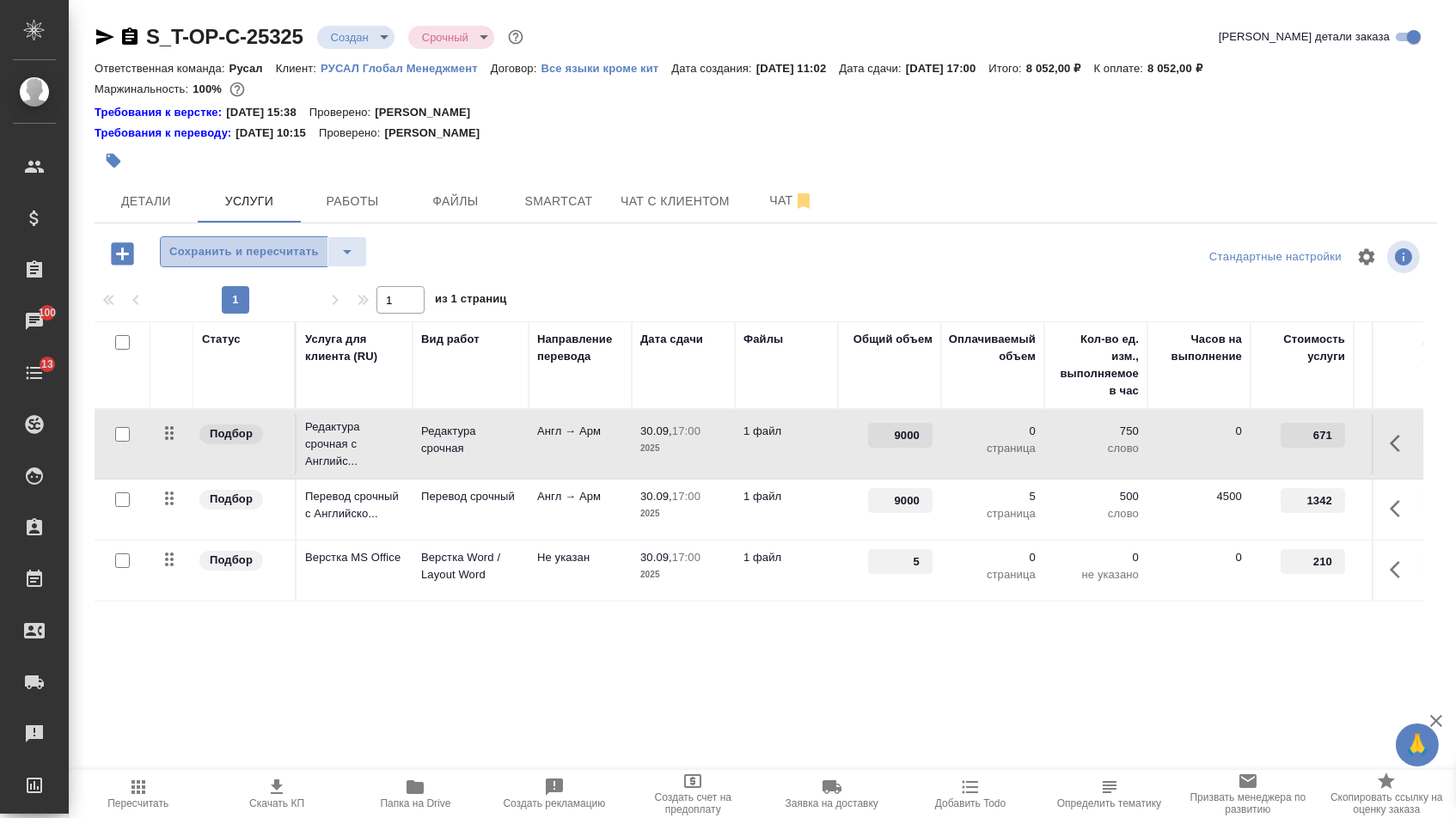
click at [294, 254] on span "Сохранить и пересчитать" at bounding box center [244, 252] width 150 height 20
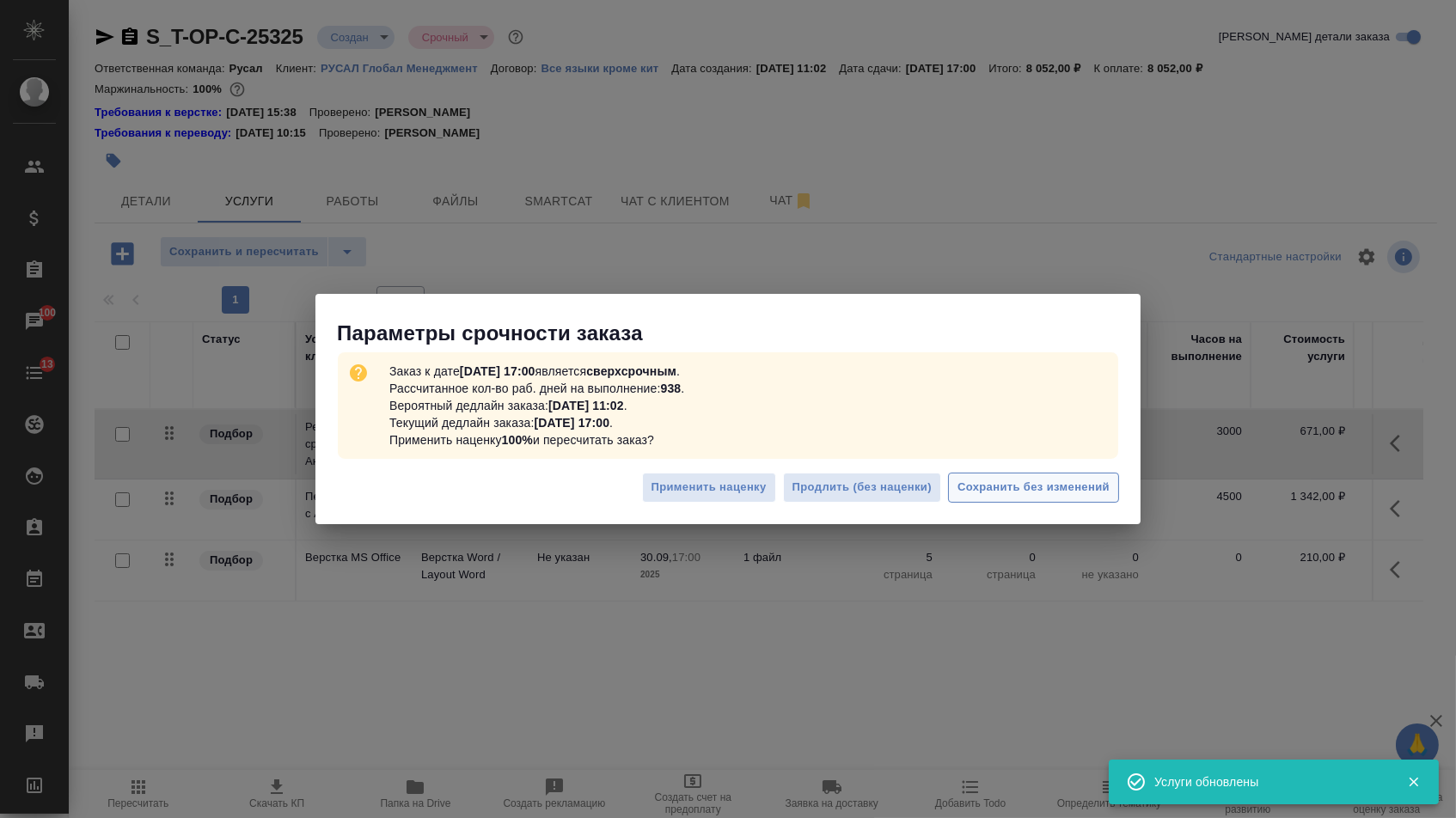
click at [1008, 485] on span "Сохранить без изменений" at bounding box center [1034, 488] width 153 height 20
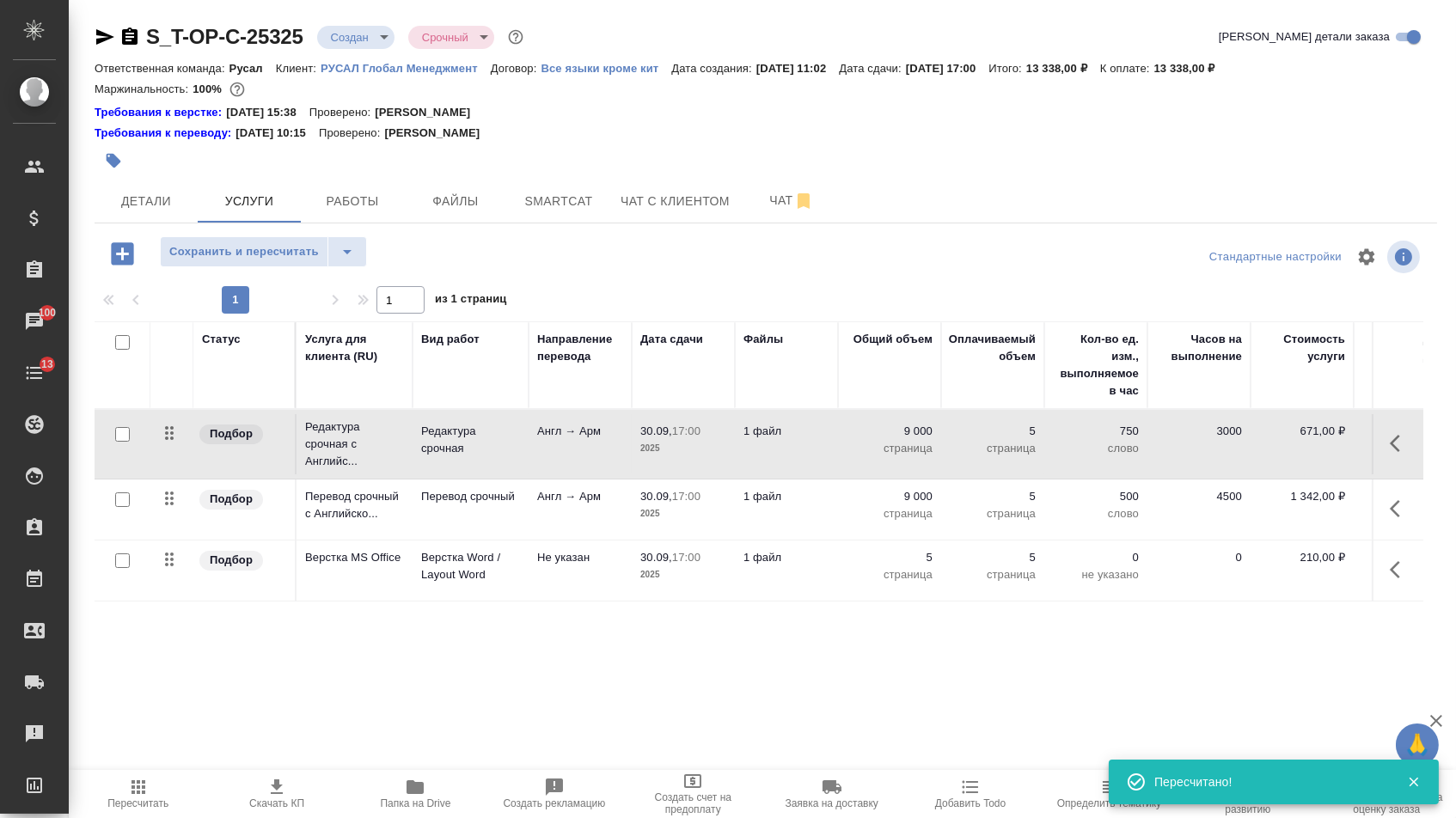
click at [200, 508] on span "Подбор" at bounding box center [232, 499] width 64 height 17
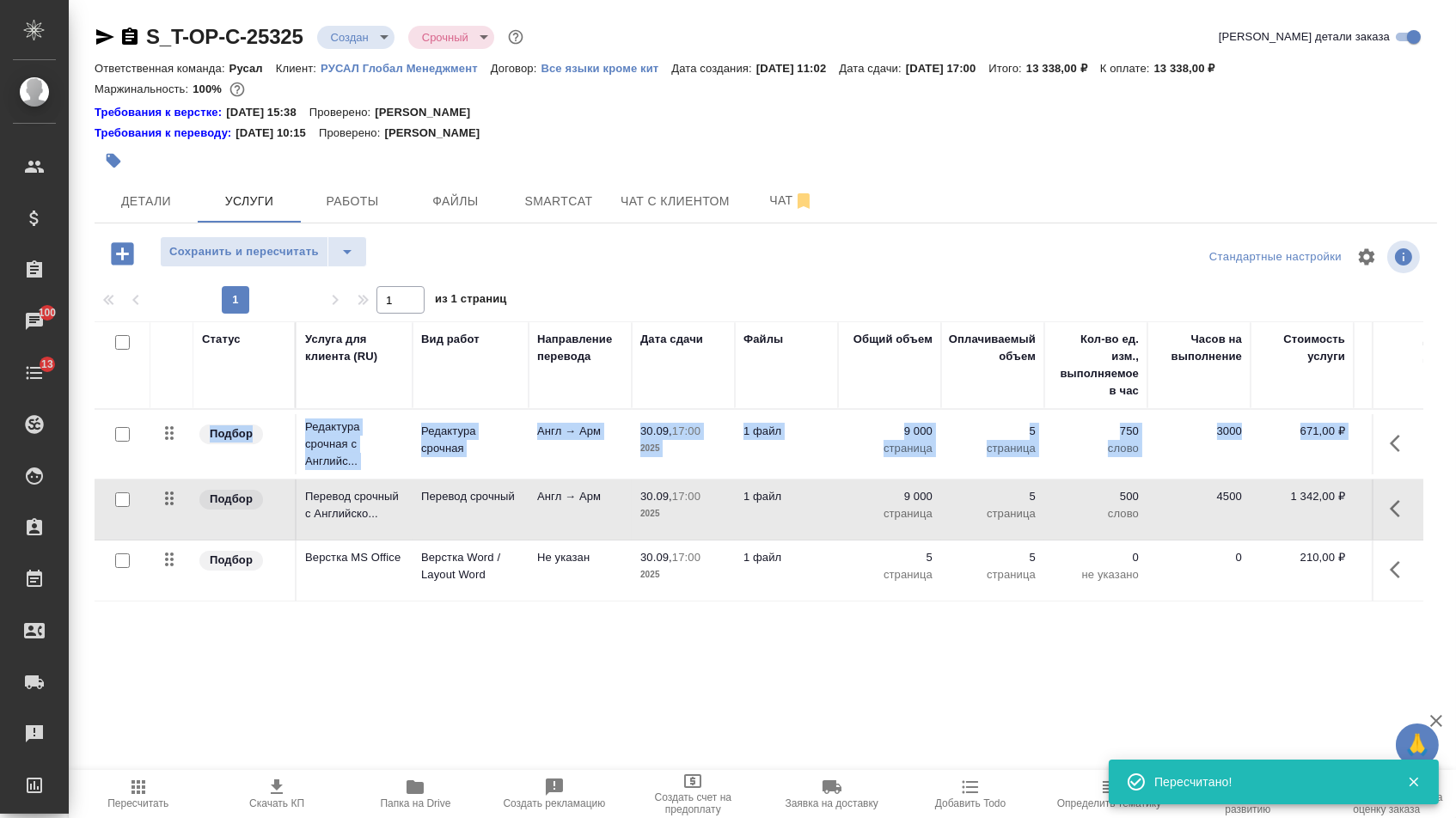
drag, startPoint x: 185, startPoint y: 509, endPoint x: 182, endPoint y: 438, distance: 71.1
click at [182, 438] on tbody "Подбор Редактура срочная с Английс... Редактура срочная Англ → Арм 30.09, 17:00…" at bounding box center [905, 506] width 1620 height 192
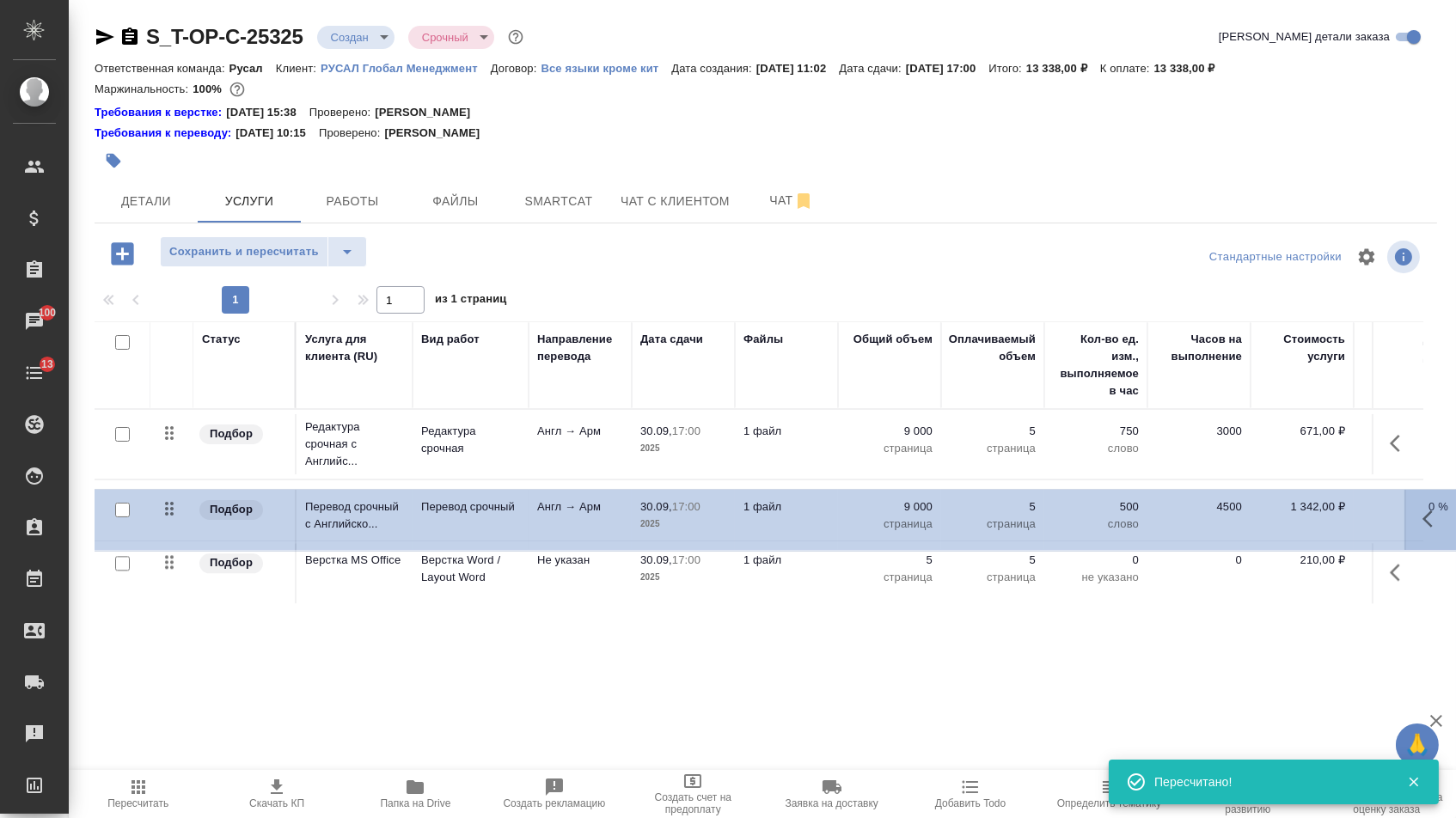
drag, startPoint x: 176, startPoint y: 520, endPoint x: 176, endPoint y: 431, distance: 89.0
click at [176, 430] on tbody "Подбор Редактура срочная с Английс... Редактура срочная Англ → Арм 30.09, 17:00…" at bounding box center [905, 507] width 1620 height 194
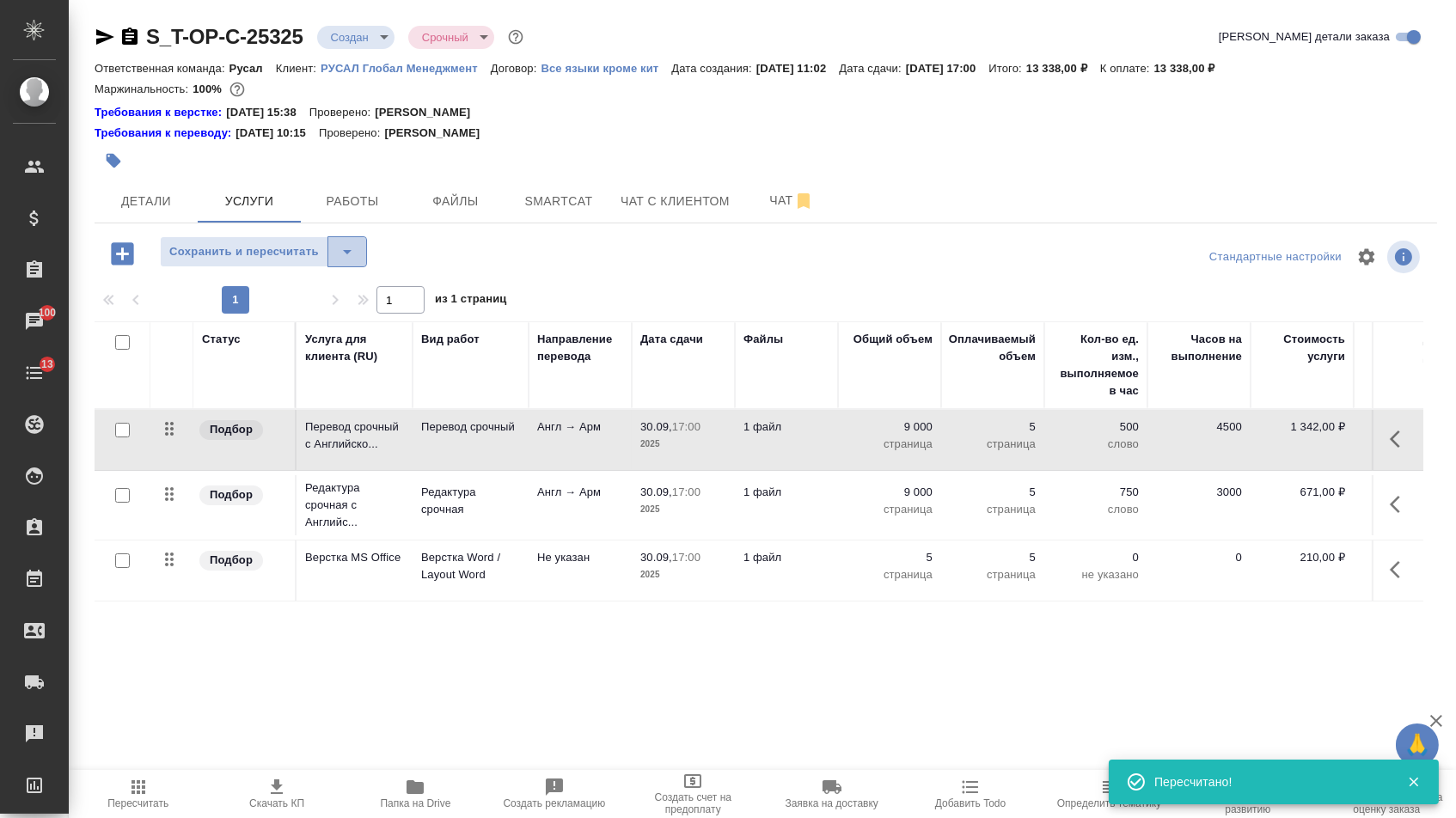
click at [367, 253] on button "split button" at bounding box center [347, 251] width 40 height 31
click at [357, 296] on li "Сохранить" at bounding box center [271, 297] width 211 height 28
click at [140, 238] on div "S_T-OP-C-25325 Создан new Срочный urgent Кратко детали заказа Ответственная ком…" at bounding box center [766, 367] width 1362 height 735
click at [162, 204] on span "Детали" at bounding box center [146, 201] width 83 height 21
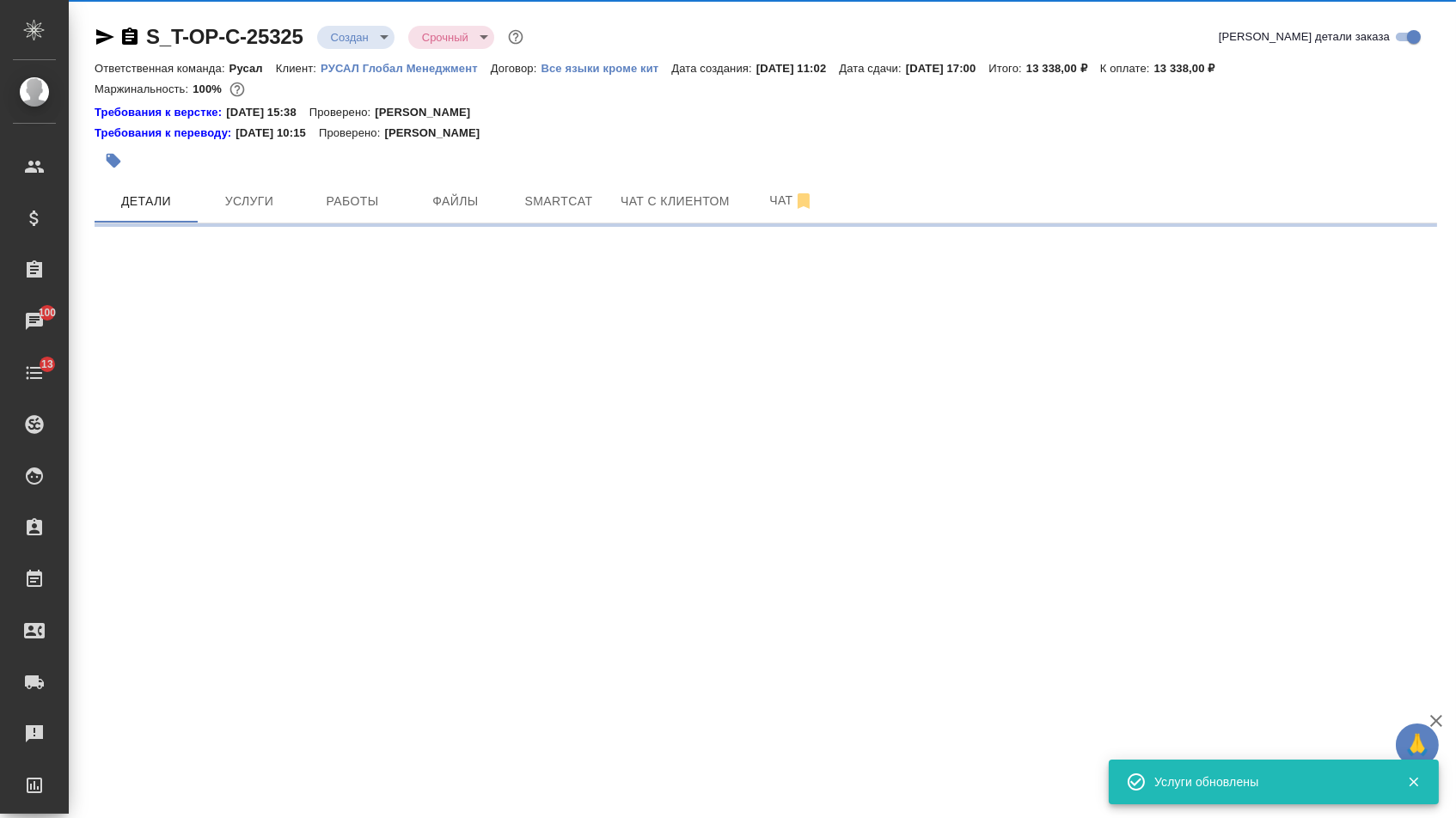
select select "RU"
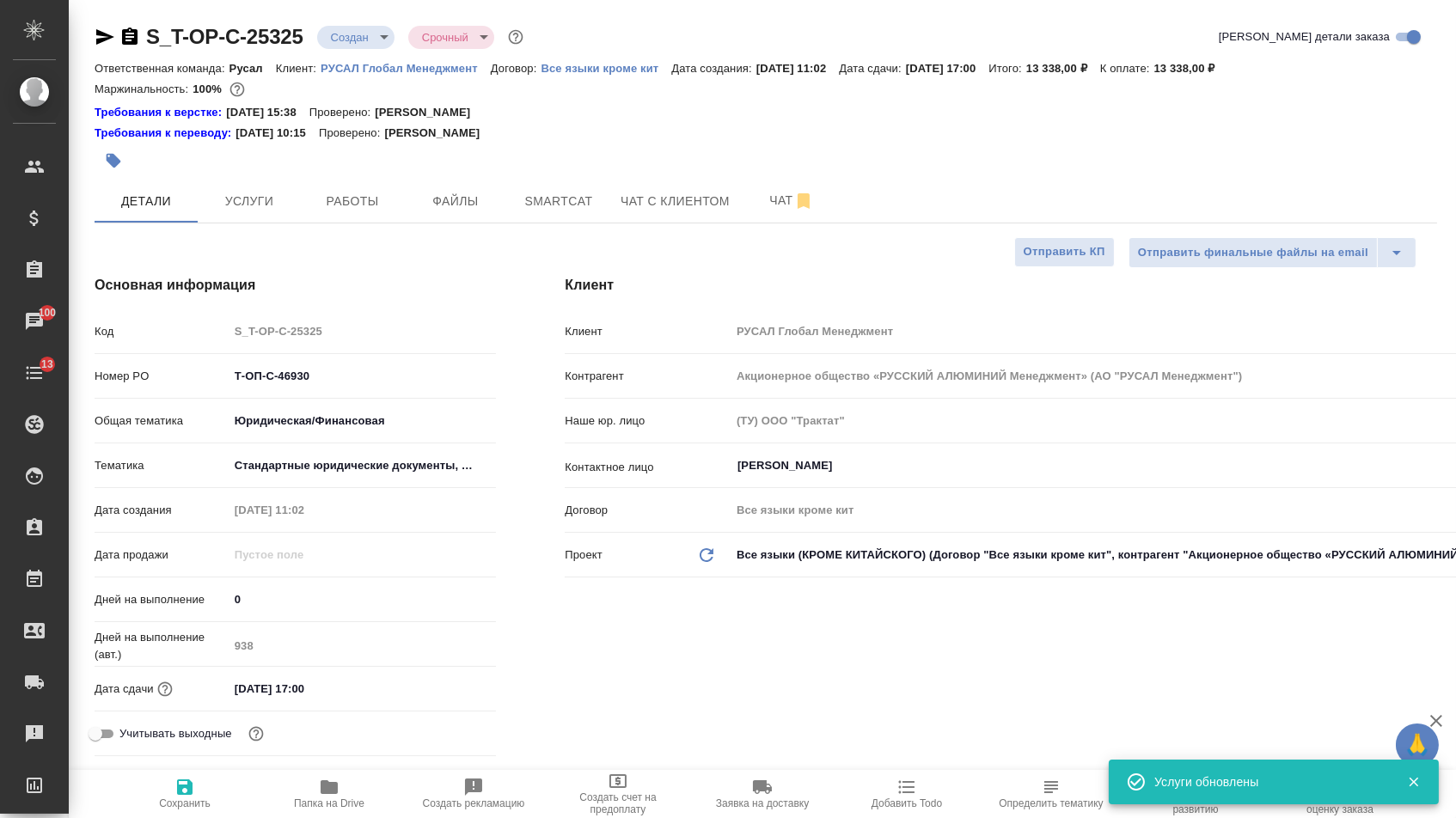
click at [366, 34] on body "🙏 .cls-1 fill:#fff; AWATERA Menshikova Aleksandra Клиенты Спецификации Заказы 1…" at bounding box center [728, 409] width 1456 height 818
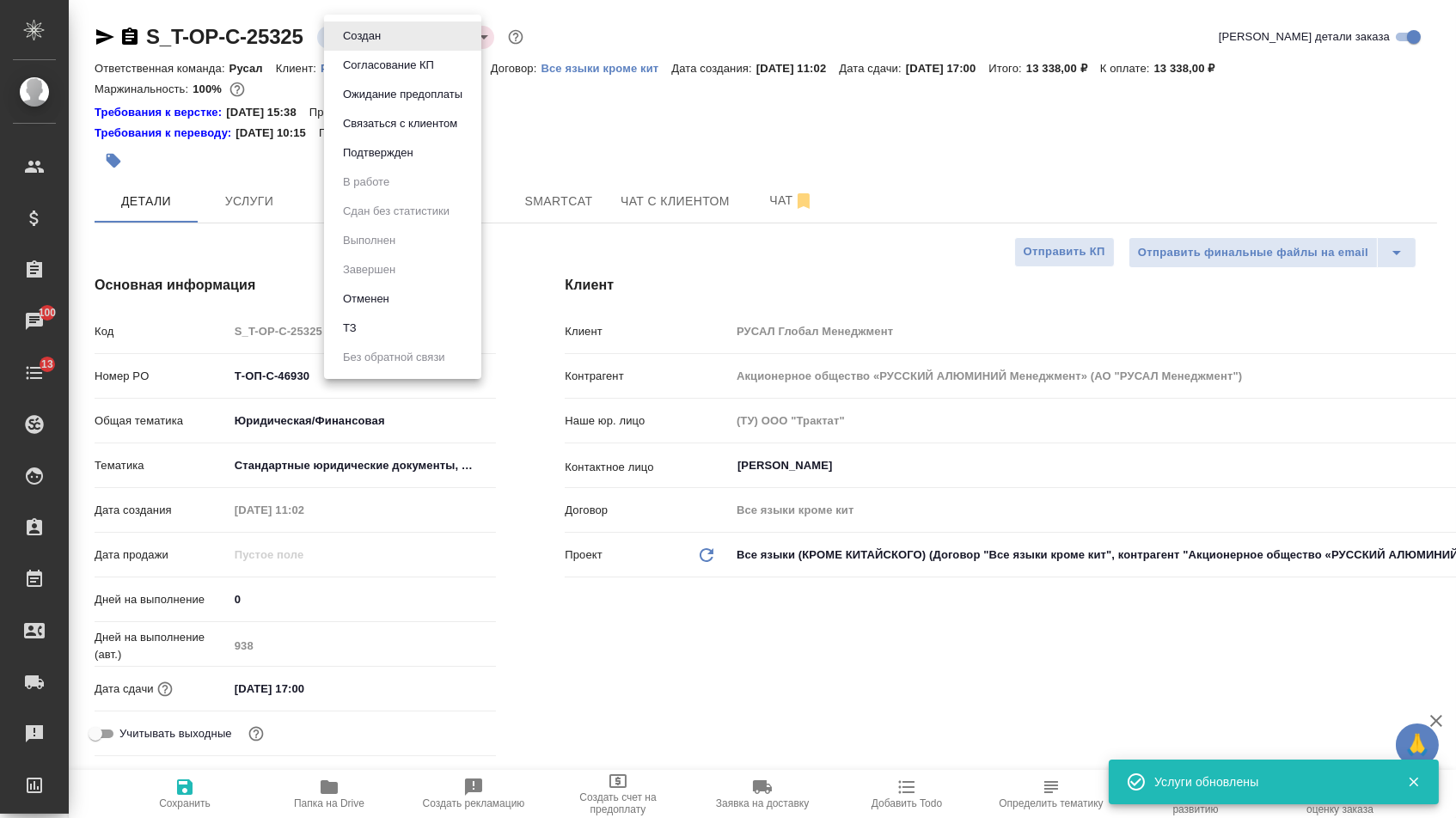
click at [367, 162] on button "Подтвержден" at bounding box center [378, 153] width 81 height 19
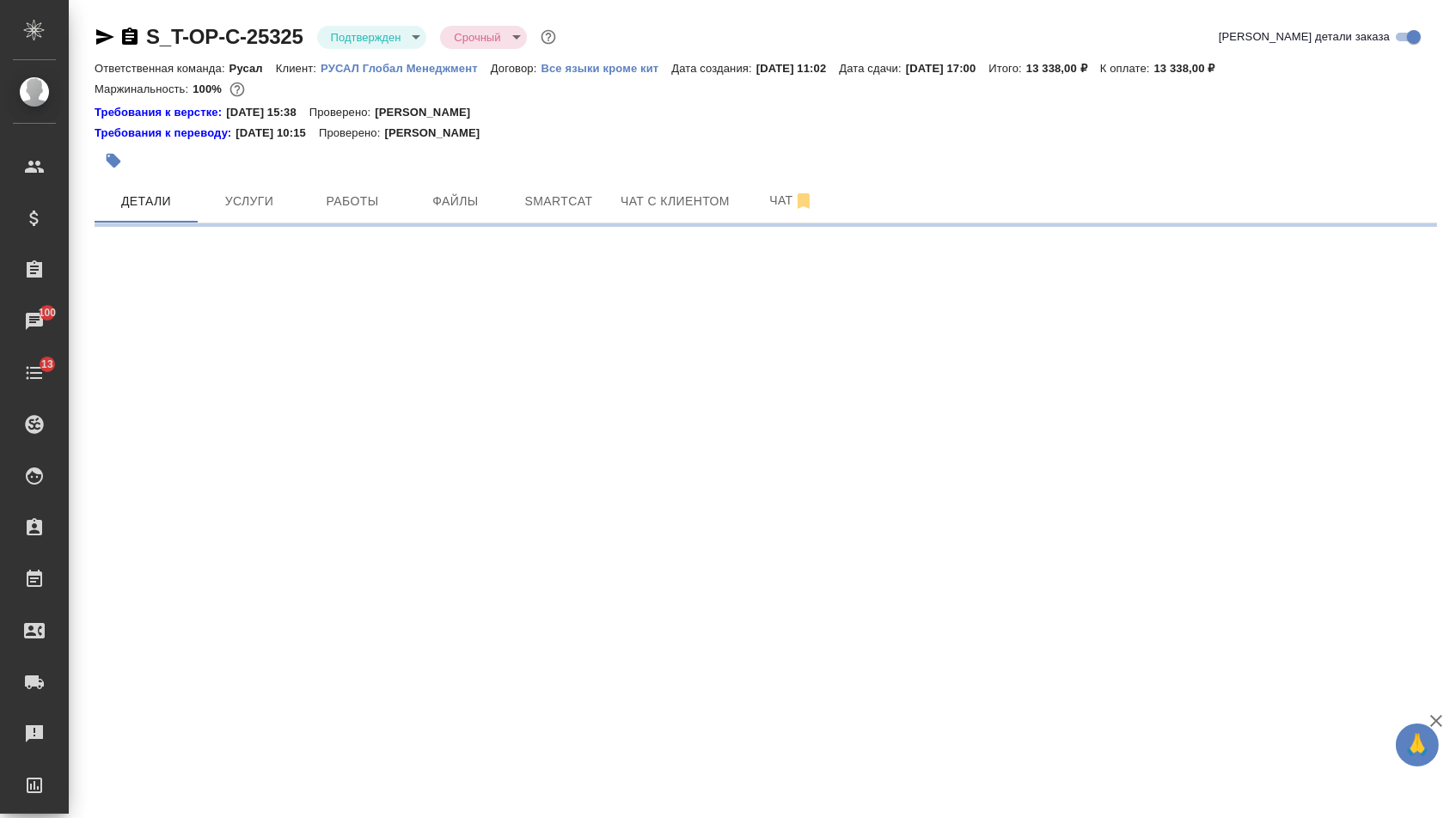
select select "RU"
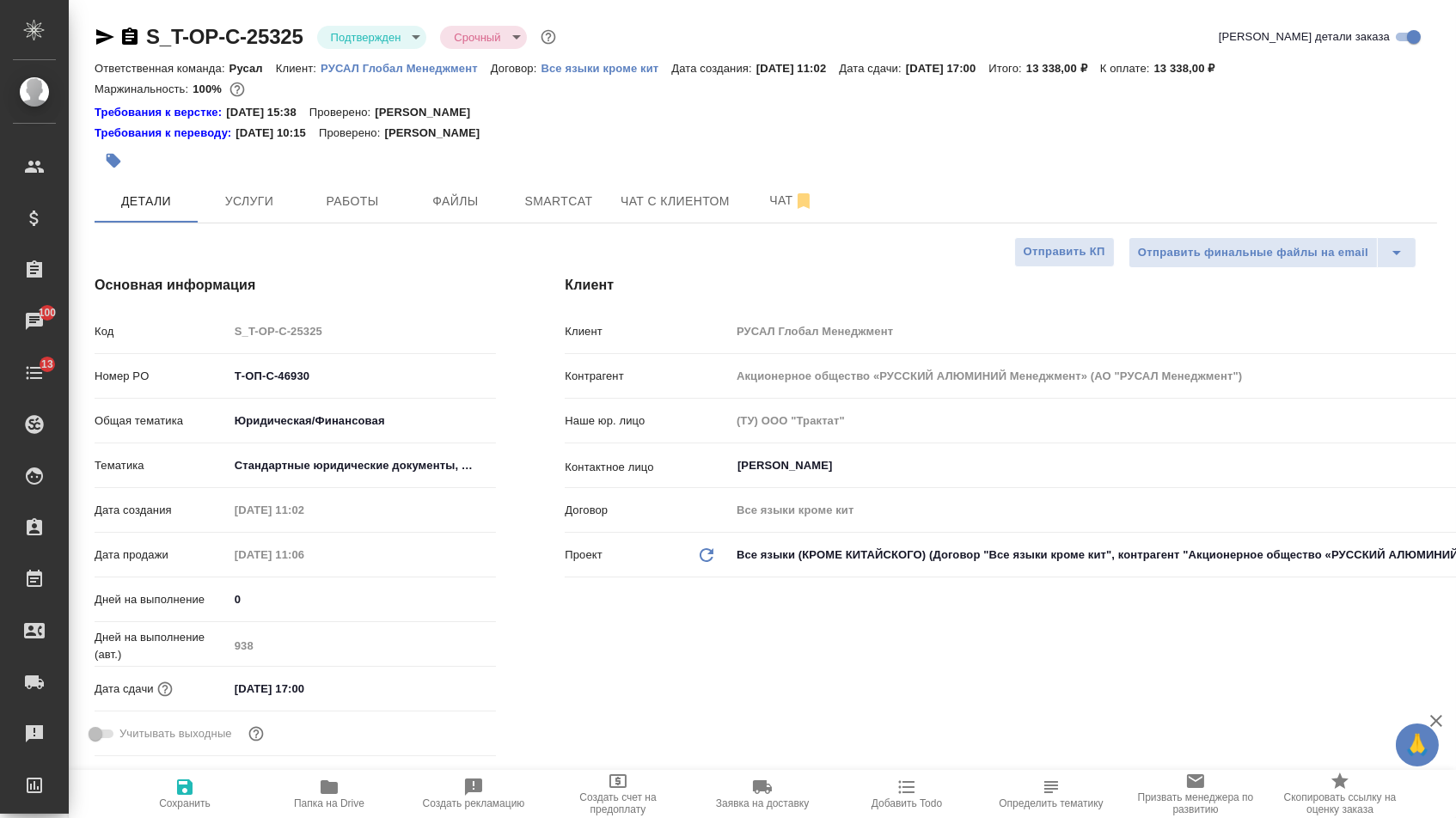
type textarea "x"
drag, startPoint x: 316, startPoint y: 394, endPoint x: 180, endPoint y: 352, distance: 142.3
click at [180, 356] on div "Код S_T-OP-C-25325 Номер PO Т-ОП-С-46930 Общая тематика Юридическая/Финансовая …" at bounding box center [295, 540] width 402 height 447
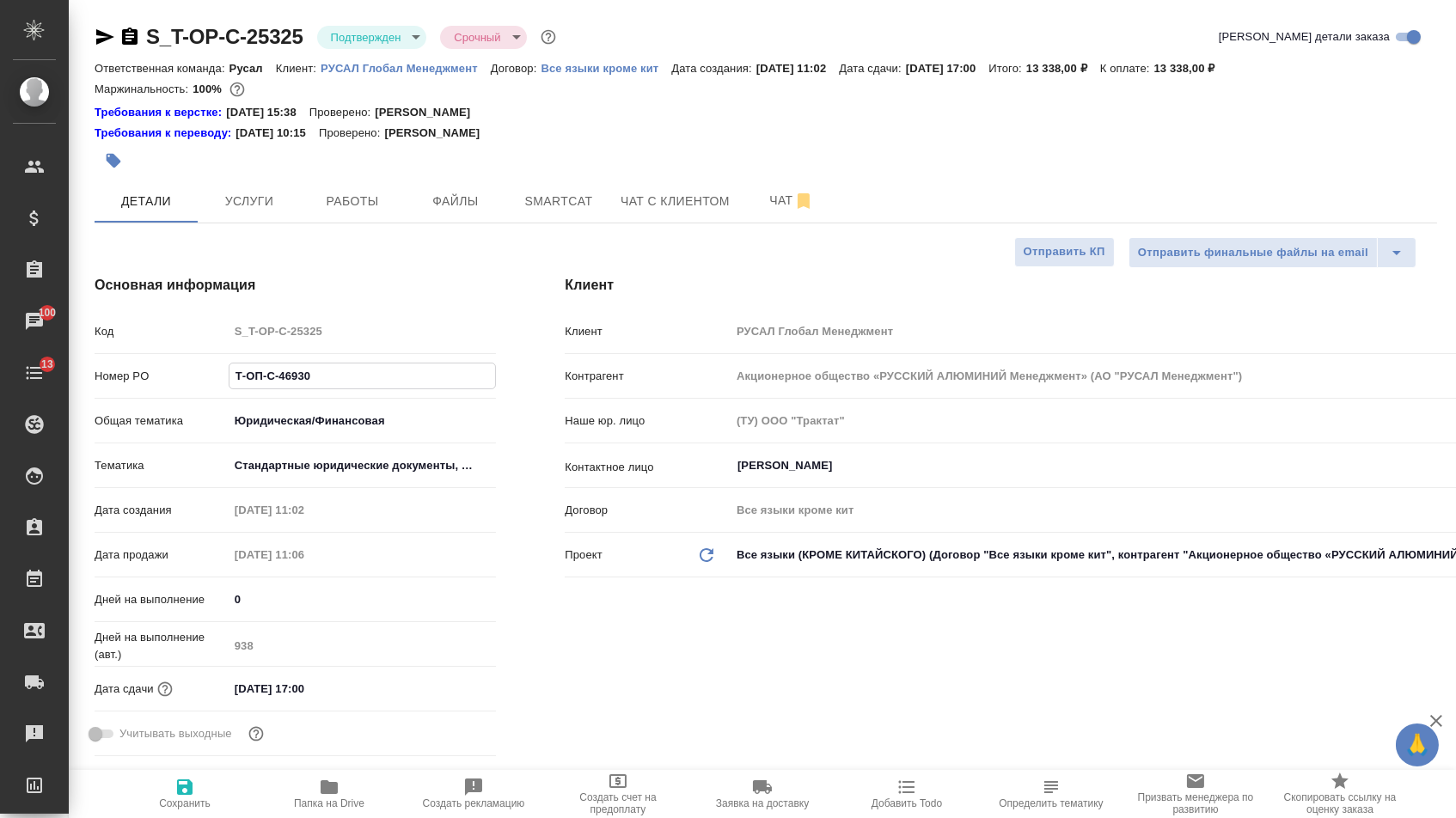
type textarea "x"
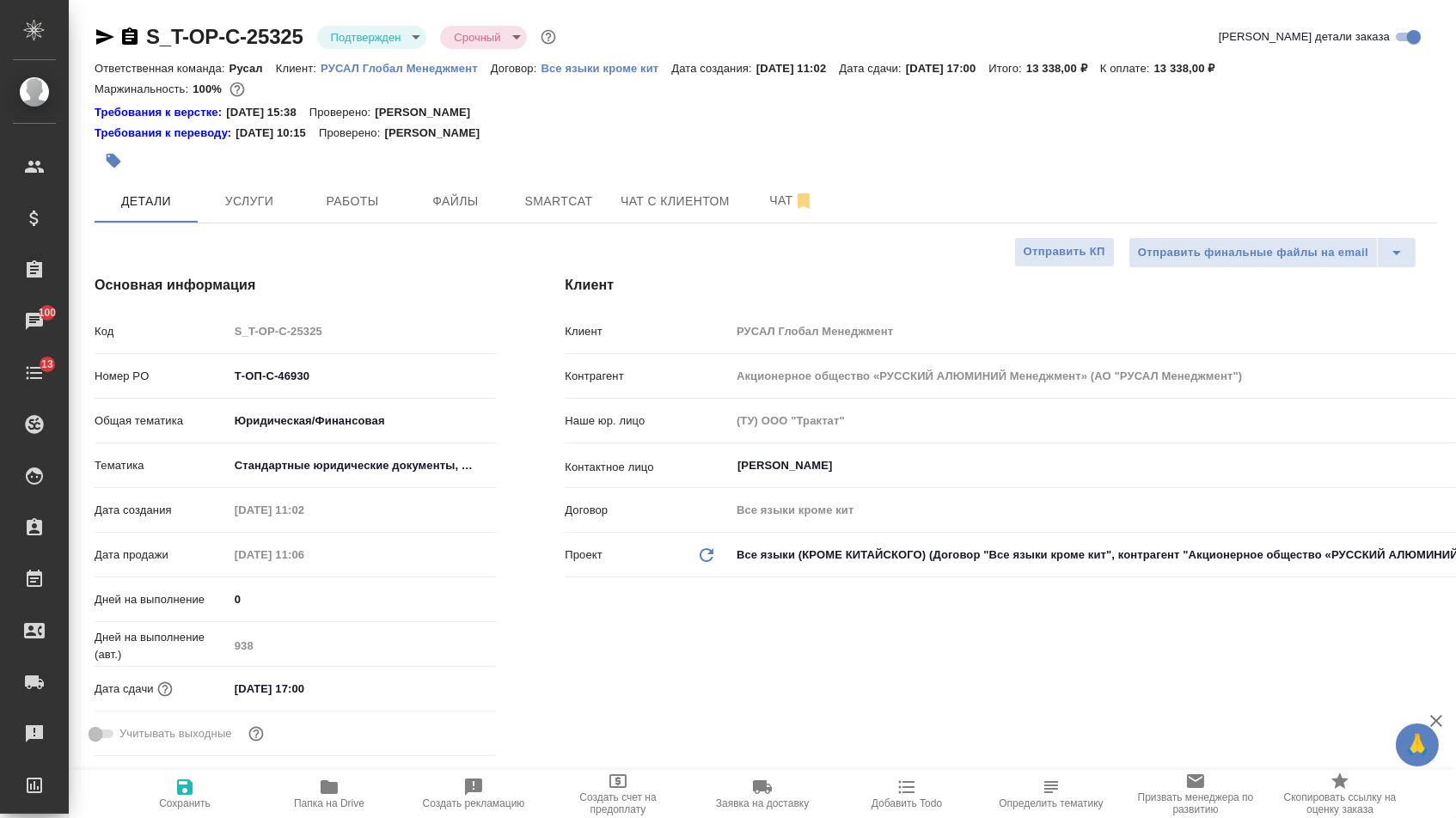
type textarea "x"
click at [106, 39] on icon "button" at bounding box center [106, 36] width 18 height 15
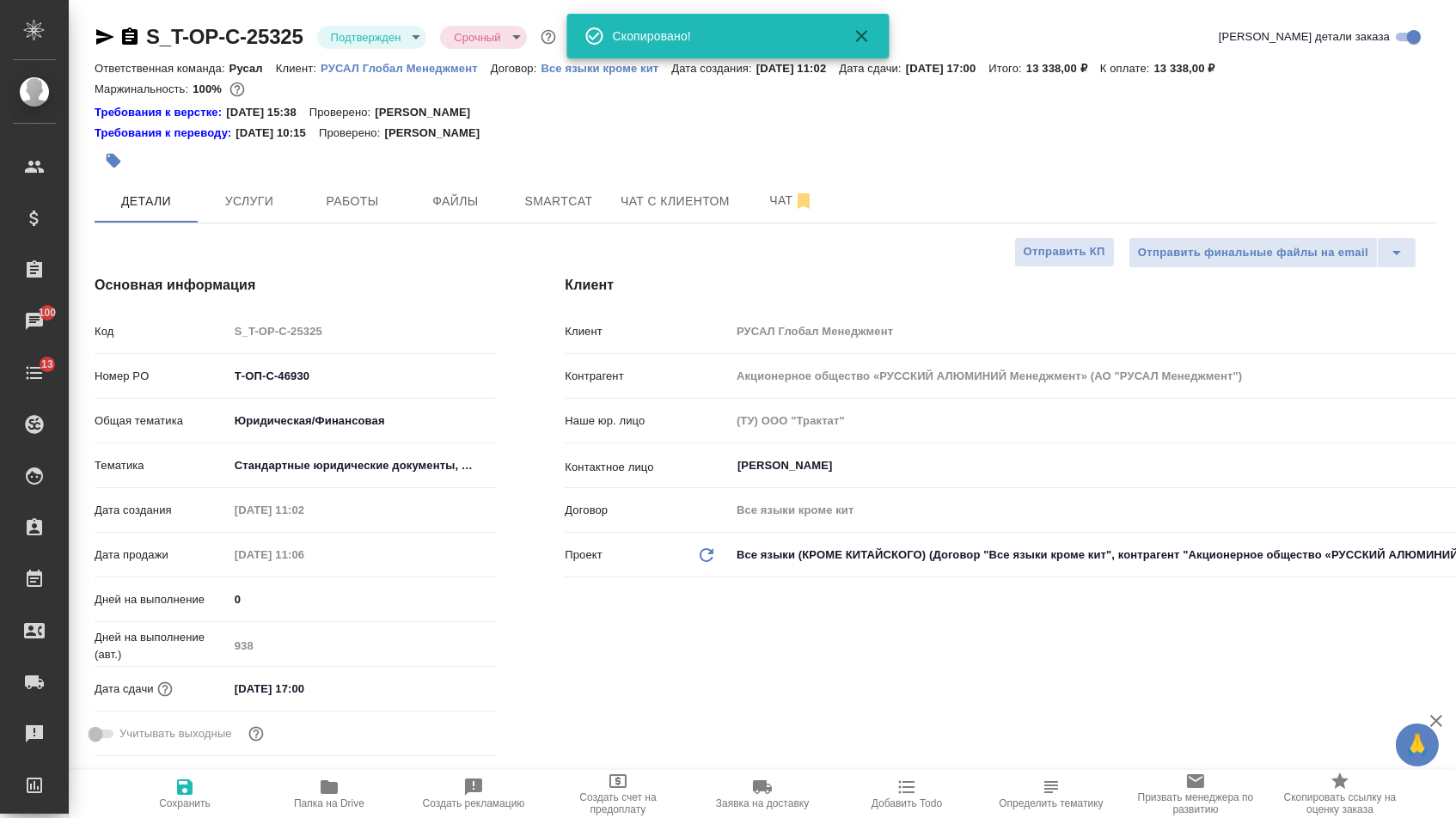
type textarea "x"
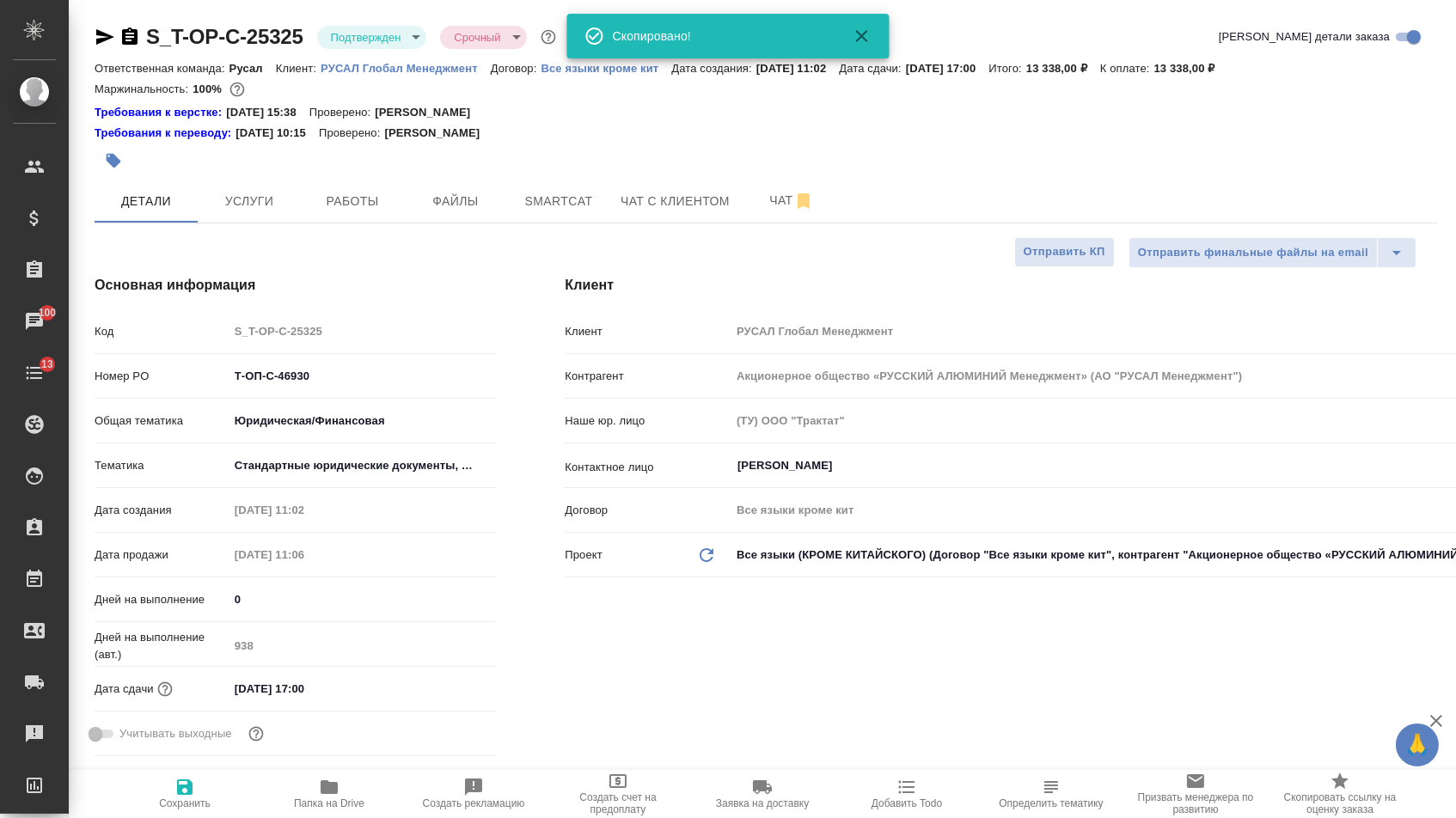
type textarea "x"
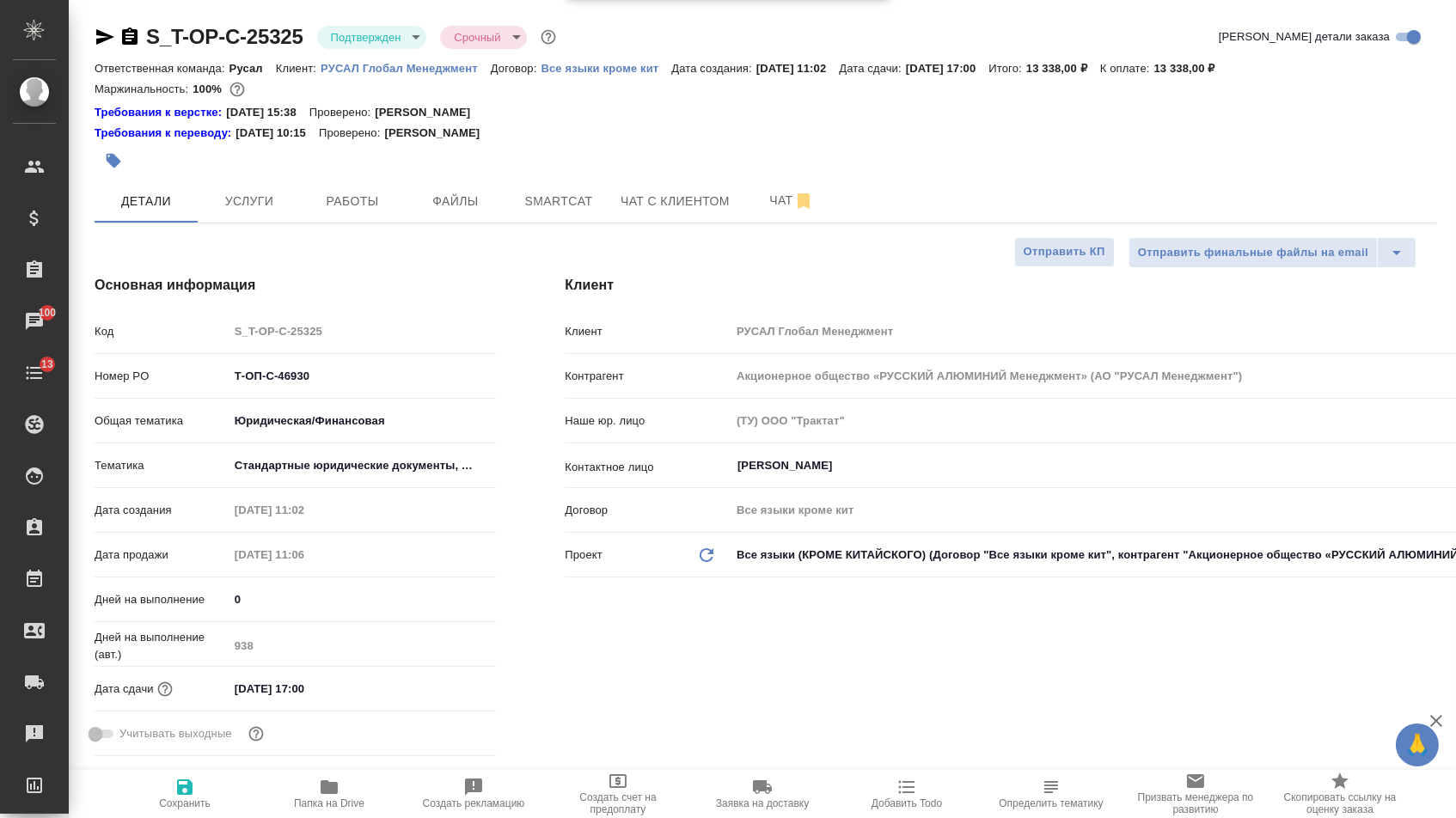
type textarea "x"
select select "RU"
click at [161, 815] on button "Сохранить" at bounding box center [185, 794] width 145 height 48
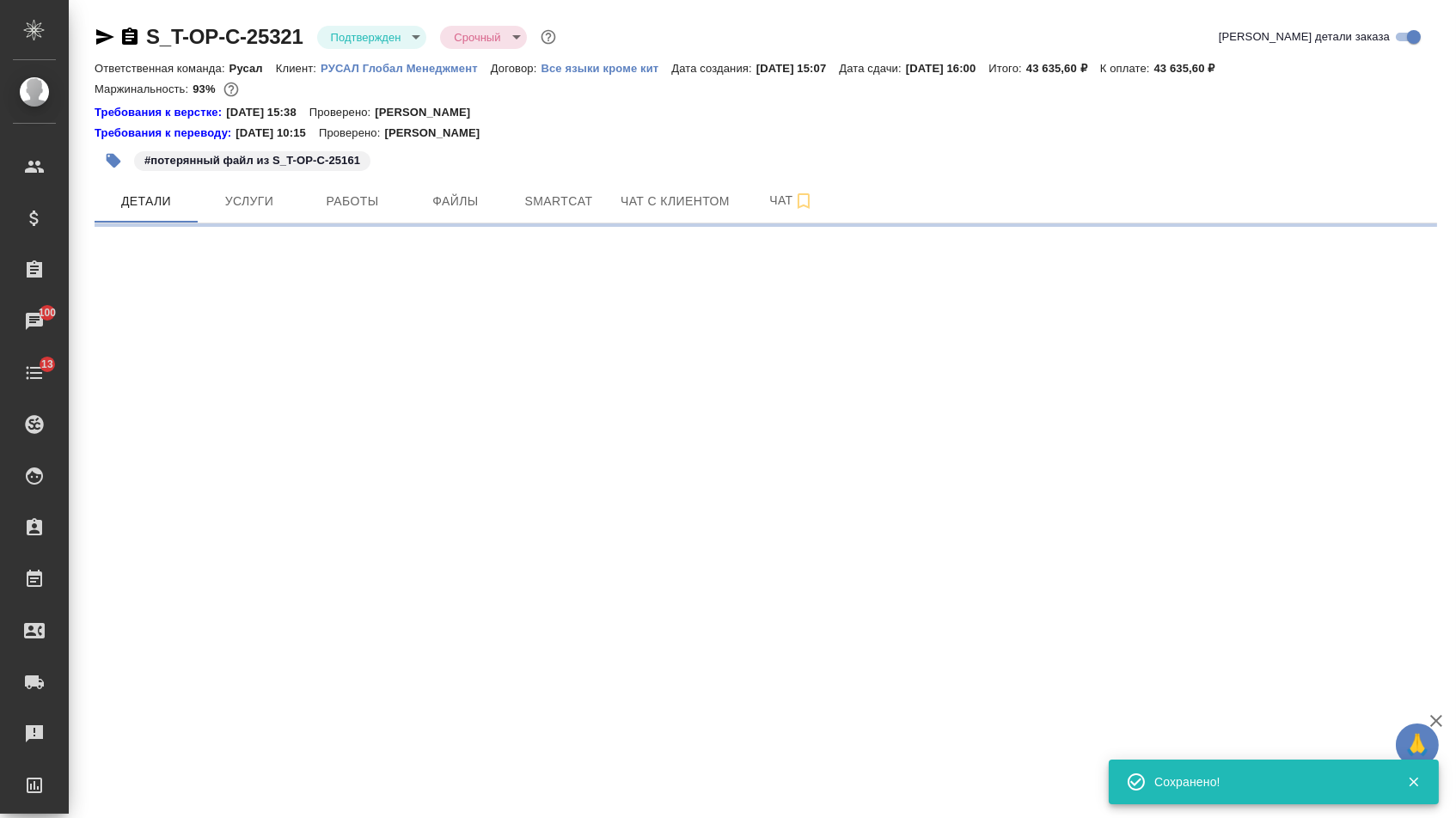
select select "RU"
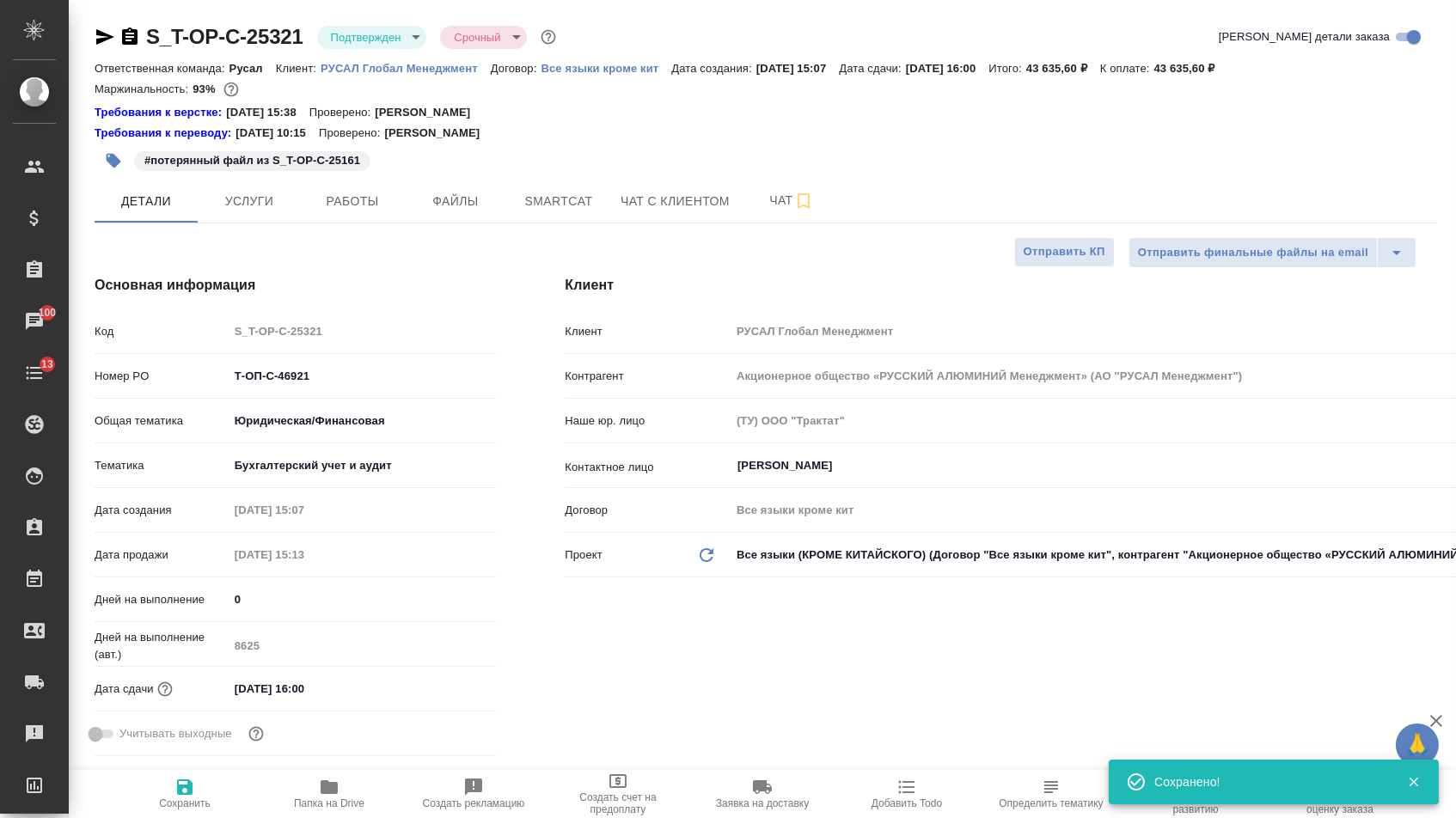
type textarea "x"
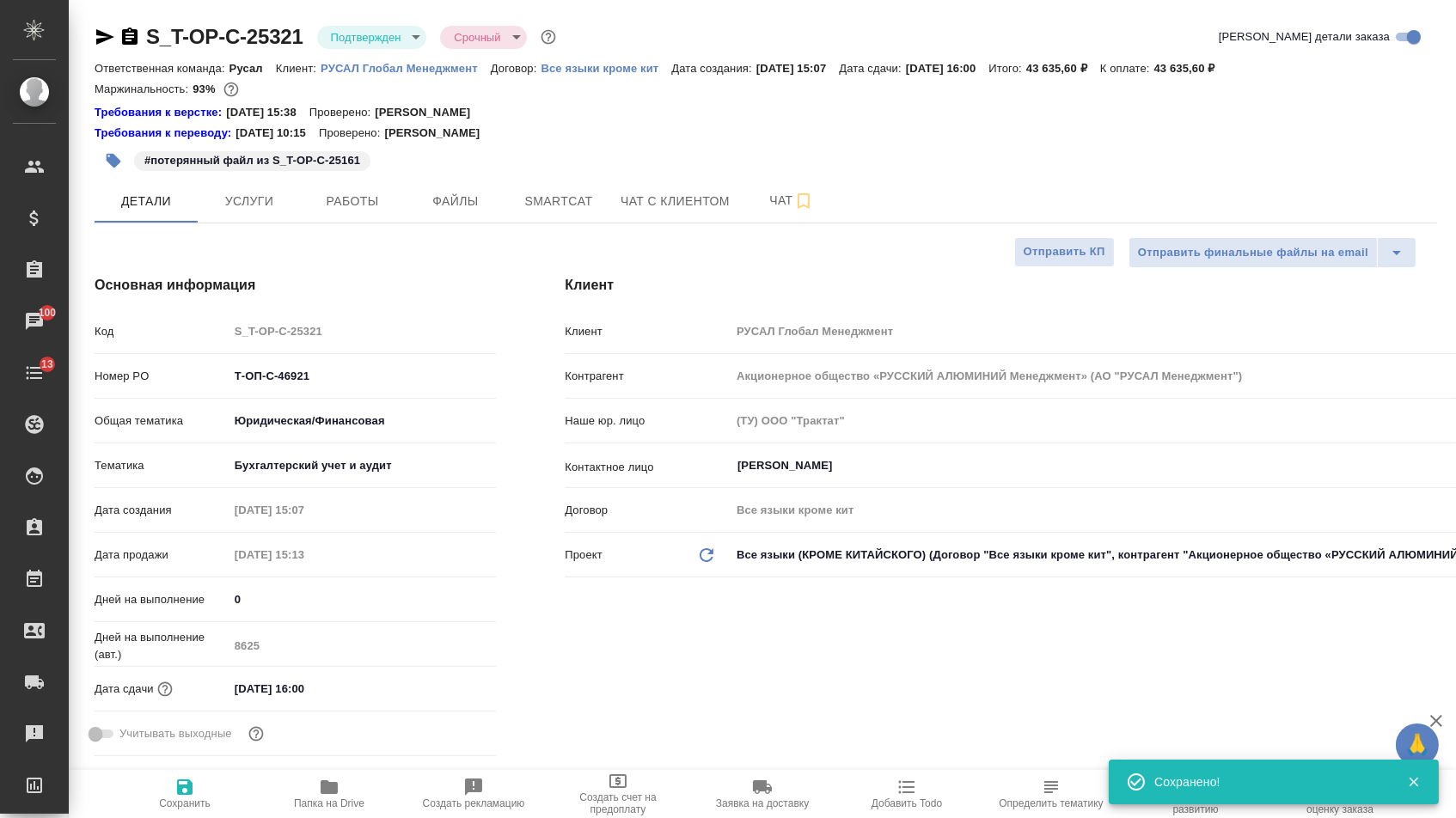
type textarea "x"
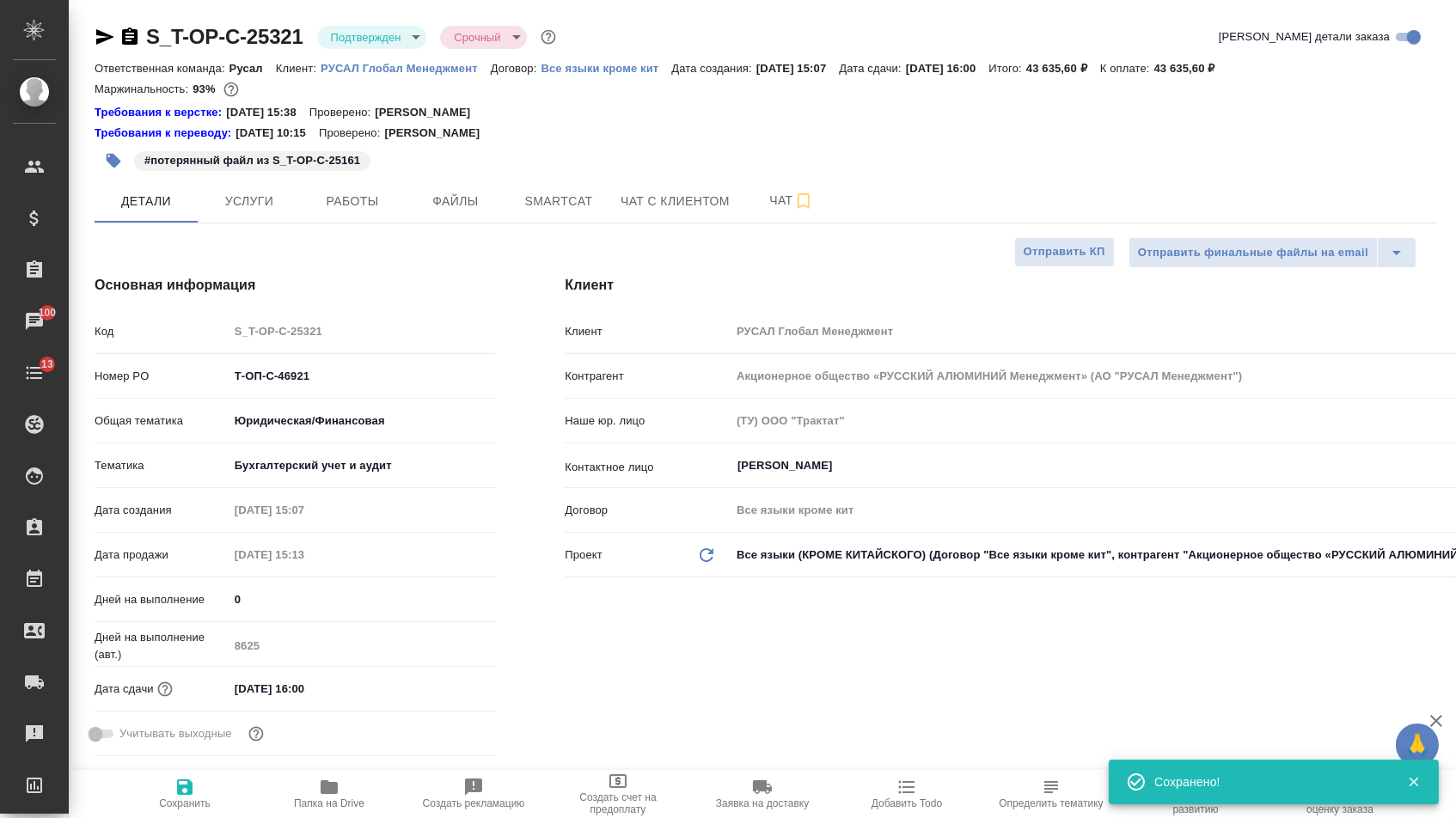
type textarea "x"
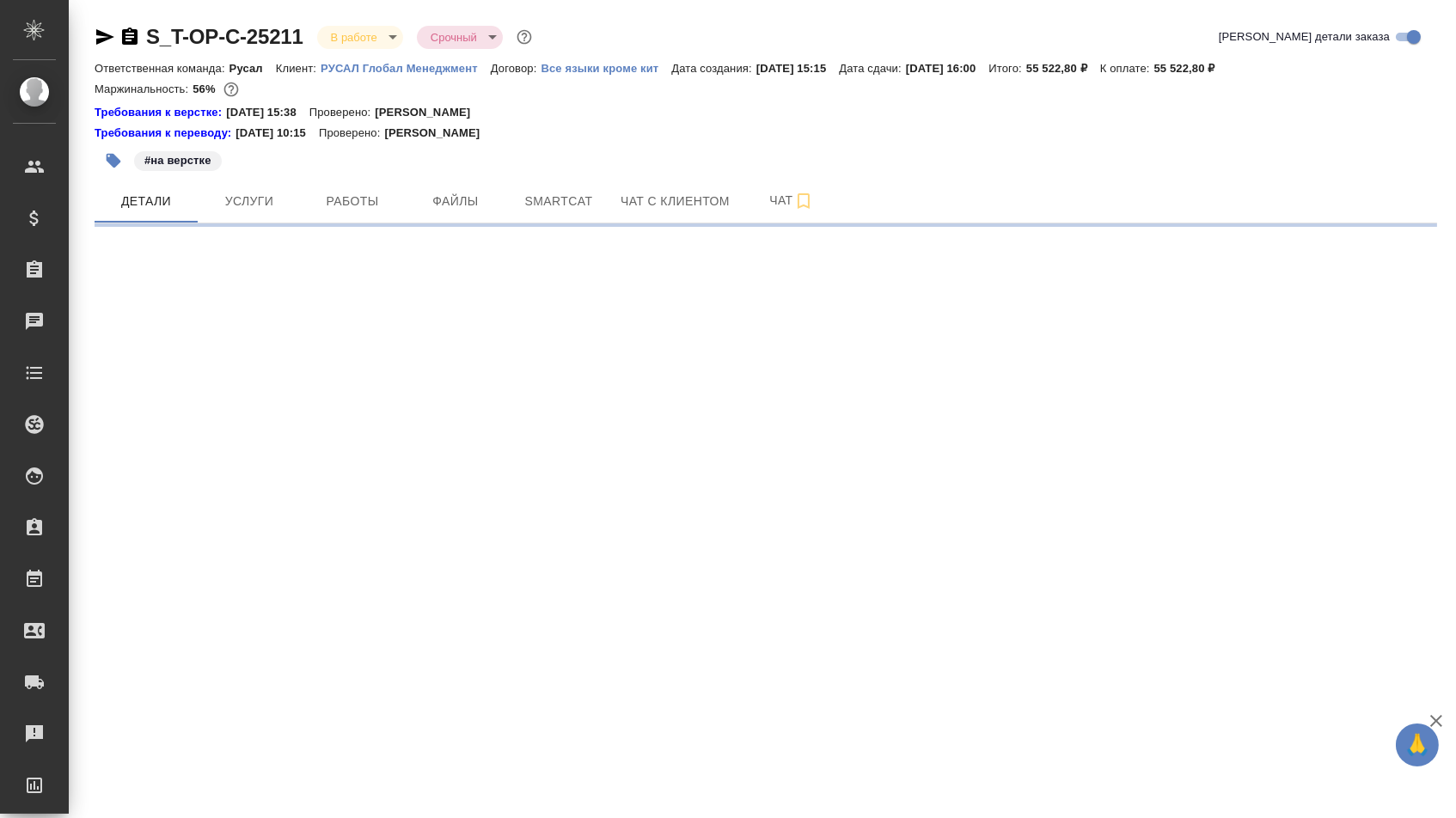
select select "RU"
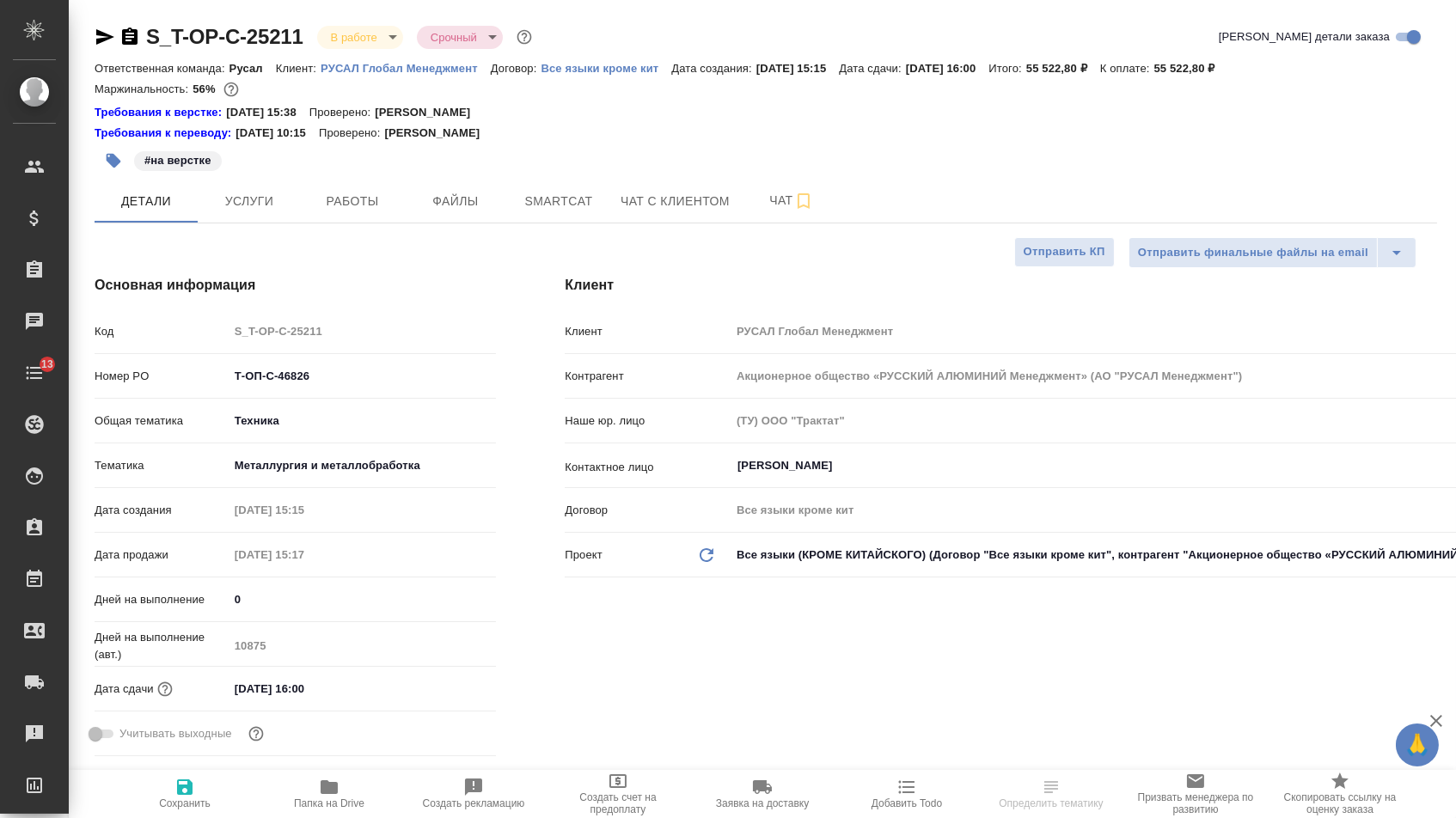
type textarea "x"
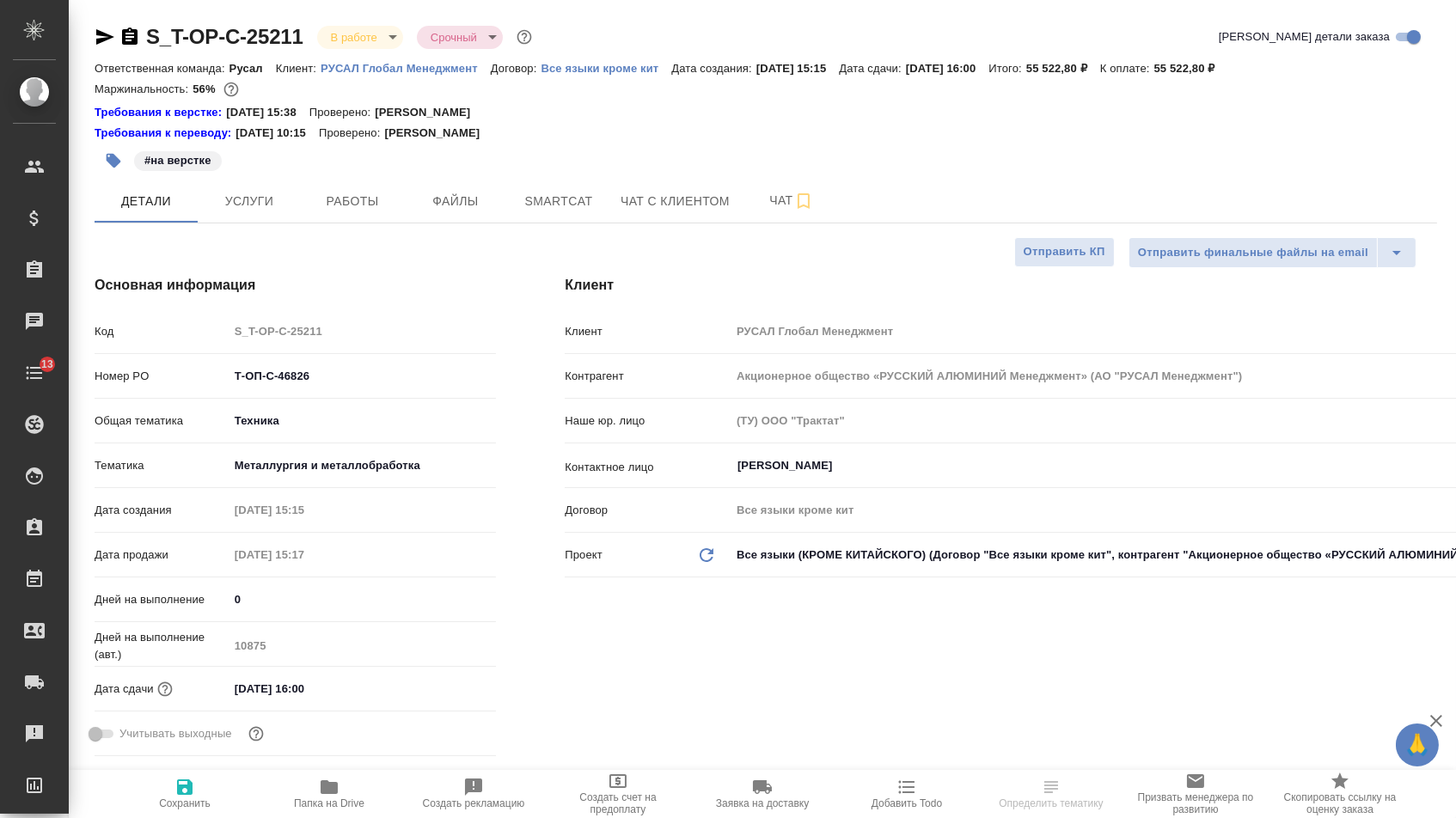
type textarea "x"
click at [247, 222] on button "Услуги" at bounding box center [249, 201] width 103 height 43
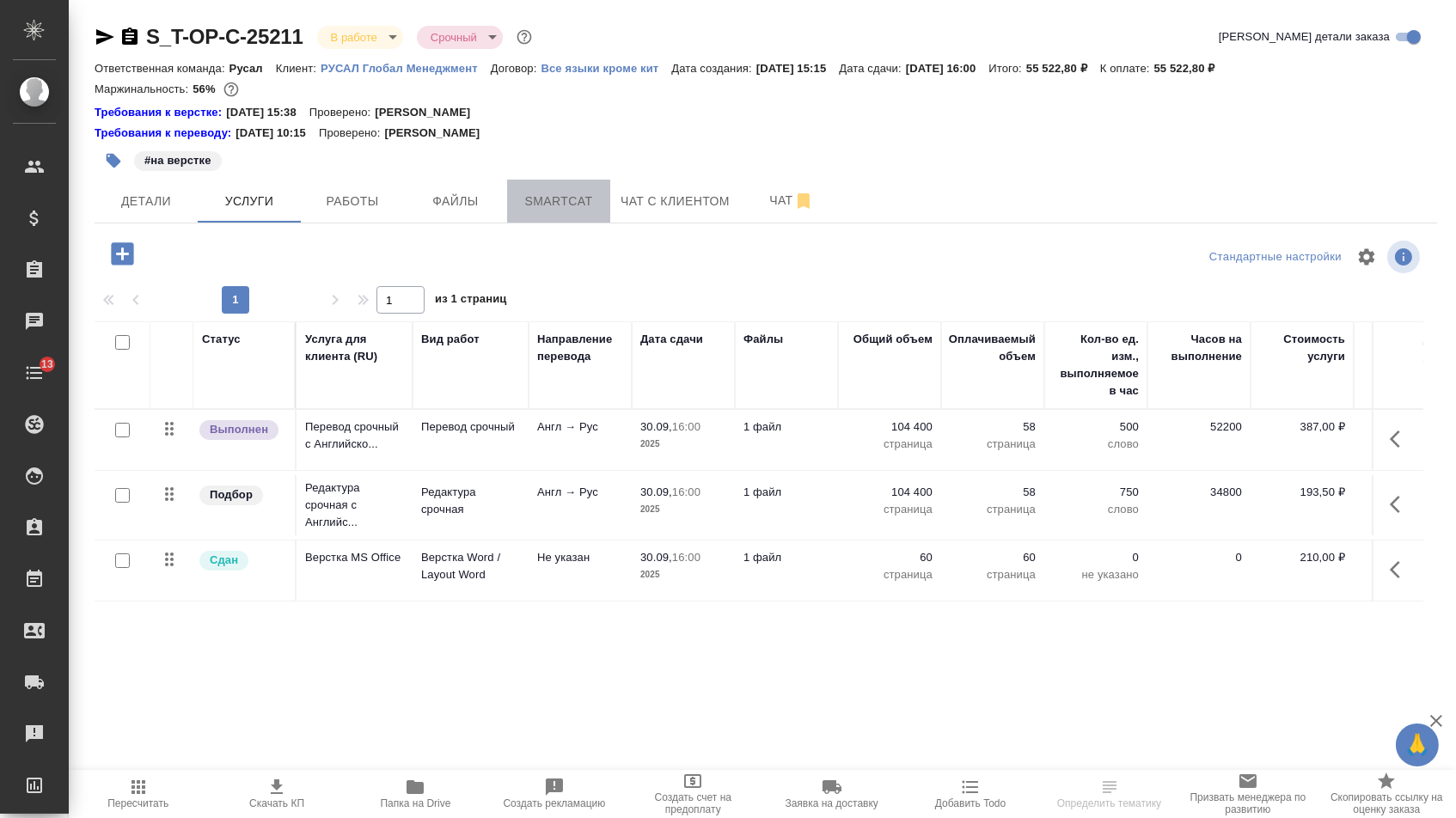
click at [529, 208] on span "Smartcat" at bounding box center [558, 201] width 83 height 21
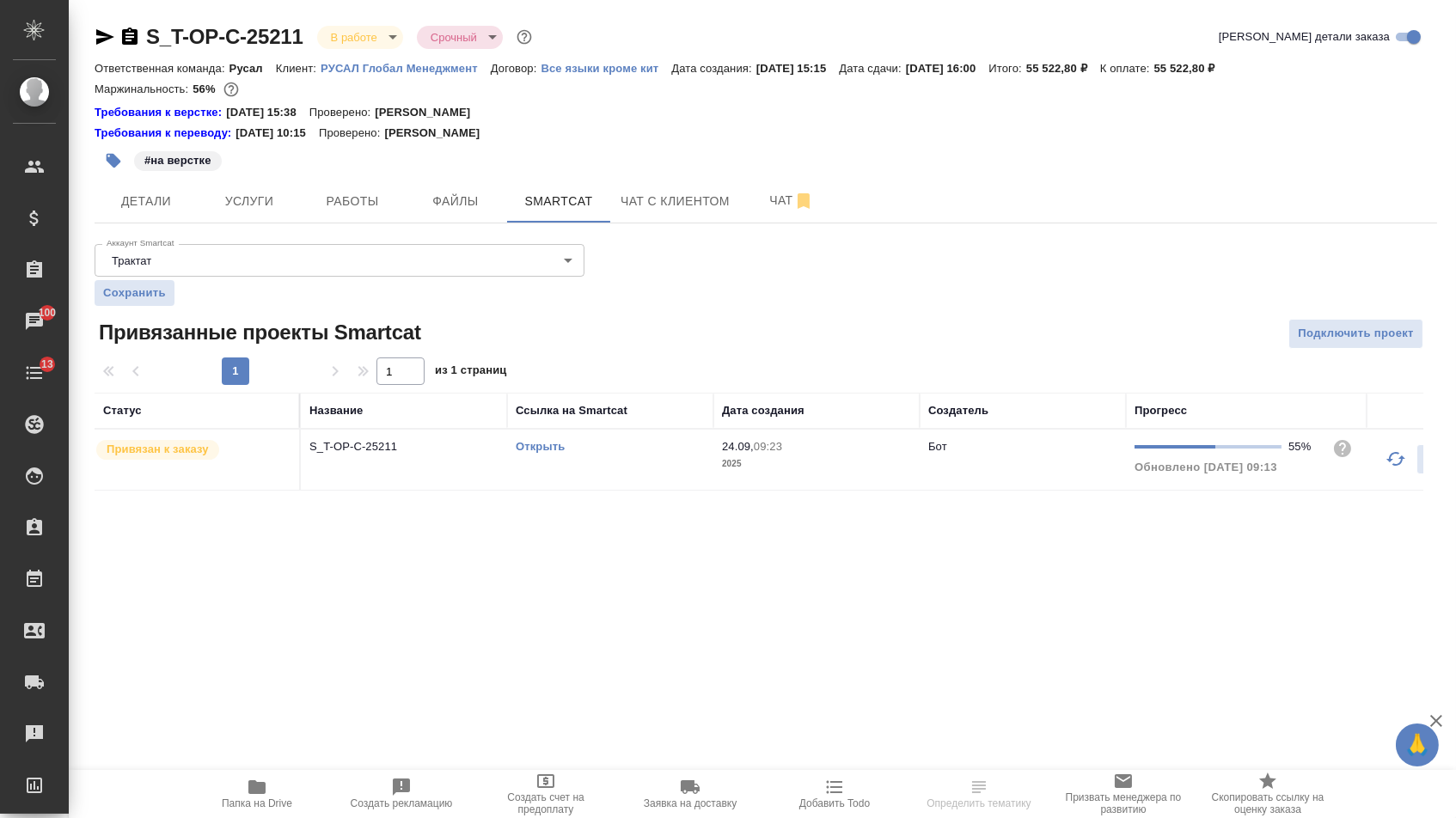
click at [525, 444] on td "Открыть" at bounding box center [610, 460] width 207 height 60
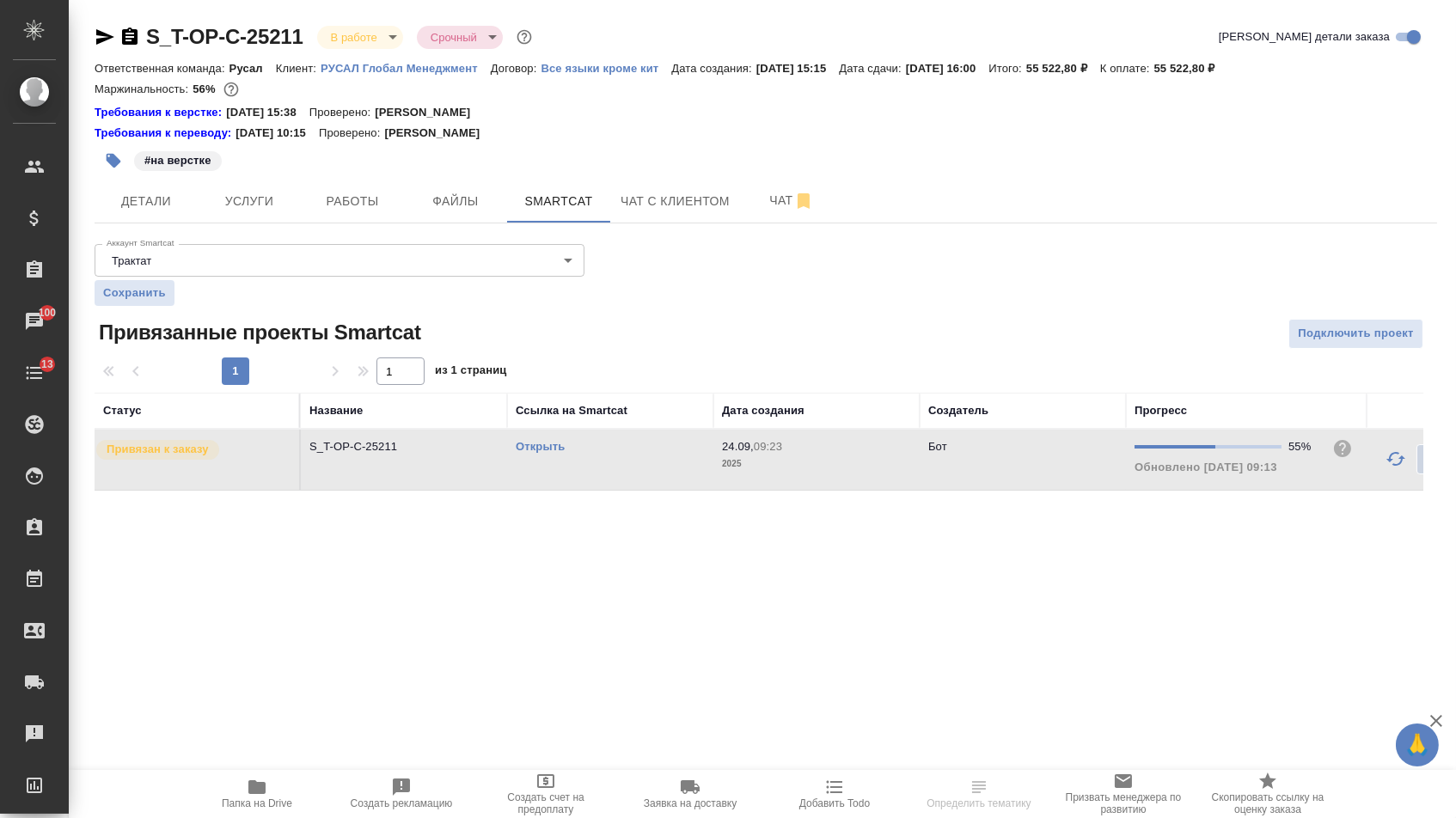
click at [525, 452] on link "Открыть" at bounding box center [539, 446] width 49 height 13
click at [346, 193] on button "Работы" at bounding box center [352, 201] width 103 height 43
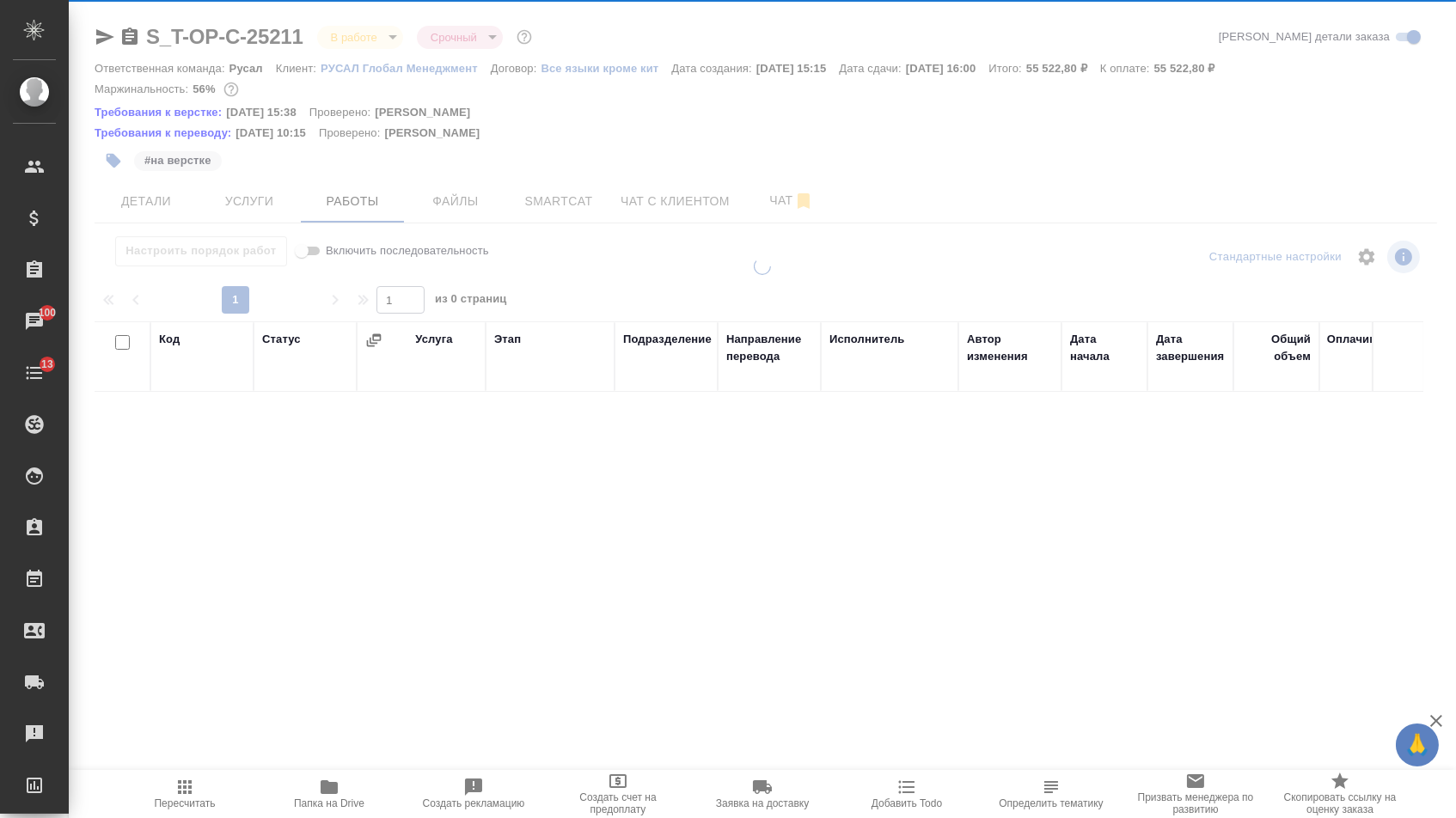
click at [233, 202] on div at bounding box center [763, 376] width 1388 height 752
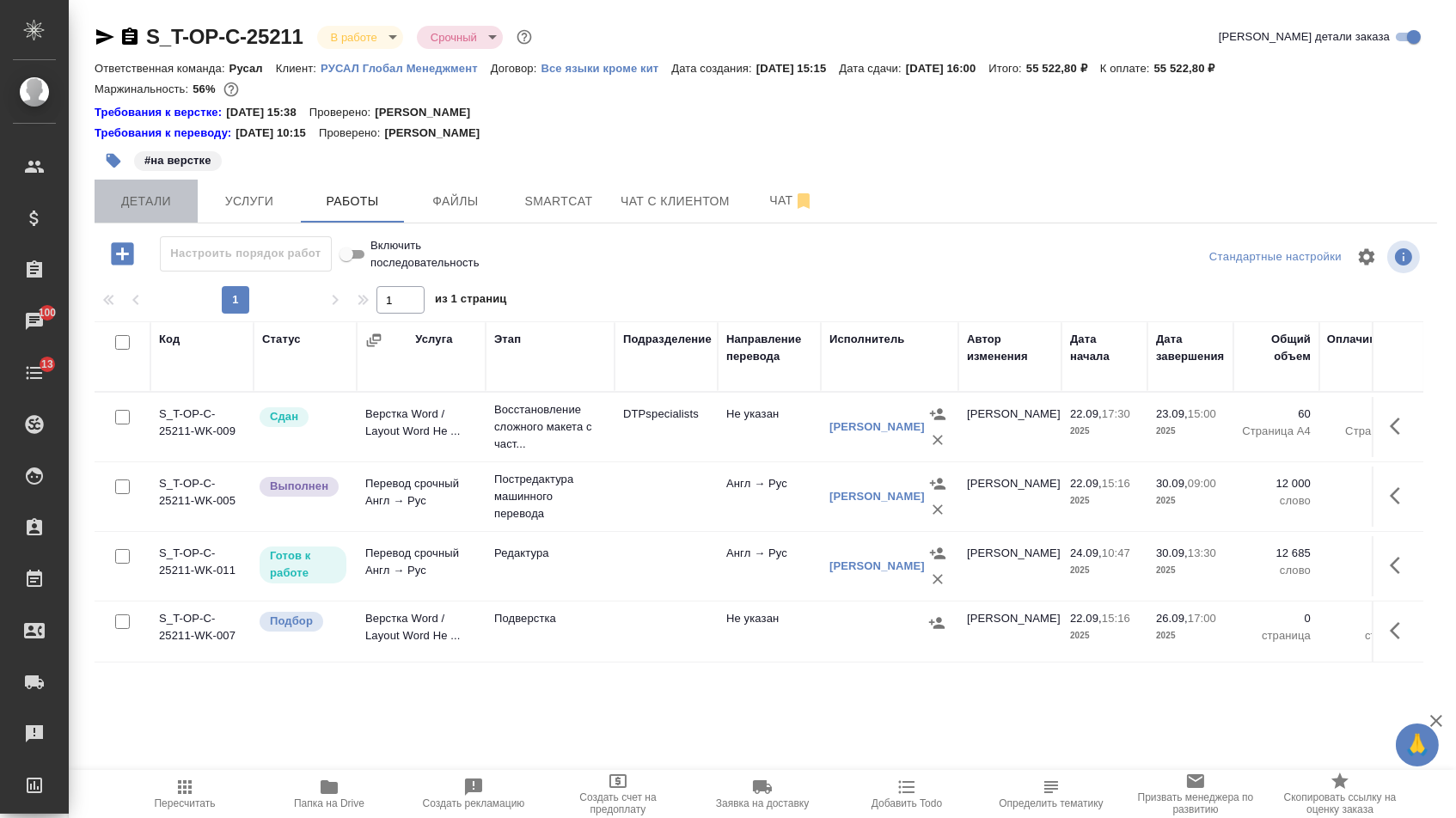
click at [161, 208] on span "Детали" at bounding box center [146, 201] width 83 height 21
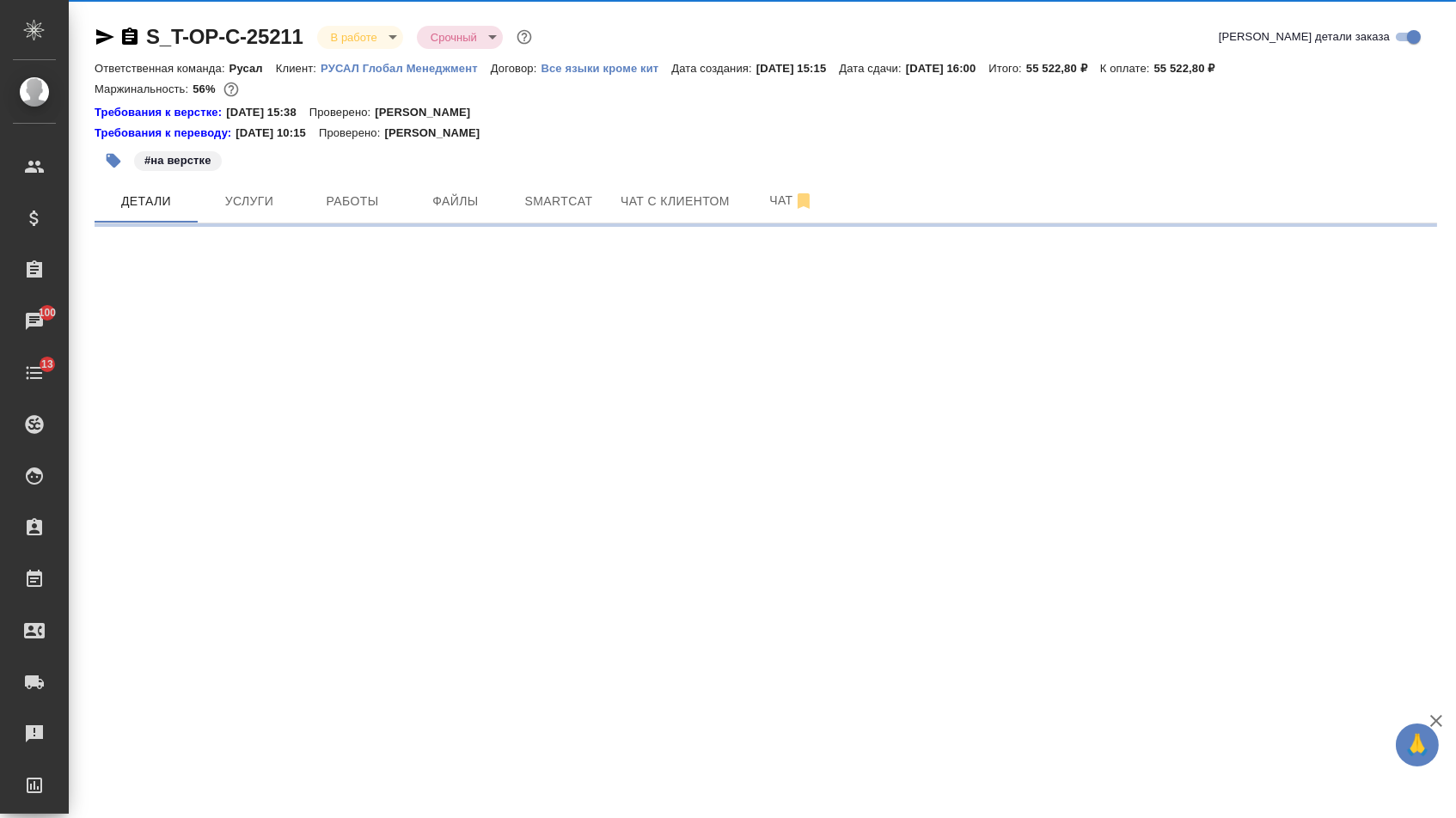
select select "RU"
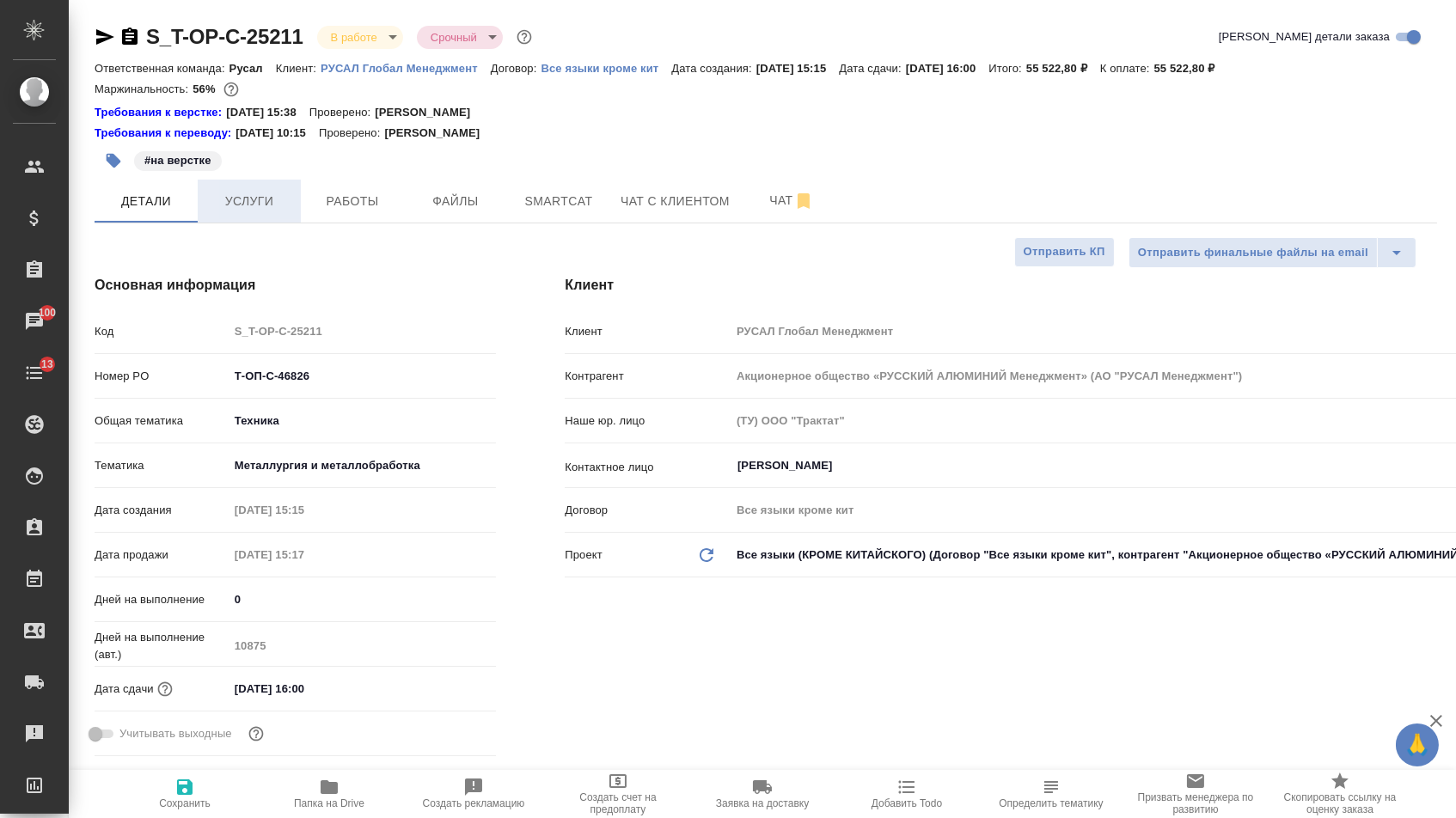
scroll to position [-1, 0]
click at [232, 212] on span "Услуги" at bounding box center [248, 201] width 83 height 21
